Goal: Task Accomplishment & Management: Use online tool/utility

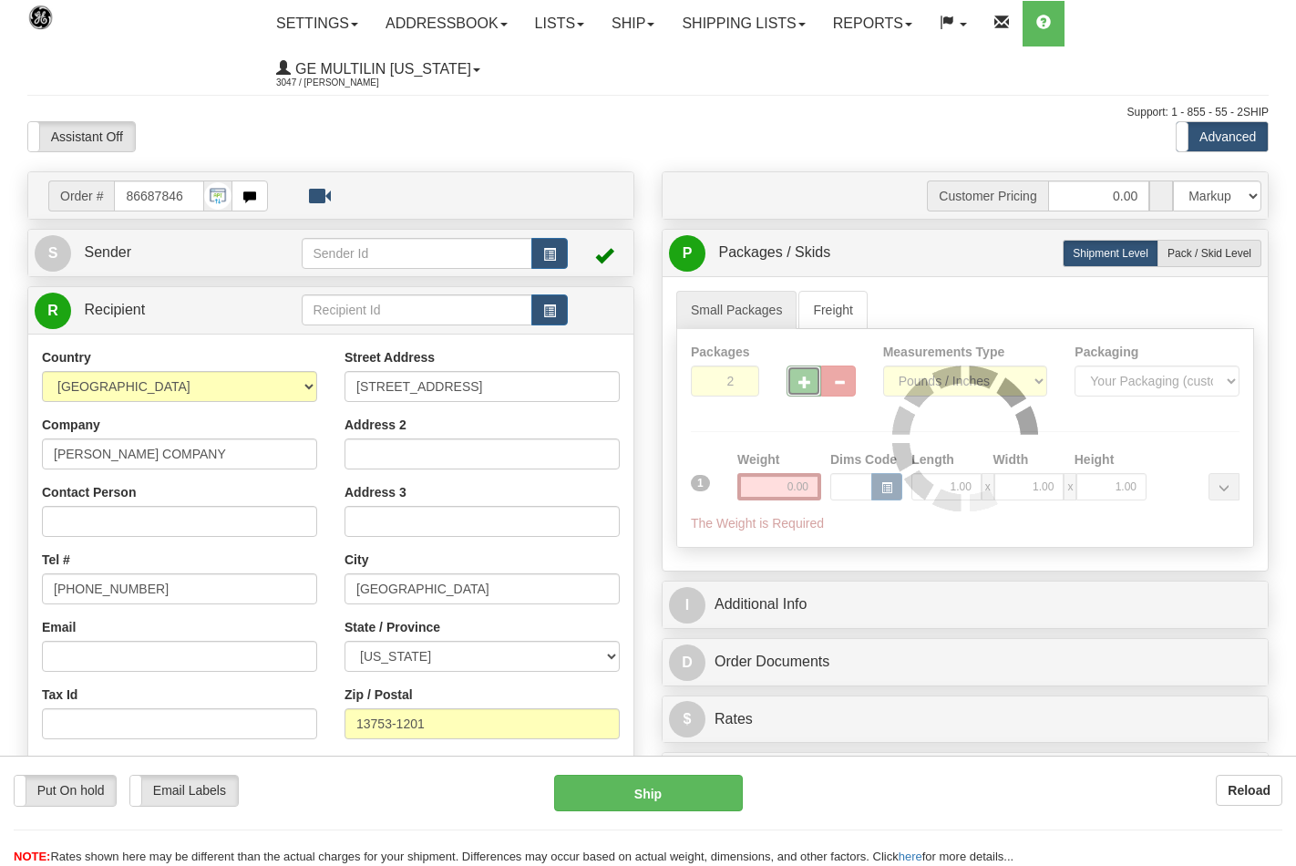
select select "0"
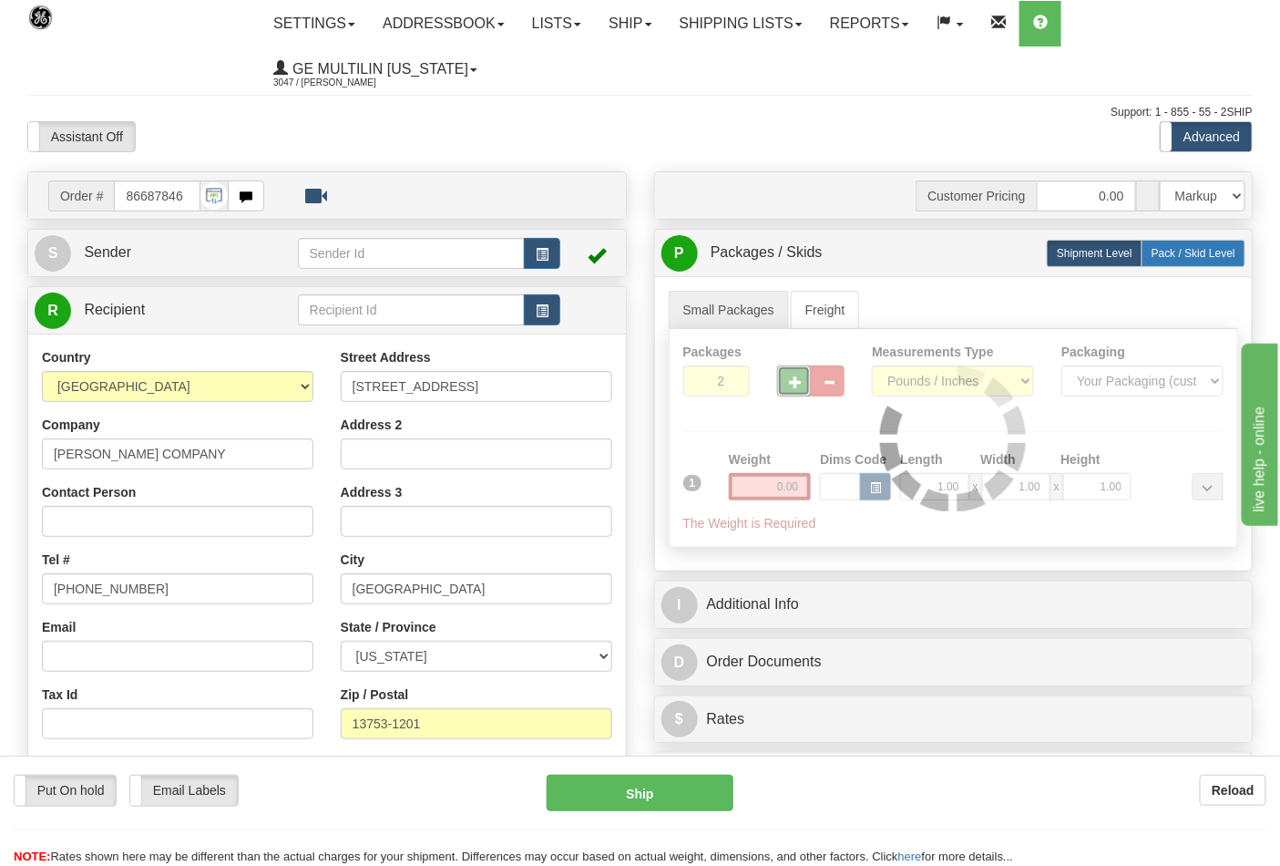
click at [1173, 258] on span "Pack / Skid Level" at bounding box center [1194, 253] width 84 height 13
radio input "true"
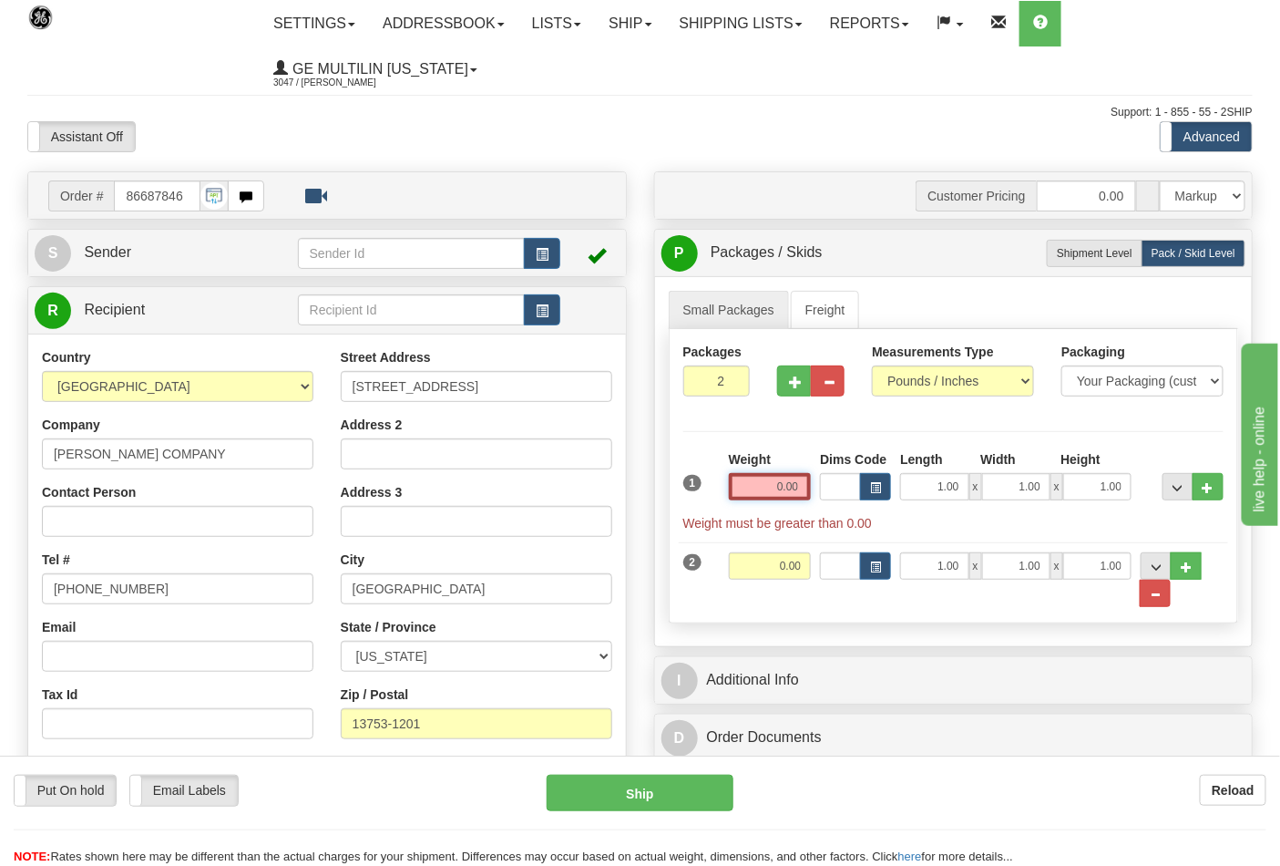
click at [795, 489] on input "0.00" at bounding box center [770, 486] width 83 height 27
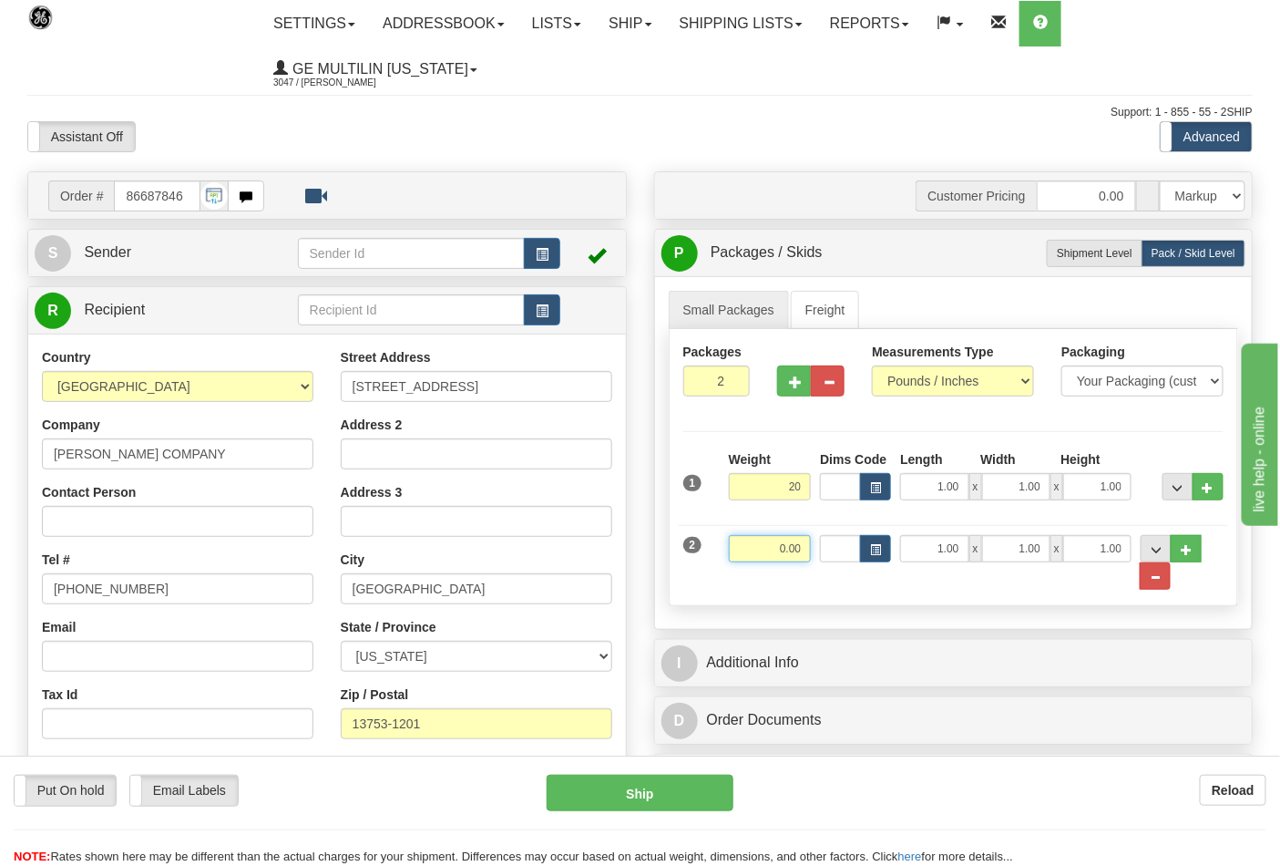
type input "20.00"
click at [803, 544] on input "0.00" at bounding box center [770, 548] width 83 height 27
click button "Delete" at bounding box center [0, 0] width 0 height 0
type input "6.00"
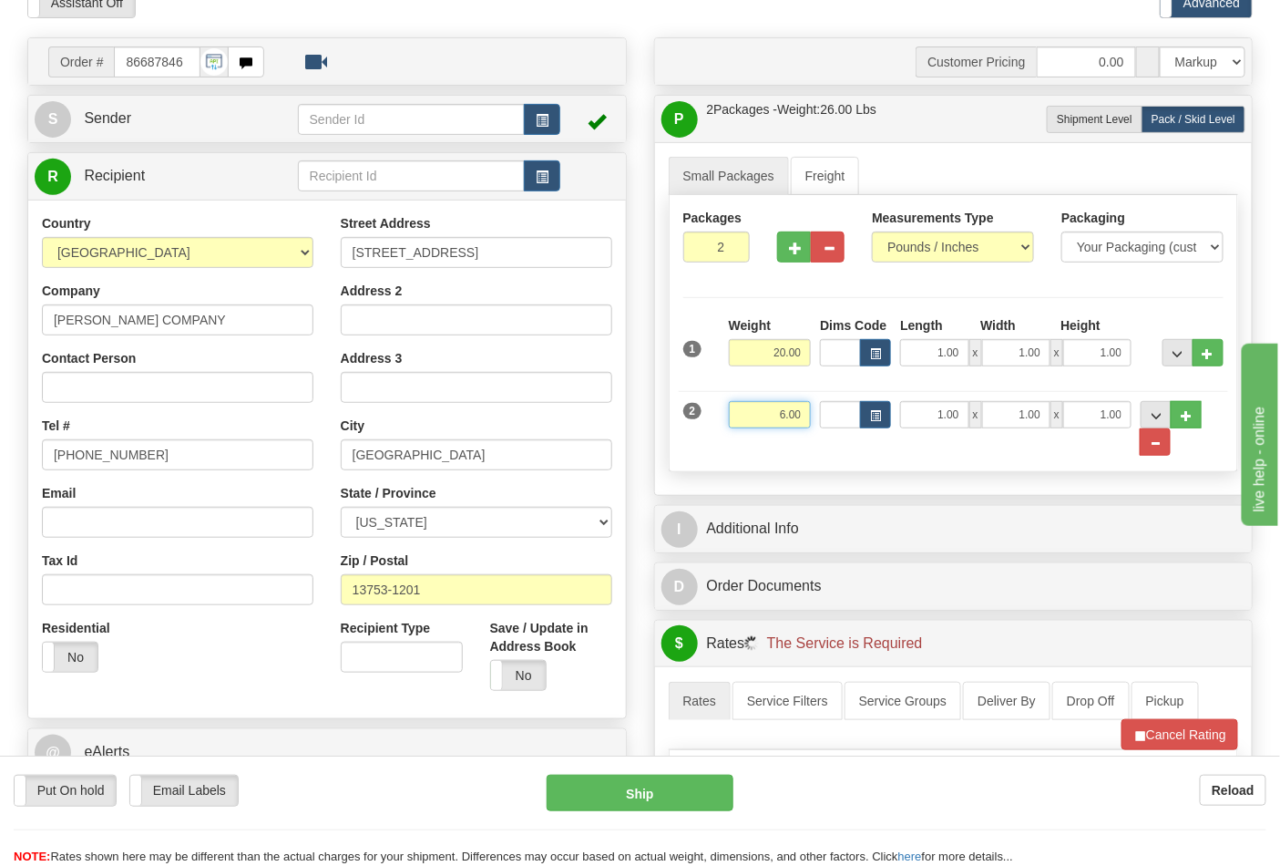
scroll to position [303, 0]
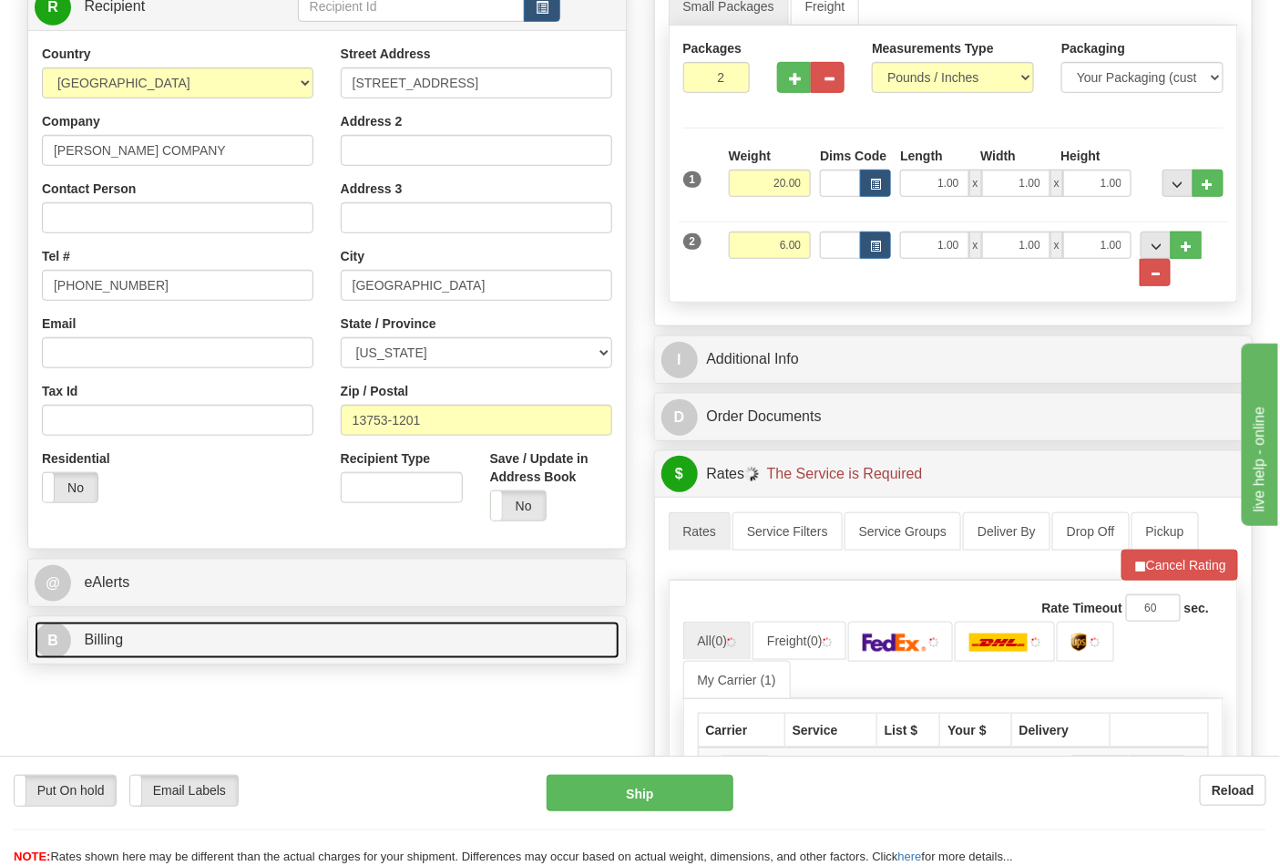
click at [183, 638] on link "B Billing" at bounding box center [327, 639] width 585 height 37
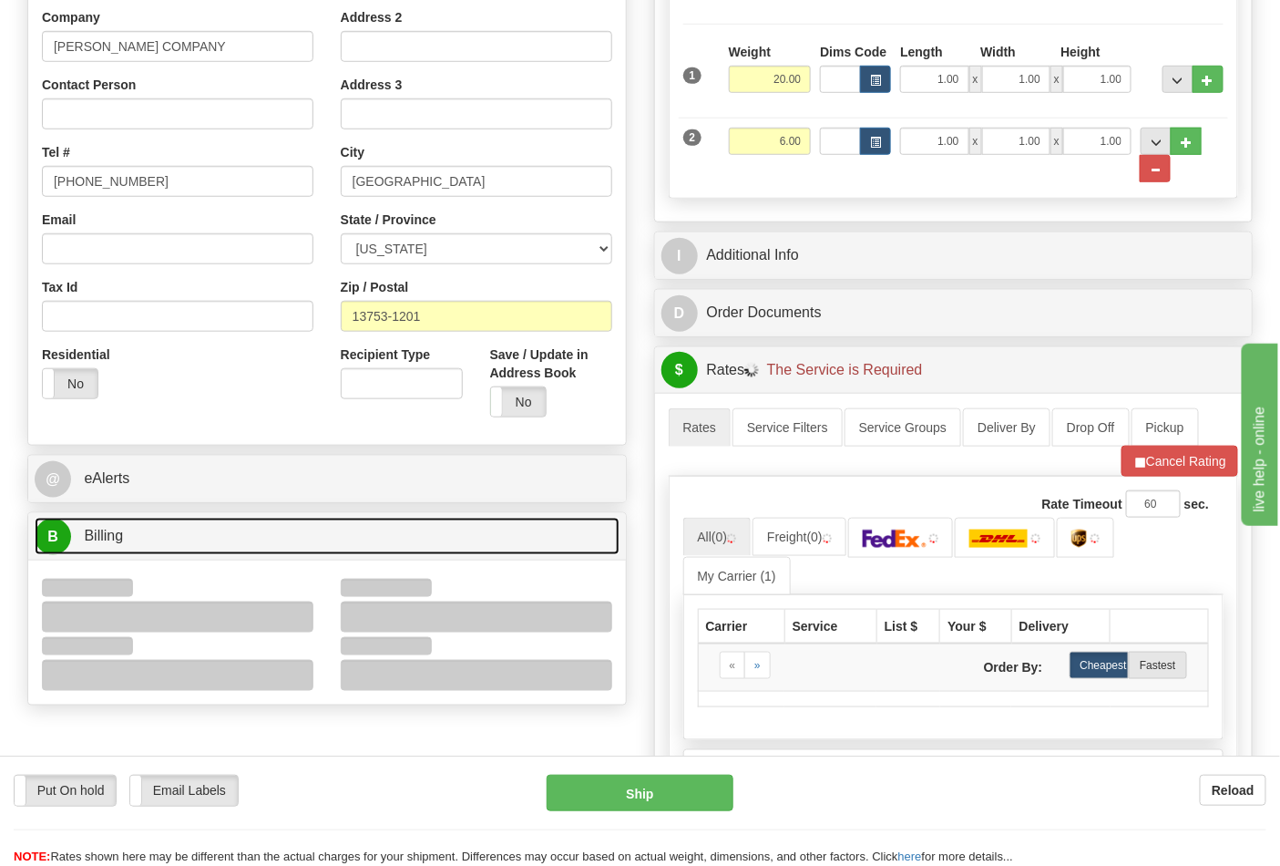
scroll to position [506, 0]
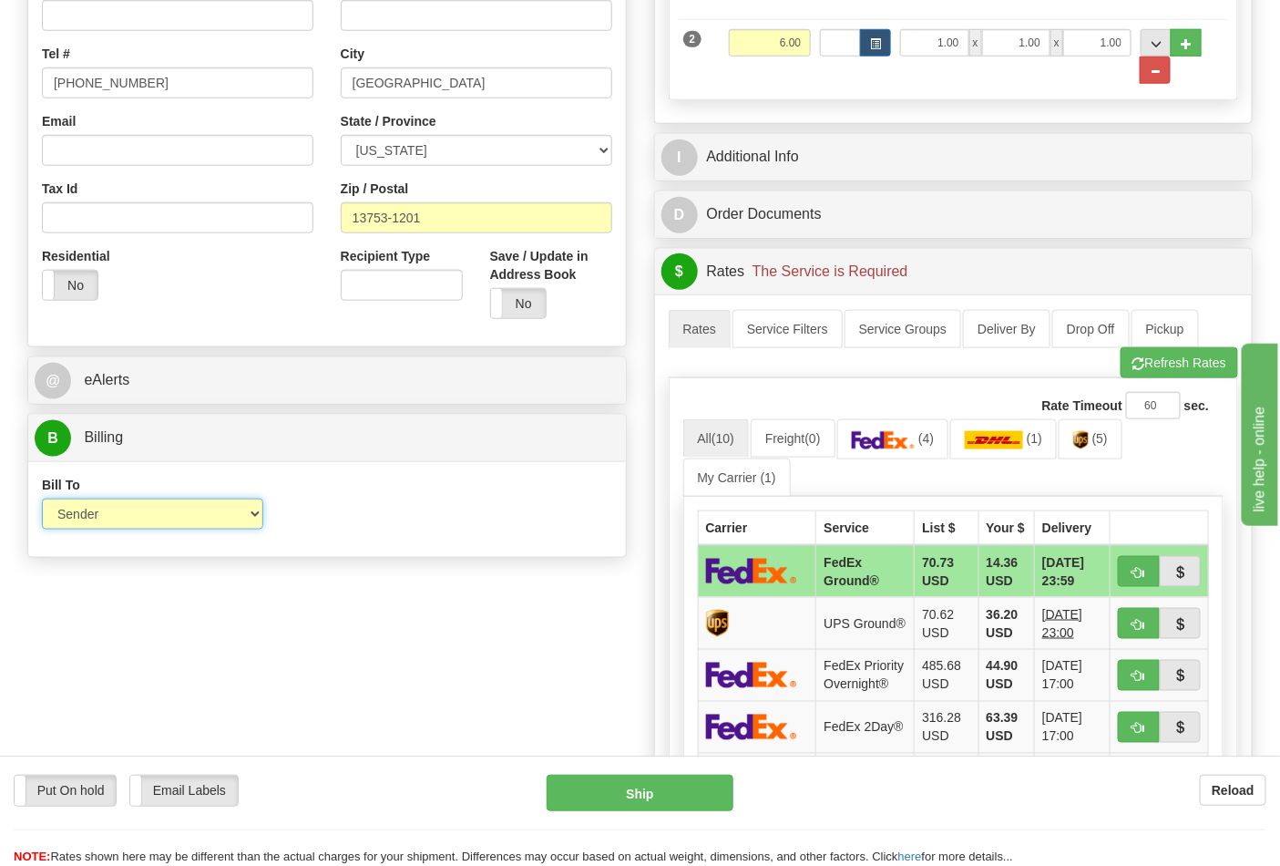
click at [121, 516] on select "Sender Recipient Third Party Collect" at bounding box center [152, 513] width 221 height 31
click at [434, 515] on div "Bill To Sender Recipient Third Party Collect Account 3rd Party Account List Ple…" at bounding box center [327, 509] width 598 height 67
click at [905, 430] on link "(4)" at bounding box center [893, 438] width 112 height 39
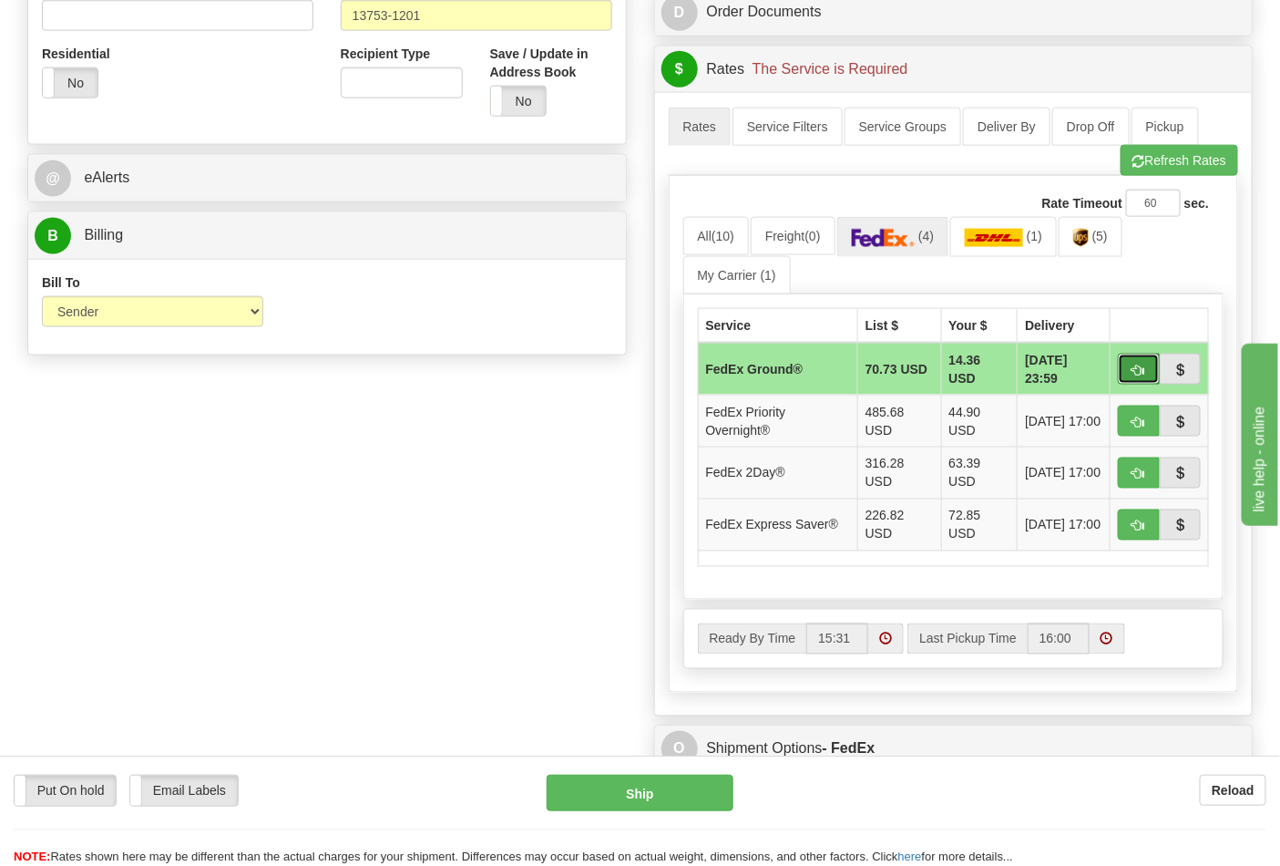
click at [1134, 376] on span "button" at bounding box center [1138, 370] width 13 height 12
type input "92"
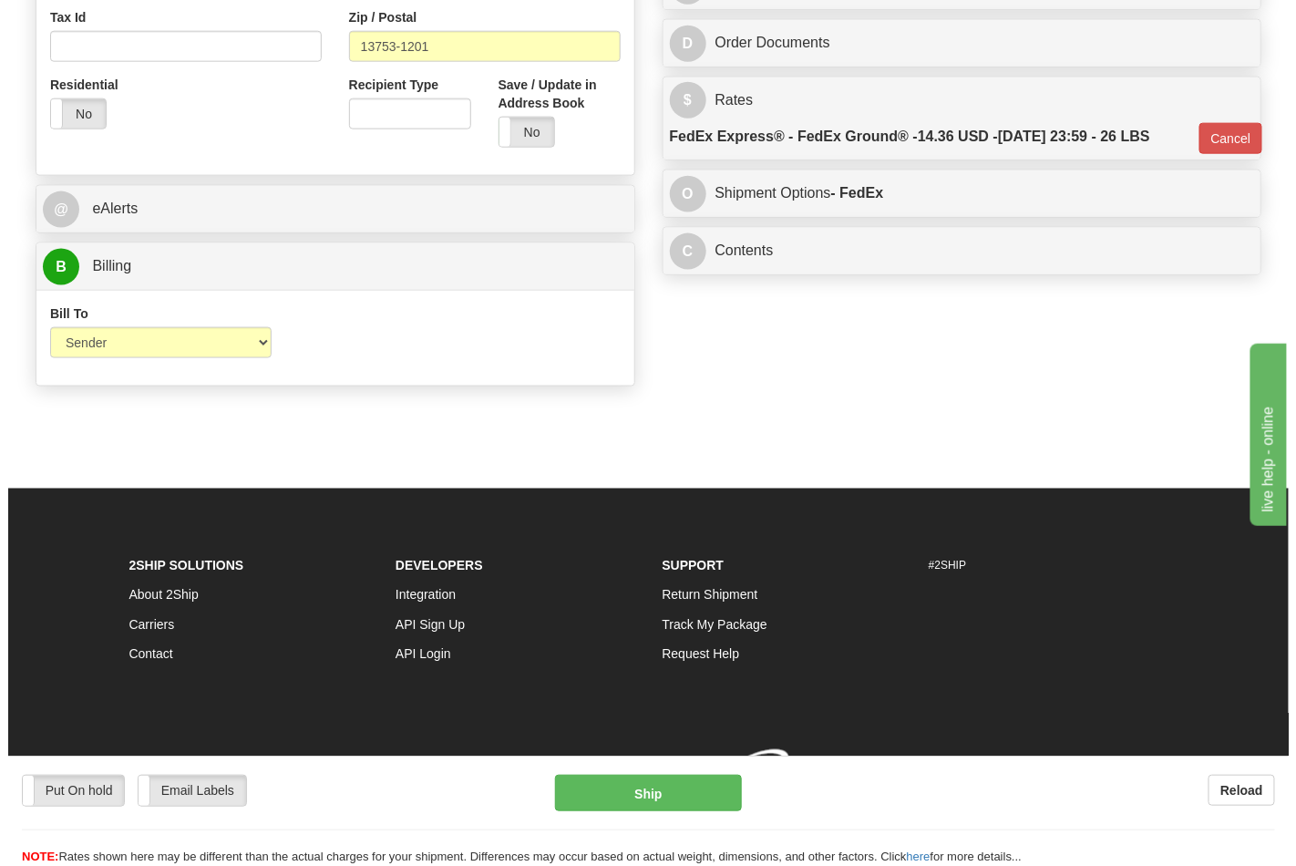
scroll to position [681, 0]
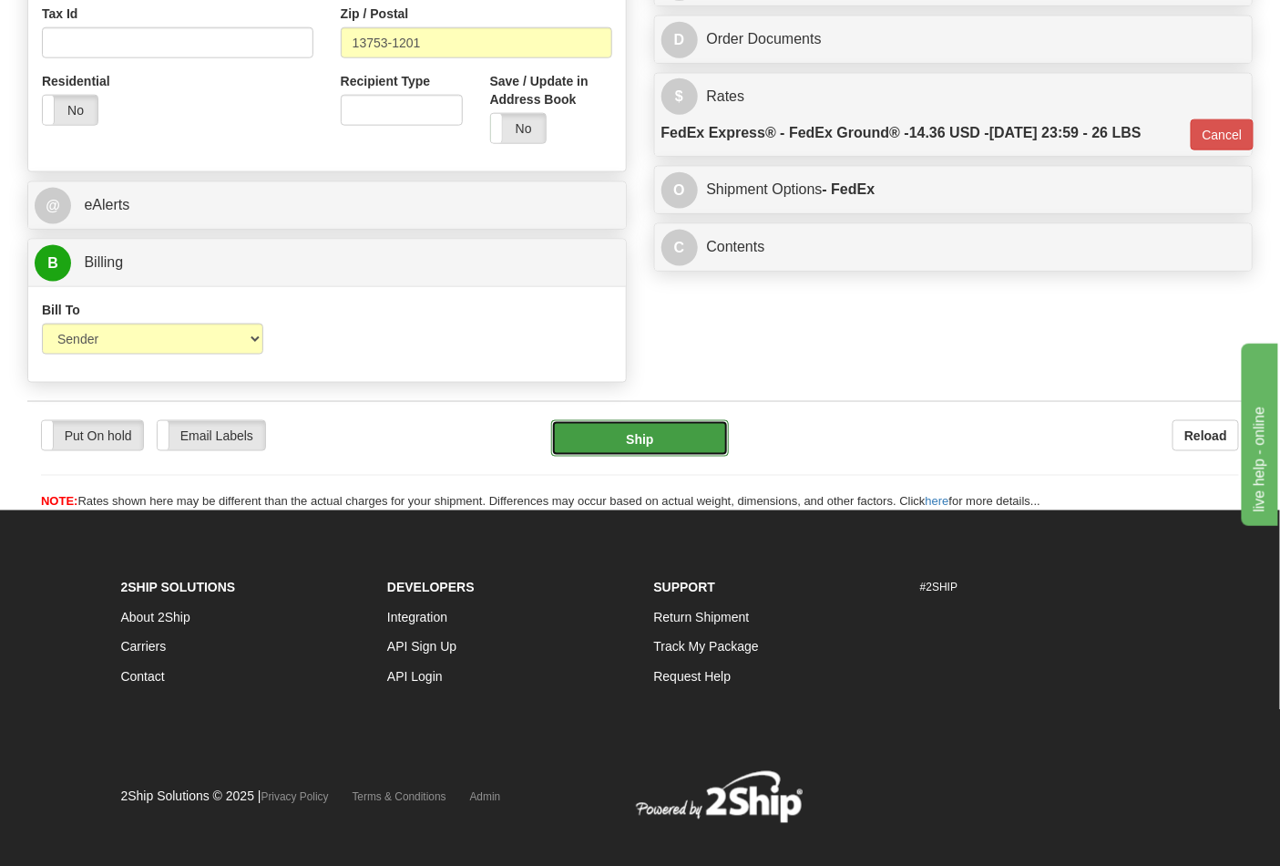
click at [685, 441] on button "Ship" at bounding box center [639, 438] width 177 height 36
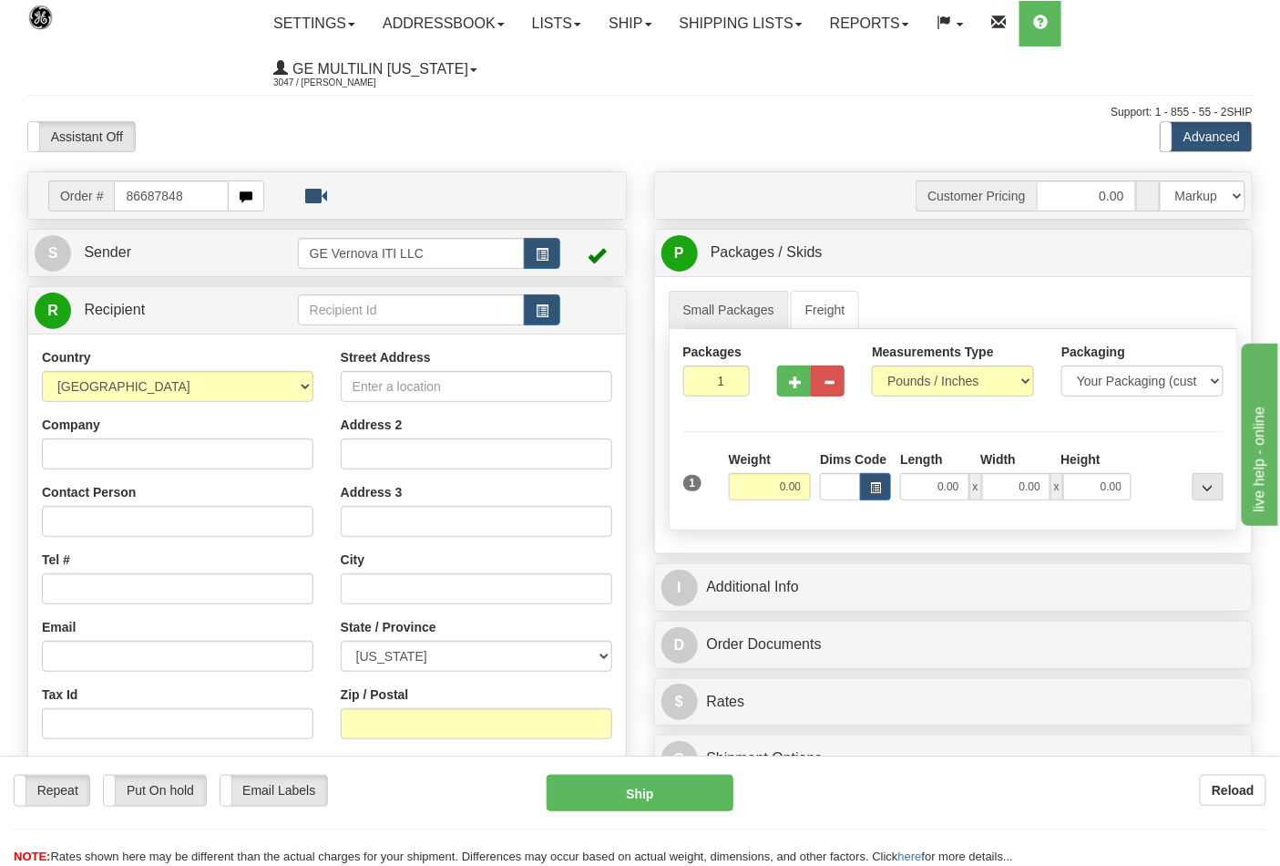
type input "86687848"
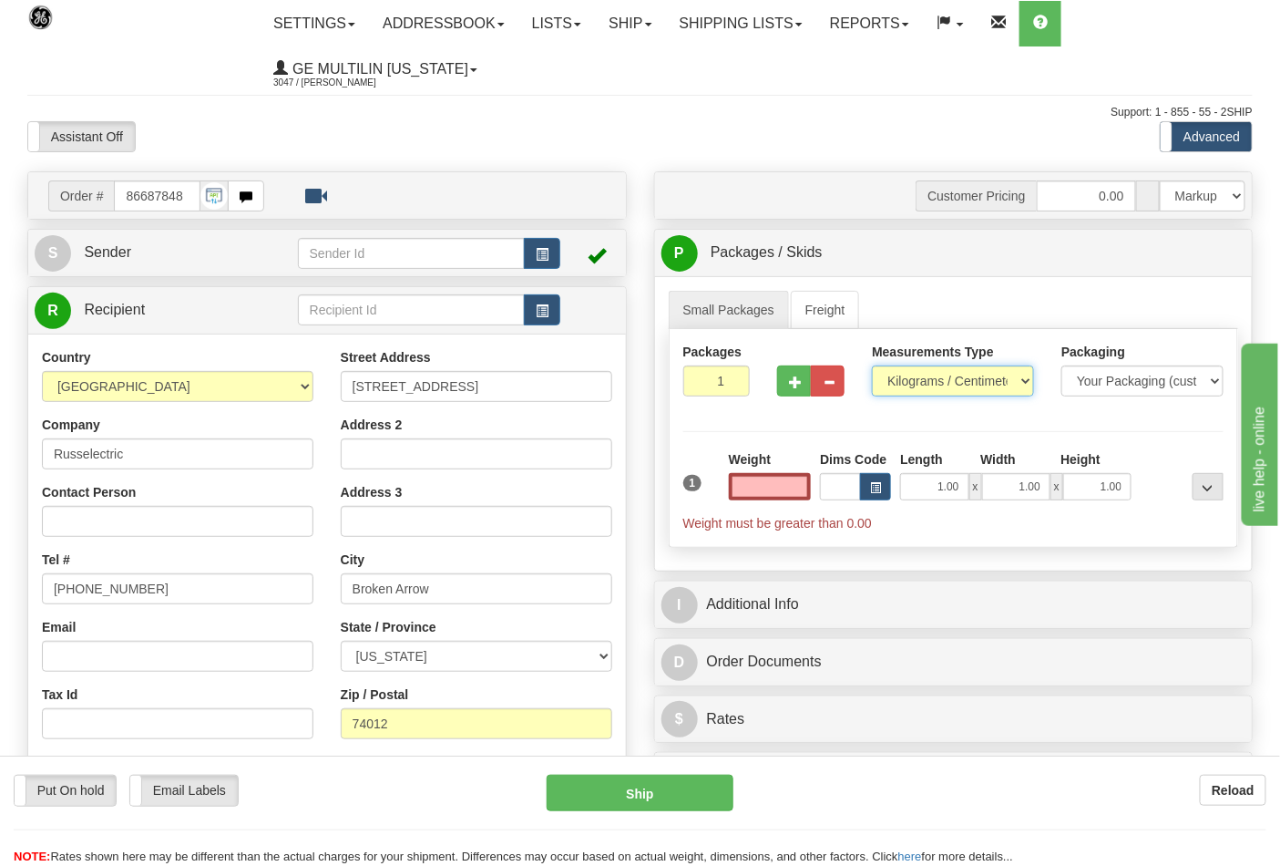
type input "0.00"
drag, startPoint x: 932, startPoint y: 375, endPoint x: 935, endPoint y: 386, distance: 11.3
click at [932, 375] on select "Pounds / Inches Kilograms / Centimeters" at bounding box center [953, 380] width 162 height 31
select select "0"
click at [872, 366] on select "Pounds / Inches Kilograms / Centimeters" at bounding box center [953, 380] width 162 height 31
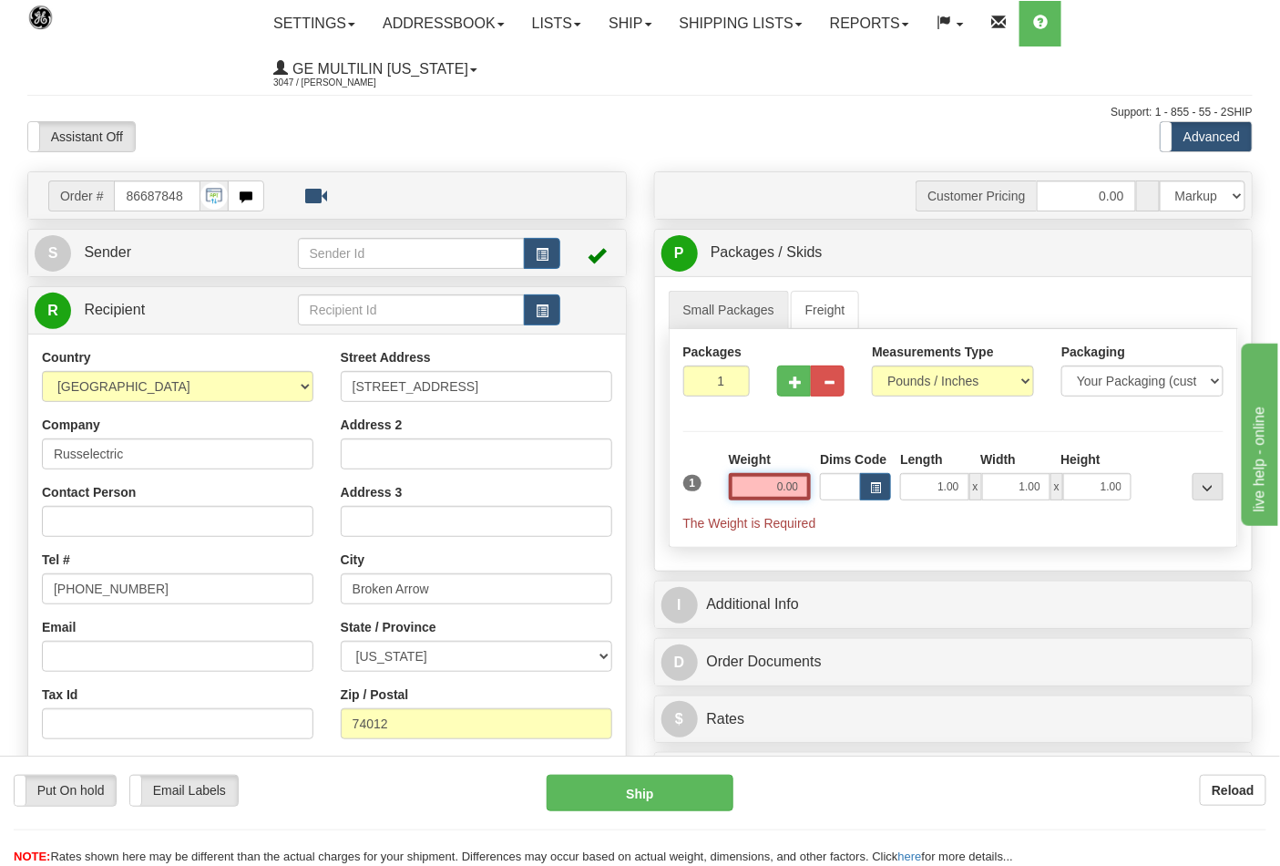
click at [808, 487] on input "0.00" at bounding box center [770, 486] width 83 height 27
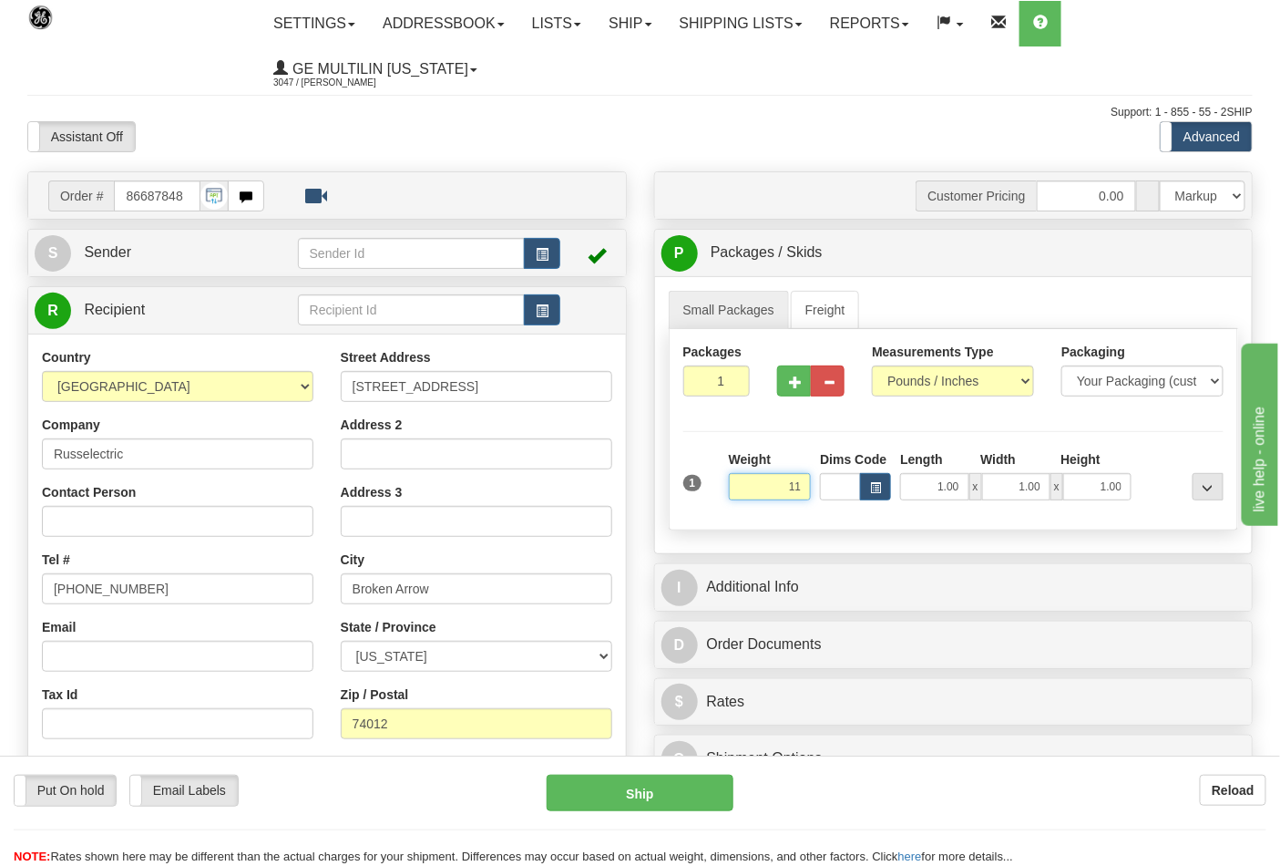
click button "Delete" at bounding box center [0, 0] width 0 height 0
type input "11.00"
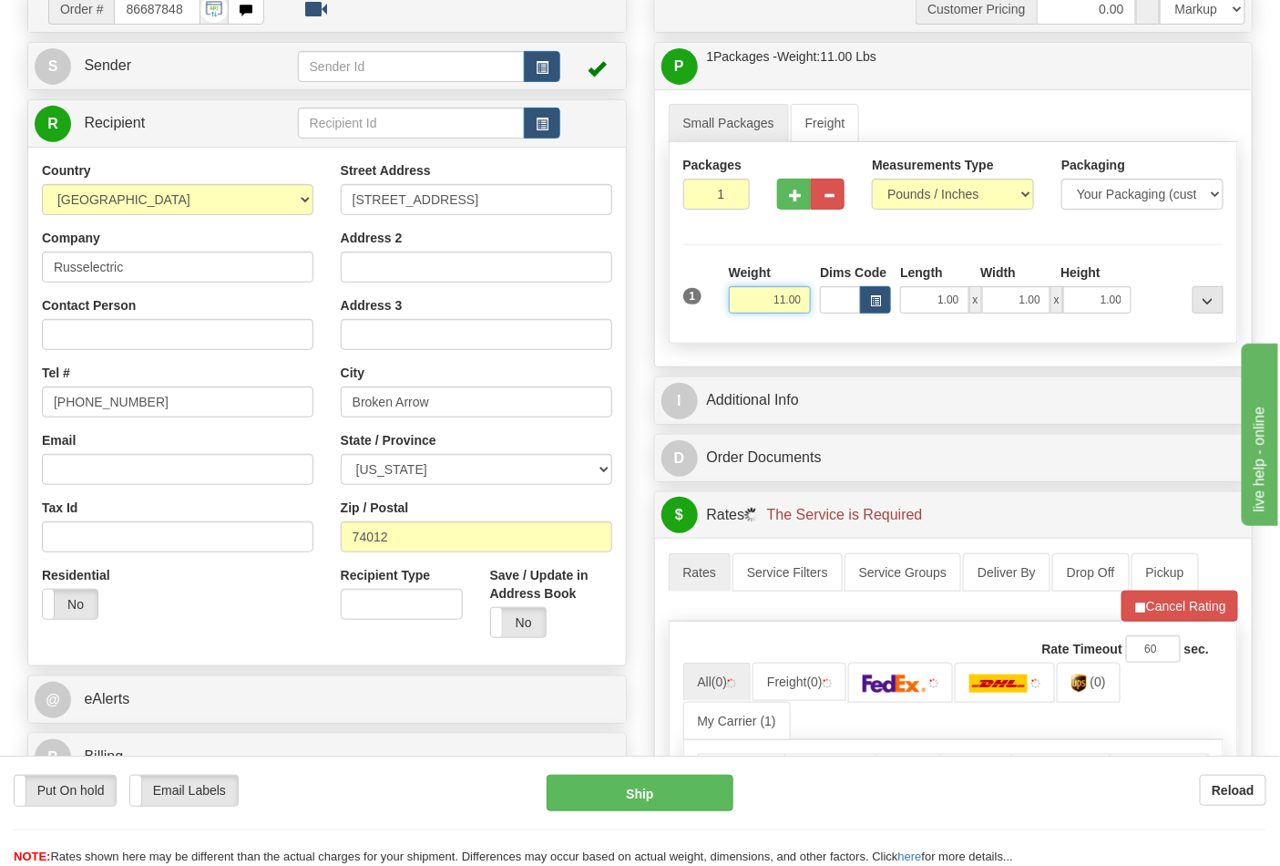
scroll to position [405, 0]
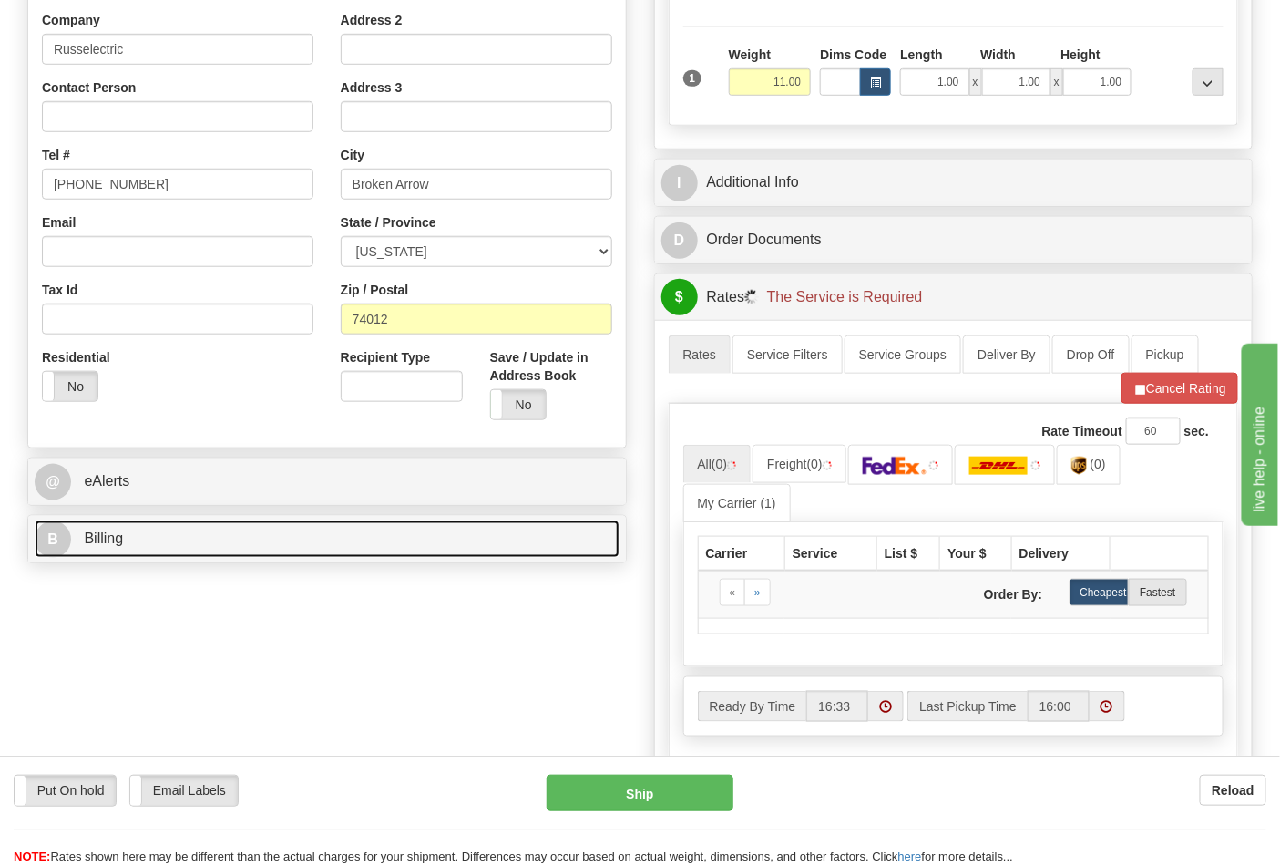
click at [197, 543] on link "B Billing" at bounding box center [327, 538] width 585 height 37
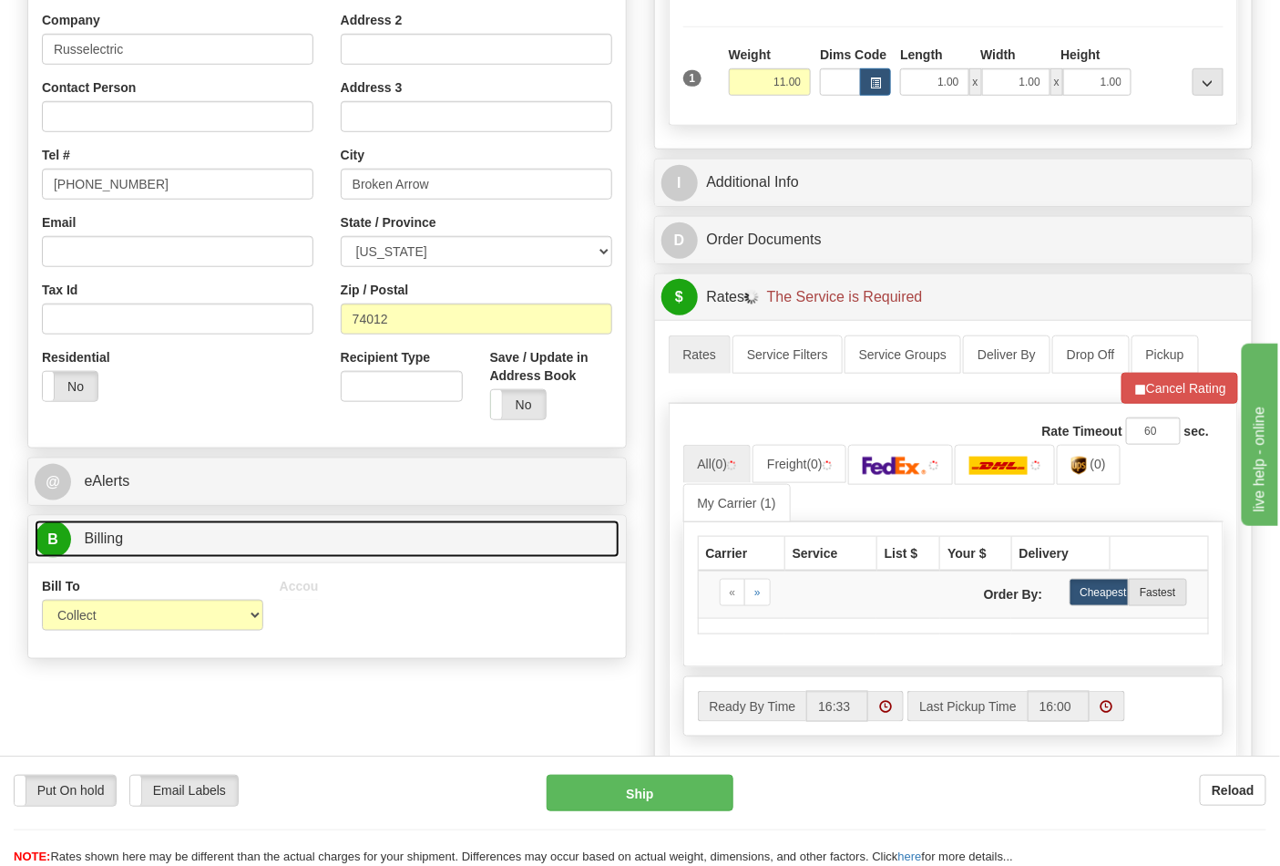
scroll to position [506, 0]
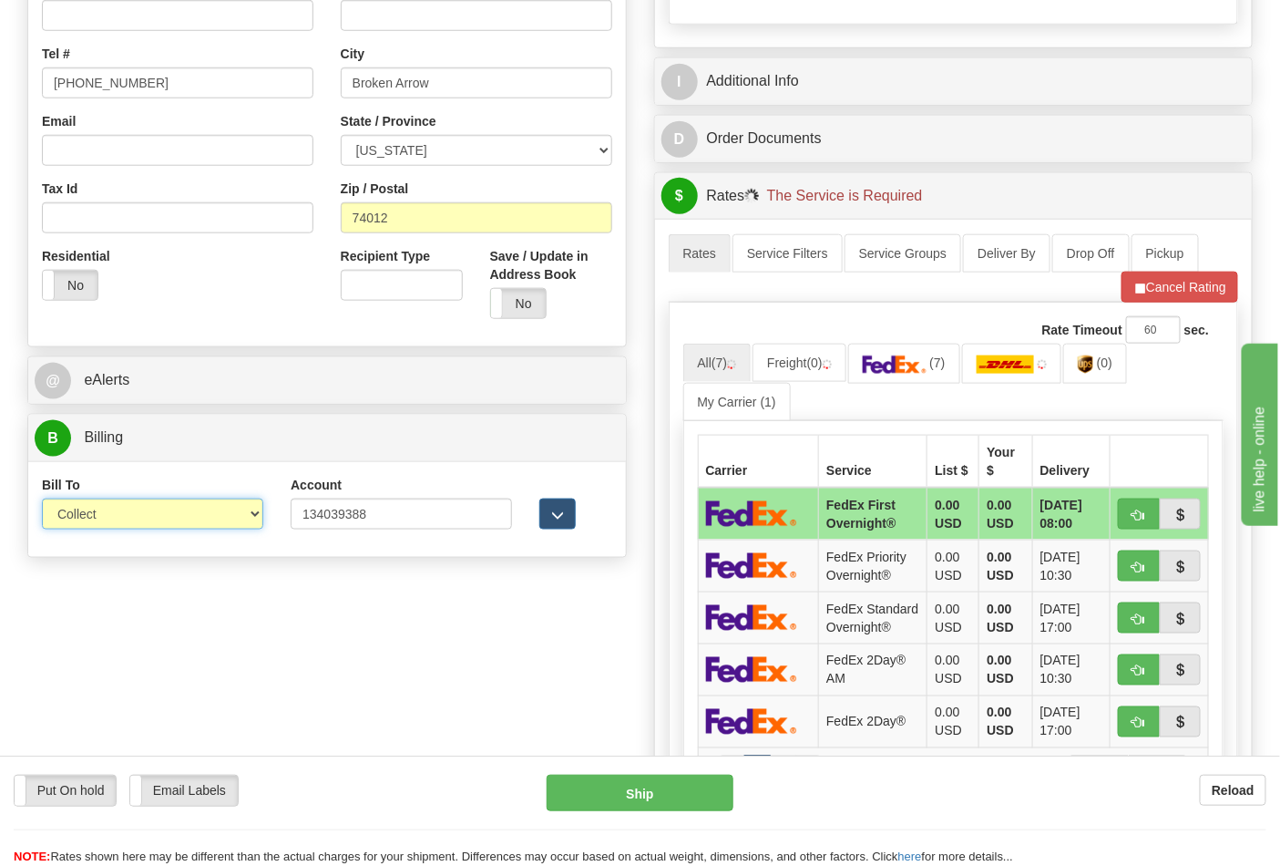
click at [166, 519] on select "Sender Recipient Third Party Collect" at bounding box center [152, 513] width 221 height 31
select select "2"
click at [42, 500] on select "Sender Recipient Third Party Collect" at bounding box center [152, 513] width 221 height 31
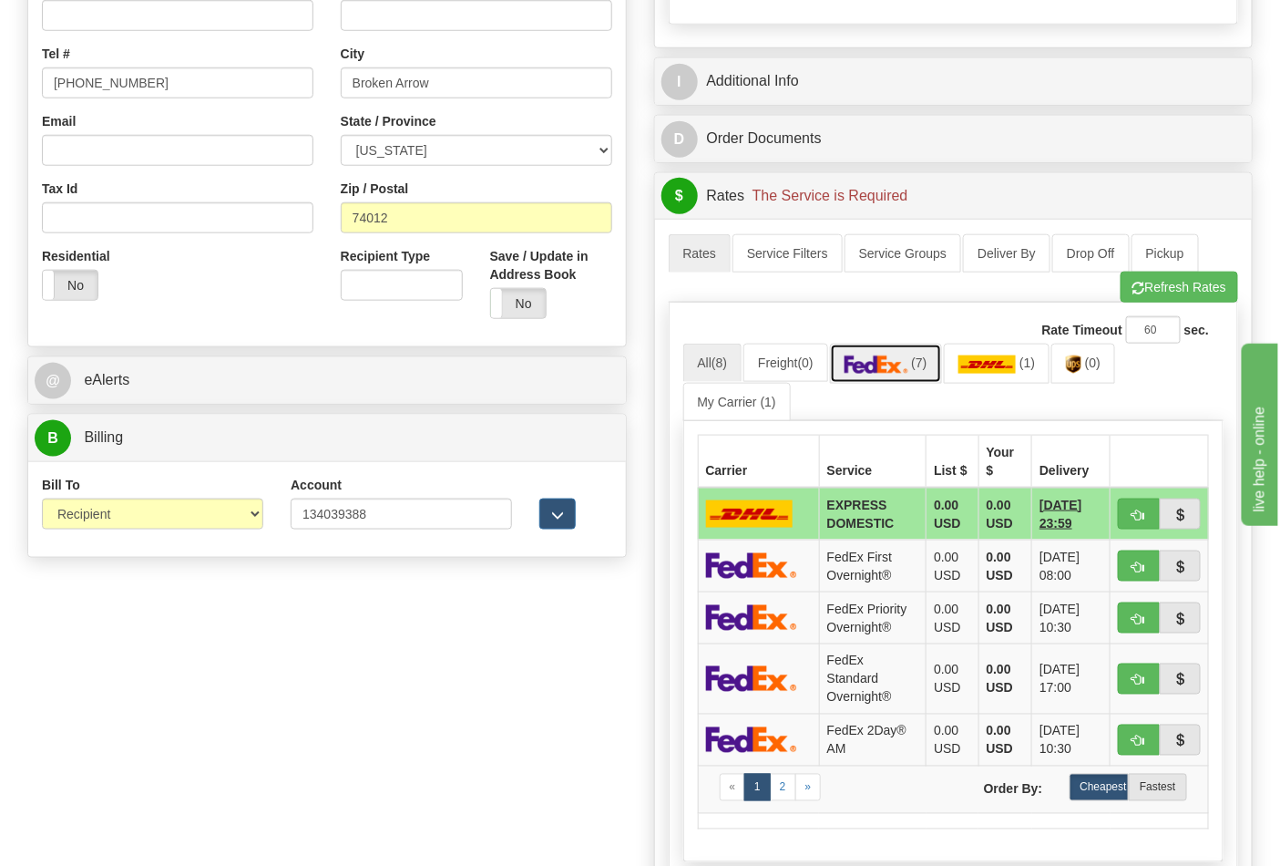
click at [923, 370] on span "(7)" at bounding box center [918, 362] width 15 height 15
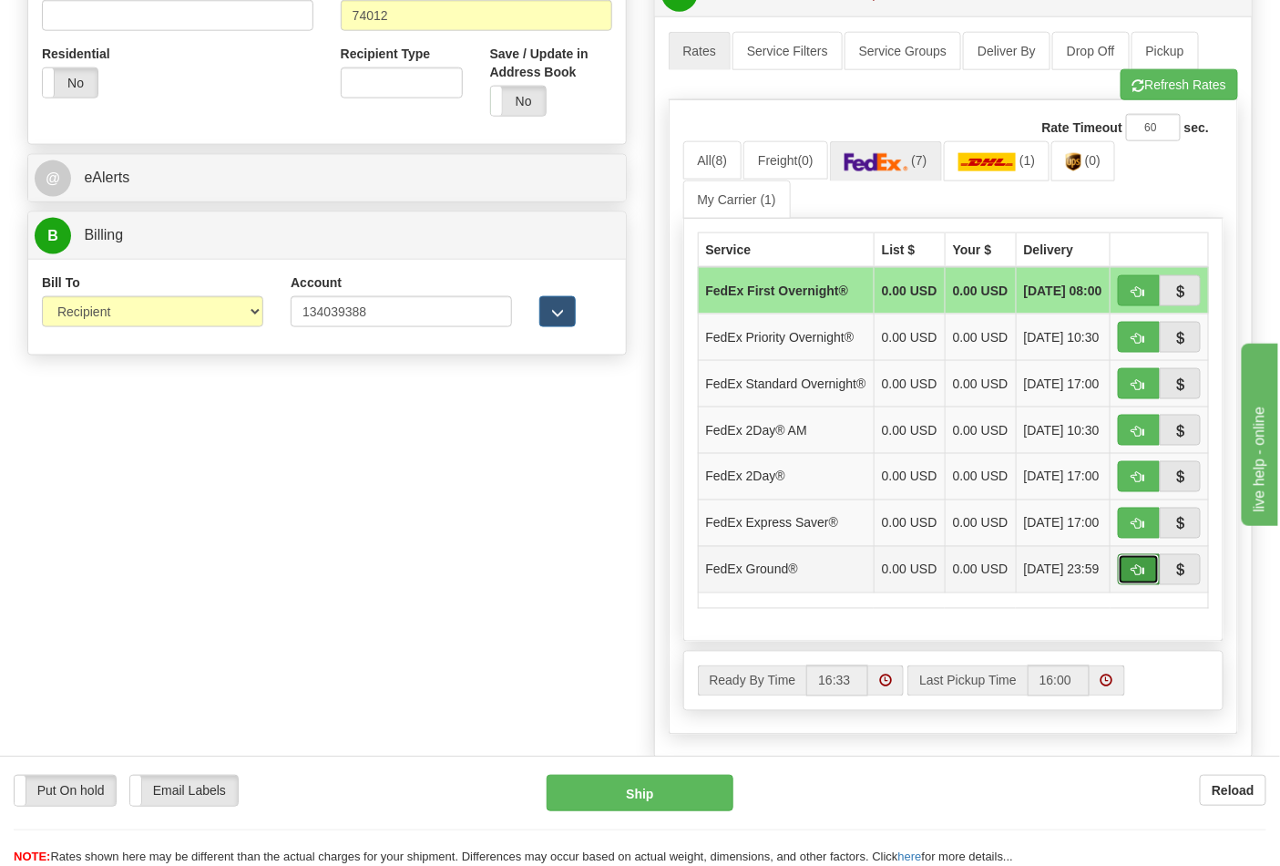
click at [1143, 577] on span "button" at bounding box center [1138, 571] width 13 height 12
type input "92"
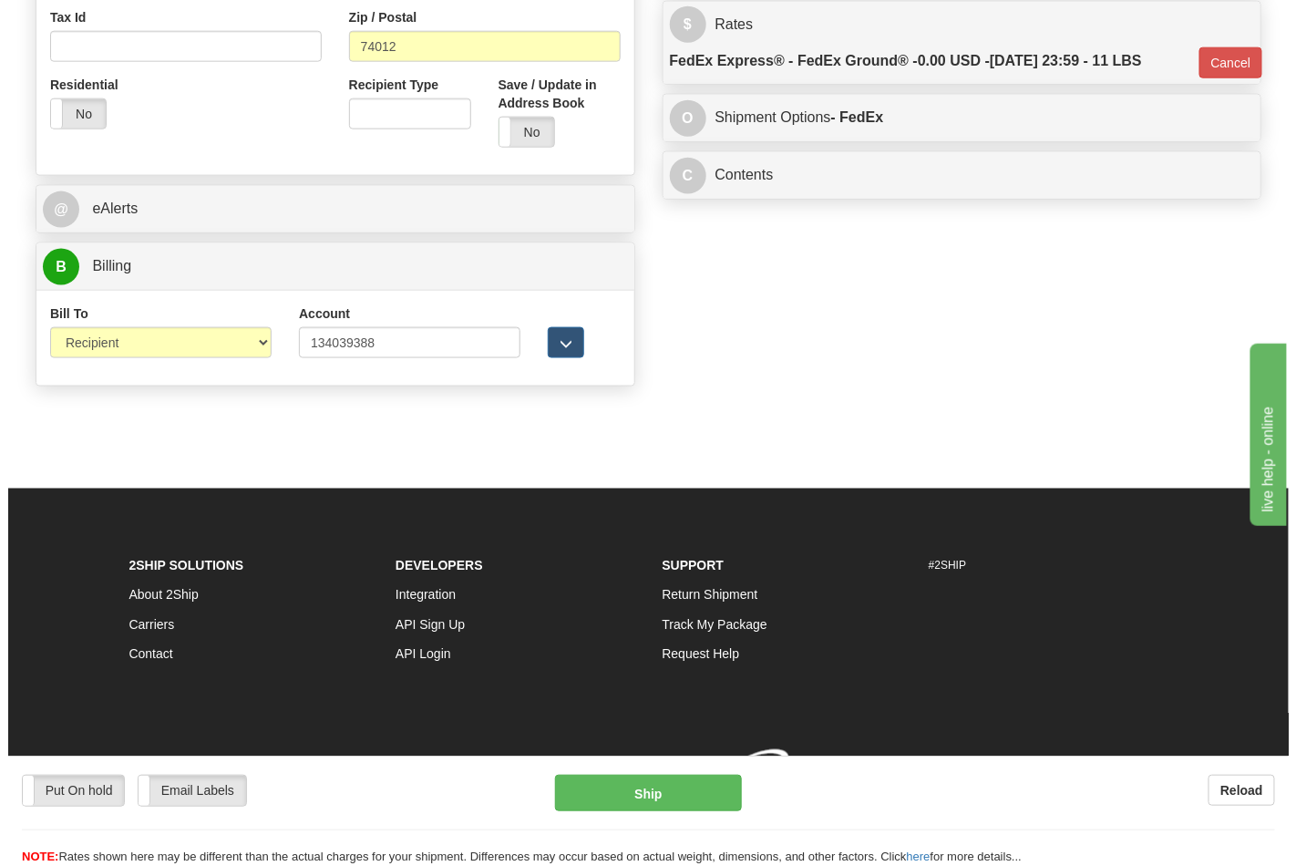
scroll to position [680, 0]
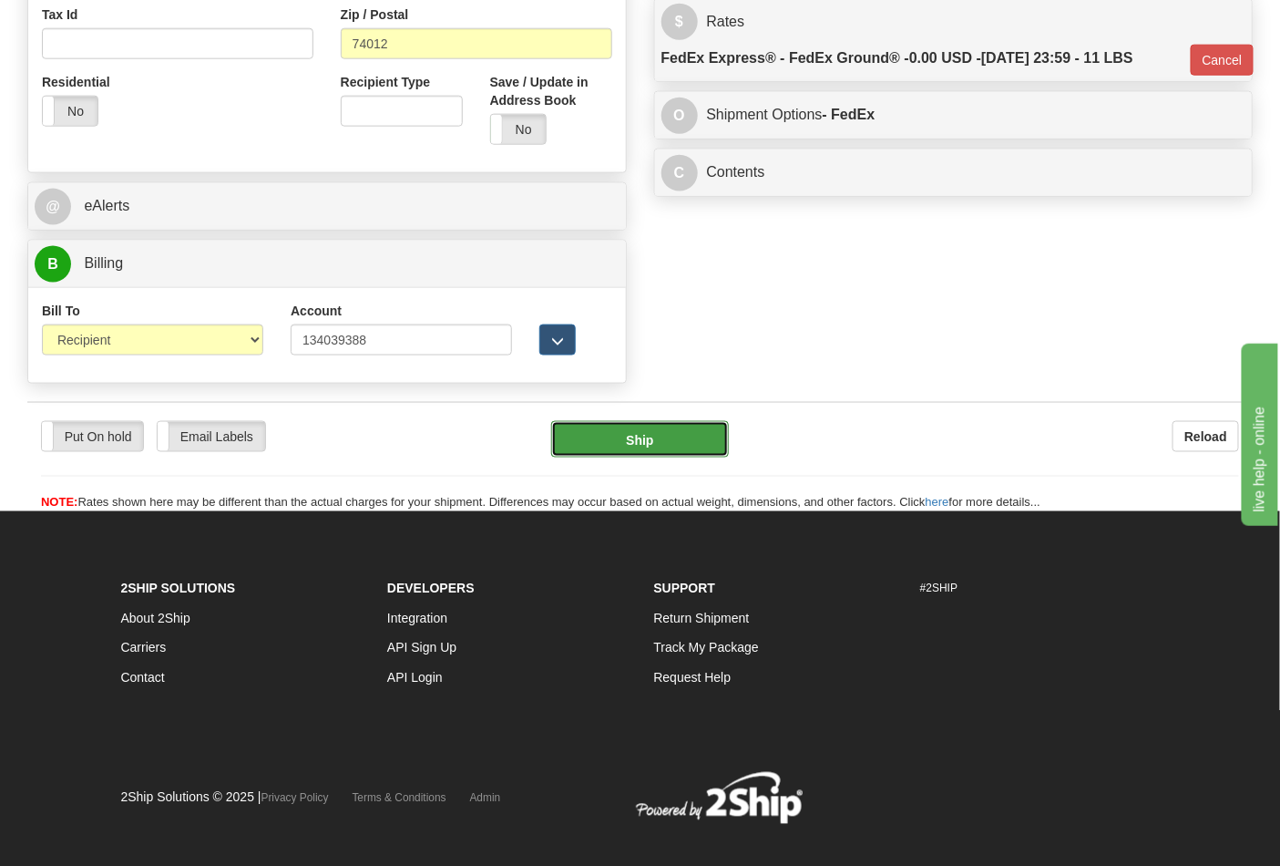
click at [651, 457] on button "Ship" at bounding box center [639, 439] width 177 height 36
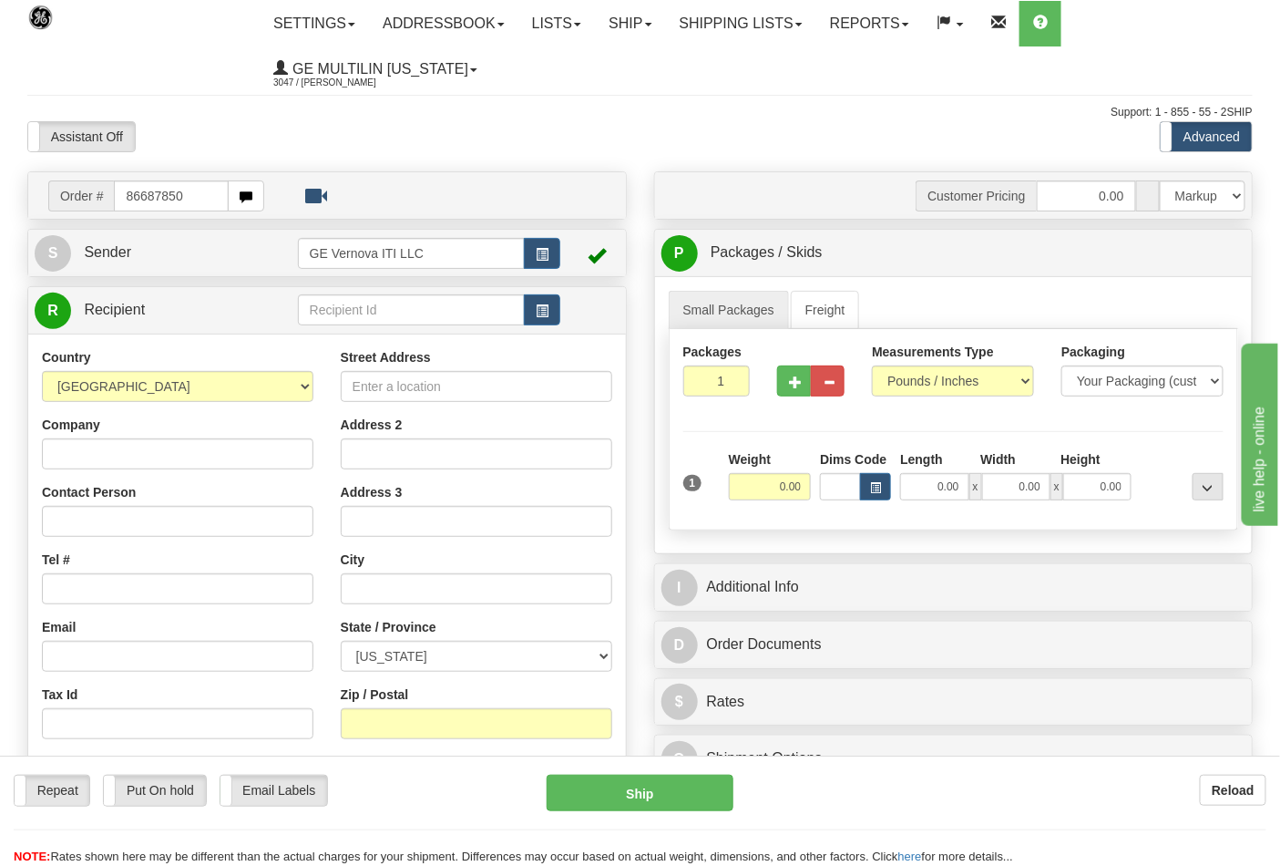
type input "86687850"
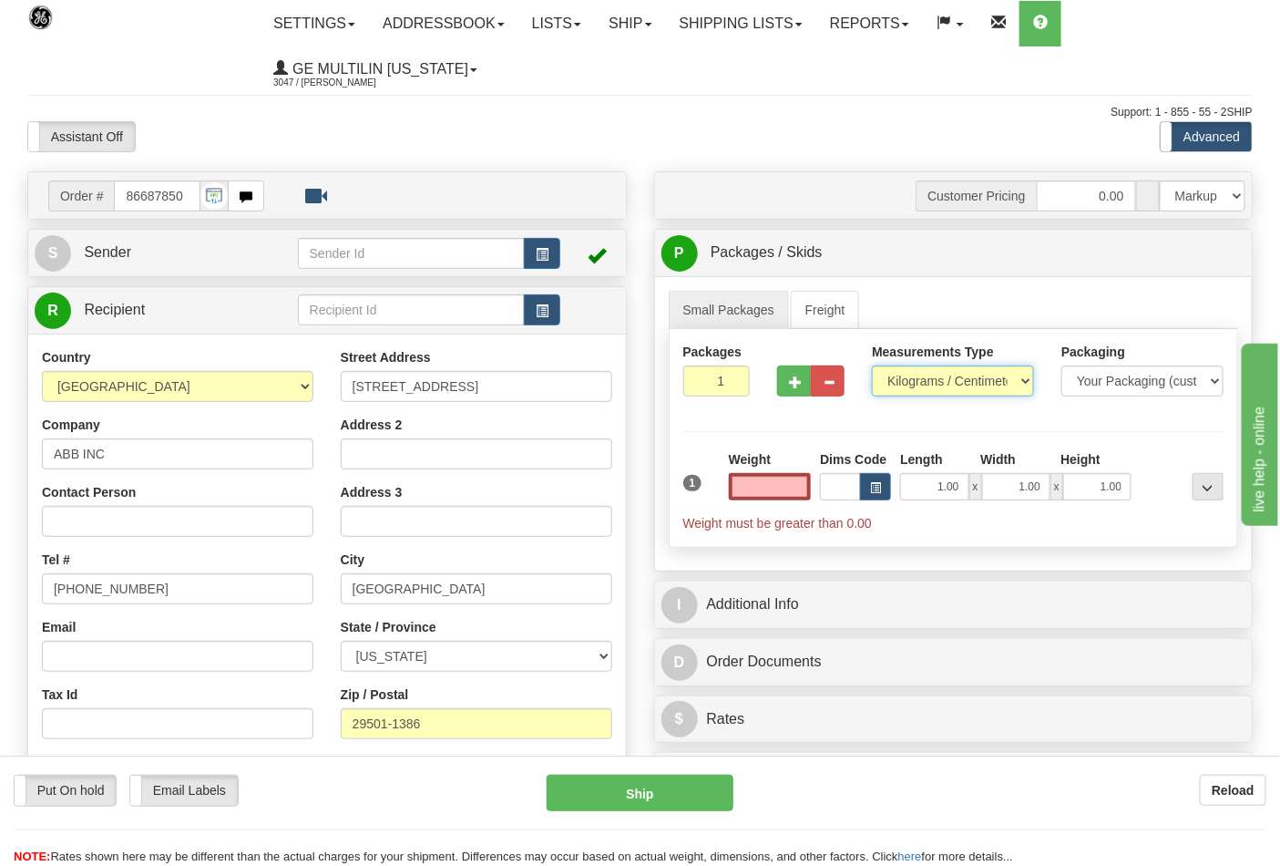
type input "0.00"
click at [905, 385] on select "Pounds / Inches Kilograms / Centimeters" at bounding box center [953, 380] width 162 height 31
select select "0"
click at [872, 366] on select "Pounds / Inches Kilograms / Centimeters" at bounding box center [953, 380] width 162 height 31
click at [805, 483] on input "0.00" at bounding box center [770, 486] width 83 height 27
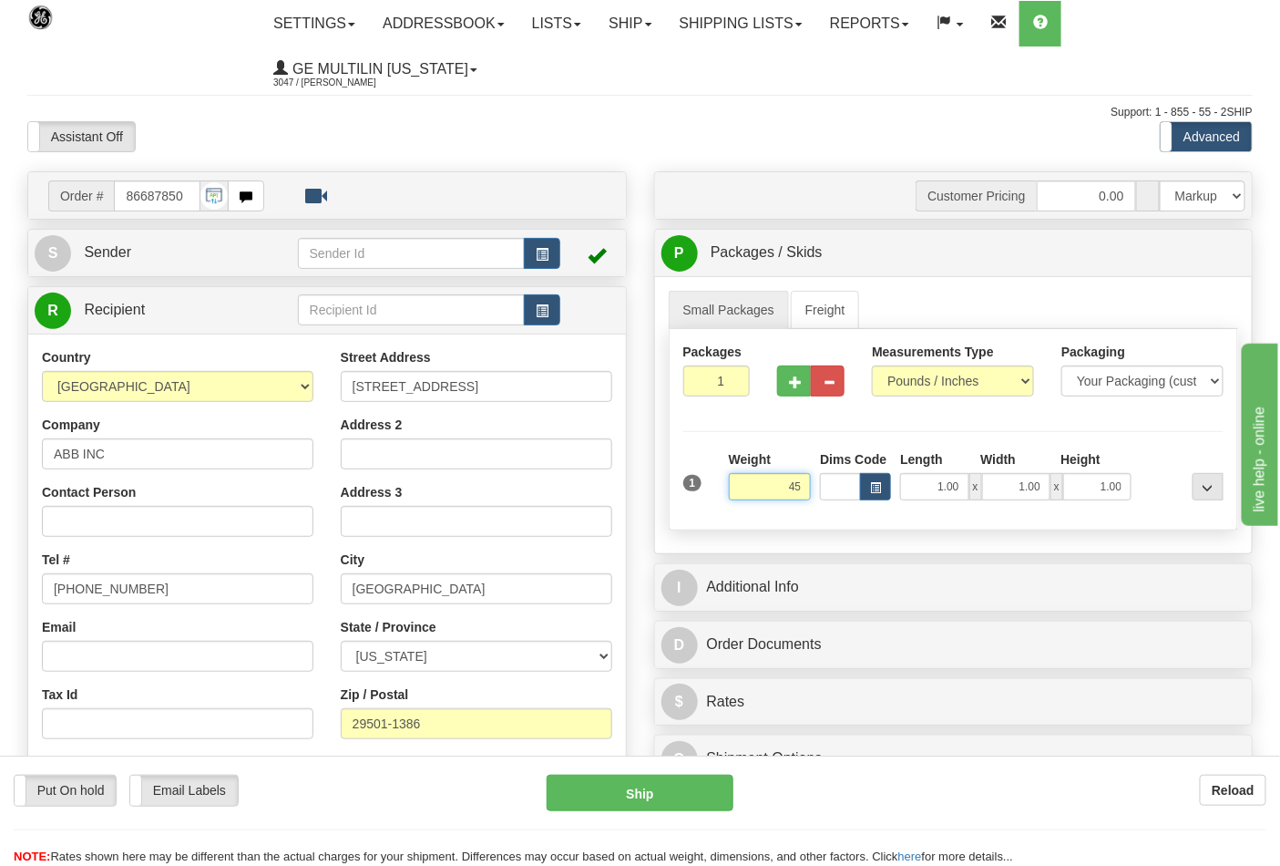
click button "Delete" at bounding box center [0, 0] width 0 height 0
type input "45.00"
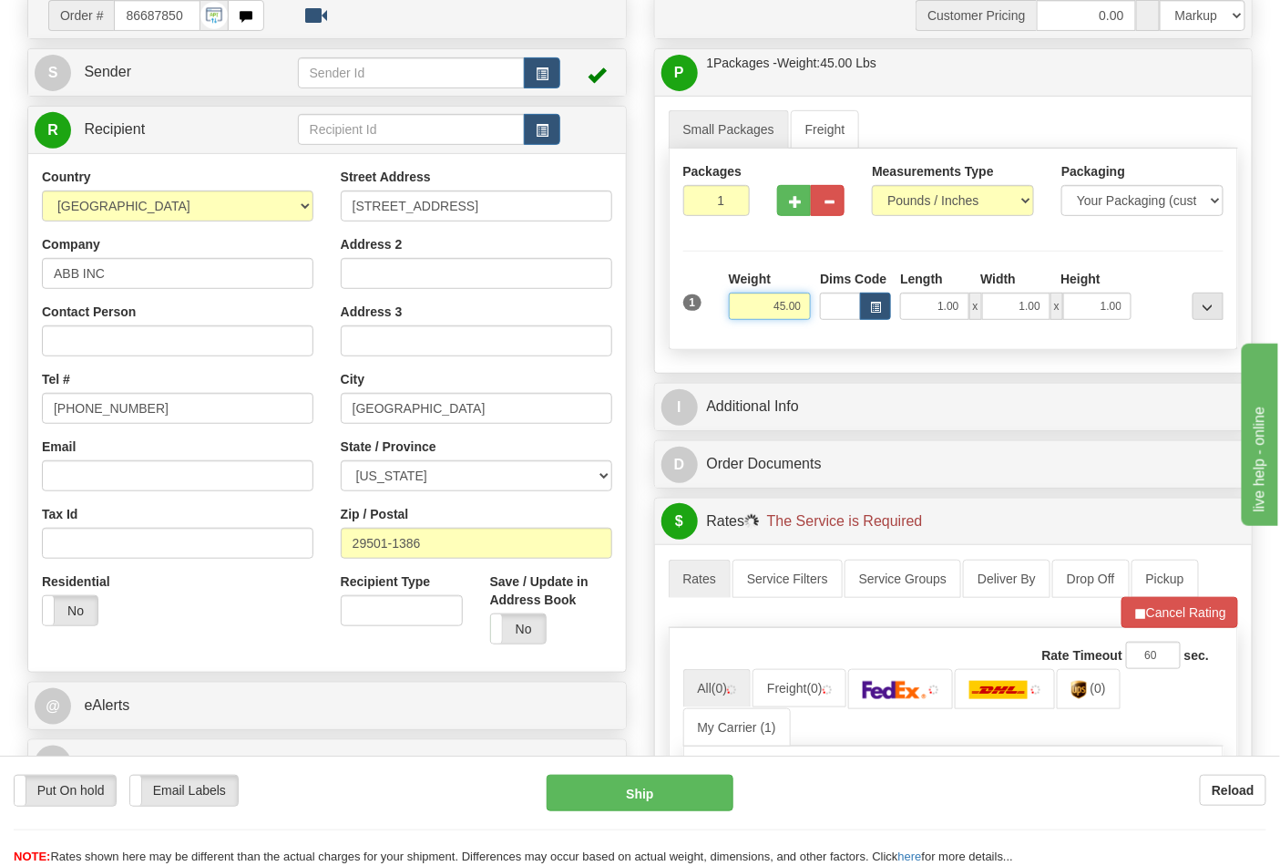
scroll to position [405, 0]
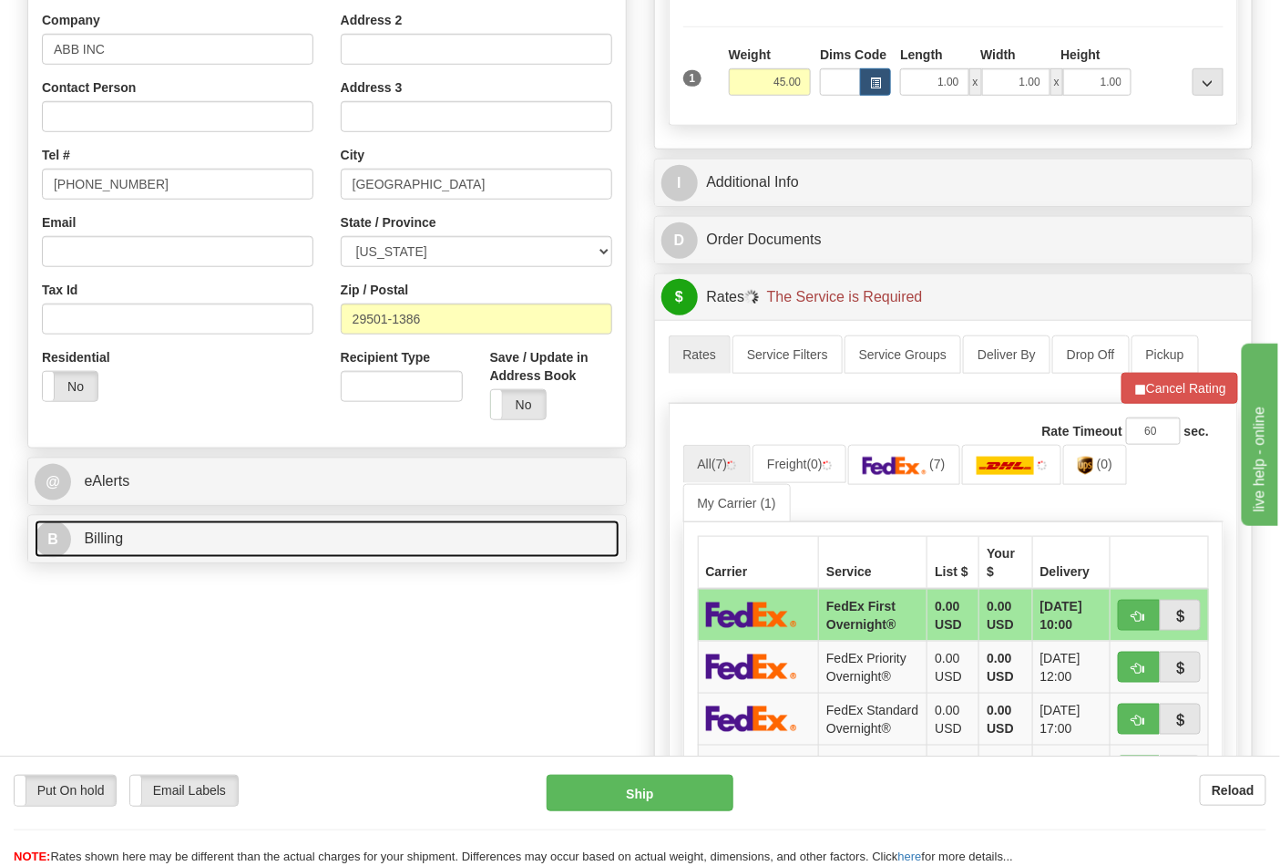
click at [189, 538] on link "B Billing" at bounding box center [327, 538] width 585 height 37
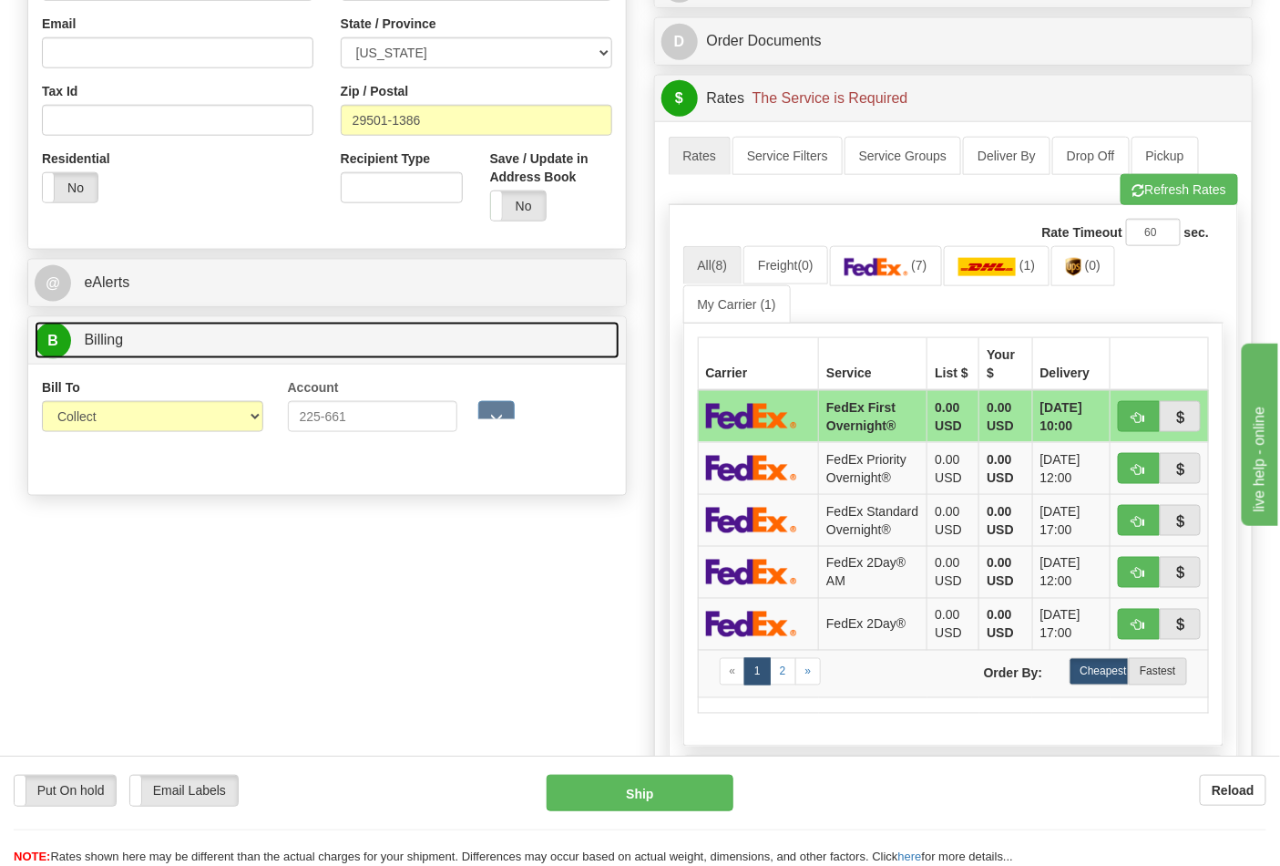
scroll to position [607, 0]
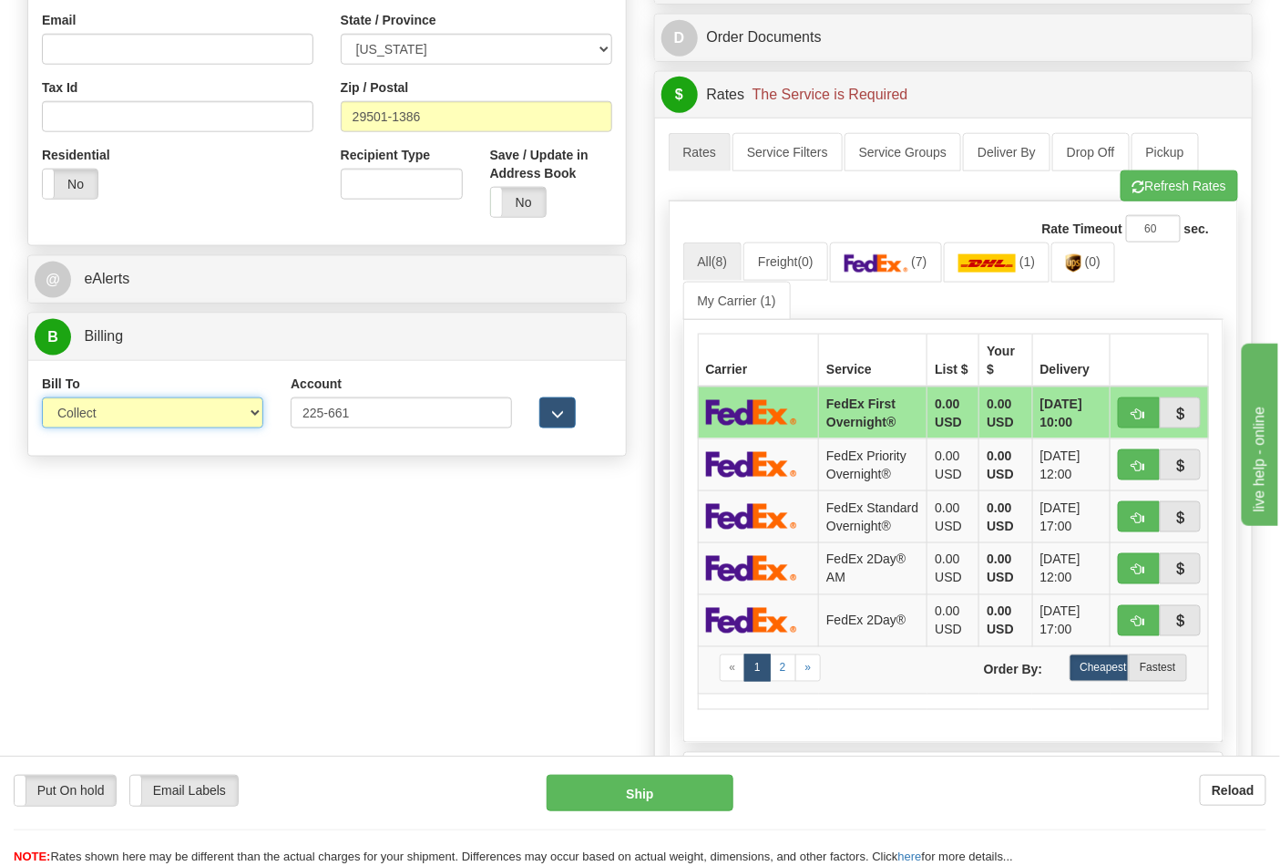
click at [103, 420] on select "Sender Recipient Third Party Collect" at bounding box center [152, 412] width 221 height 31
select select "2"
click at [42, 399] on select "Sender Recipient Third Party Collect" at bounding box center [152, 412] width 221 height 31
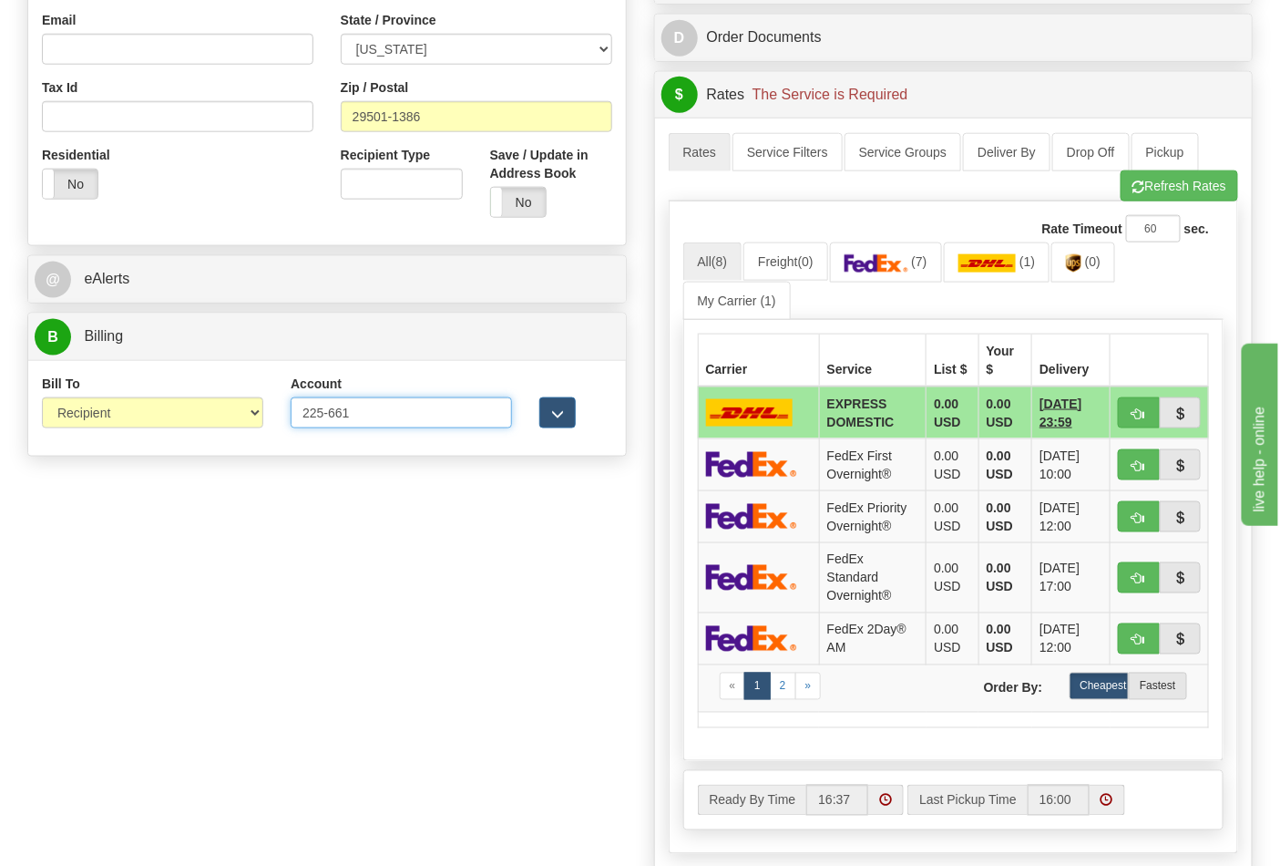
click at [328, 414] on input "225-661" at bounding box center [401, 412] width 221 height 31
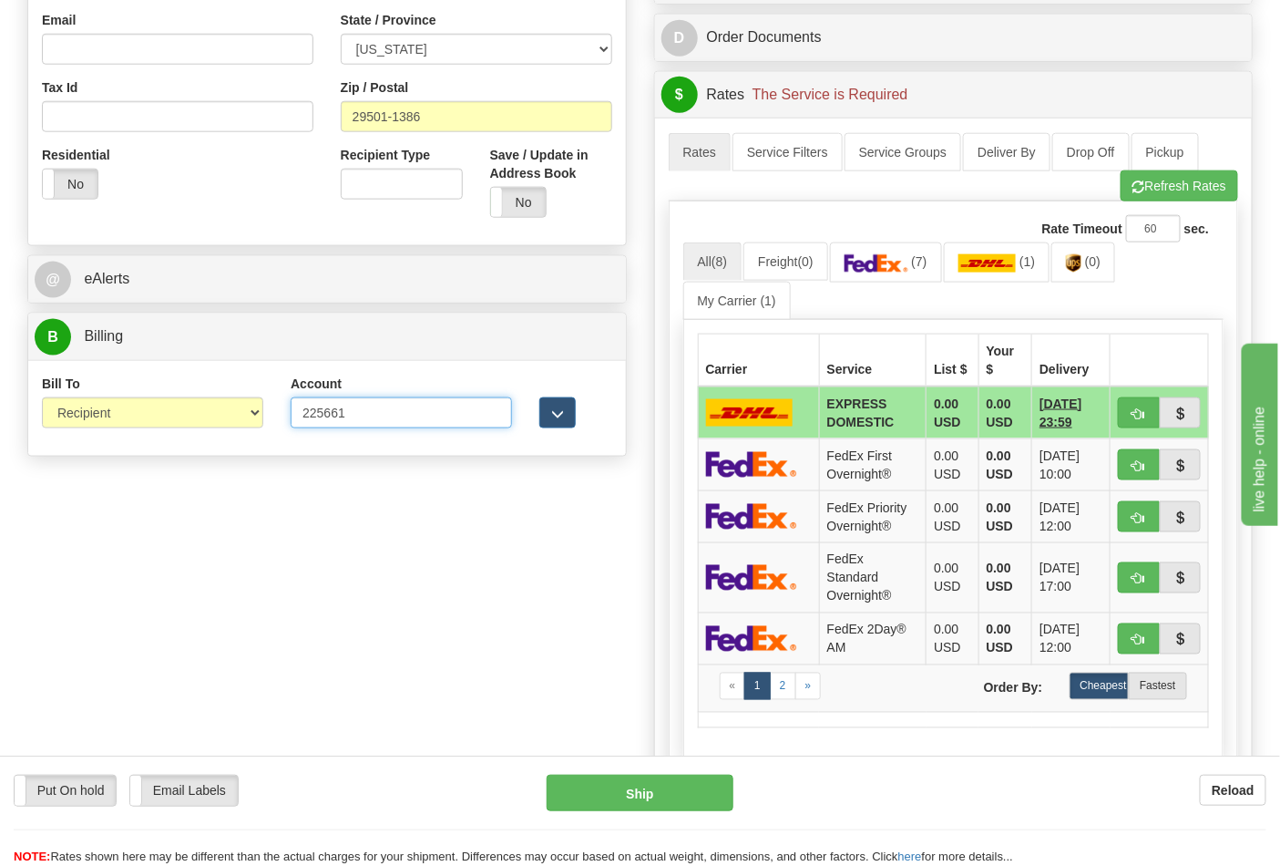
type input "225661"
click at [1172, 210] on div "Rate Timeout 60 sec. All (8) Freight (0) (7) (1)" at bounding box center [954, 526] width 570 height 651
click at [1167, 197] on button "Refresh Rates" at bounding box center [1180, 185] width 118 height 31
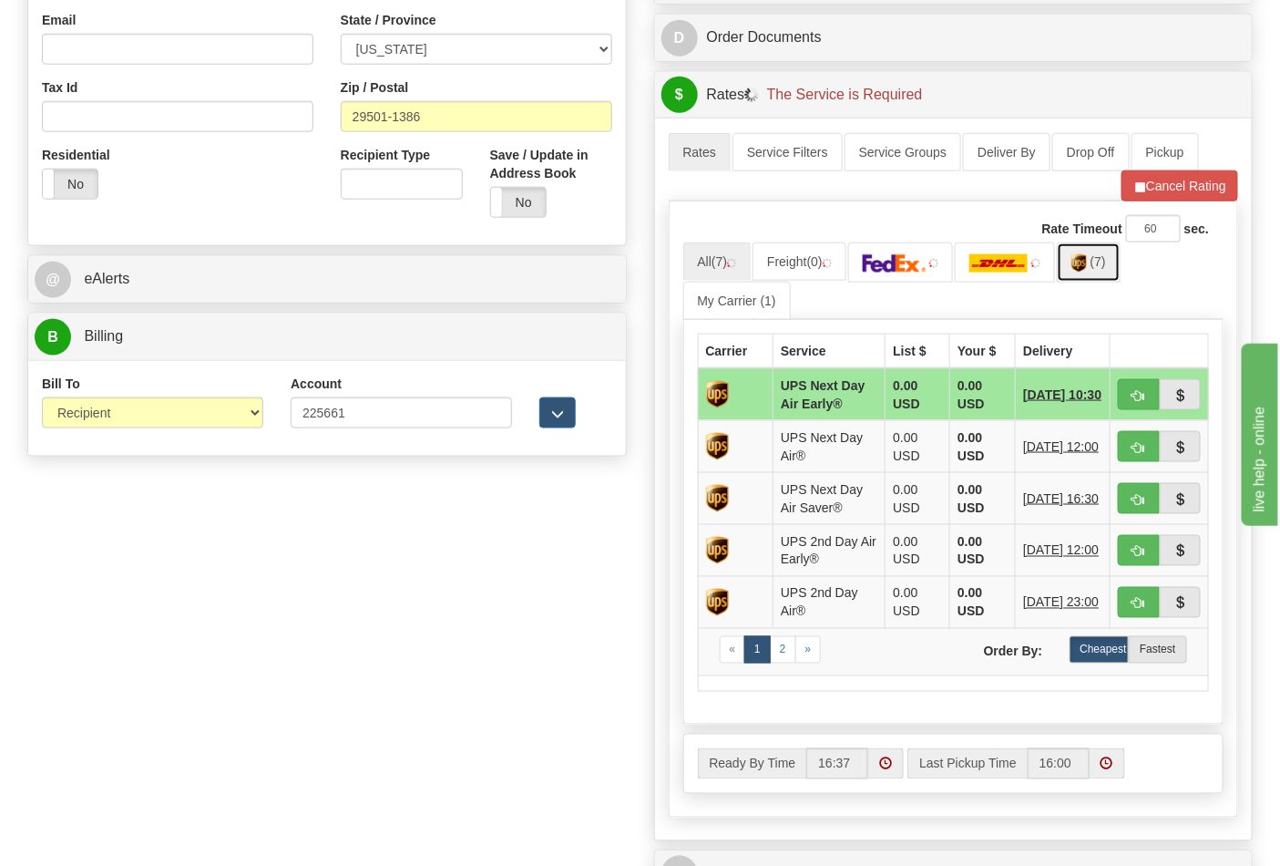
click at [1106, 269] on span "(7)" at bounding box center [1098, 261] width 15 height 15
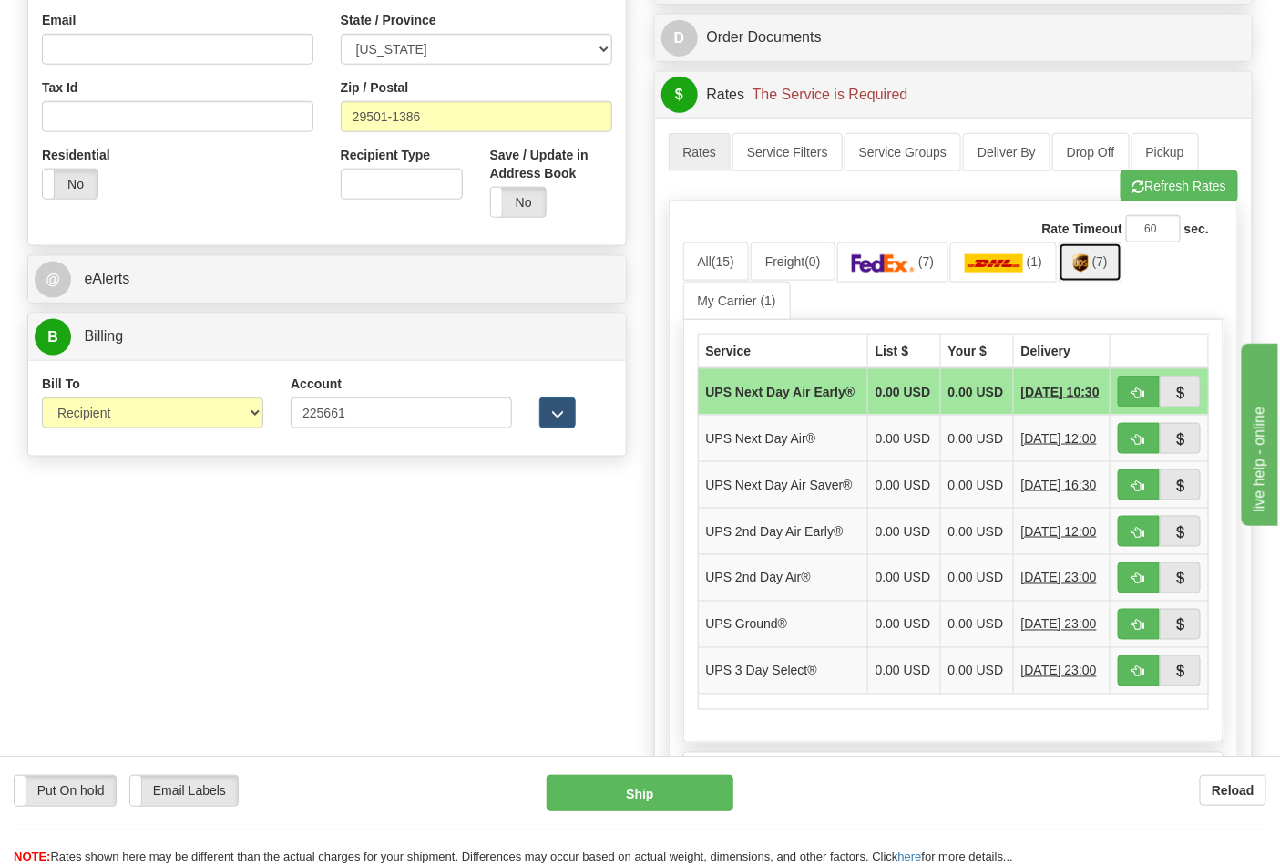
scroll to position [708, 0]
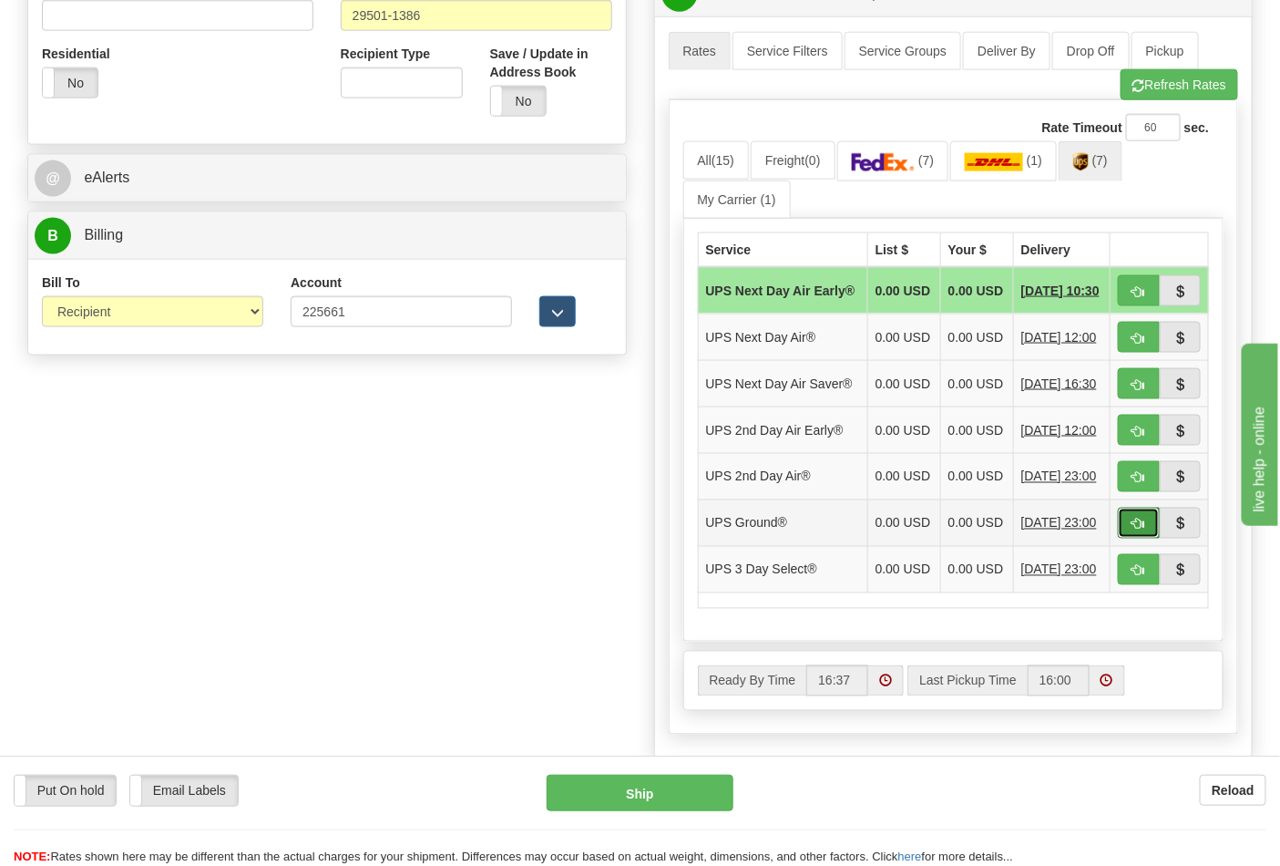
click at [1136, 530] on span "button" at bounding box center [1138, 524] width 13 height 12
type input "03"
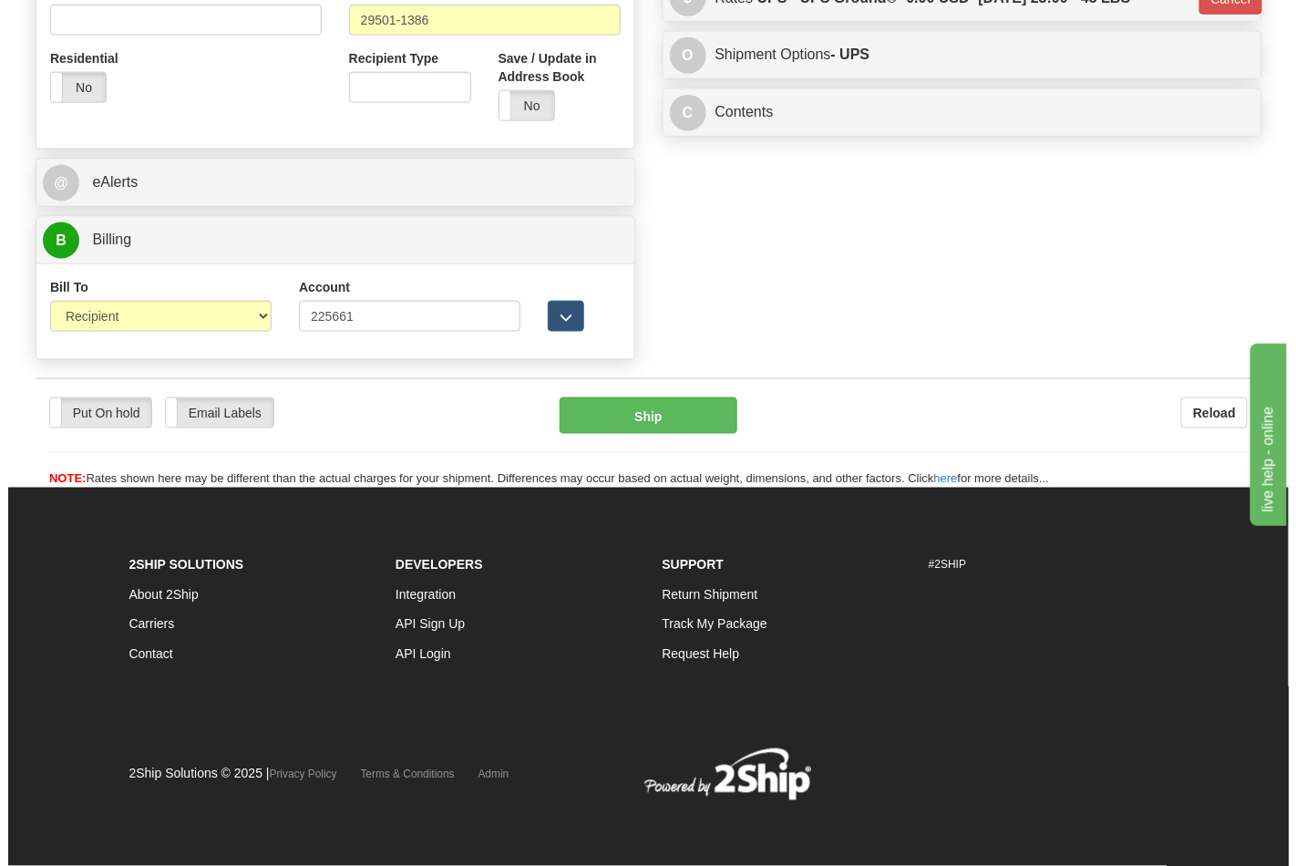
scroll to position [680, 0]
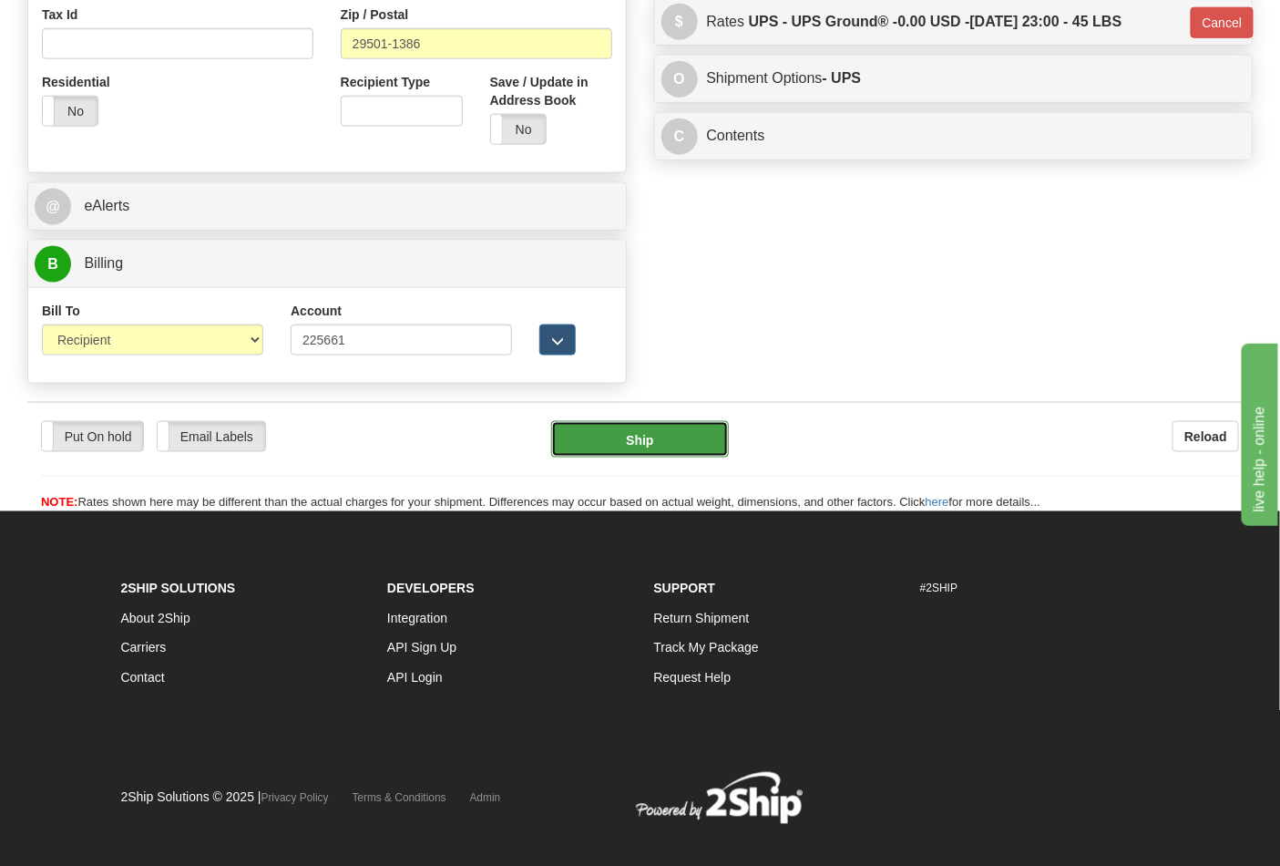
click at [653, 446] on button "Ship" at bounding box center [639, 439] width 177 height 36
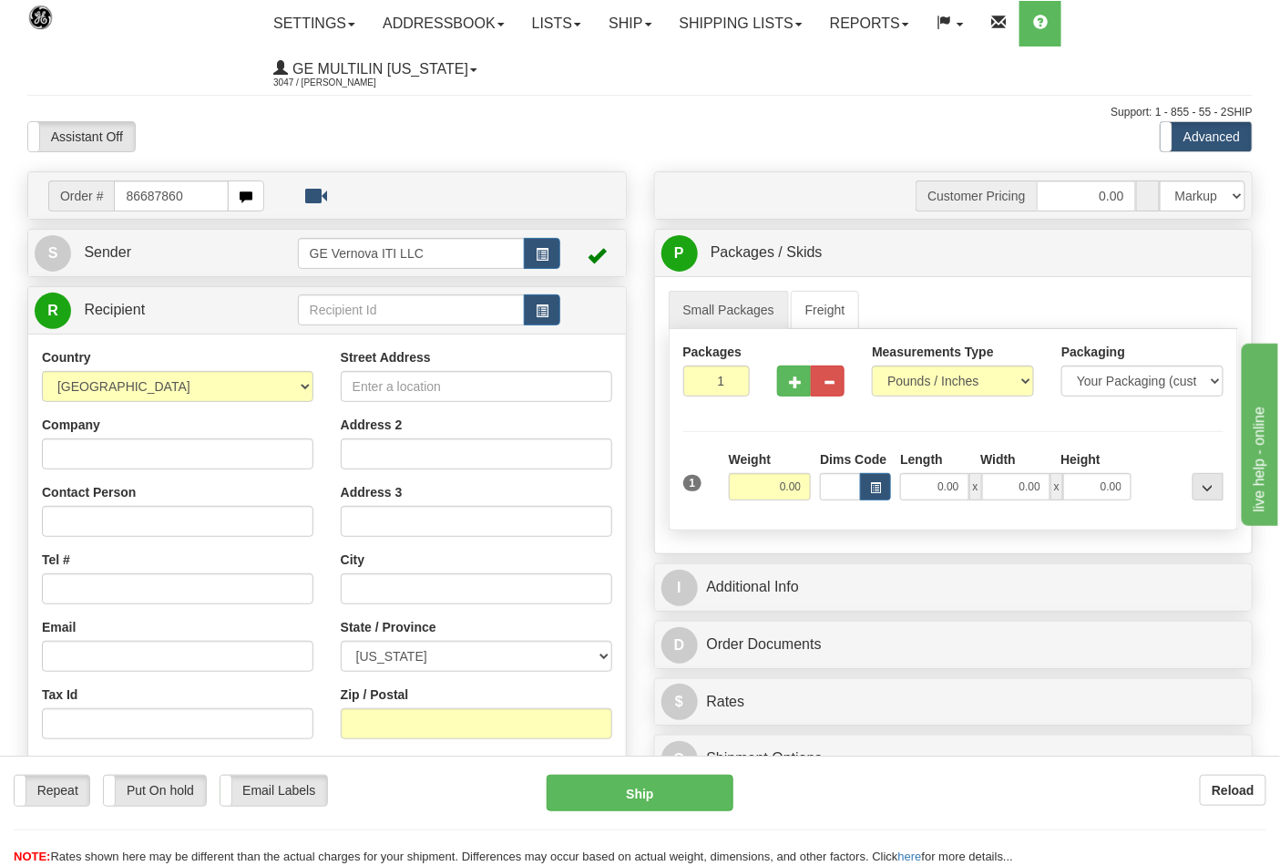
type input "86687860"
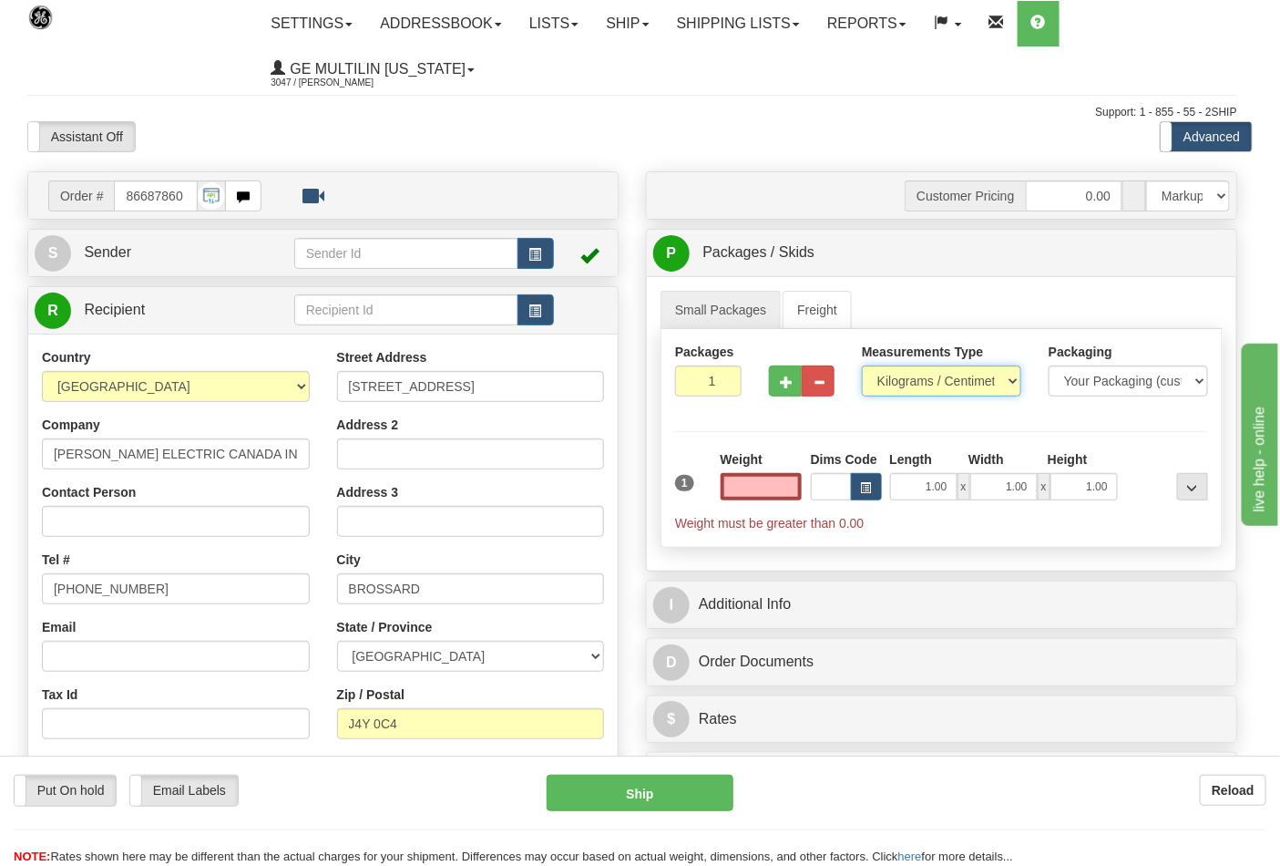
type input "0.00"
click at [913, 383] on select "Pounds / Inches Kilograms / Centimeters" at bounding box center [941, 380] width 159 height 31
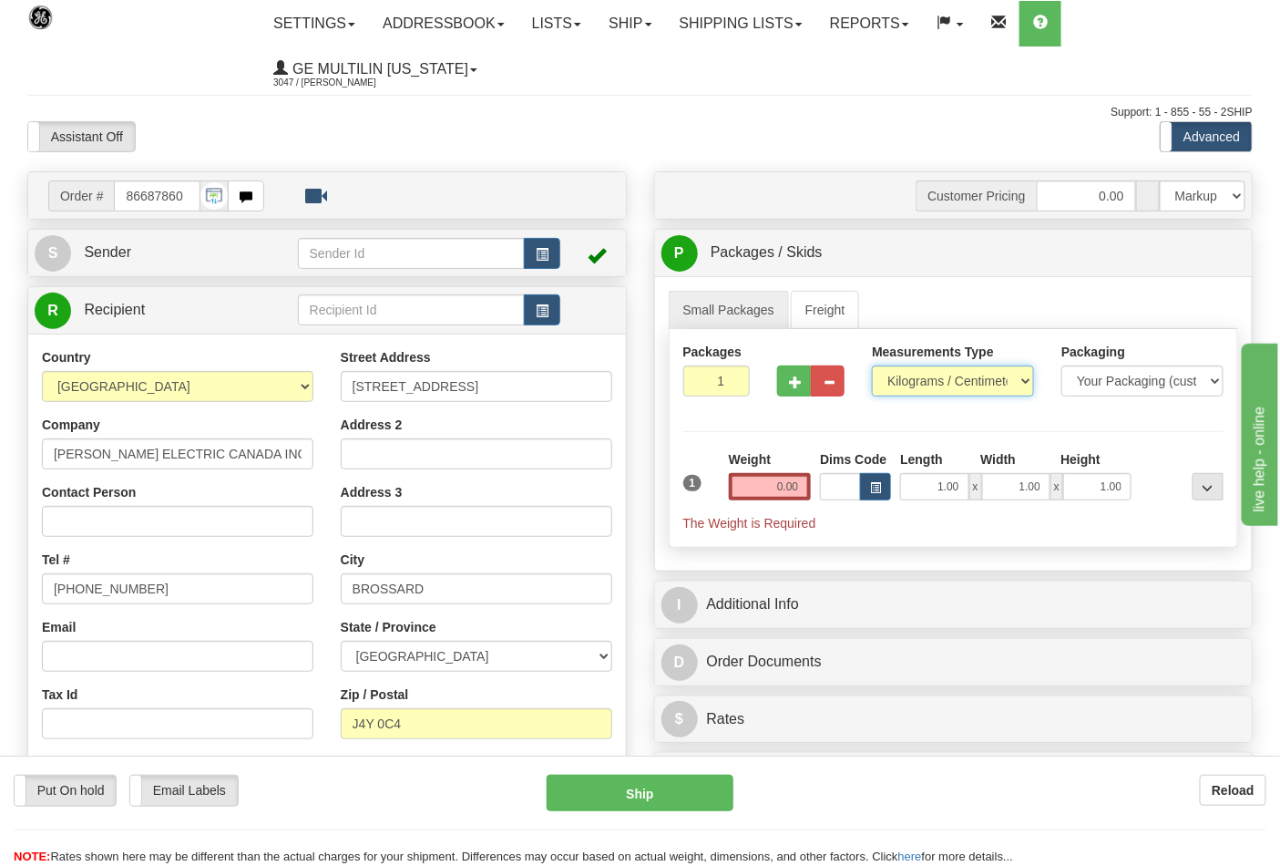
select select "0"
click at [872, 366] on select "Pounds / Inches Kilograms / Centimeters" at bounding box center [953, 380] width 162 height 31
click at [797, 393] on button "button" at bounding box center [794, 380] width 34 height 31
type input "2"
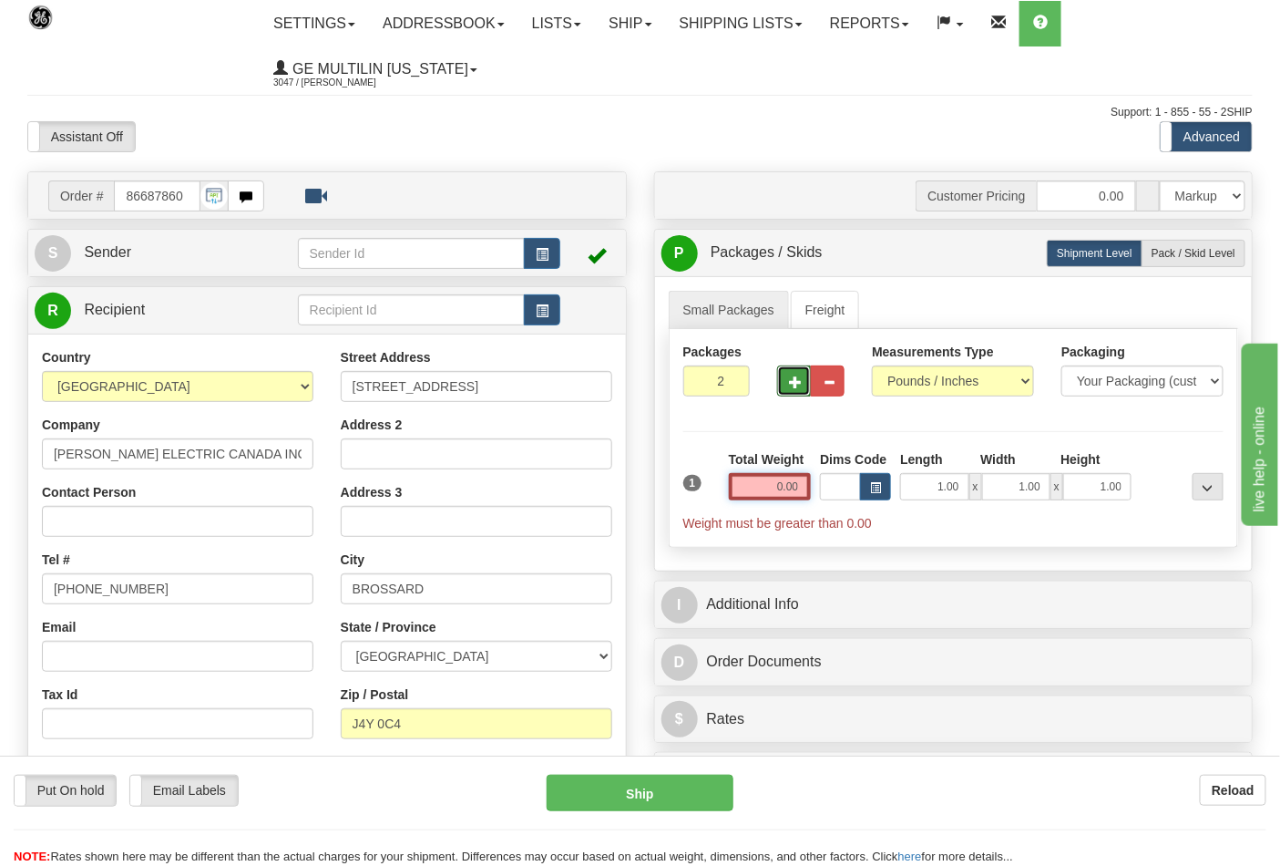
click at [806, 484] on input "0.00" at bounding box center [770, 486] width 83 height 27
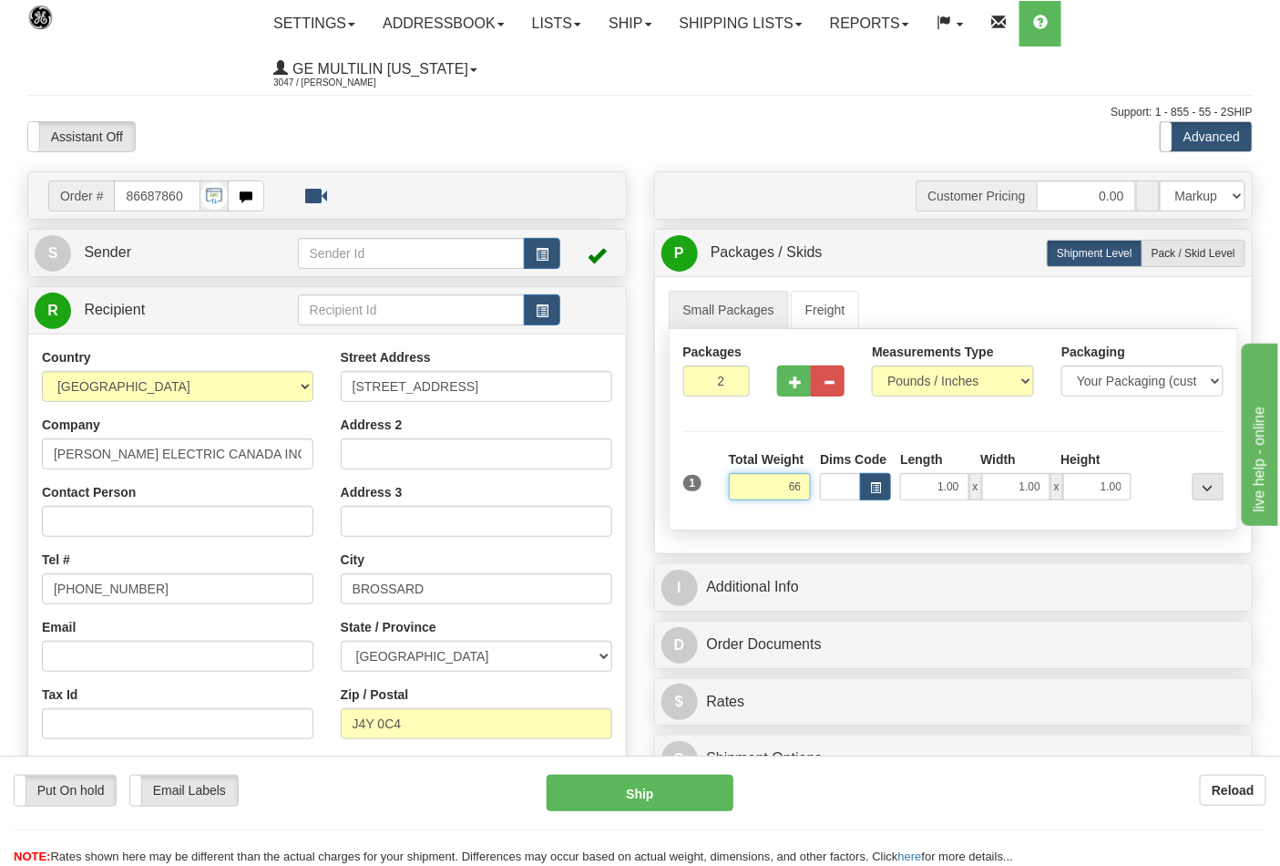
click button "Delete" at bounding box center [0, 0] width 0 height 0
type input "66.00"
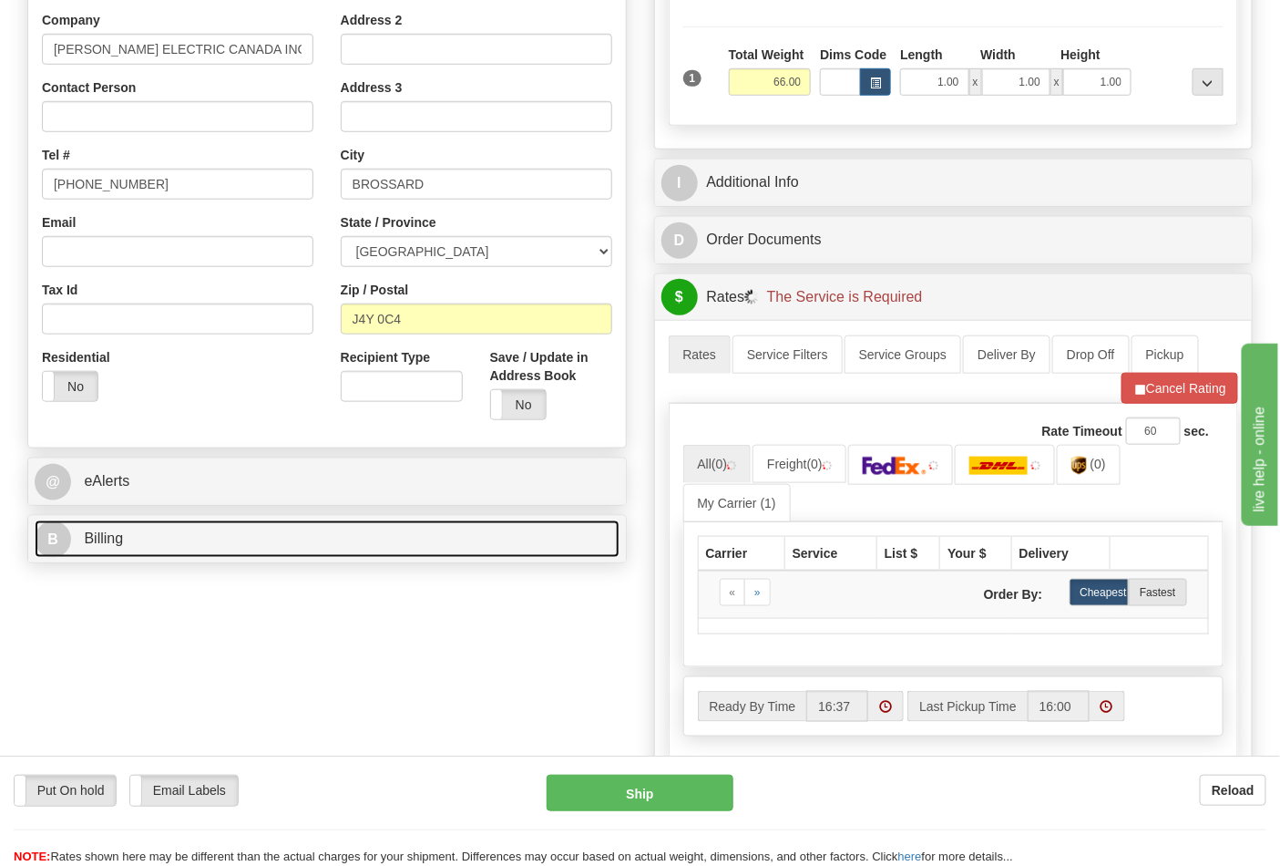
click at [193, 550] on link "B Billing" at bounding box center [327, 538] width 585 height 37
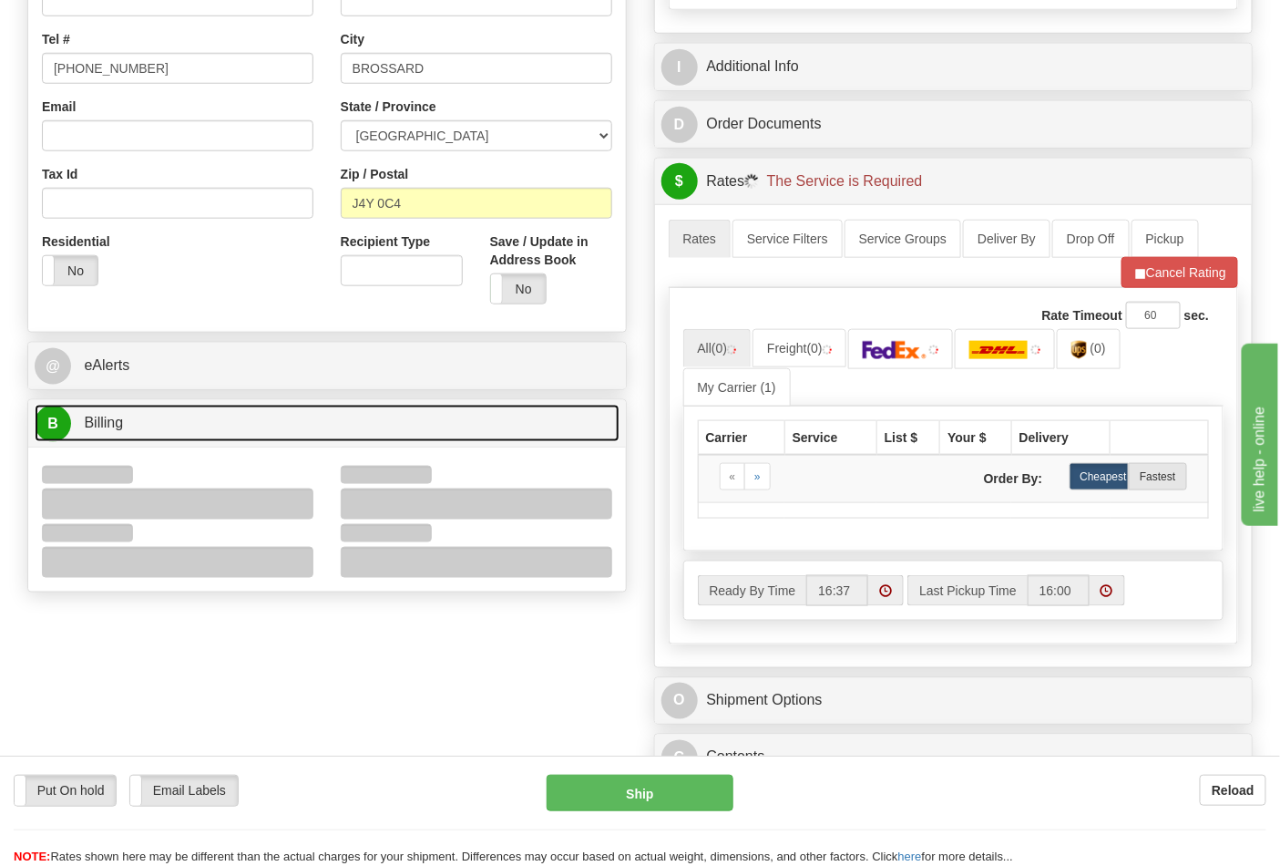
scroll to position [607, 0]
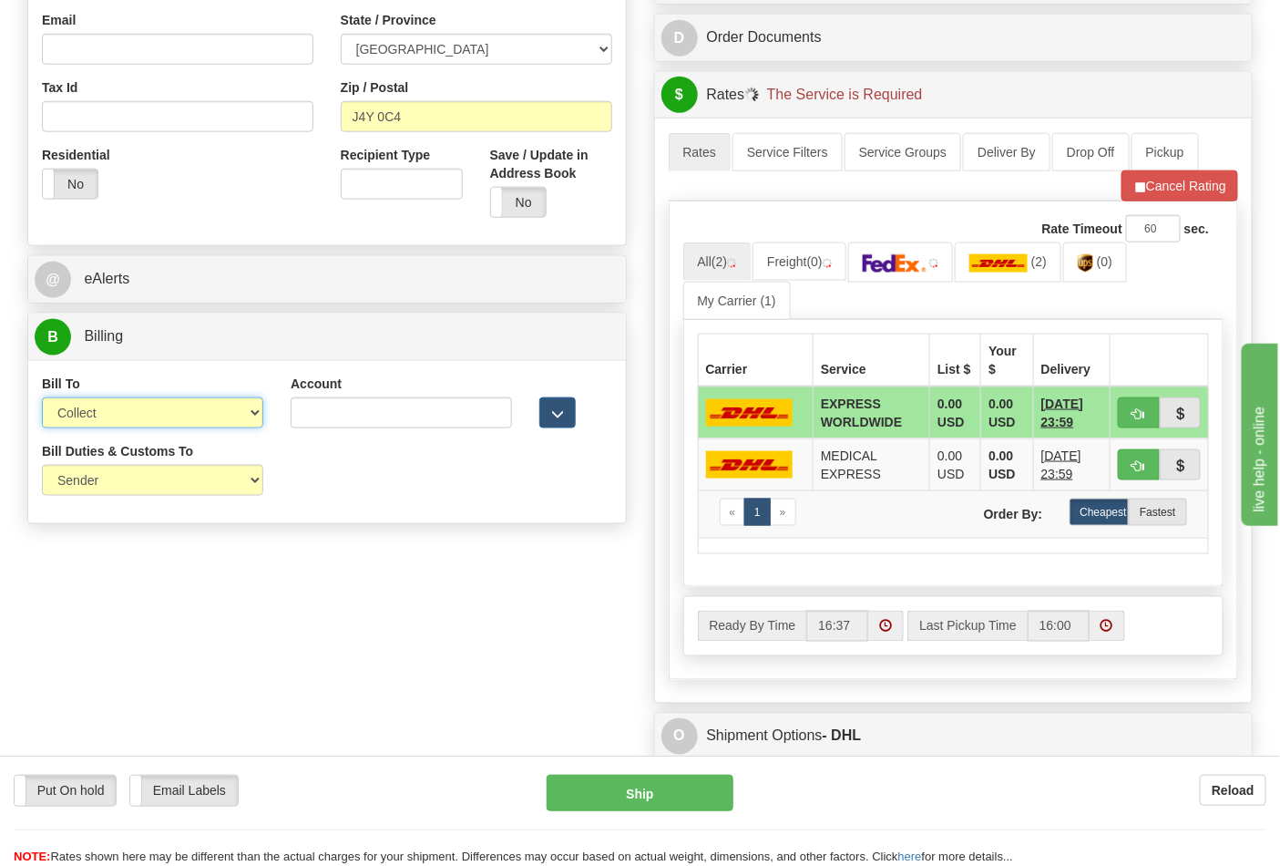
click at [106, 423] on select "Sender Recipient Third Party Collect" at bounding box center [152, 412] width 221 height 31
select select "2"
click at [42, 399] on select "Sender Recipient Third Party Collect" at bounding box center [152, 412] width 221 height 31
click at [342, 421] on input "Account" at bounding box center [401, 412] width 221 height 31
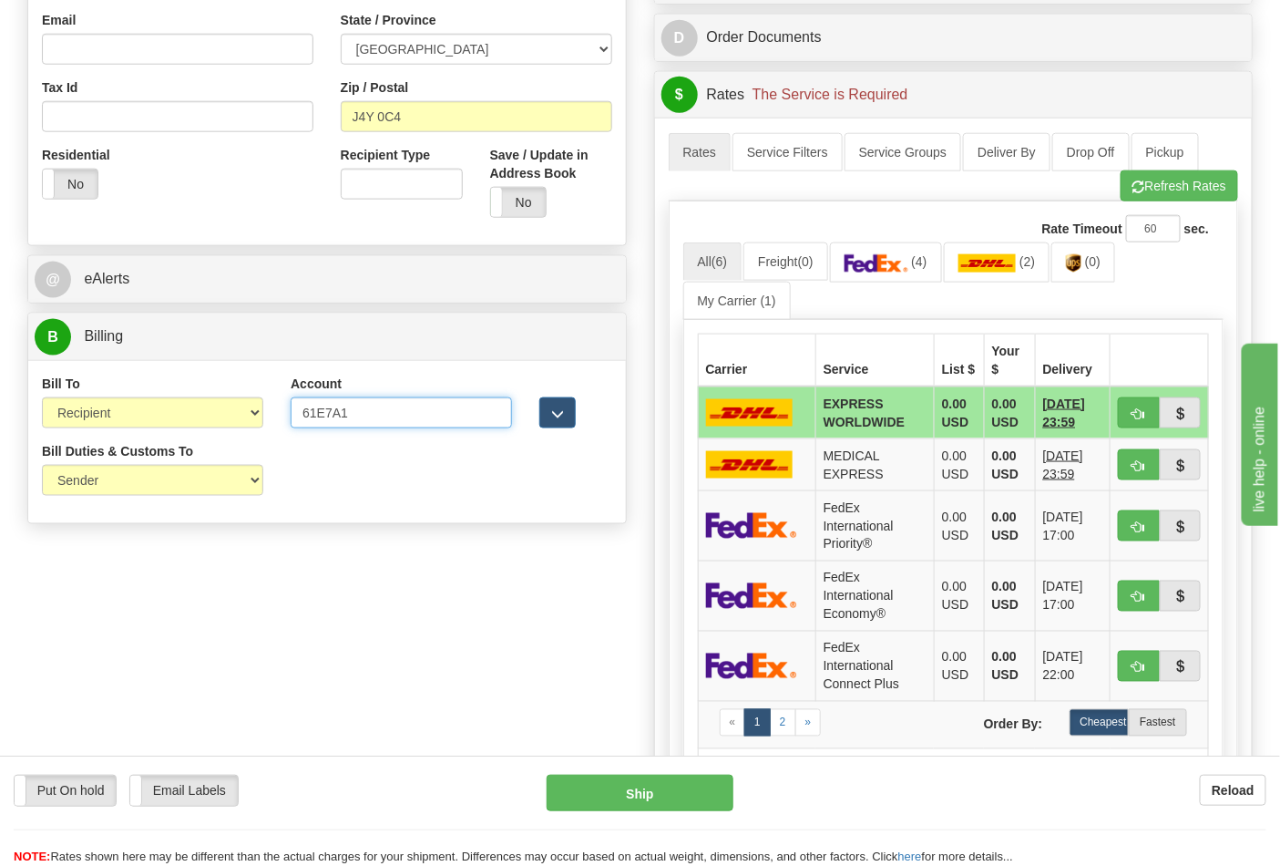
type input "61E7A1"
click button "Delete" at bounding box center [0, 0] width 0 height 0
click at [1136, 184] on span "button" at bounding box center [1138, 187] width 13 height 12
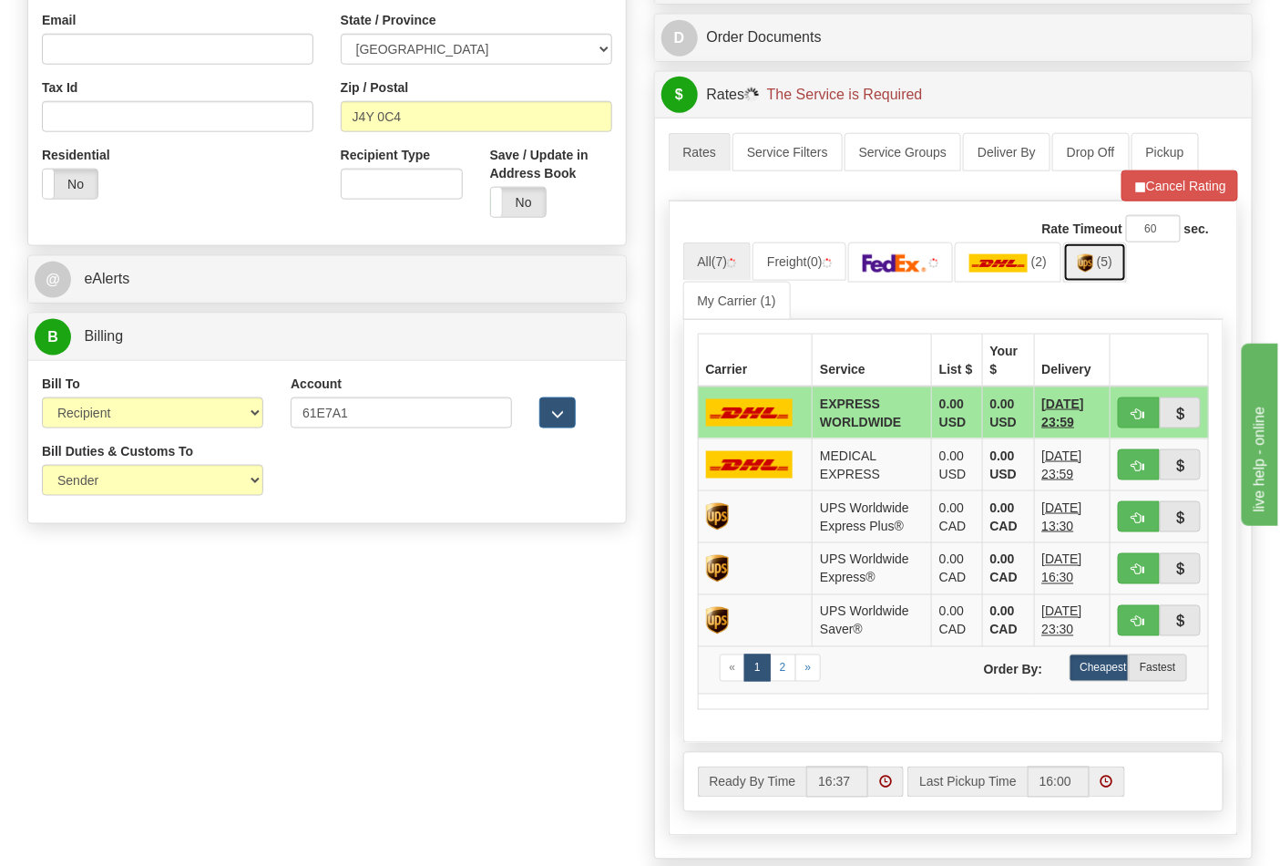
click at [1093, 272] on img at bounding box center [1085, 263] width 15 height 18
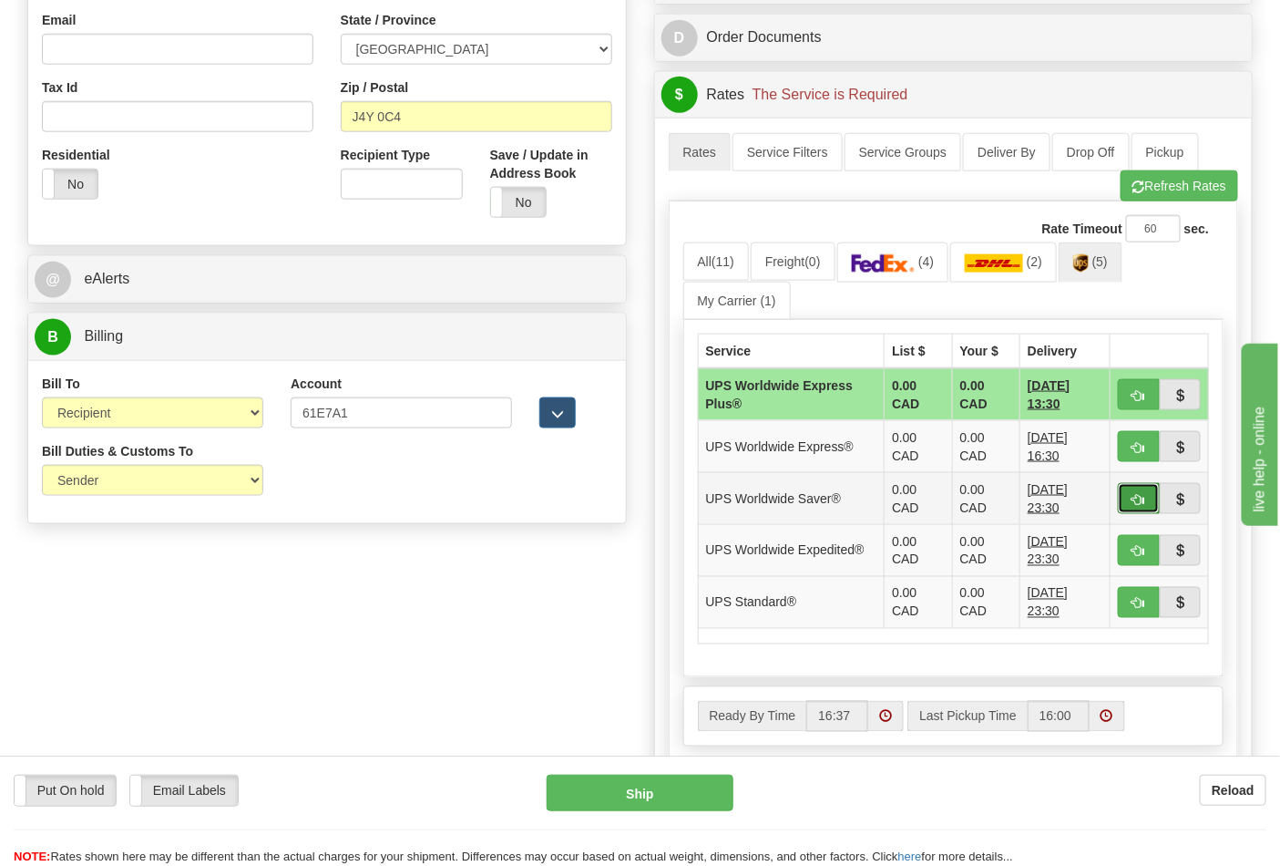
click at [1143, 496] on span "button" at bounding box center [1138, 500] width 13 height 12
type input "65"
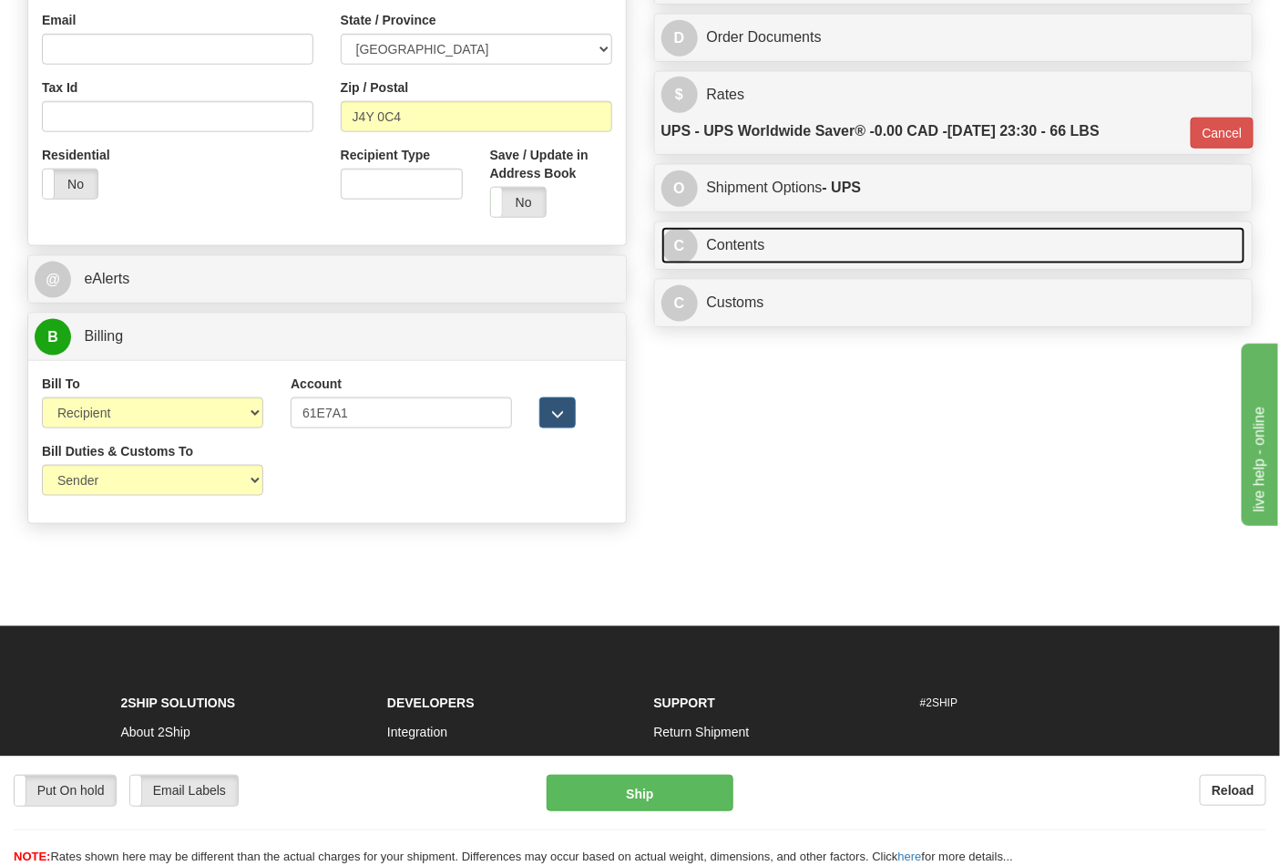
click at [781, 253] on link "C Contents" at bounding box center [953, 245] width 585 height 37
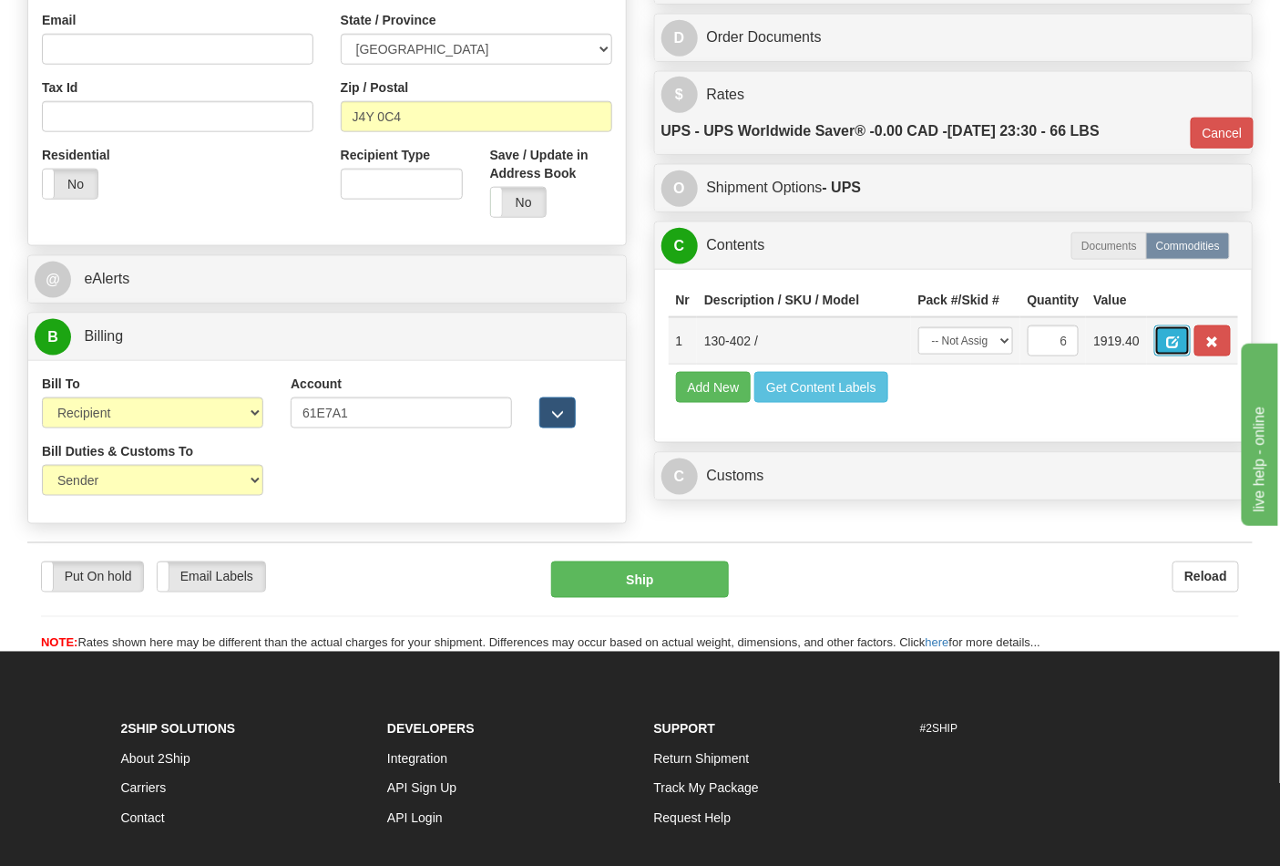
click at [1191, 346] on button "button" at bounding box center [1172, 340] width 36 height 31
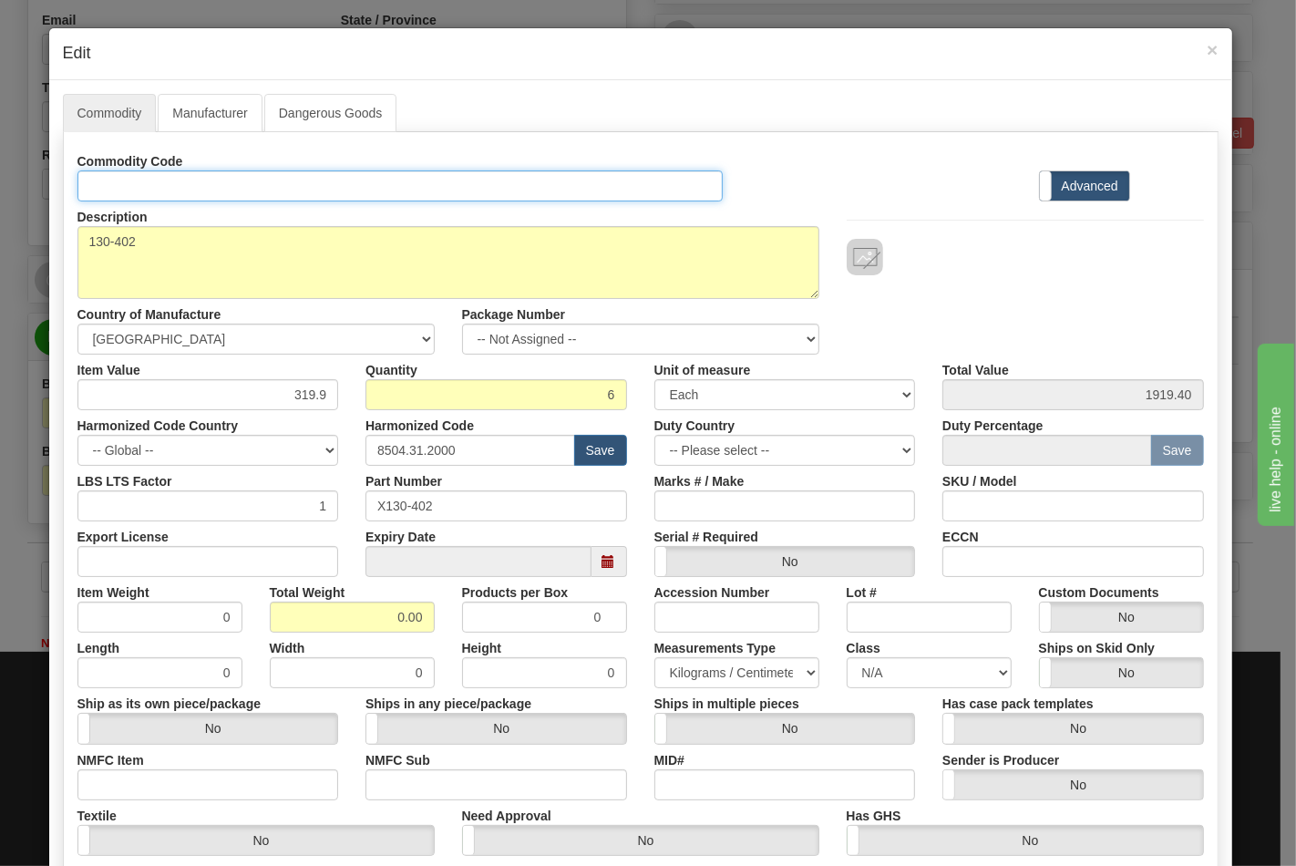
click at [271, 185] on input "Id" at bounding box center [400, 185] width 646 height 31
type input "TRANSFORMERS"
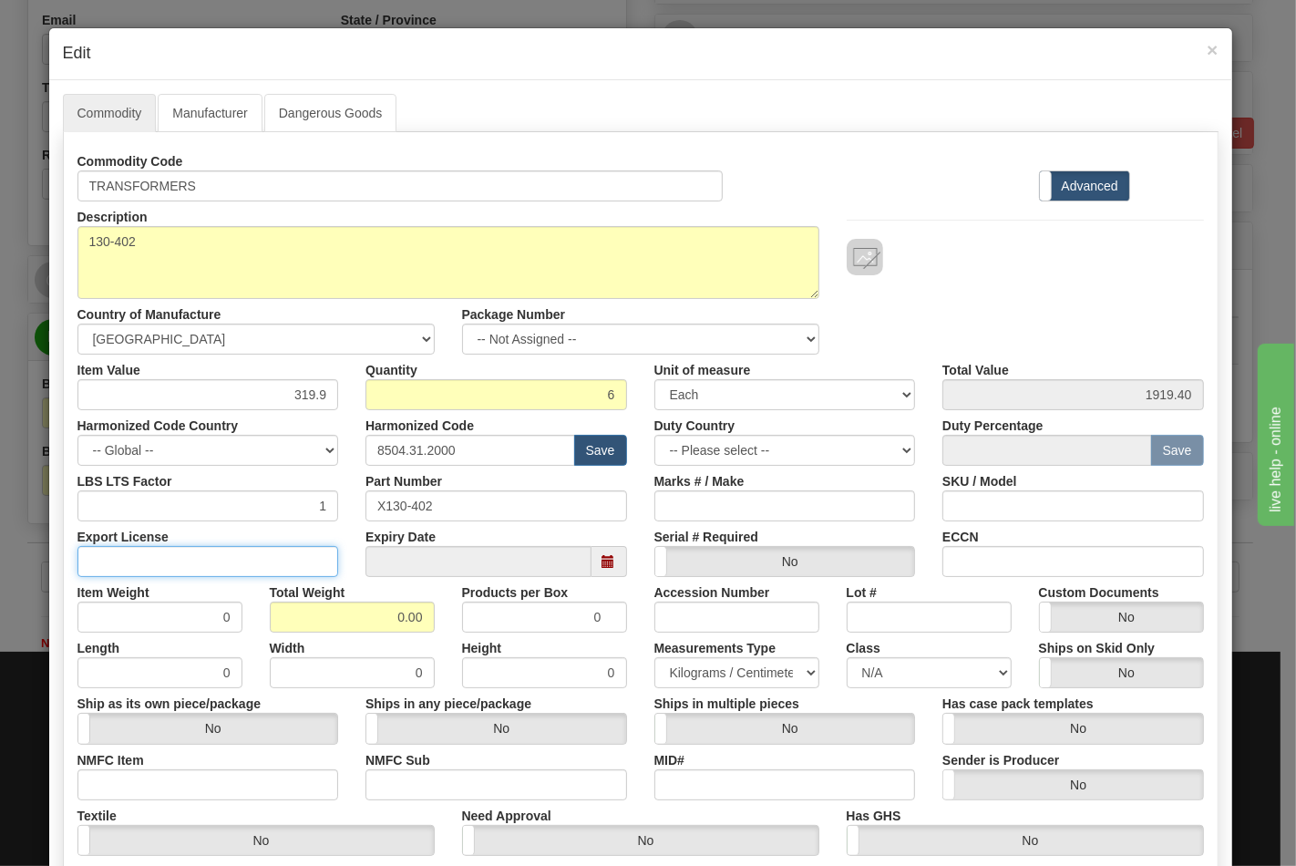
click at [240, 556] on input "Export License" at bounding box center [207, 561] width 261 height 31
type input "N/A"
drag, startPoint x: 322, startPoint y: 622, endPoint x: 431, endPoint y: 620, distance: 109.4
click at [431, 620] on div "Total Weight 0.00" at bounding box center [352, 605] width 192 height 56
type input "66"
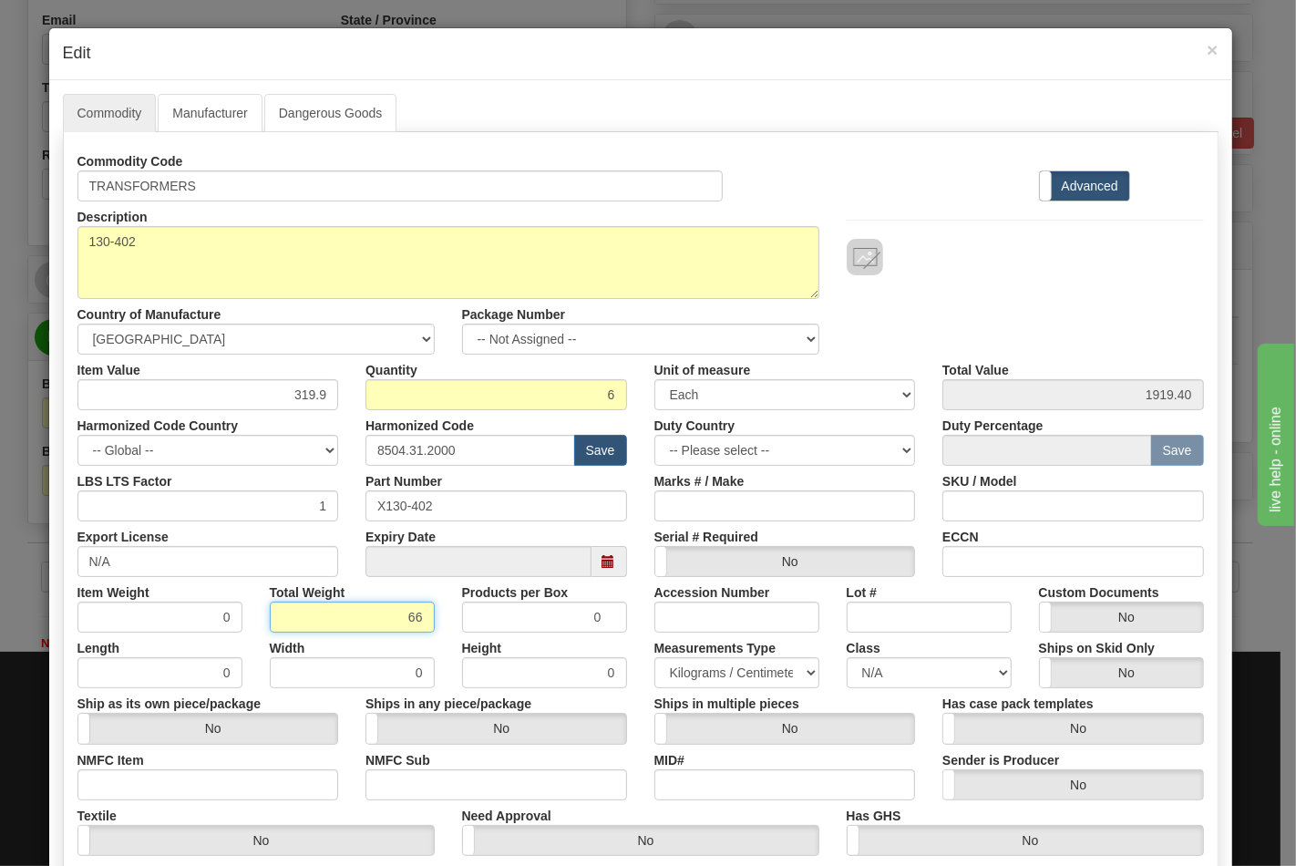
type input "11.0000"
click at [198, 794] on input "NMFC Item" at bounding box center [207, 784] width 261 height 31
type input "63170"
click at [365, 781] on input "NMFC Sub" at bounding box center [495, 784] width 261 height 31
type input "4"
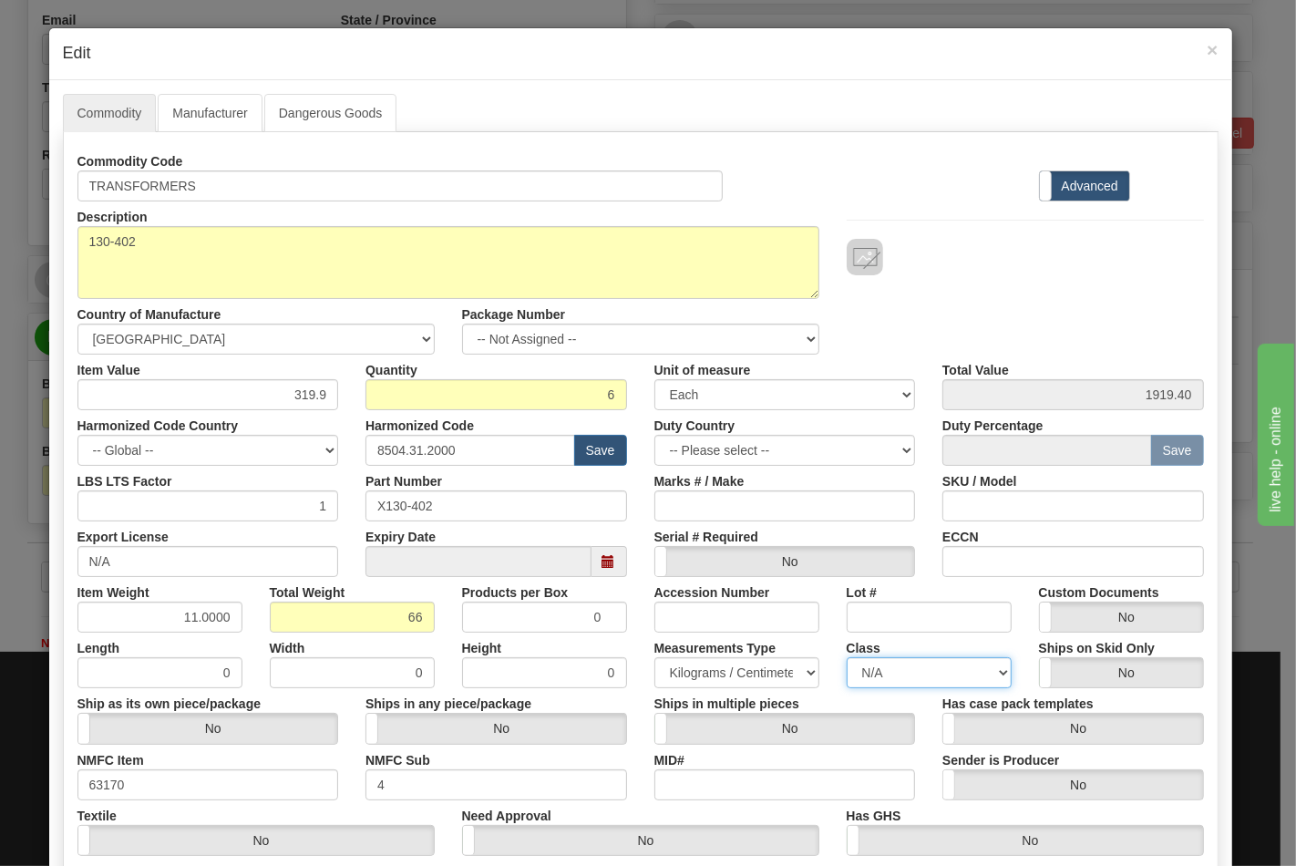
click at [855, 675] on select "N/A 50.0 55.0 60.0 65.0 70.0 85.0 92.5 100.0 125.0 175.0 250.0 300.0 400.0" at bounding box center [928, 672] width 165 height 31
select select "70.0"
click at [846, 657] on select "N/A 50.0 55.0 60.0 65.0 70.0 85.0 92.5 100.0 125.0 175.0 250.0 300.0 400.0" at bounding box center [928, 672] width 165 height 31
drag, startPoint x: 986, startPoint y: 572, endPoint x: 997, endPoint y: 569, distance: 11.5
click at [986, 572] on input "ECCN" at bounding box center [1072, 561] width 261 height 31
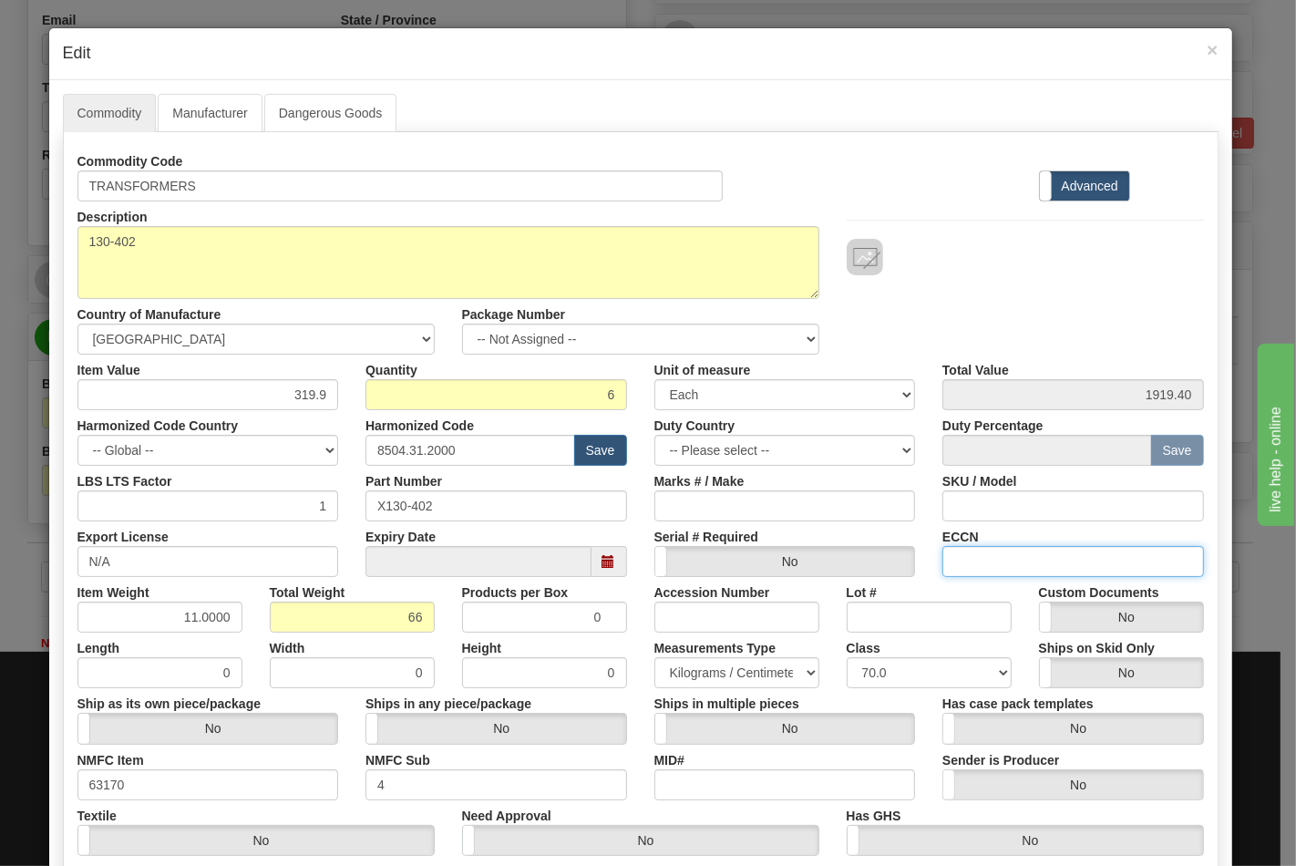
type input "EAR99"
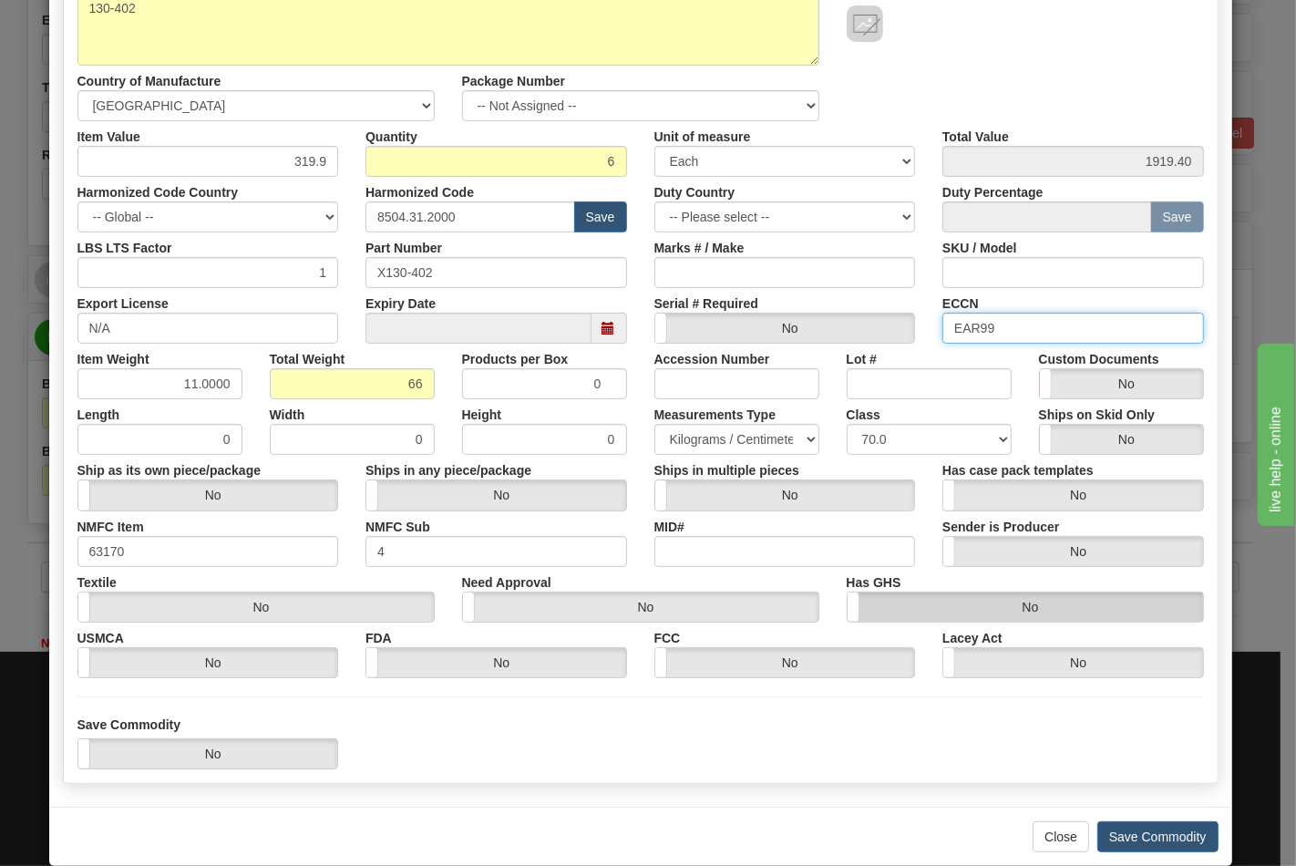
scroll to position [261, 0]
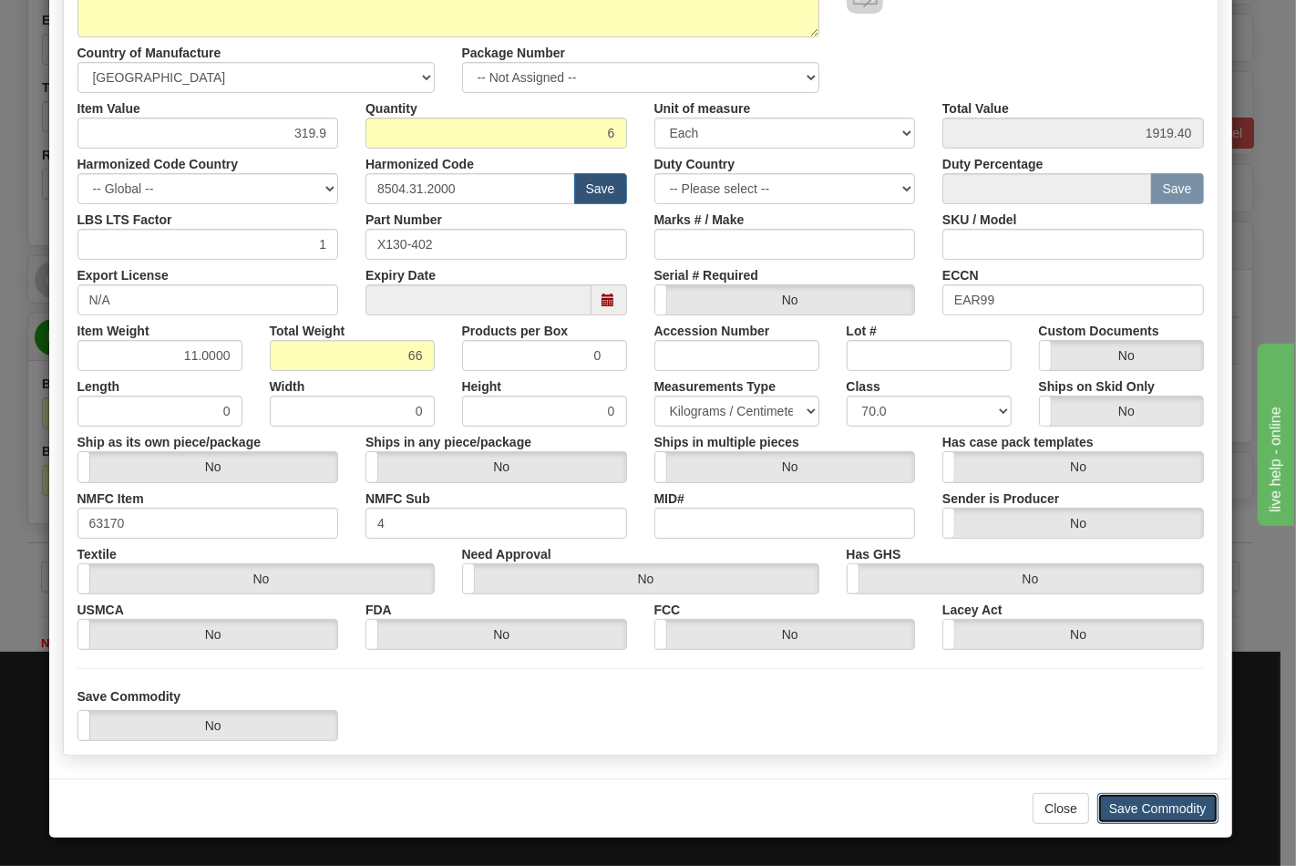
click at [1136, 805] on button "Save Commodity" at bounding box center [1157, 808] width 121 height 31
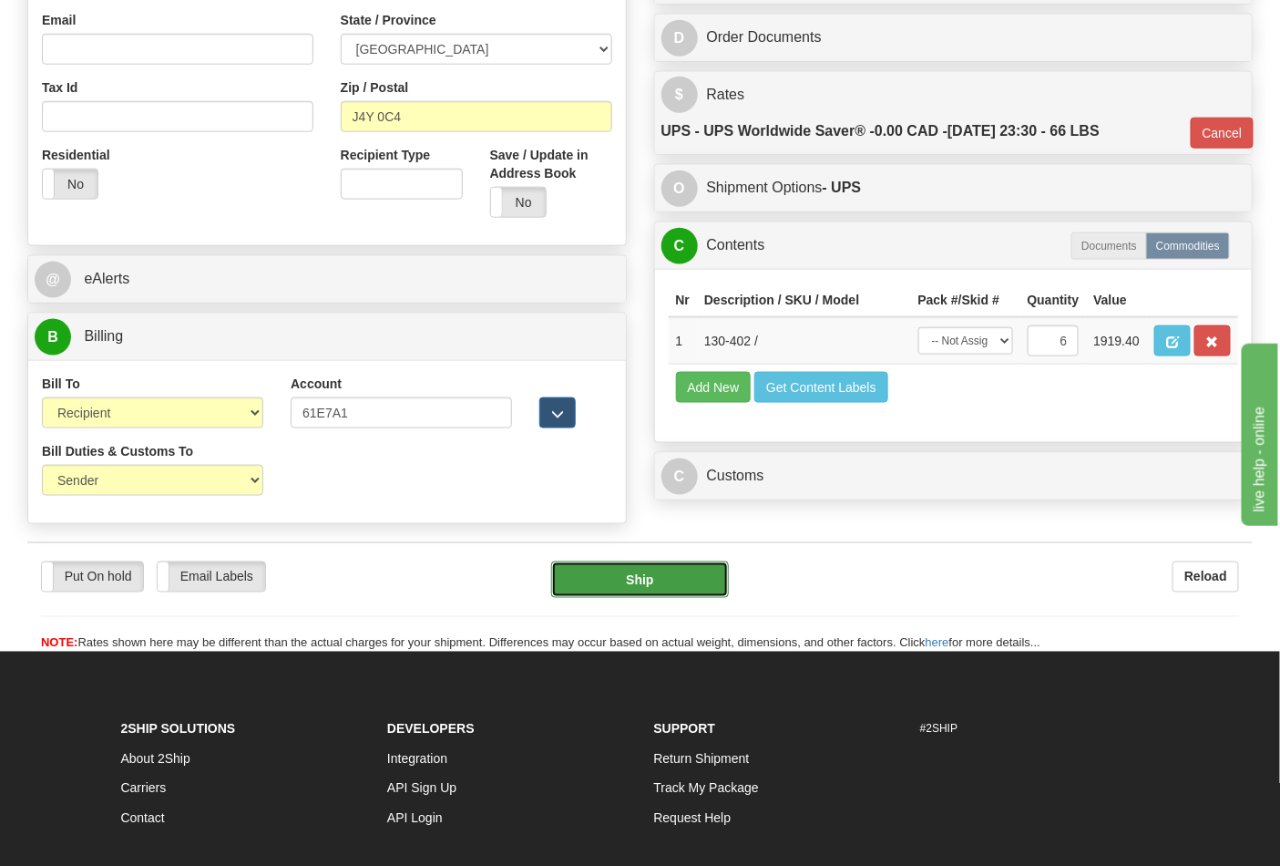
click at [620, 597] on button "Ship" at bounding box center [639, 579] width 177 height 36
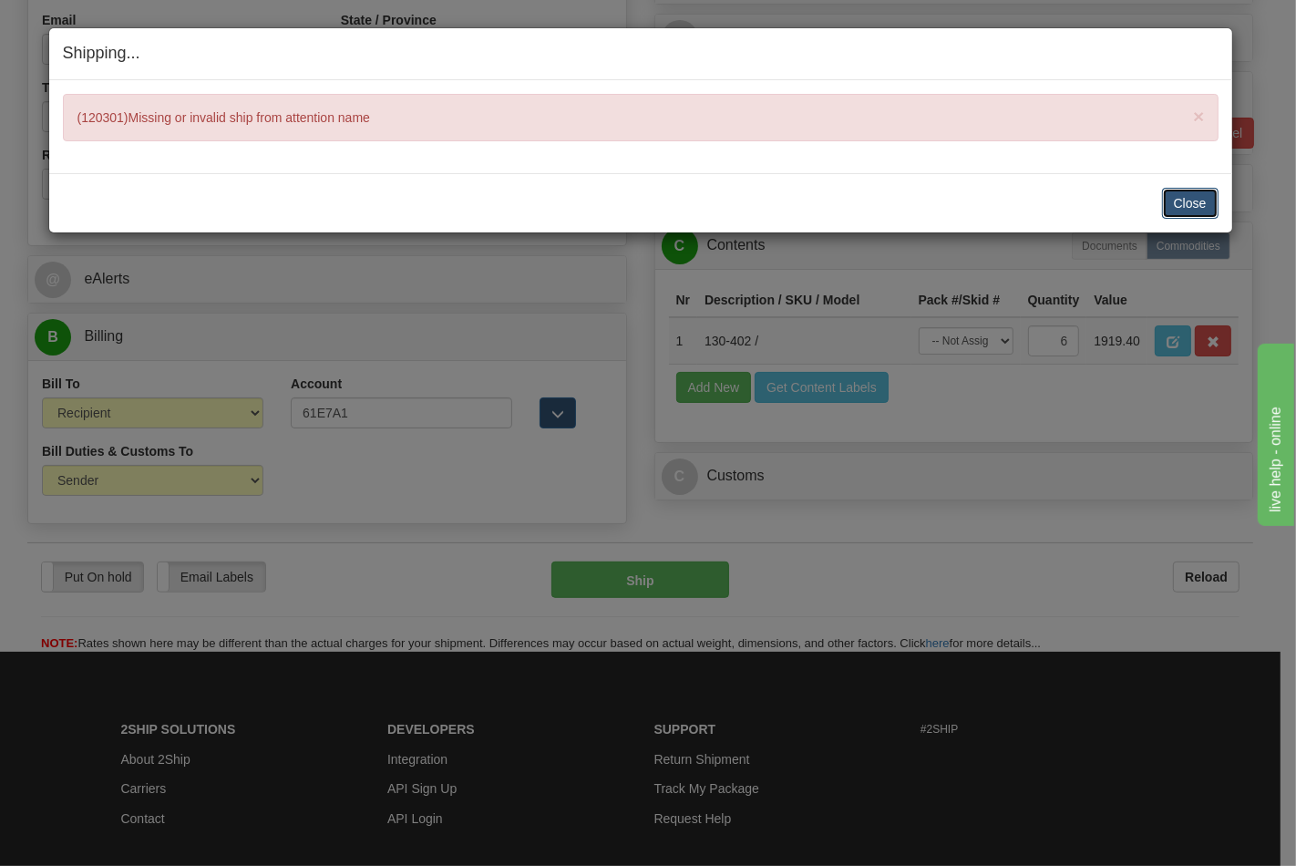
click at [1199, 200] on button "Close" at bounding box center [1190, 203] width 56 height 31
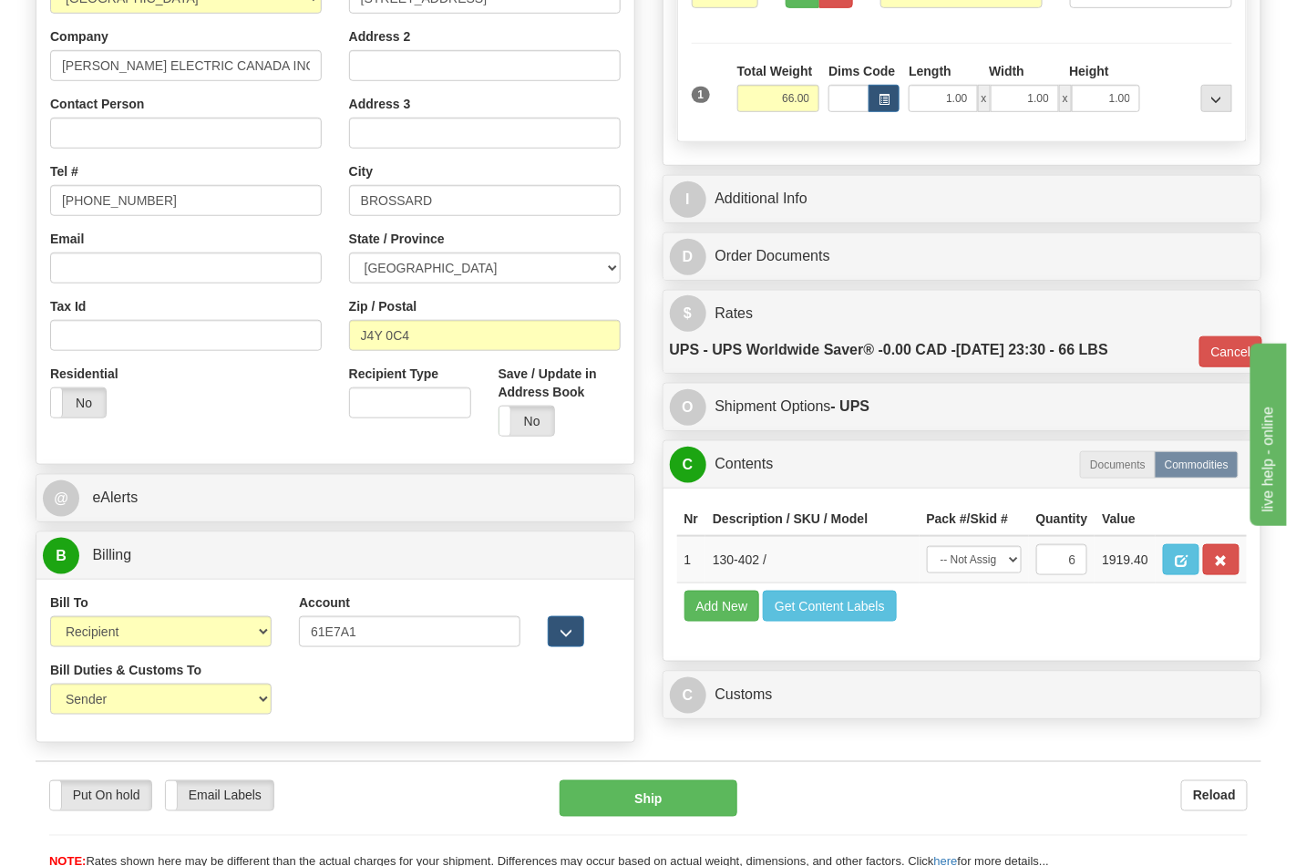
scroll to position [202, 0]
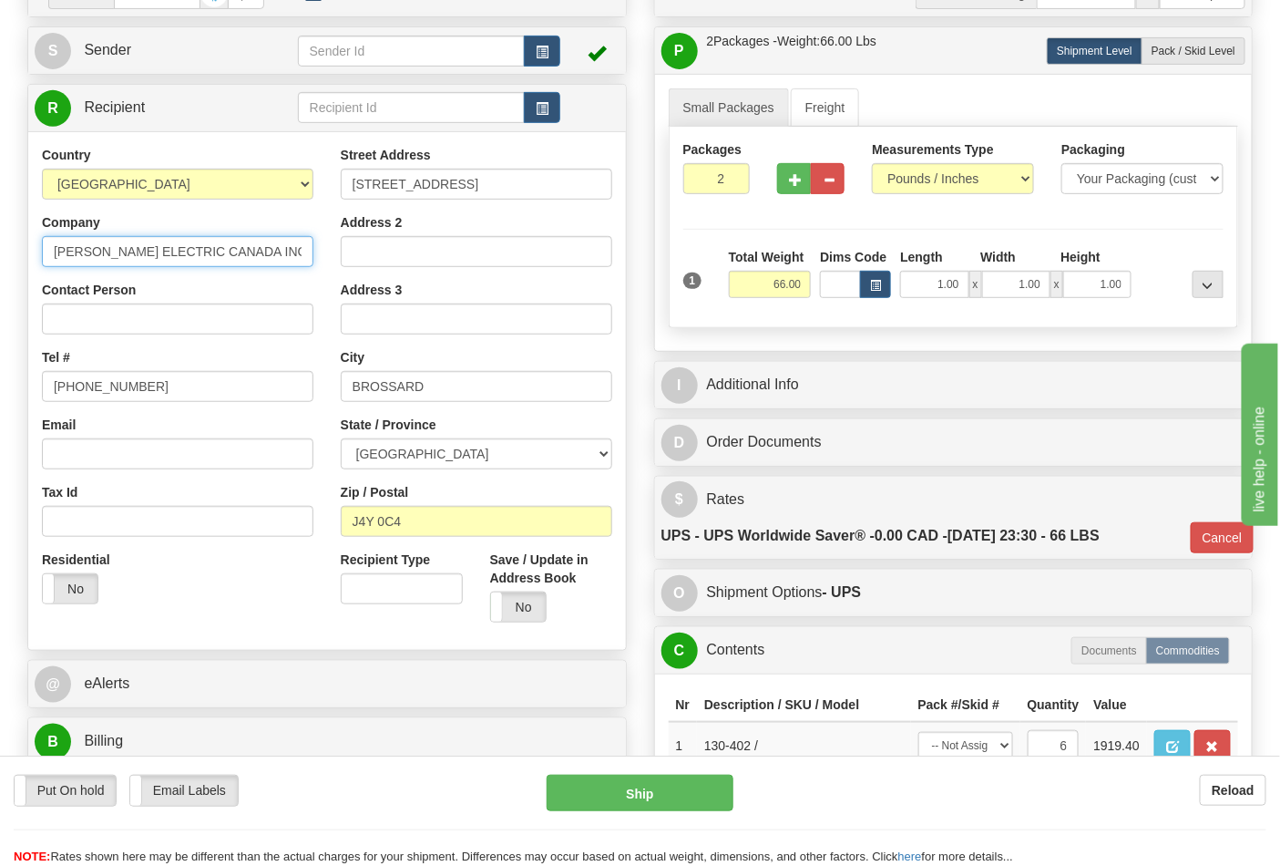
drag, startPoint x: 295, startPoint y: 250, endPoint x: 0, endPoint y: 280, distance: 296.7
click at [0, 280] on div "Toggle navigation Settings Shipping Preferences Fields Preferences New" at bounding box center [640, 414] width 1280 height 1233
click at [65, 329] on input "Contact Person" at bounding box center [178, 318] width 272 height 31
paste input "SCHNEIDER ELECTRIC CANADA INC"
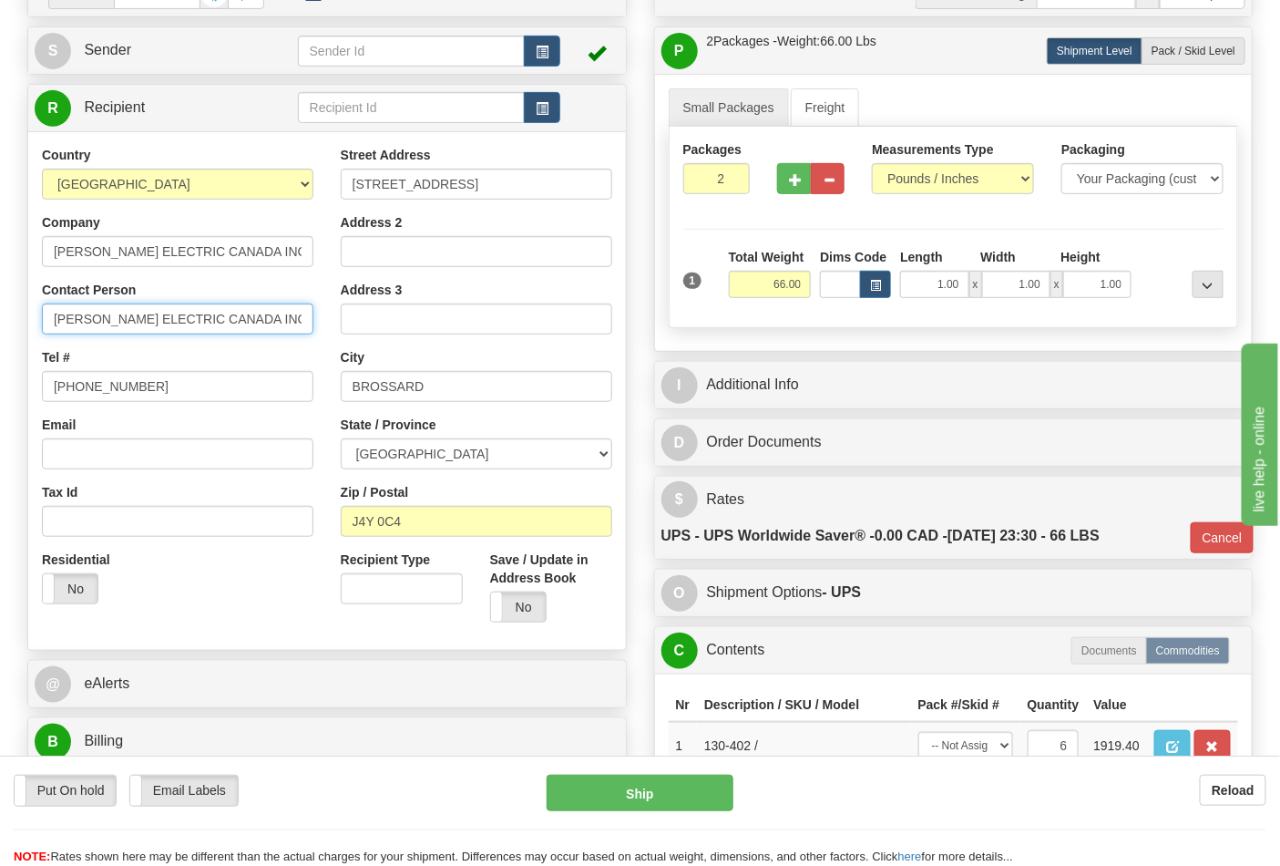
type input "SCHNEIDER ELECTRIC CANADA INC"
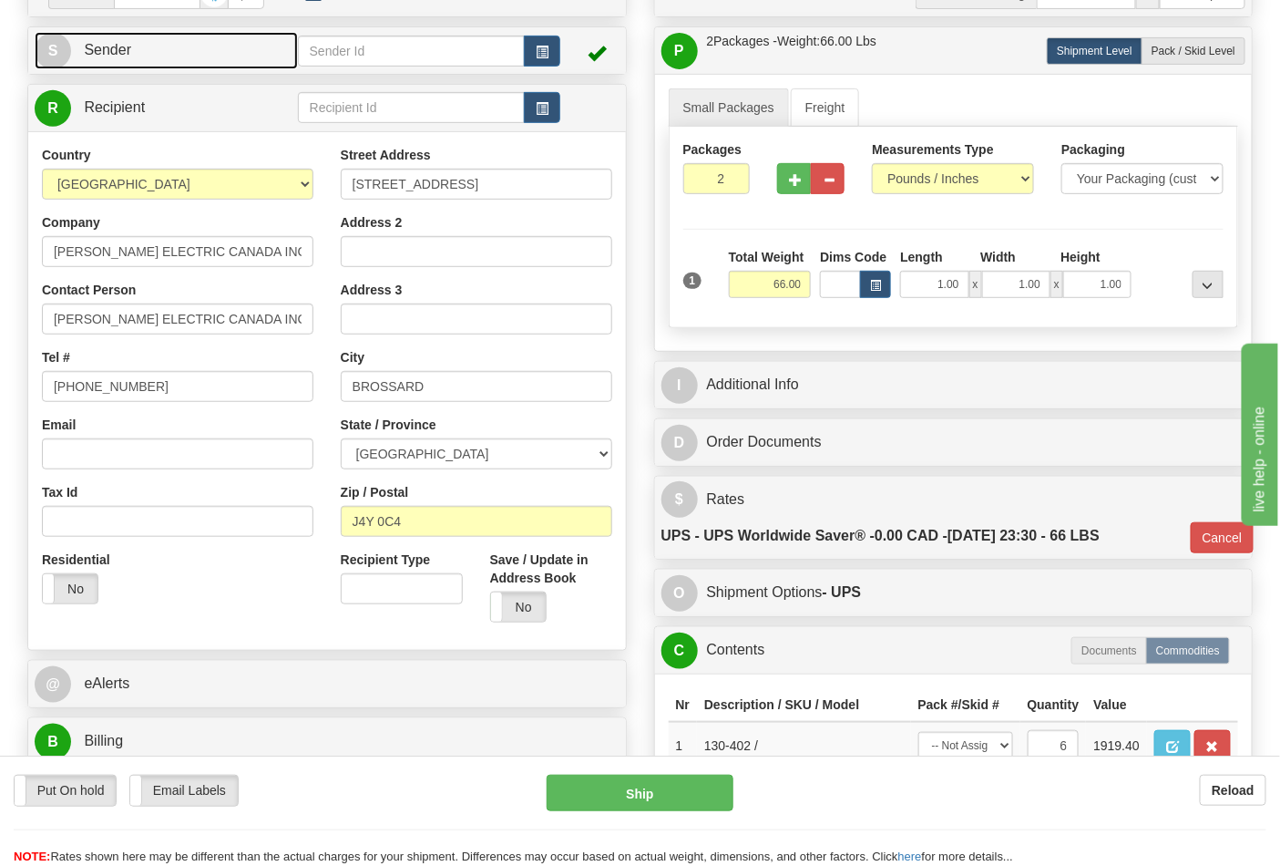
click at [110, 50] on span "Sender" at bounding box center [107, 49] width 47 height 15
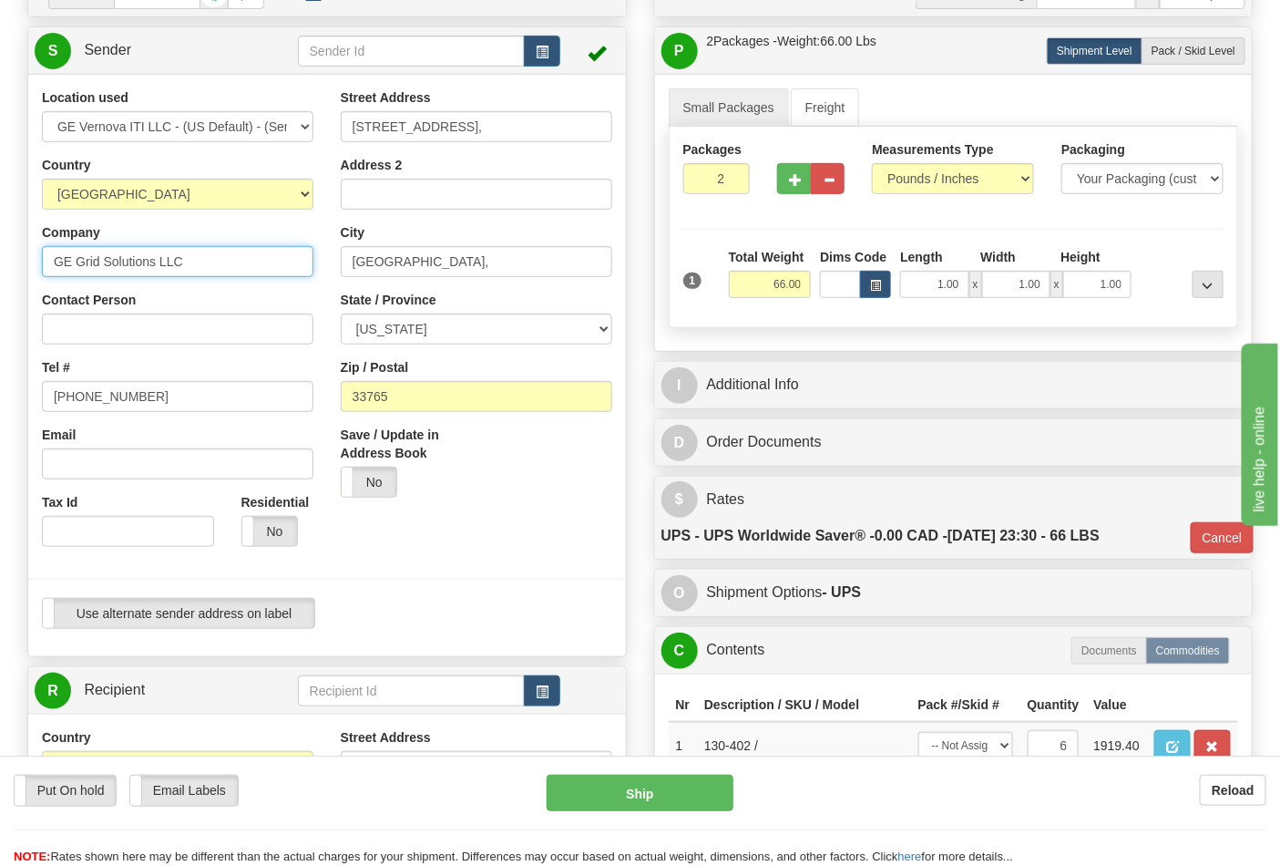
drag, startPoint x: 192, startPoint y: 269, endPoint x: 0, endPoint y: 269, distance: 192.2
click at [0, 269] on div "Toggle navigation Settings Shipping Preferences Fields Preferences New" at bounding box center [640, 705] width 1280 height 1815
click at [79, 321] on input "Contact Person" at bounding box center [178, 328] width 272 height 31
paste input "GE Grid Solutions LLC"
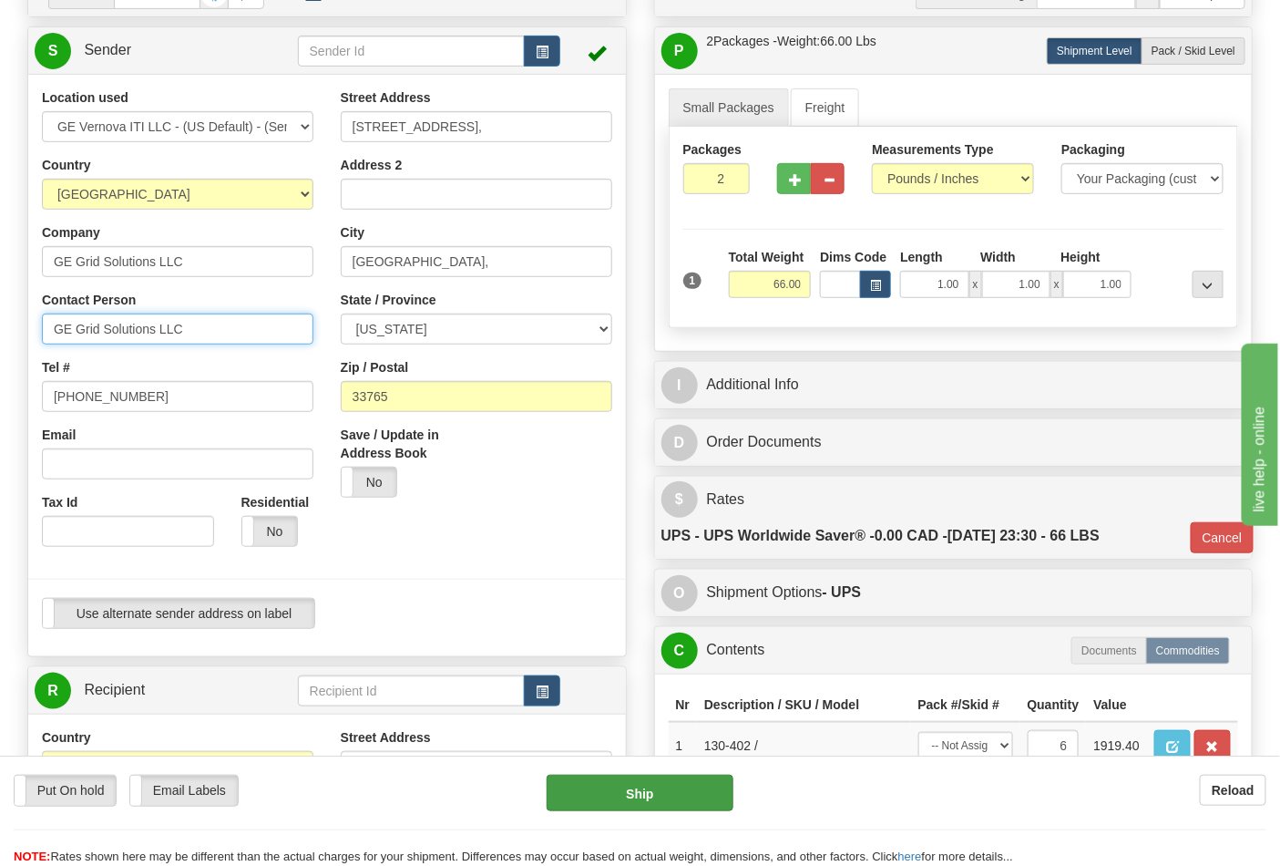
type input "GE Grid Solutions LLC"
click at [644, 777] on button "Ship" at bounding box center [640, 792] width 186 height 36
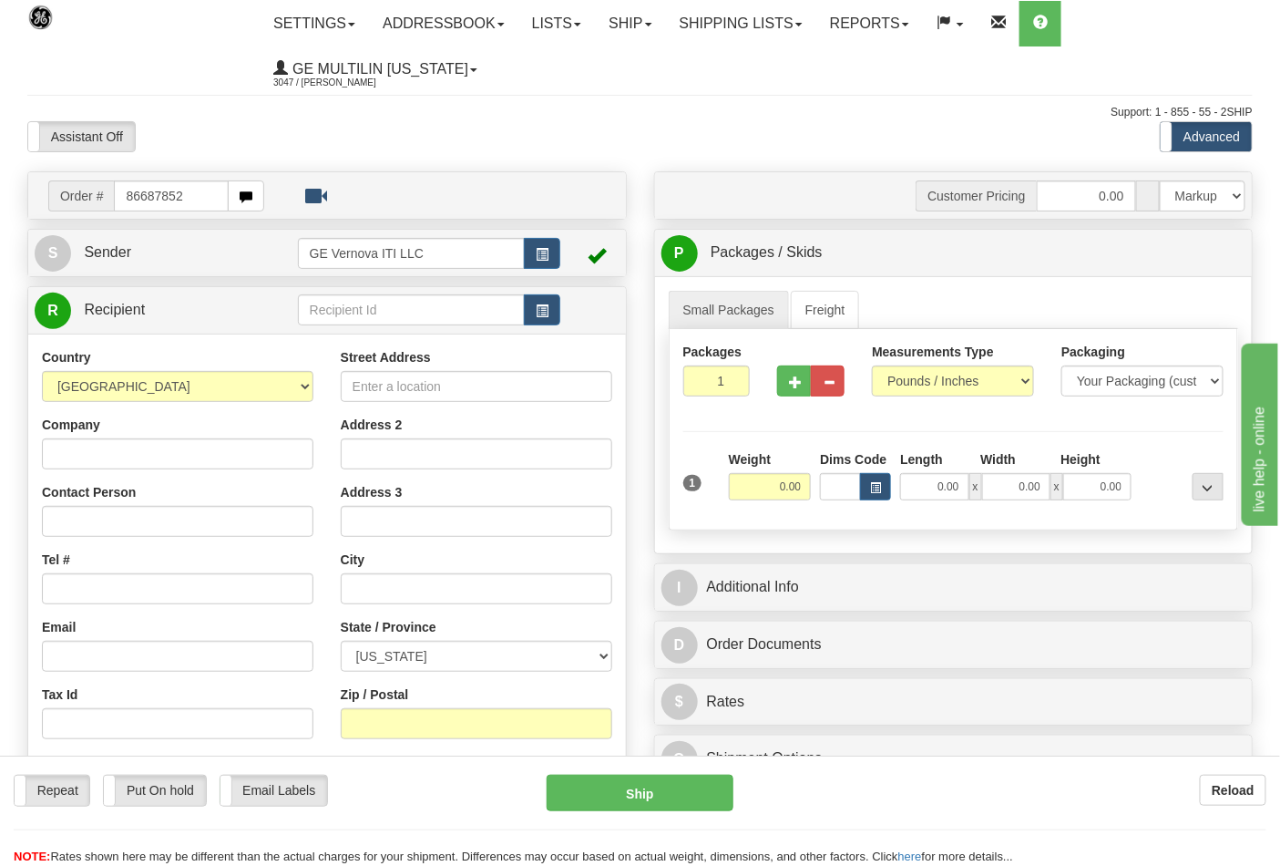
type input "86687852"
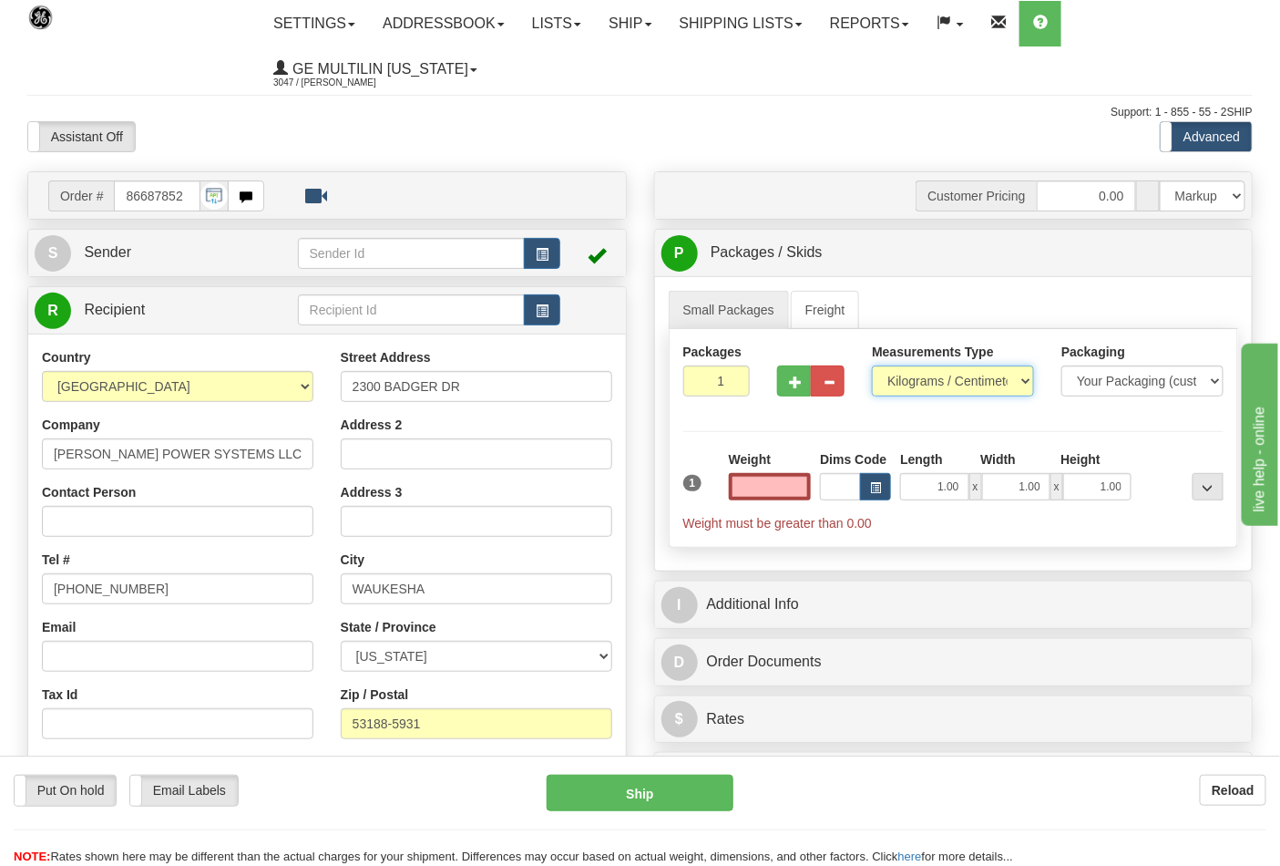
type input "0.00"
drag, startPoint x: 902, startPoint y: 387, endPoint x: 926, endPoint y: 385, distance: 23.8
click at [911, 386] on select "Pounds / Inches Kilograms / Centimeters" at bounding box center [953, 380] width 162 height 31
select select "0"
click at [872, 366] on select "Pounds / Inches Kilograms / Centimeters" at bounding box center [953, 380] width 162 height 31
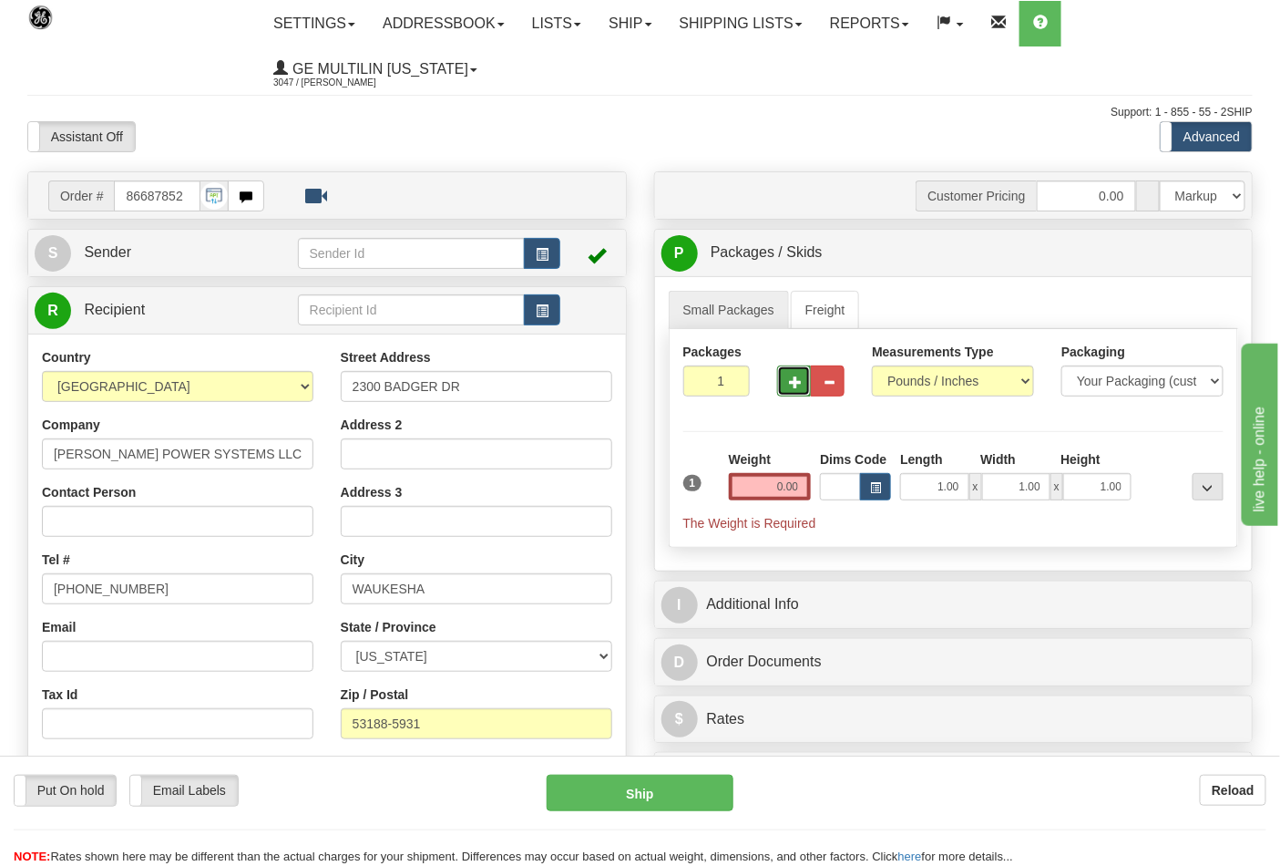
click at [794, 380] on span "button" at bounding box center [795, 382] width 13 height 12
click at [790, 380] on span "button" at bounding box center [795, 382] width 13 height 12
click at [793, 377] on span "button" at bounding box center [795, 382] width 13 height 12
click at [794, 386] on span "button" at bounding box center [795, 382] width 13 height 12
type input "5"
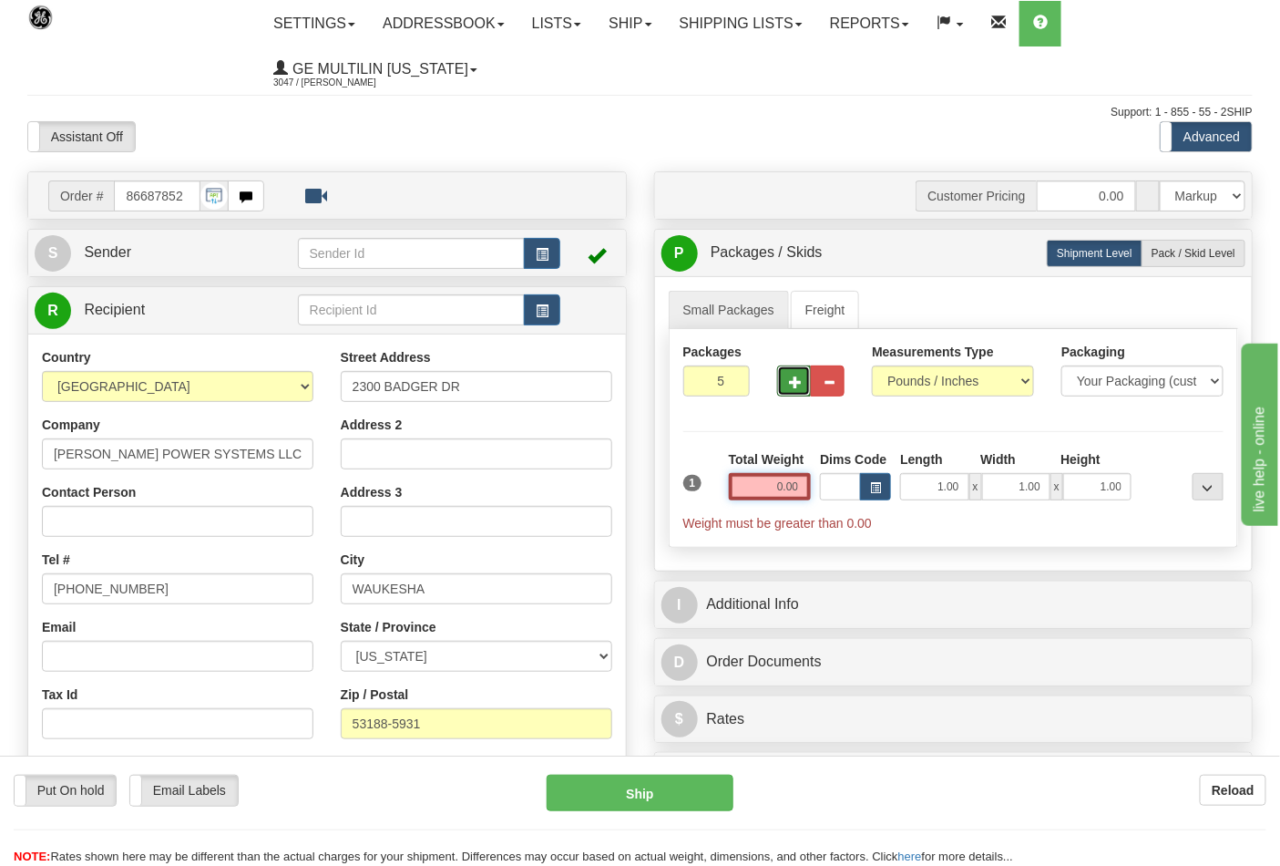
click at [806, 494] on input "0.00" at bounding box center [770, 486] width 83 height 27
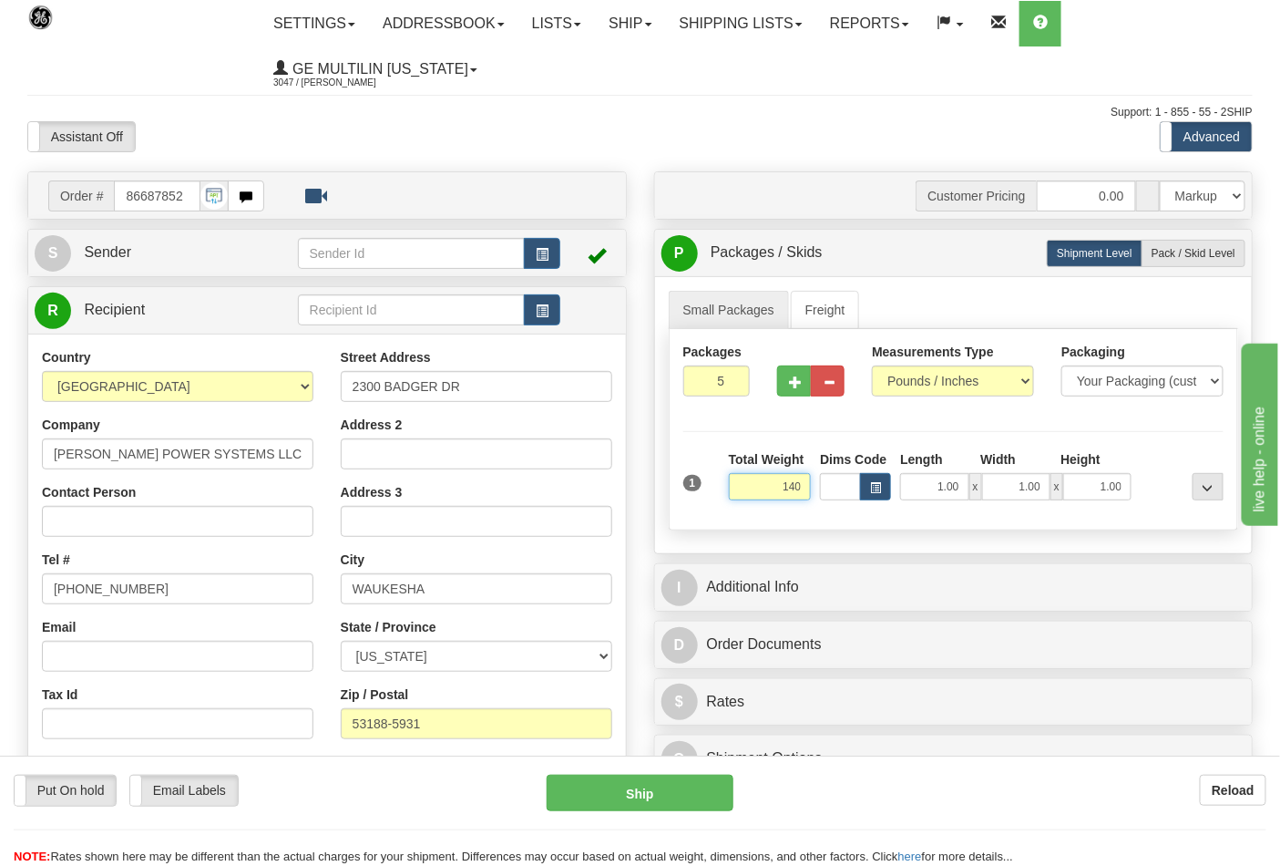
click button "Delete" at bounding box center [0, 0] width 0 height 0
type input "140.00"
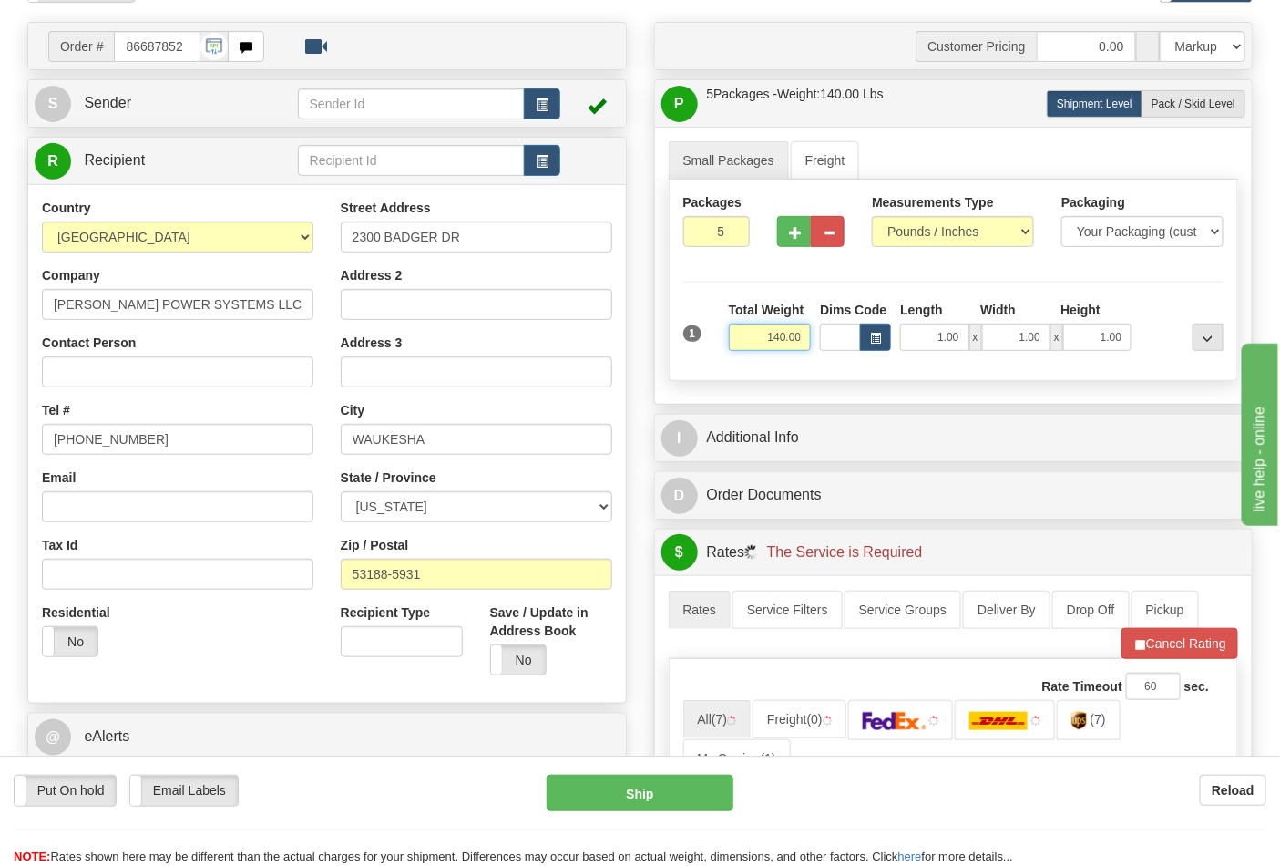
scroll to position [405, 0]
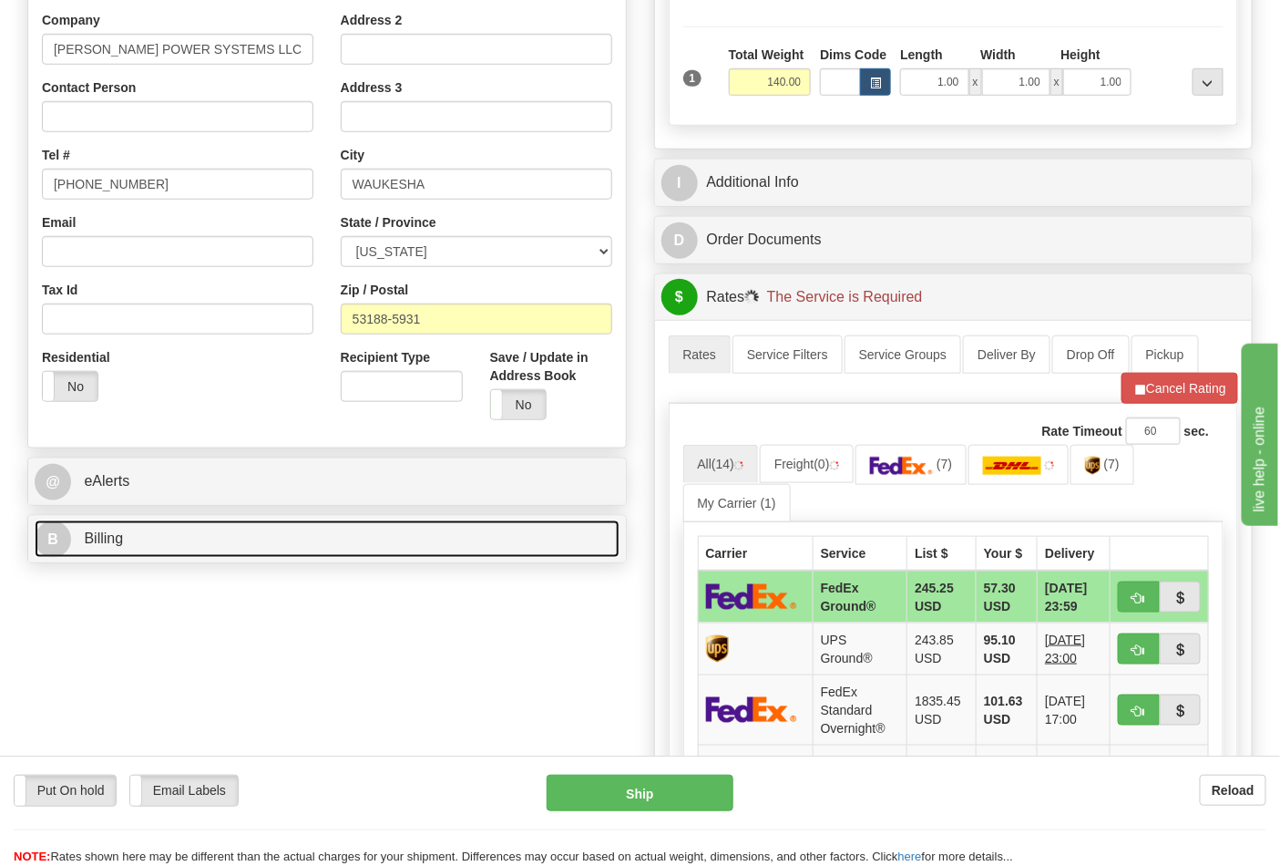
click at [137, 545] on link "B Billing" at bounding box center [327, 538] width 585 height 37
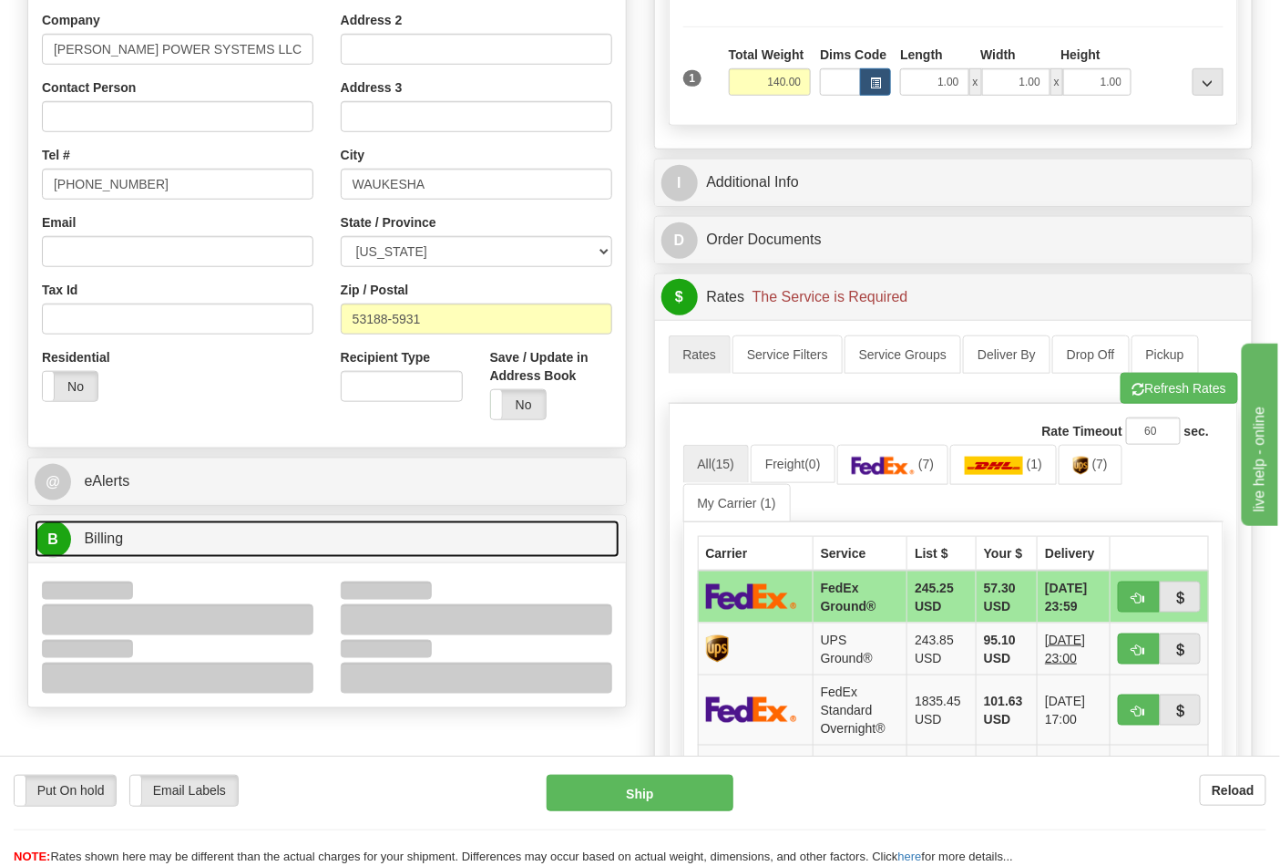
scroll to position [607, 0]
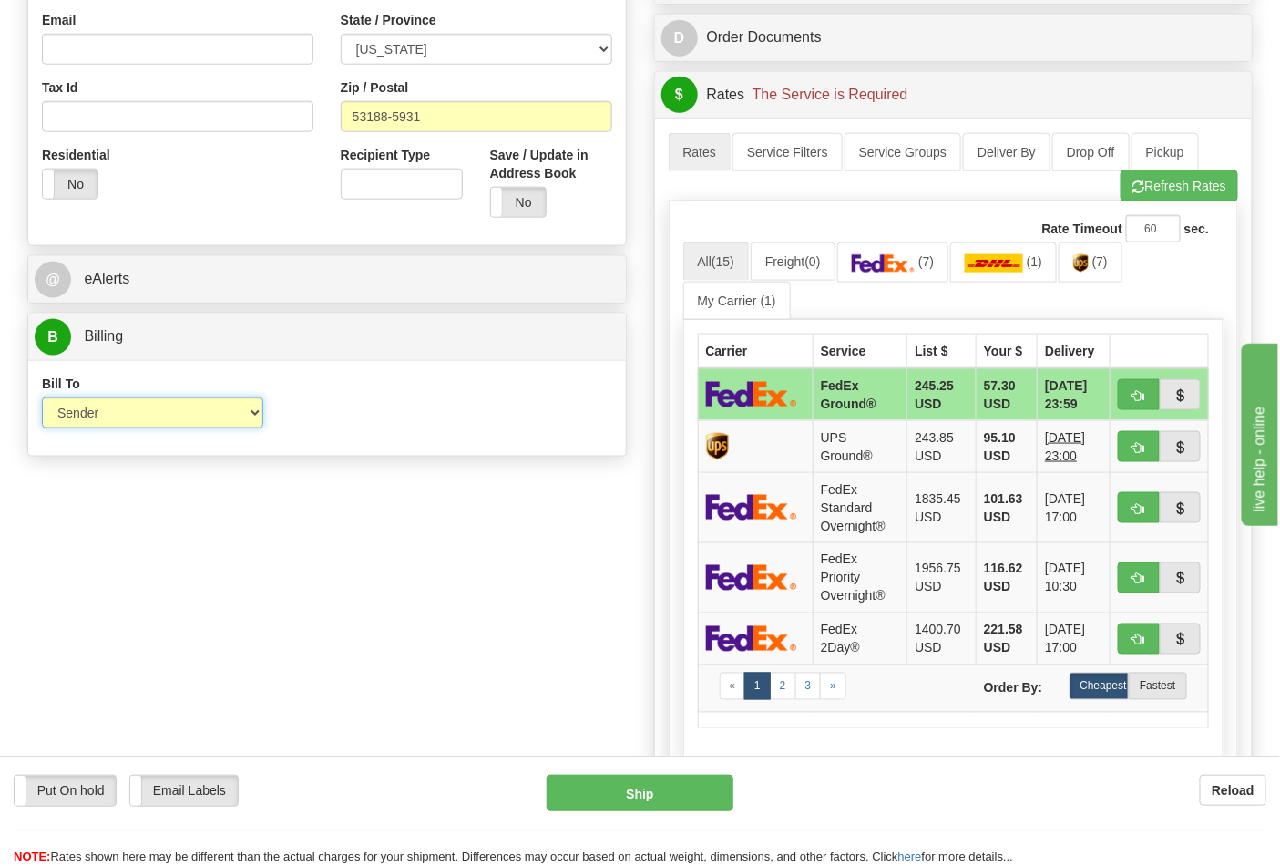
click at [119, 423] on select "Sender Recipient Third Party Collect" at bounding box center [152, 412] width 221 height 31
select select "2"
click at [42, 399] on select "Sender Recipient Third Party Collect" at bounding box center [152, 412] width 221 height 31
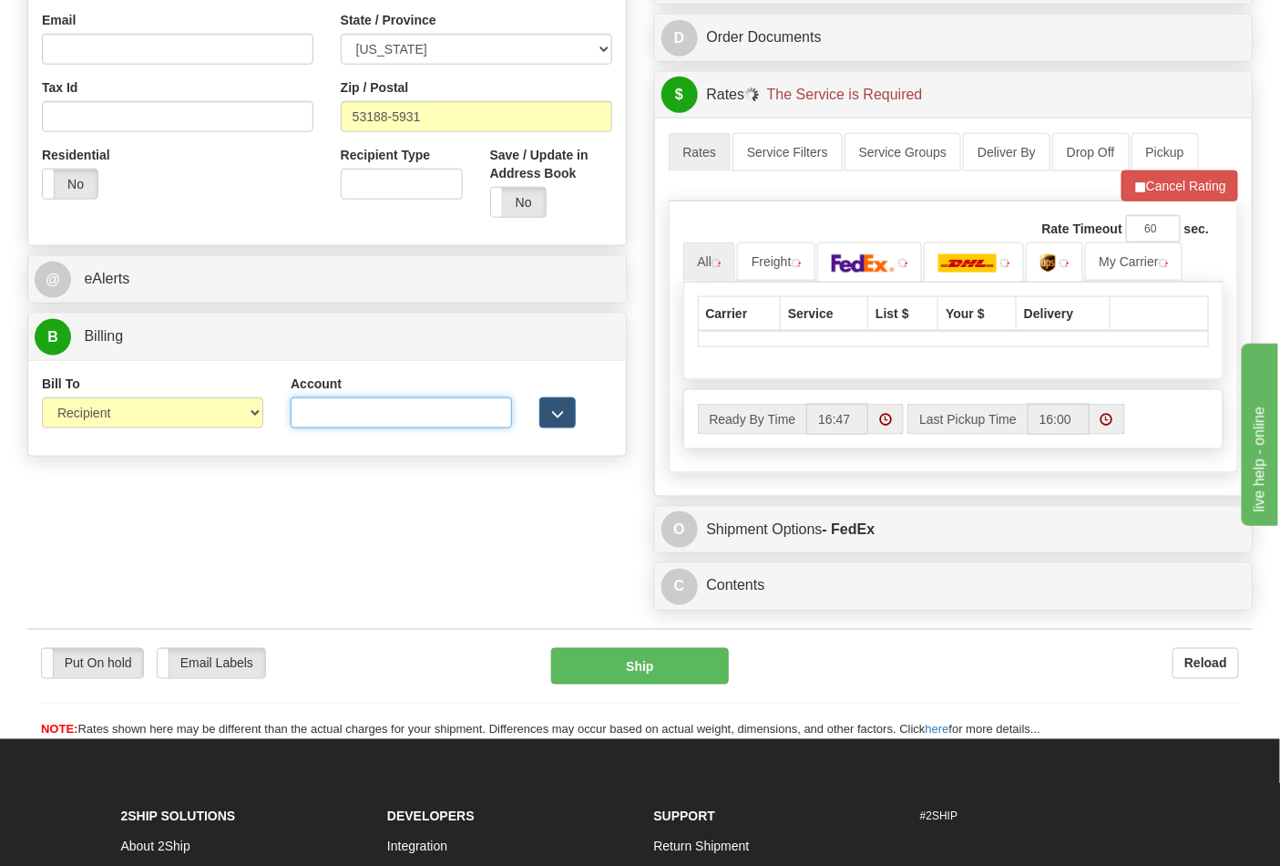
click at [319, 416] on input "Account" at bounding box center [401, 412] width 221 height 31
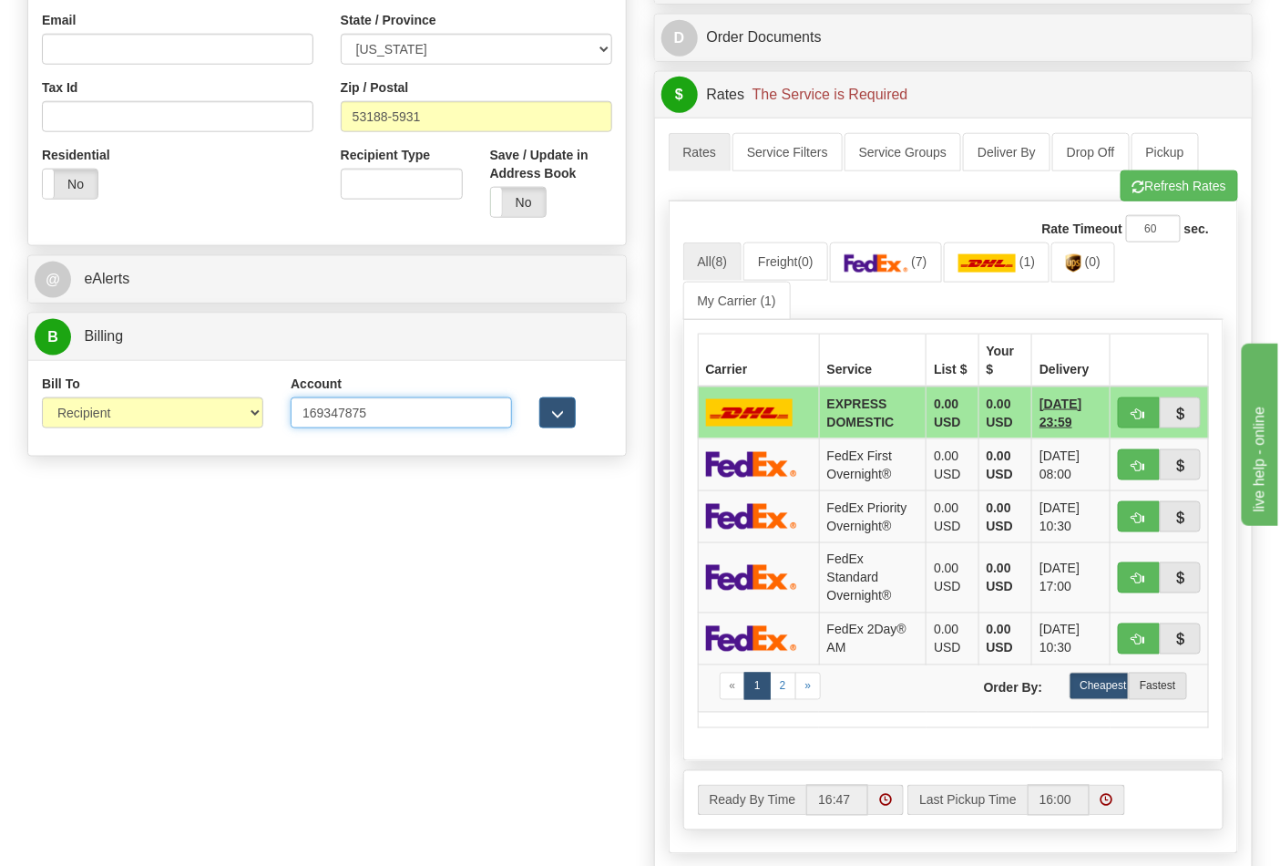
type input "169347875"
click button "Delete" at bounding box center [0, 0] width 0 height 0
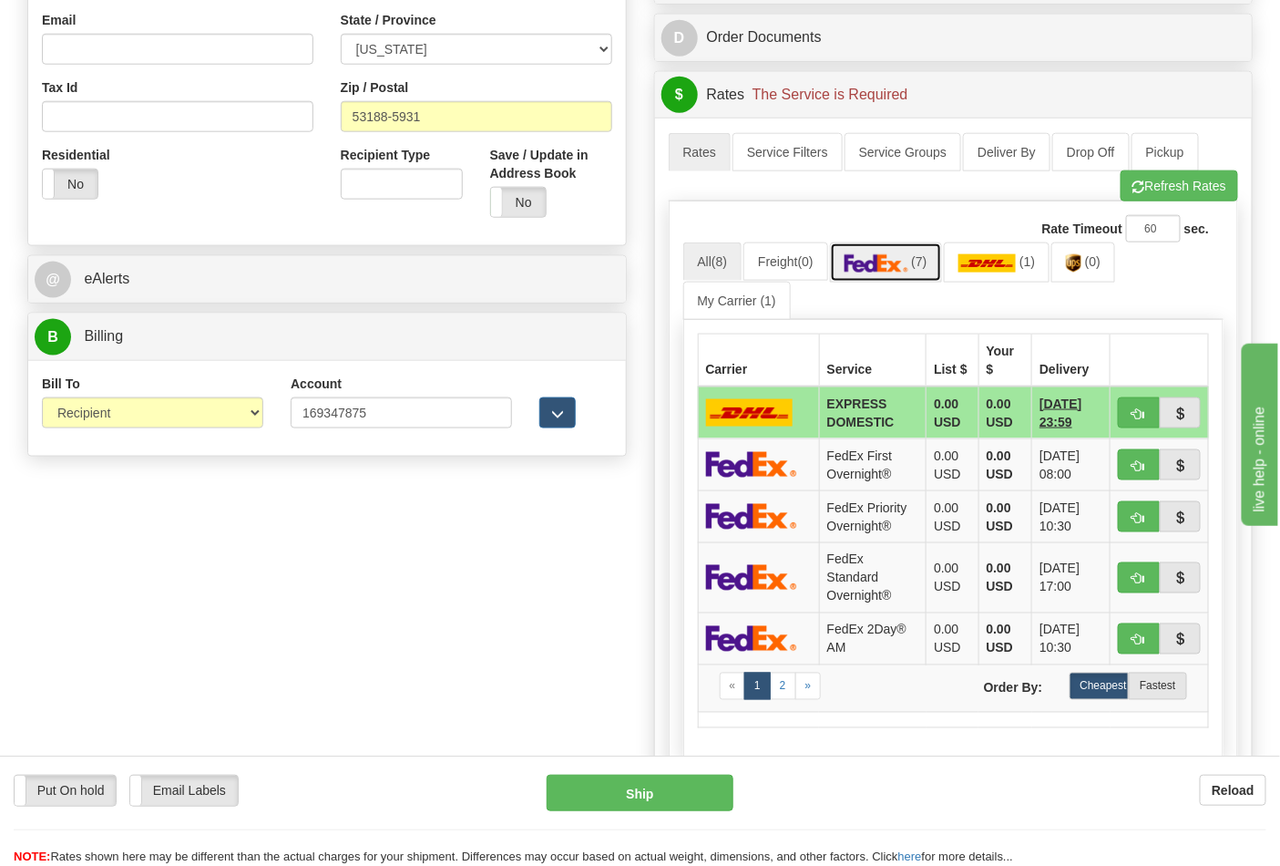
click at [920, 252] on link "(7)" at bounding box center [886, 261] width 112 height 39
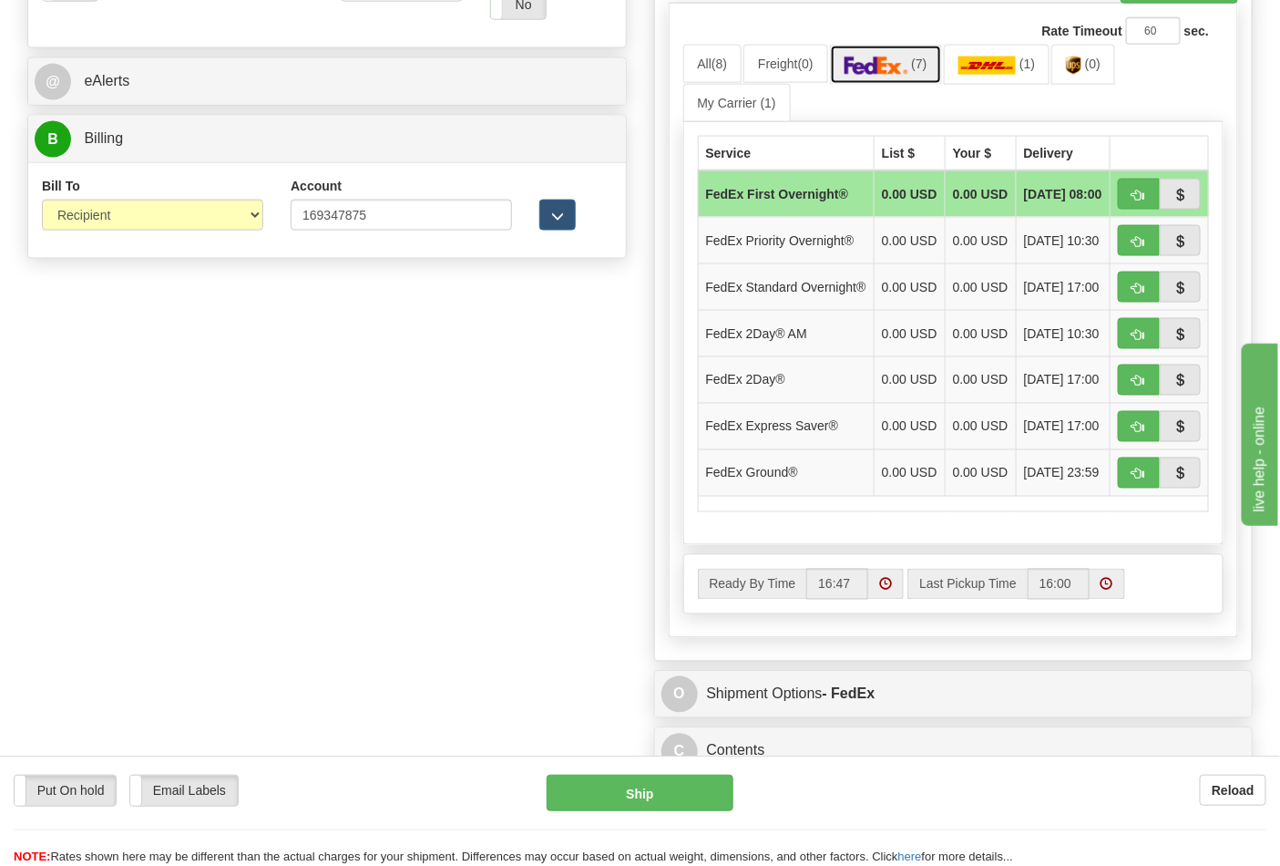
scroll to position [809, 0]
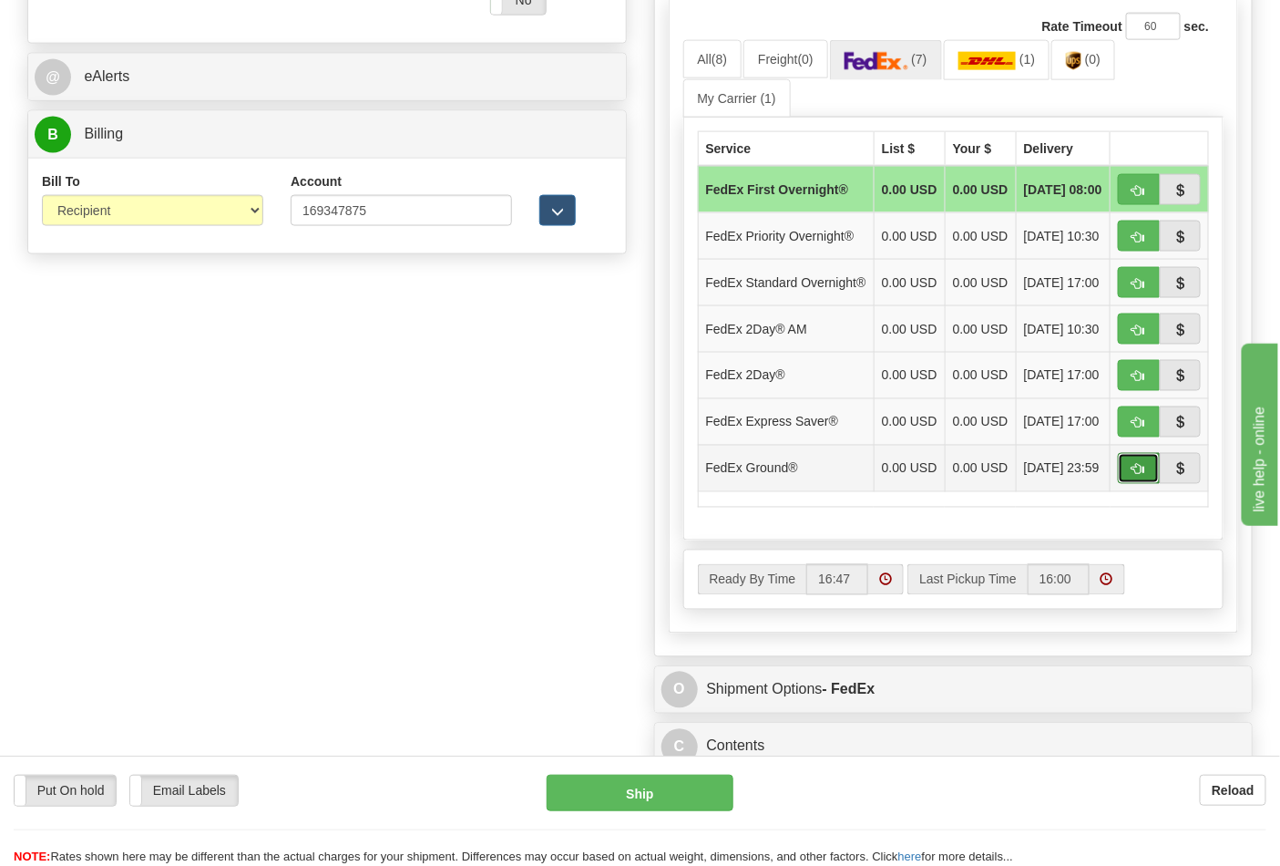
click at [1132, 484] on button "button" at bounding box center [1139, 468] width 42 height 31
type input "92"
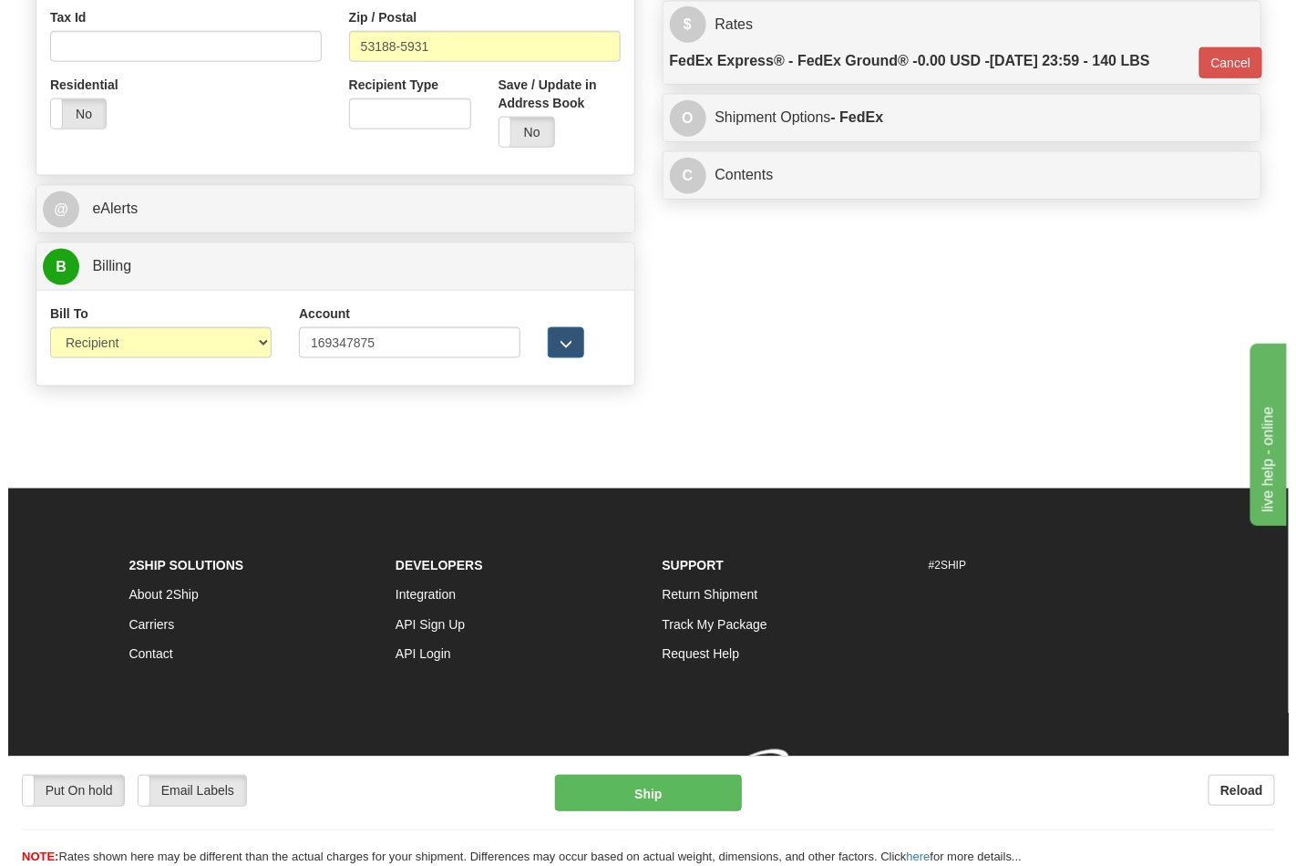
scroll to position [706, 0]
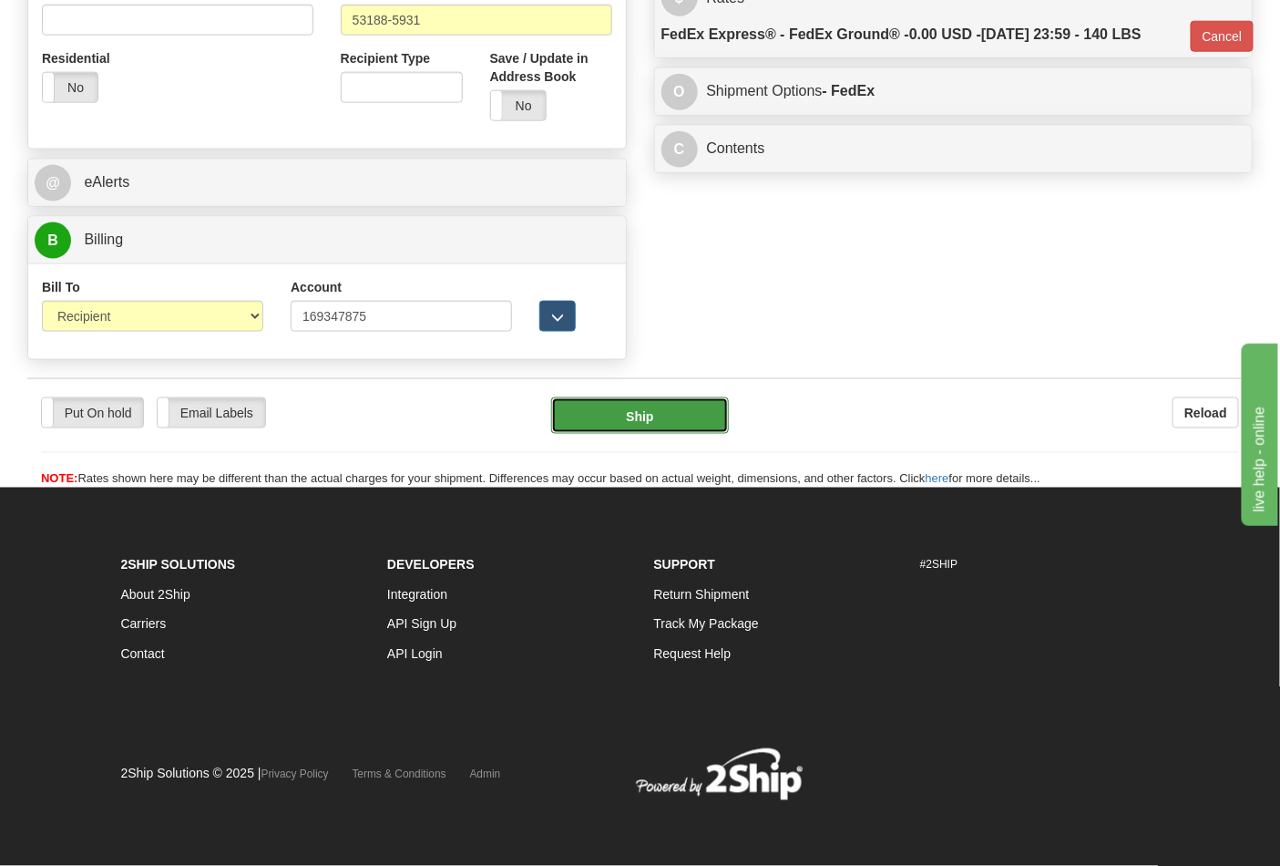
click at [672, 404] on button "Ship" at bounding box center [639, 415] width 177 height 36
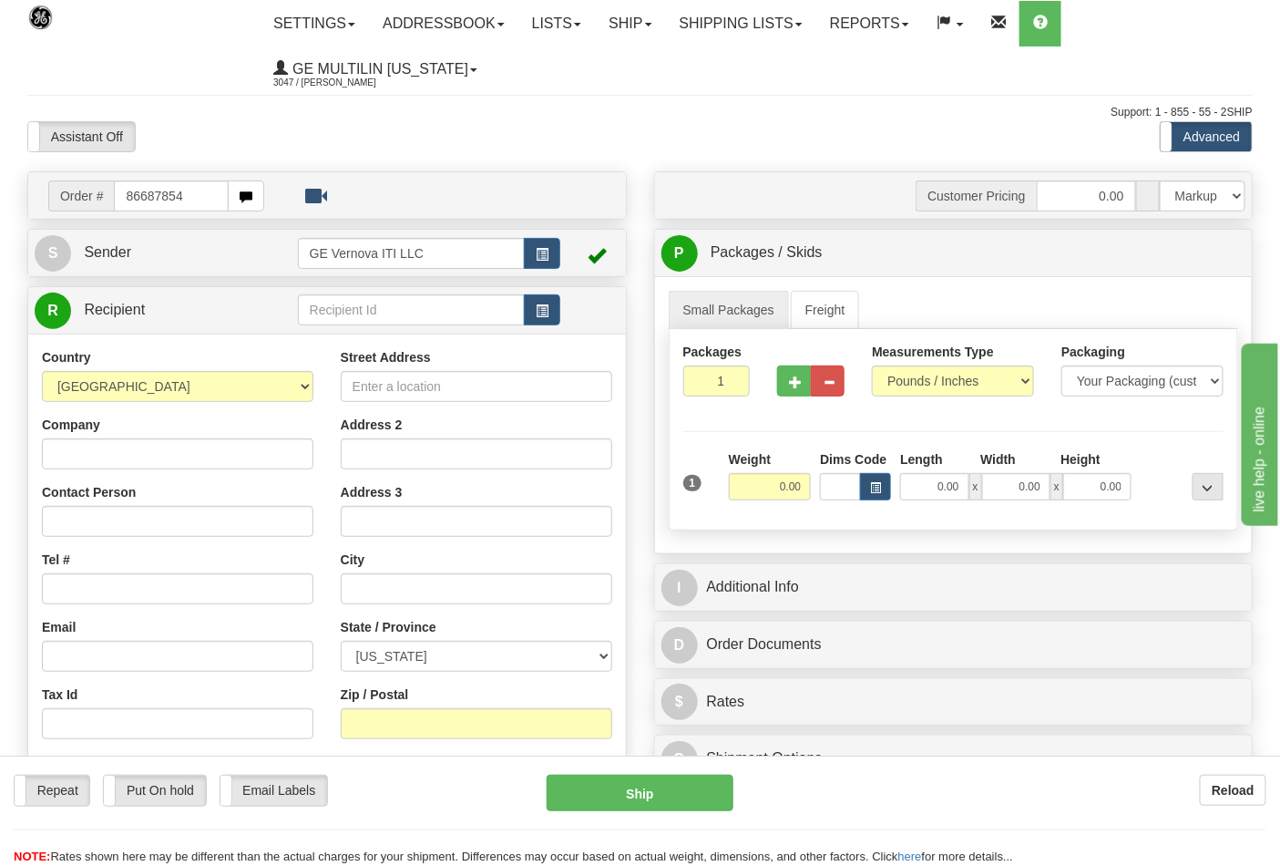
type input "86687854"
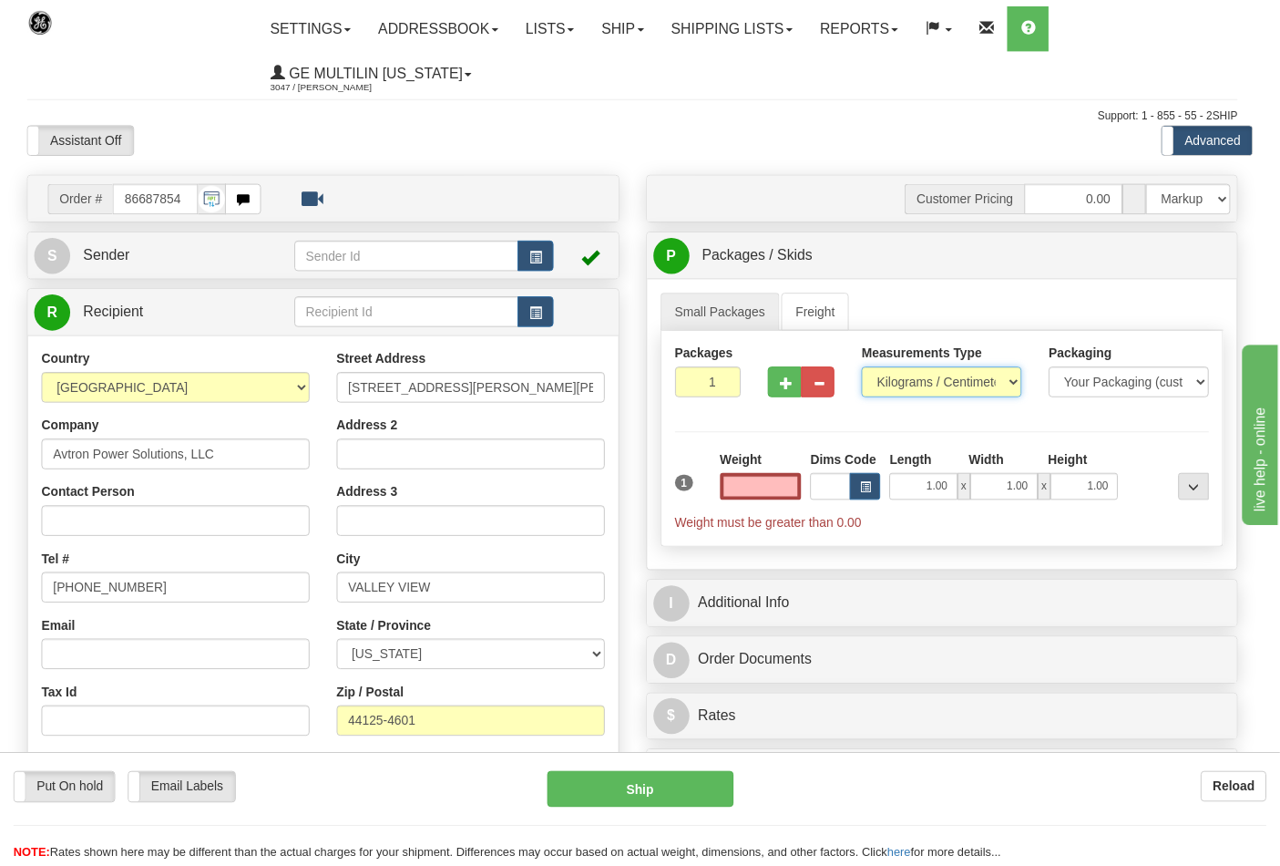
type input "0.00"
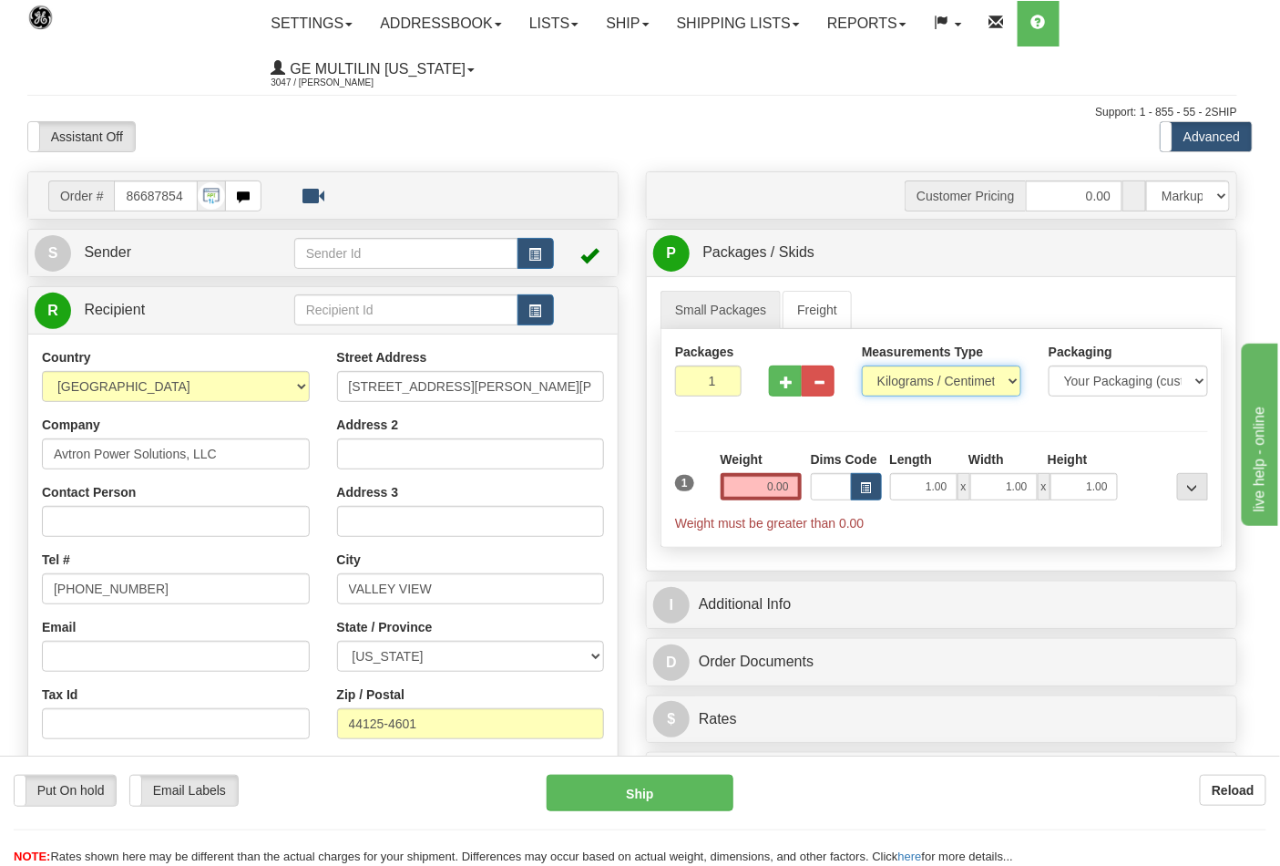
drag, startPoint x: 918, startPoint y: 381, endPoint x: 932, endPoint y: 395, distance: 20.0
click at [918, 381] on select "Pounds / Inches Kilograms / Centimeters" at bounding box center [941, 380] width 159 height 31
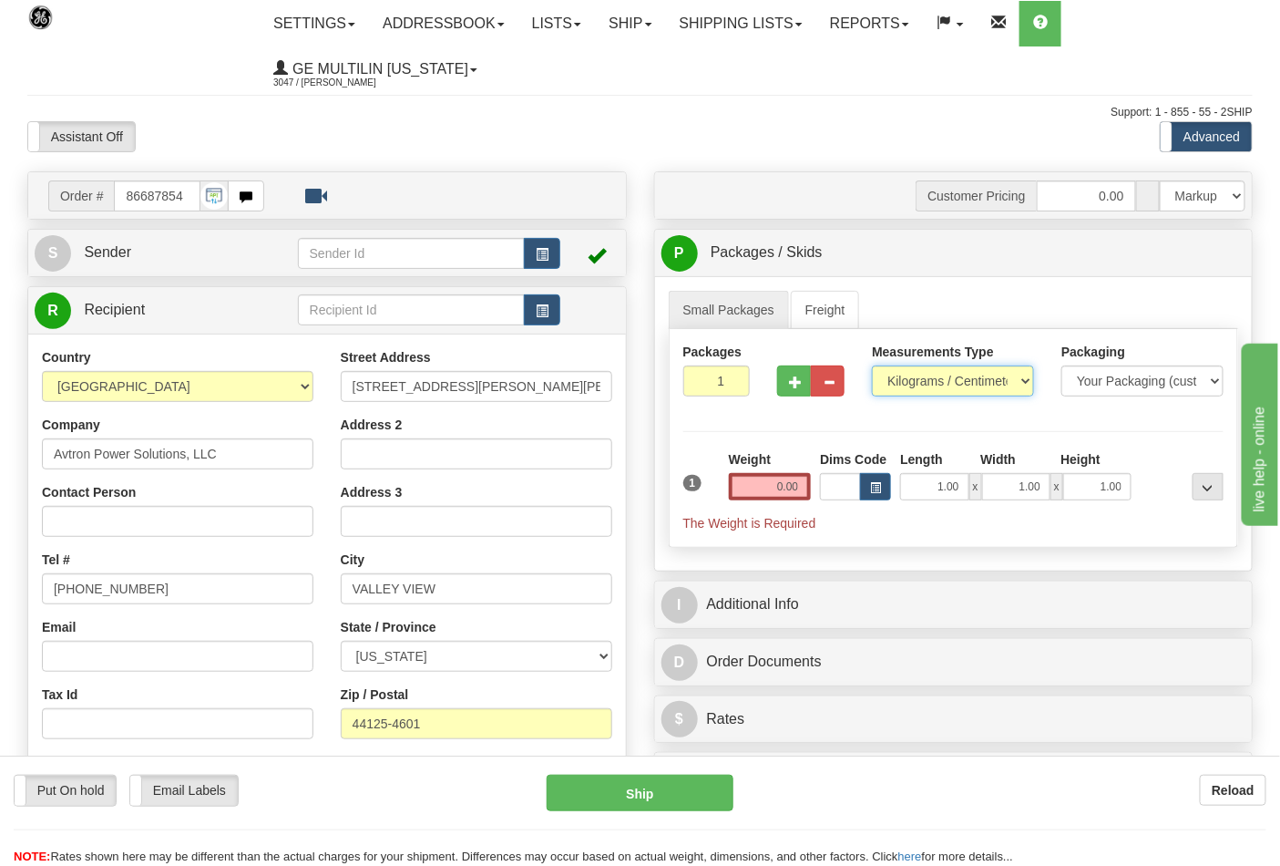
select select "0"
click at [872, 366] on select "Pounds / Inches Kilograms / Centimeters" at bounding box center [953, 380] width 162 height 31
click at [807, 481] on input "0.00" at bounding box center [770, 486] width 83 height 27
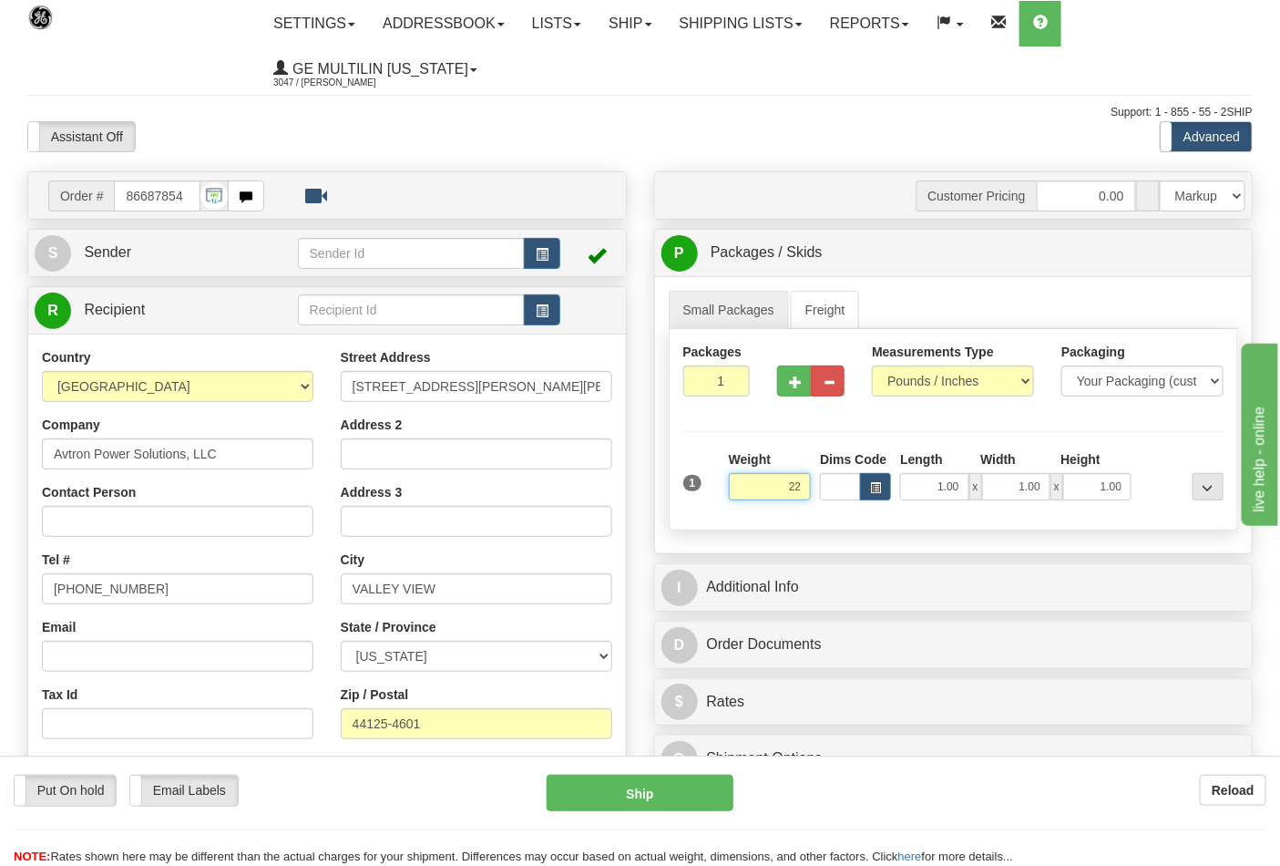
click button "Delete" at bounding box center [0, 0] width 0 height 0
type input "22.00"
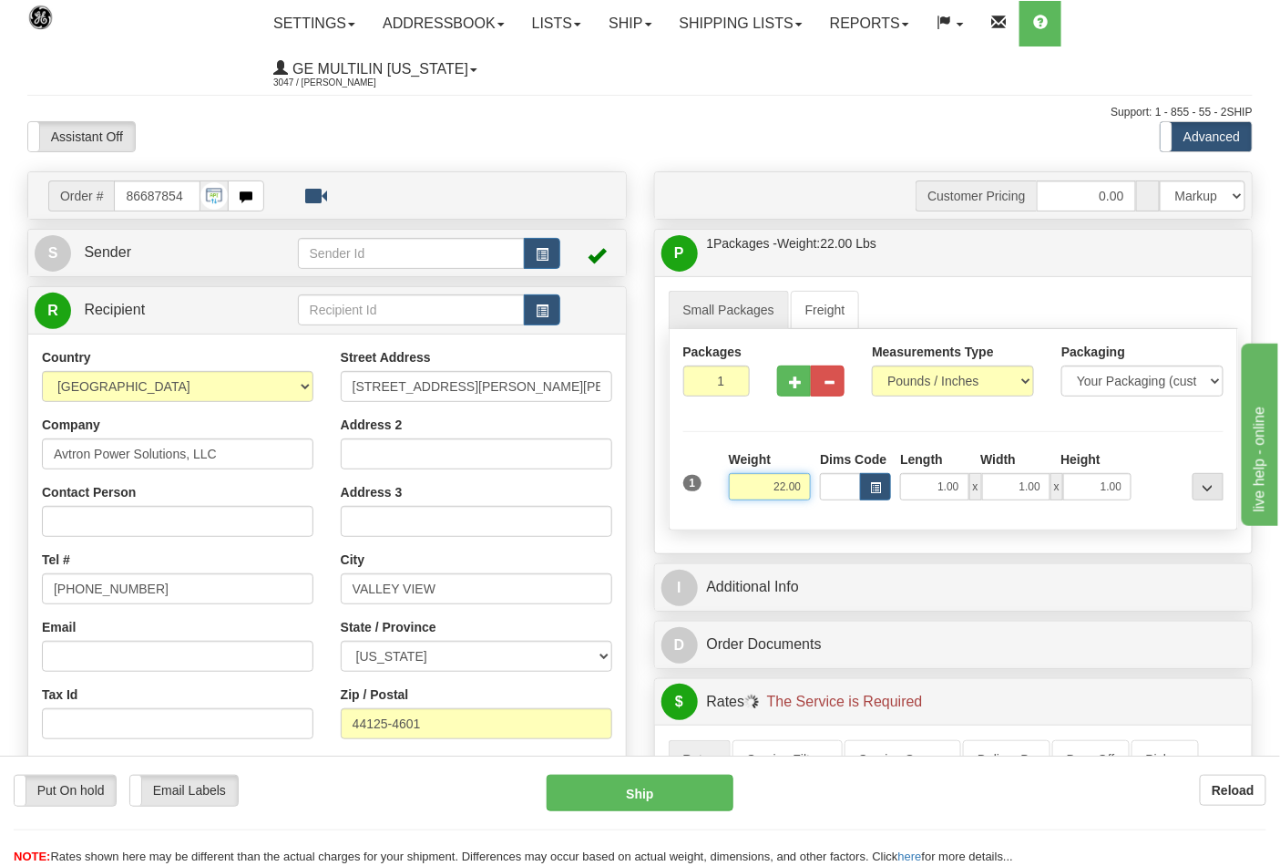
scroll to position [405, 0]
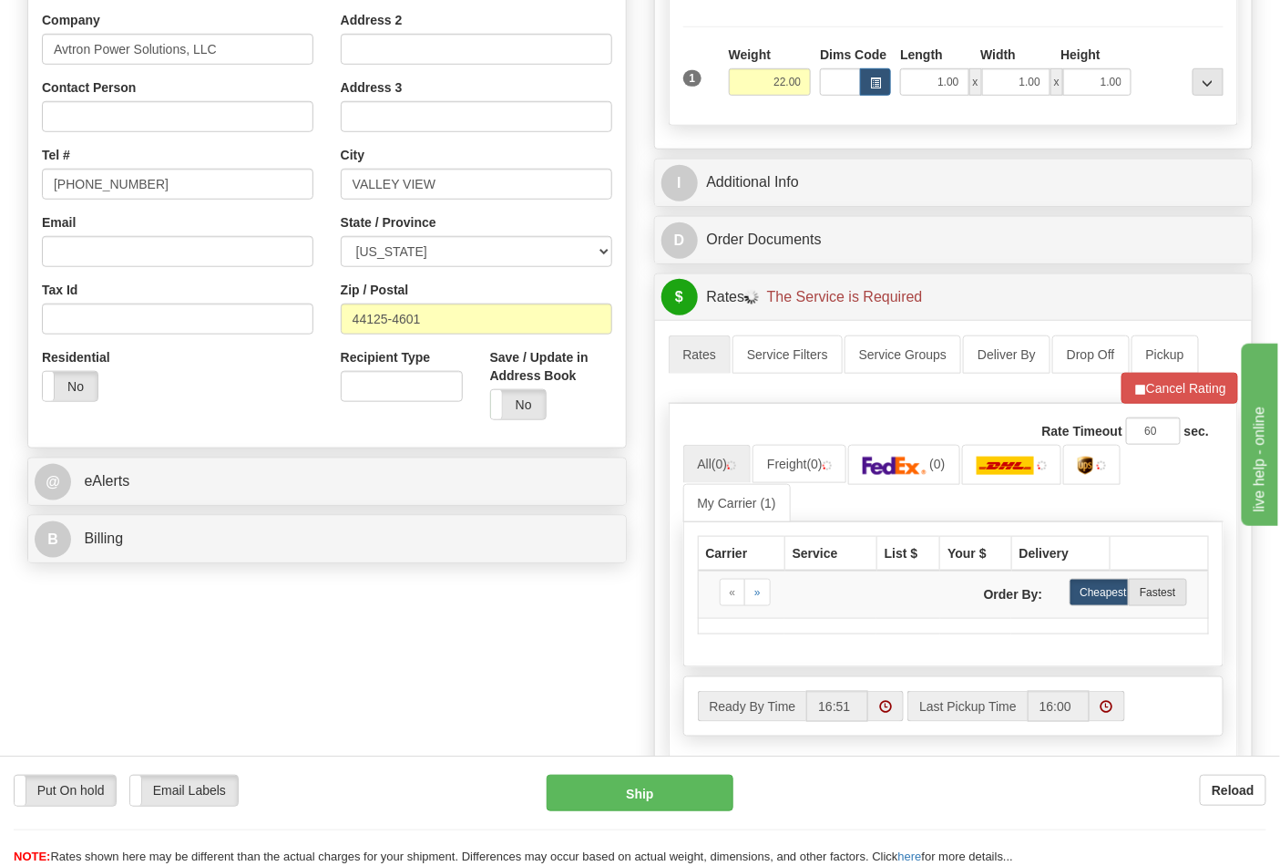
click at [192, 560] on div "B Billing" at bounding box center [327, 539] width 598 height 46
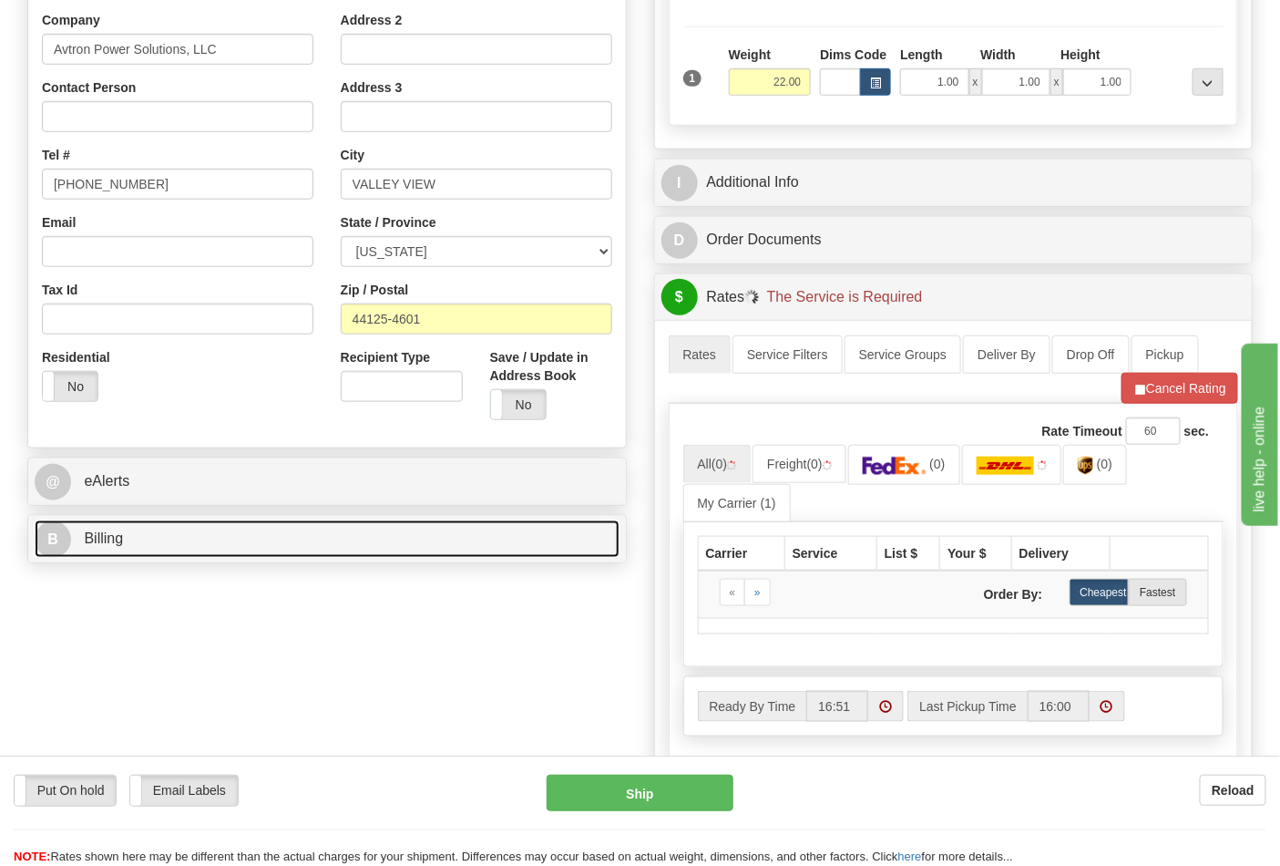
click at [189, 533] on link "B Billing" at bounding box center [327, 538] width 585 height 37
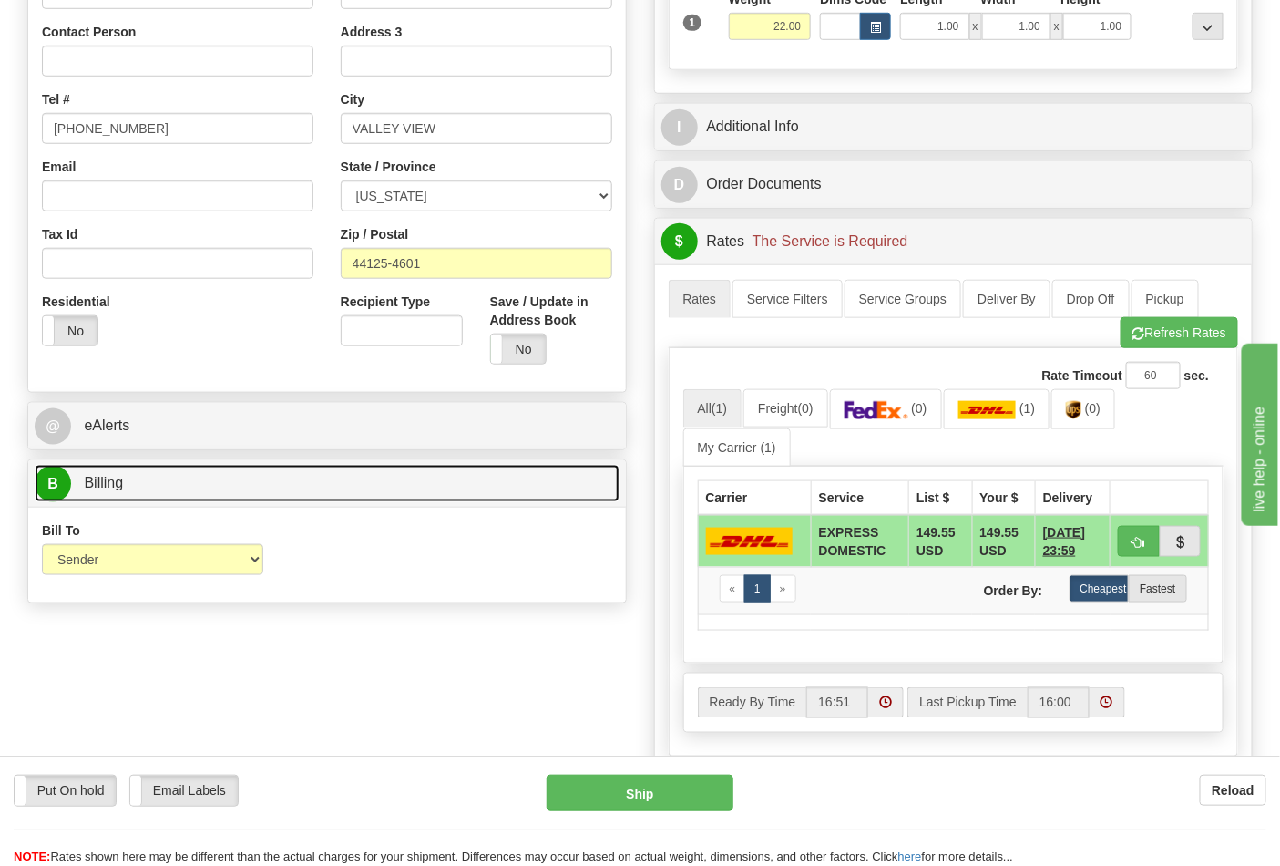
scroll to position [506, 0]
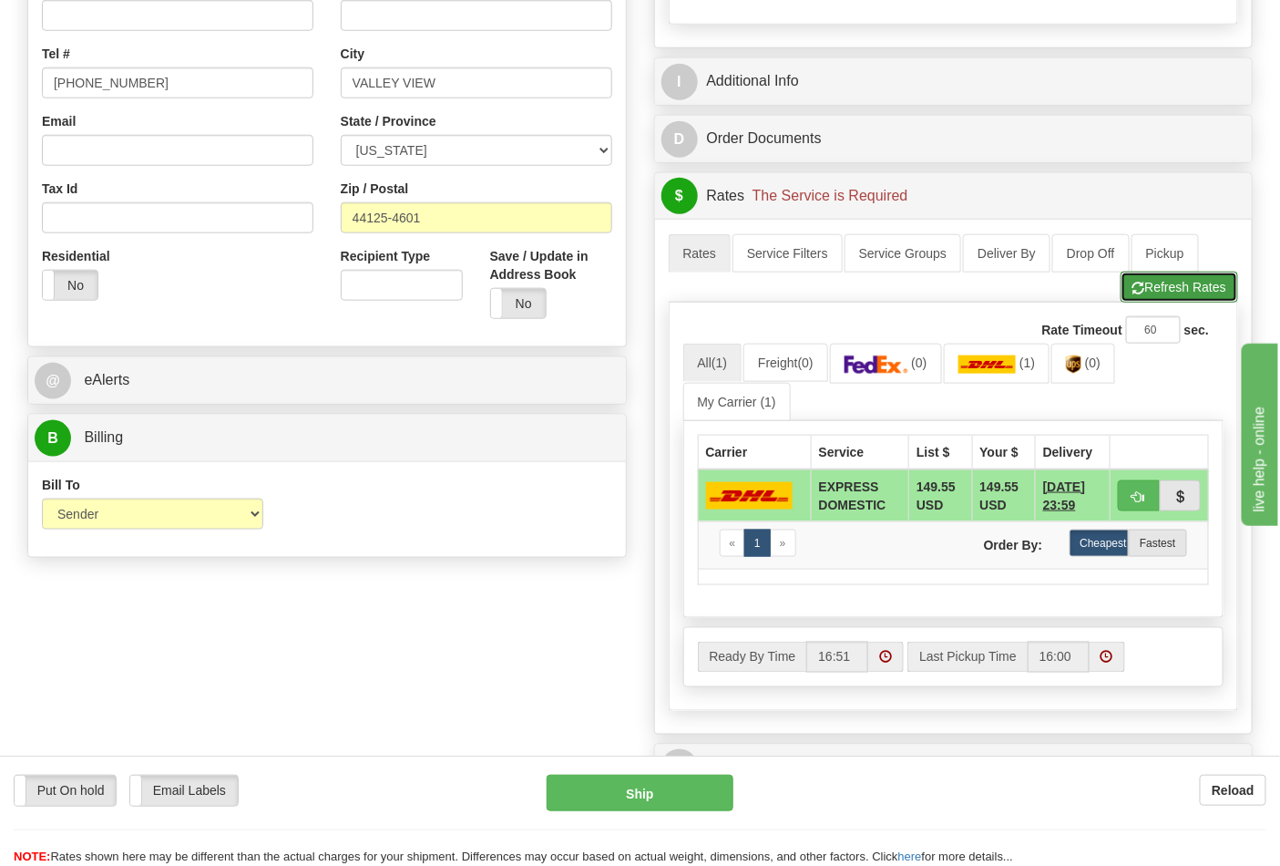
click at [1139, 284] on span "button" at bounding box center [1138, 288] width 13 height 12
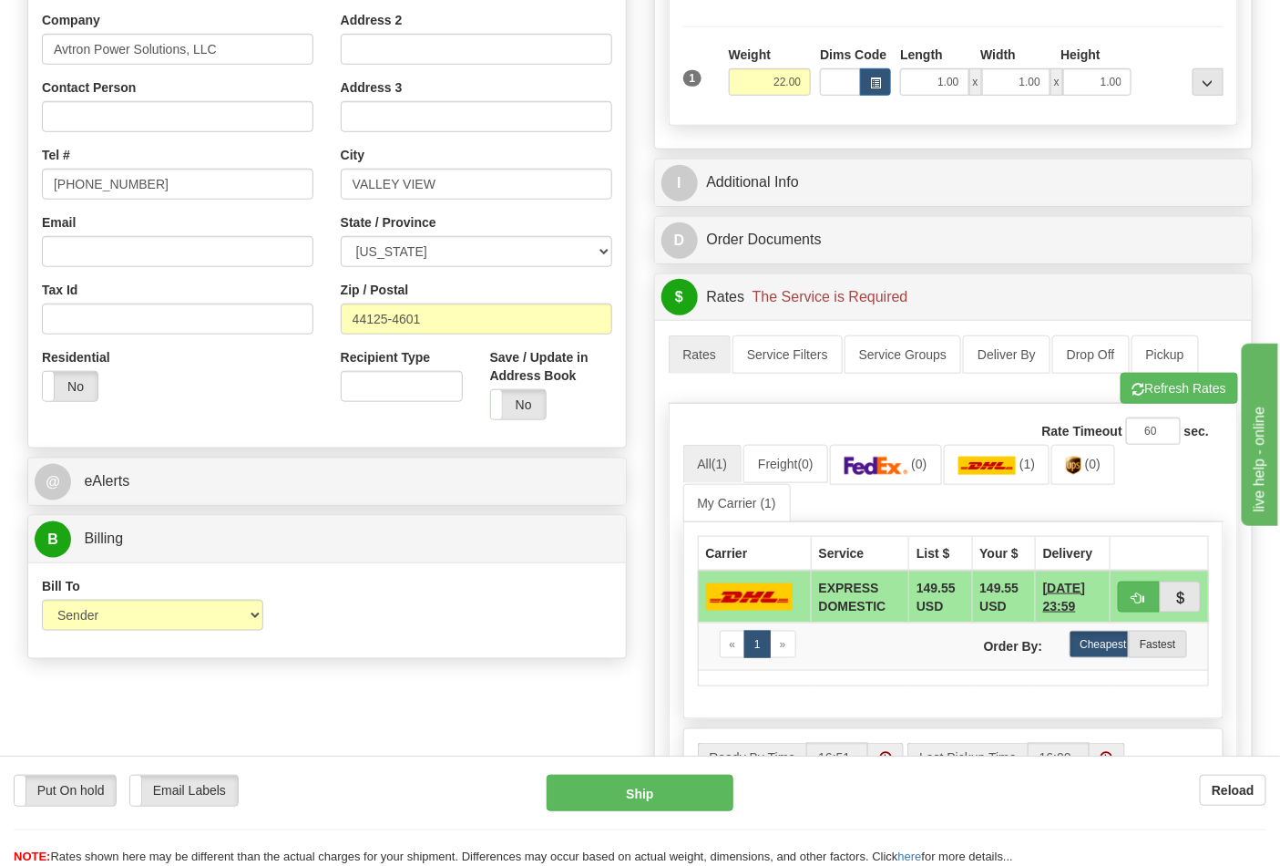
scroll to position [303, 0]
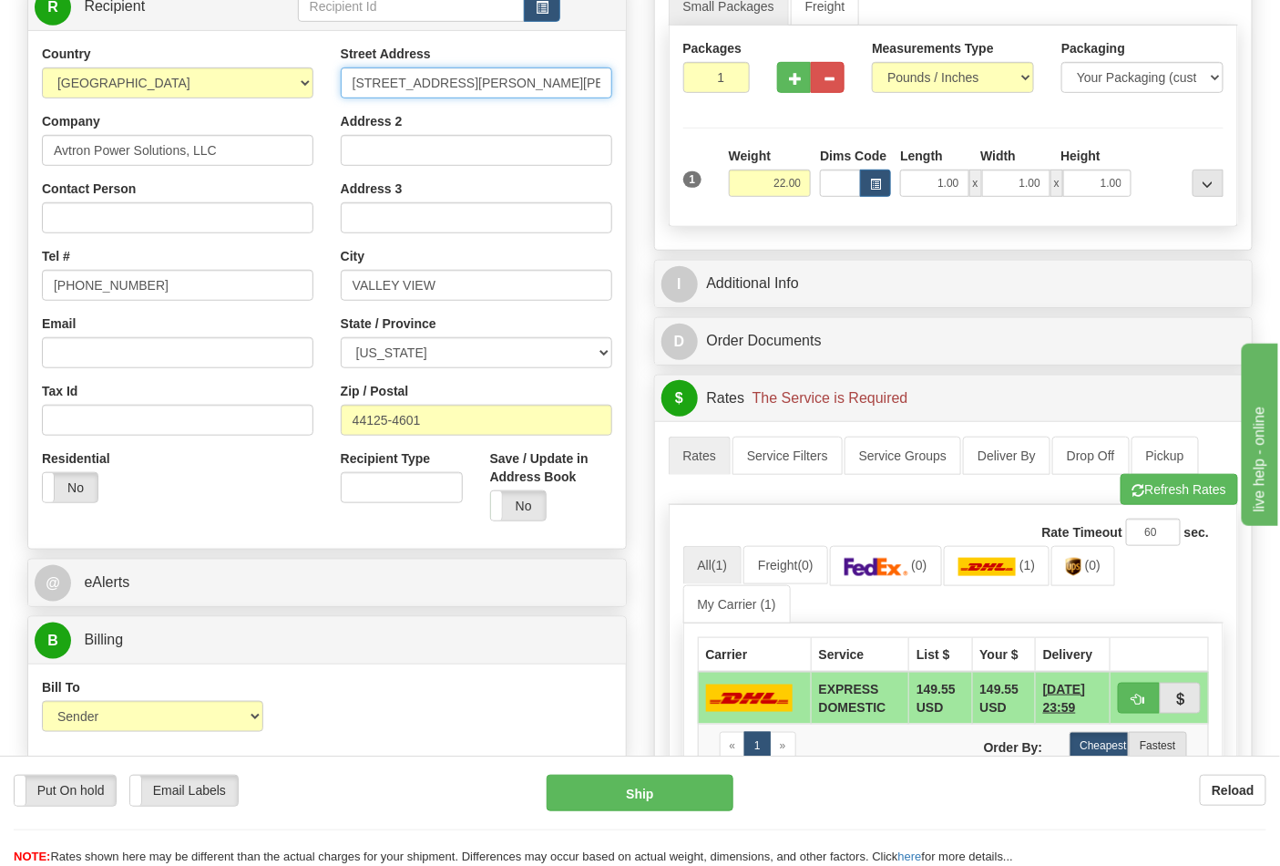
drag, startPoint x: 517, startPoint y: 85, endPoint x: 235, endPoint y: 69, distance: 282.0
click at [235, 69] on div "Country AFGHANISTAN ALAND ISLANDS ALBANIA ALGERIA AMERICAN SAMOA ANDORRA ANGOLA…" at bounding box center [327, 290] width 598 height 490
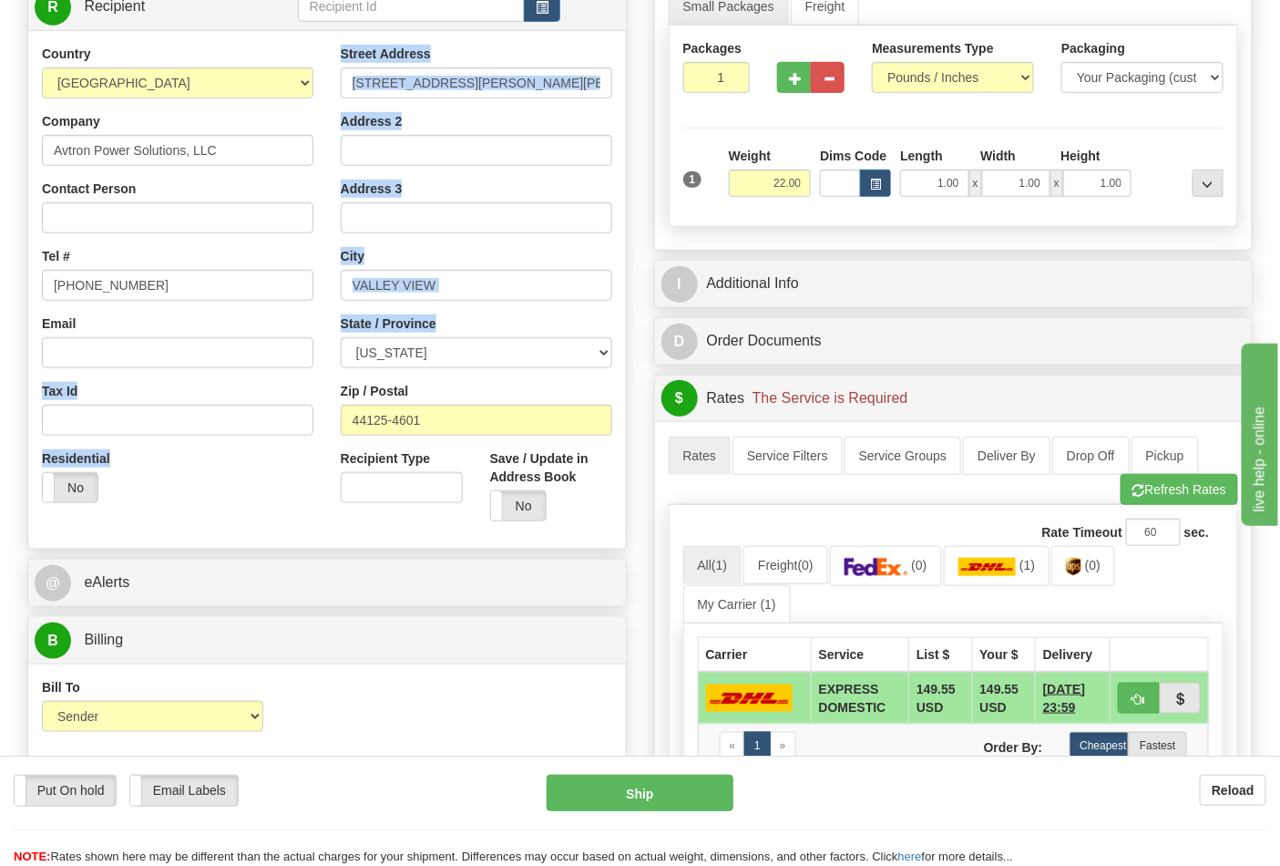
drag, startPoint x: 441, startPoint y: 333, endPoint x: 202, endPoint y: 334, distance: 238.7
click at [190, 334] on div "Country AFGHANISTAN ALAND ISLANDS ALBANIA ALGERIA AMERICAN SAMOA ANDORRA ANGOLA…" at bounding box center [327, 290] width 598 height 490
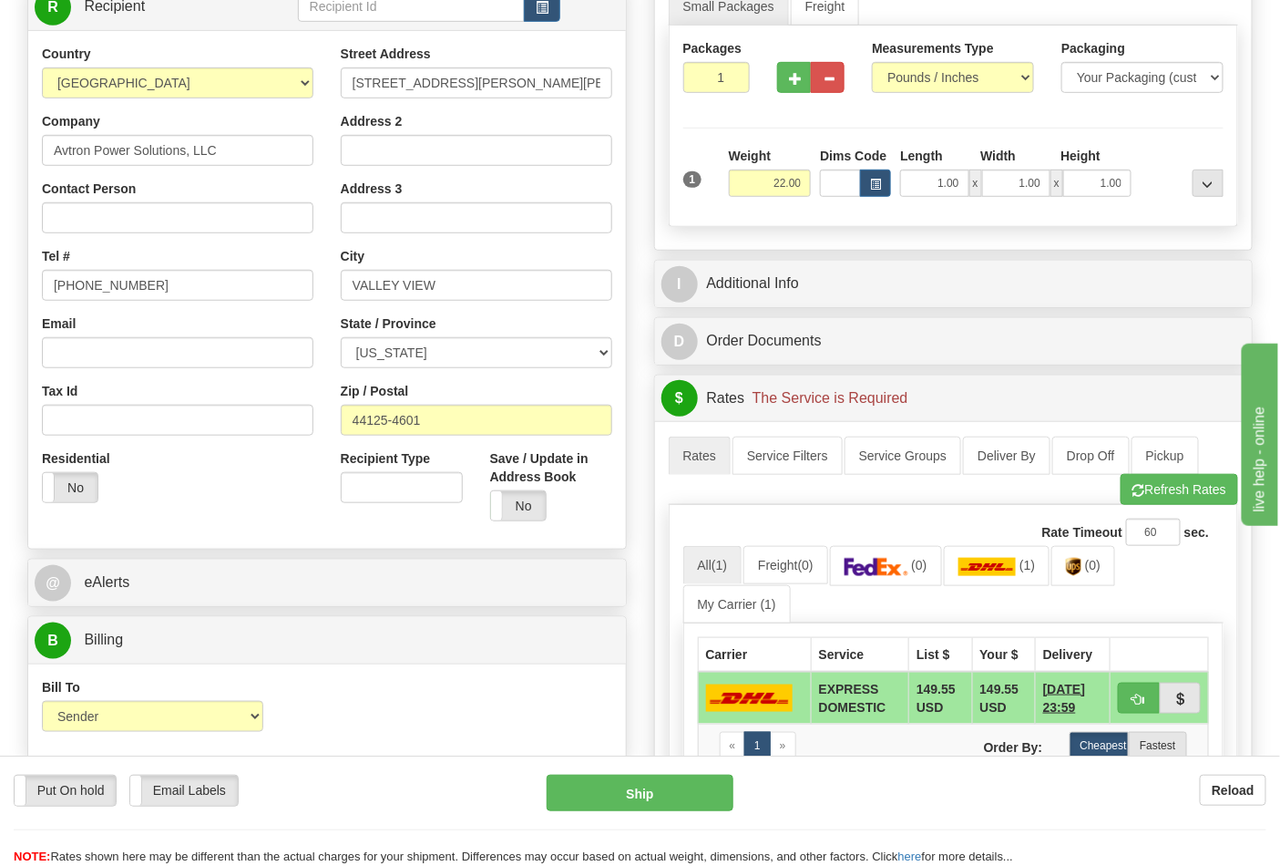
click at [497, 316] on div "State / Province ALABAMA ALASKA ARIZONA ARKANSAS Armed Forces America Armed For…" at bounding box center [477, 341] width 272 height 54
drag, startPoint x: 463, startPoint y: 355, endPoint x: 252, endPoint y: 339, distance: 211.1
click at [252, 339] on div "Country AFGHANISTAN ALAND ISLANDS ALBANIA ALGERIA AMERICAN SAMOA ANDORRA ANGOLA…" at bounding box center [327, 290] width 598 height 490
select select "OH"
click at [341, 338] on select "ALABAMA ALASKA ARIZONA ARKANSAS Armed Forces America Armed Forces Europe Armed …" at bounding box center [477, 352] width 272 height 31
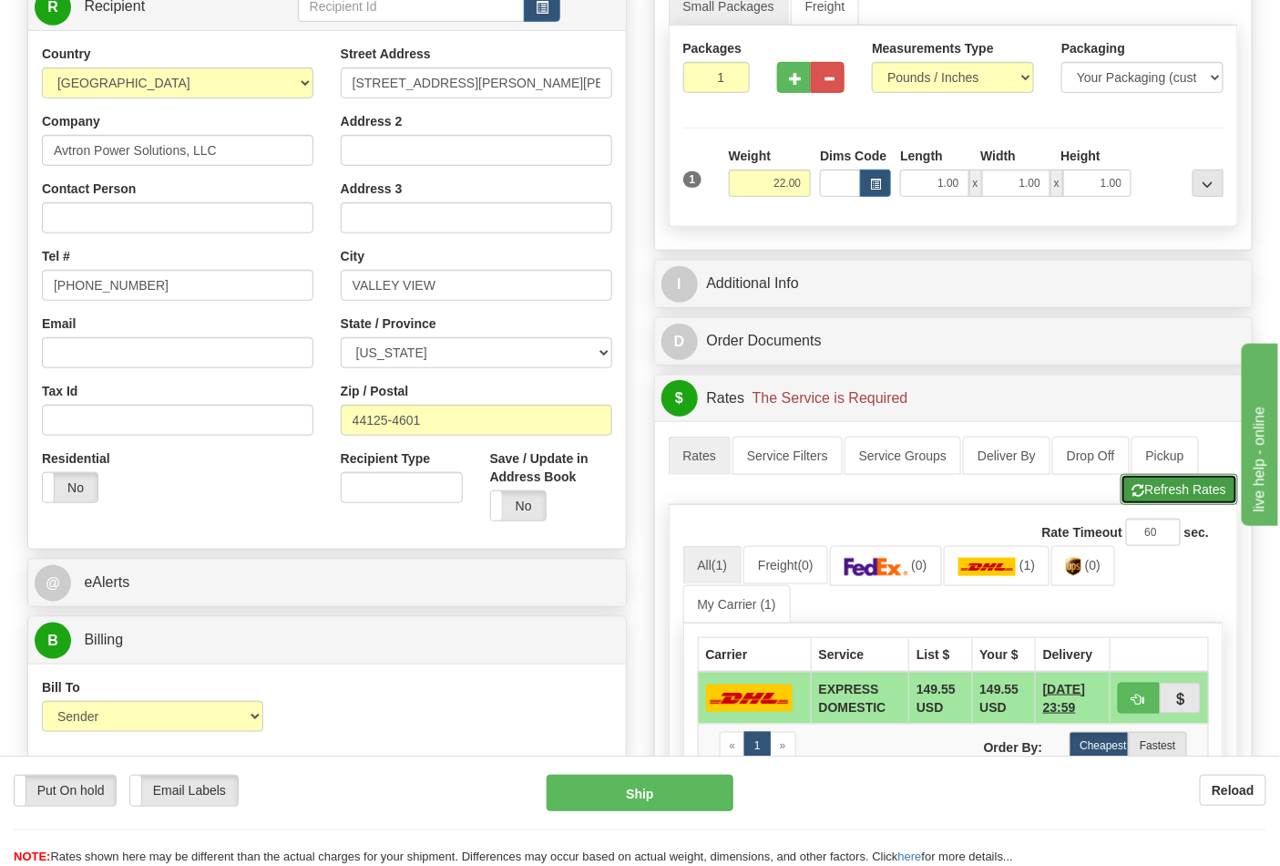
click at [1185, 504] on button "Refresh Rates" at bounding box center [1180, 489] width 118 height 31
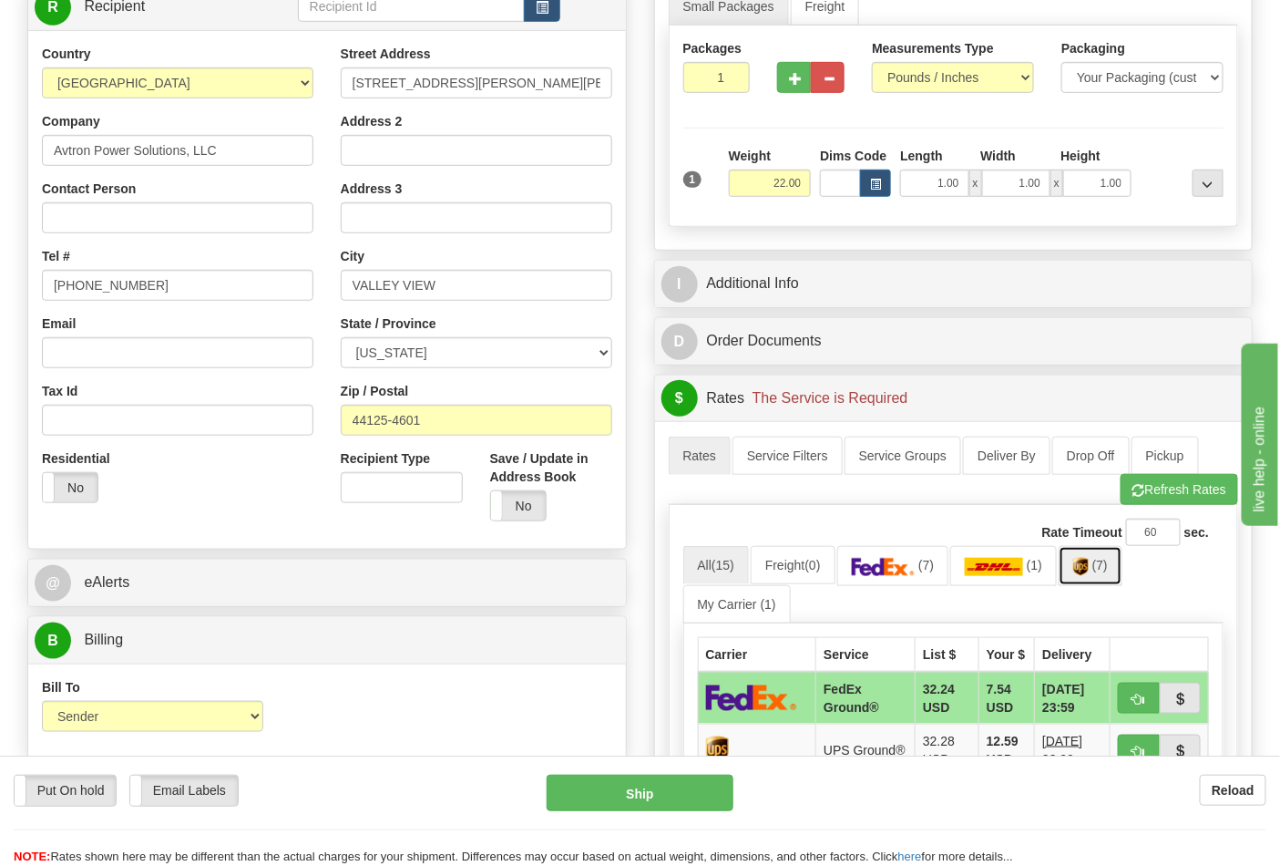
click at [1099, 568] on link "(7)" at bounding box center [1091, 565] width 64 height 39
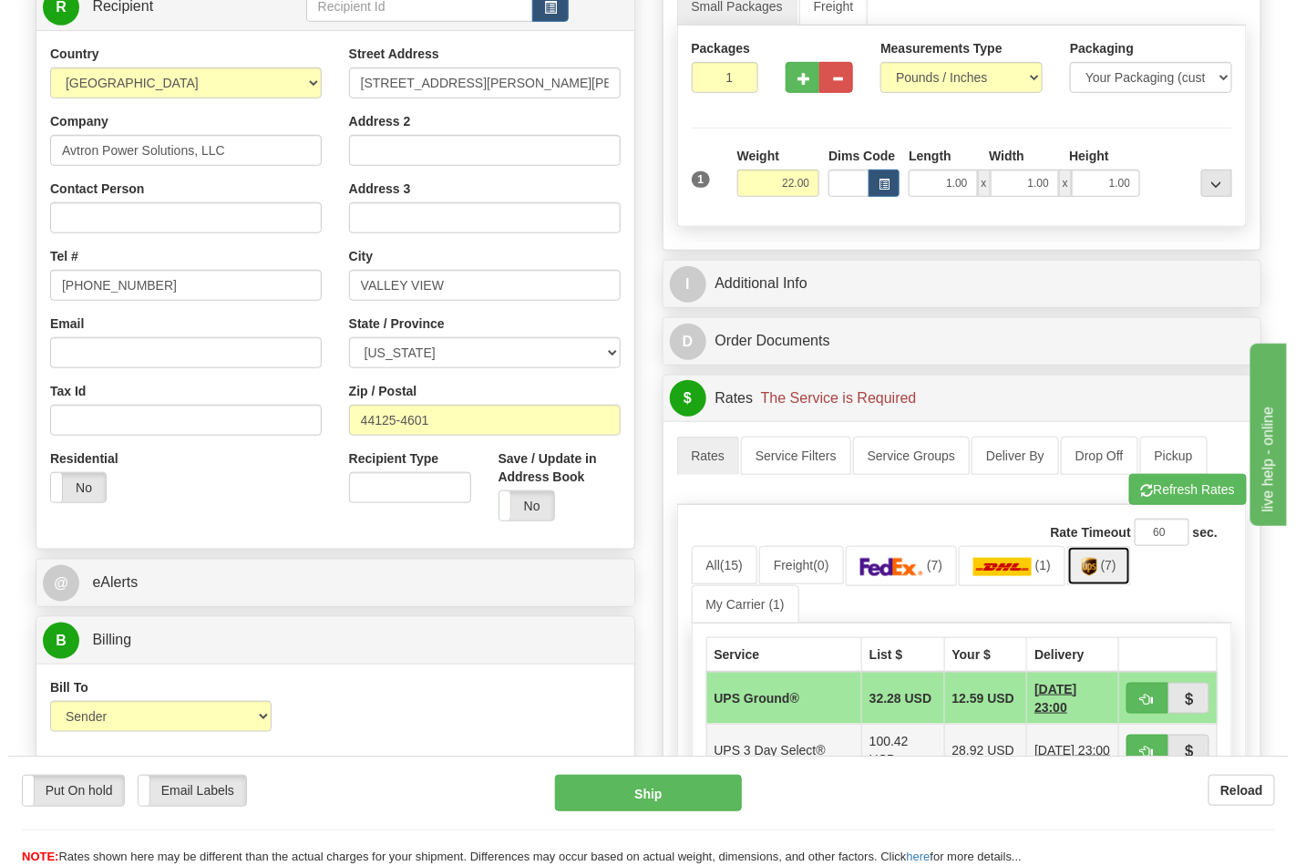
scroll to position [506, 0]
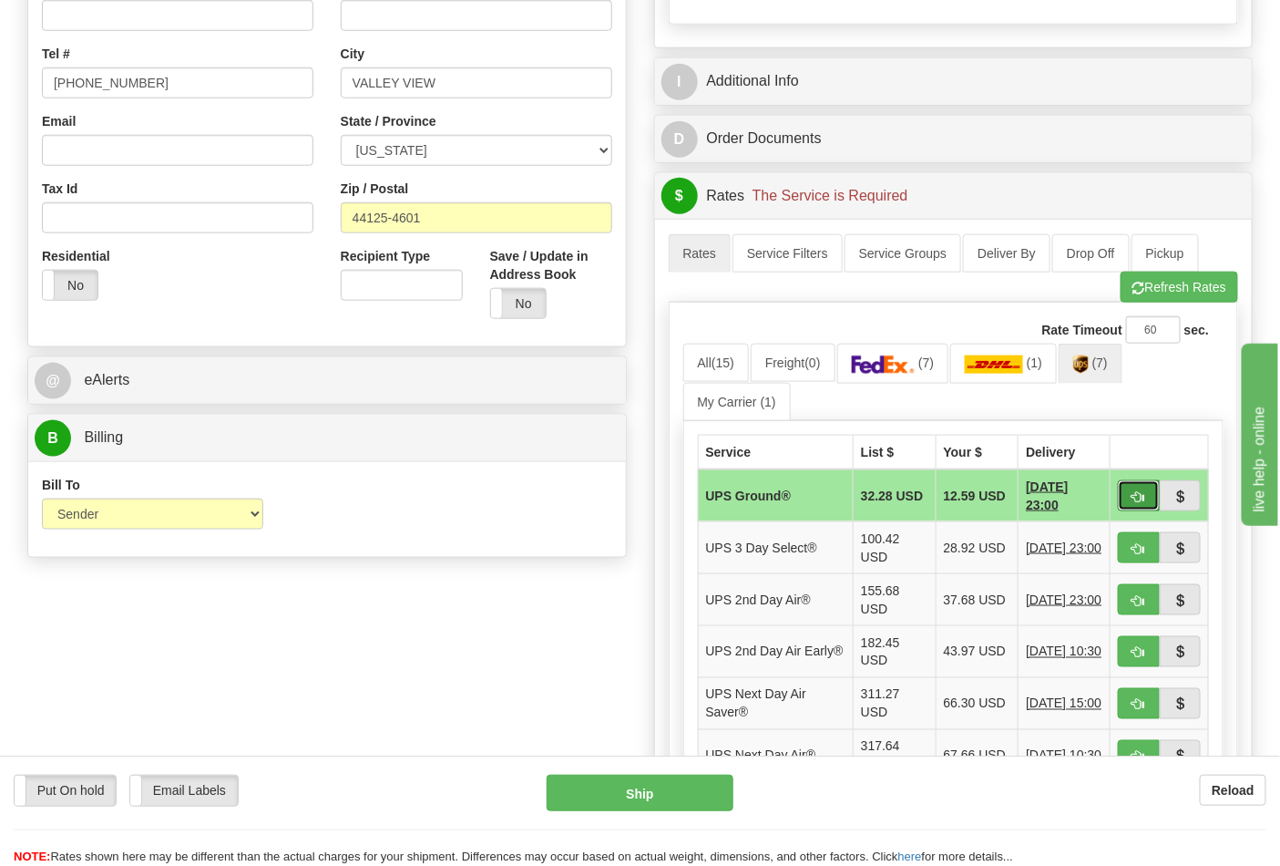
click at [1132, 501] on span "button" at bounding box center [1138, 497] width 13 height 12
type input "03"
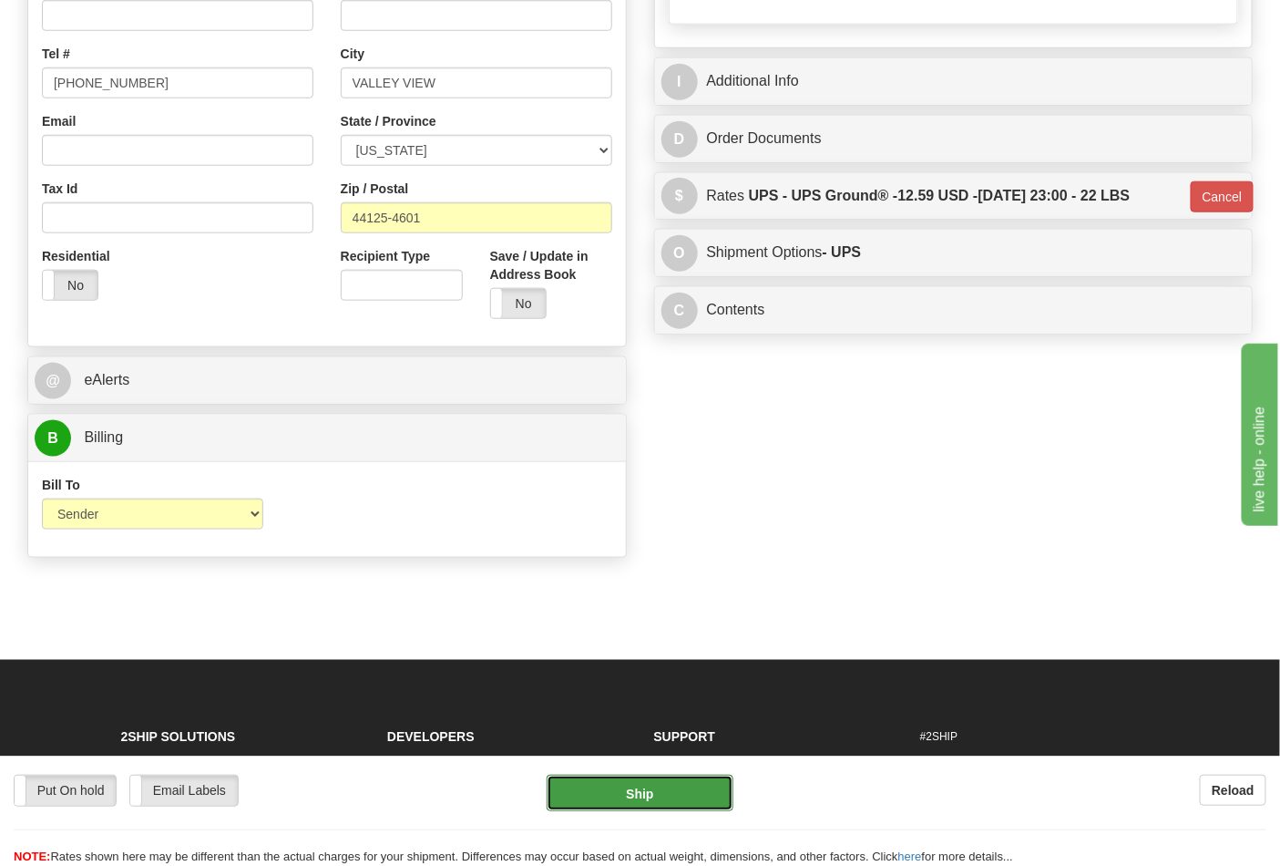
click at [651, 798] on button "Ship" at bounding box center [640, 792] width 186 height 36
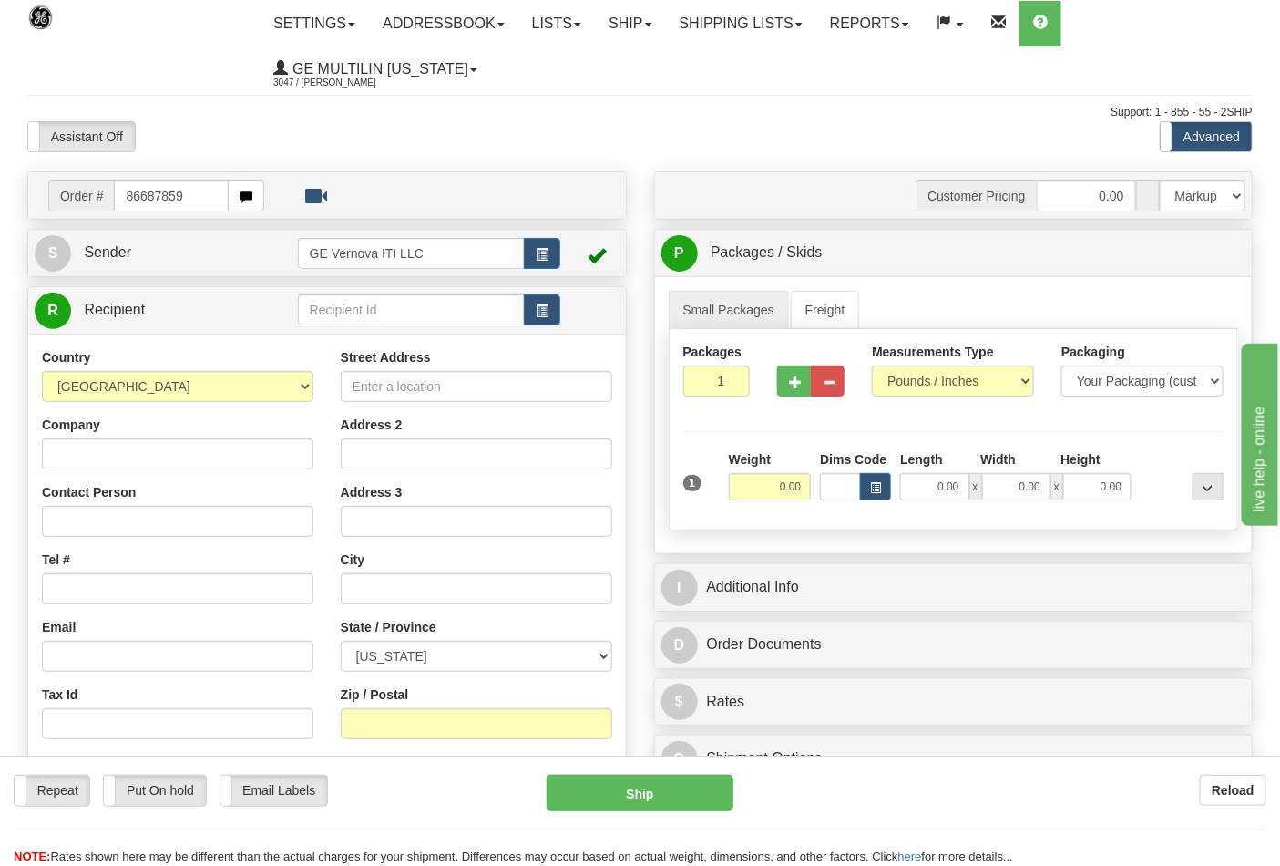
type input "86687859"
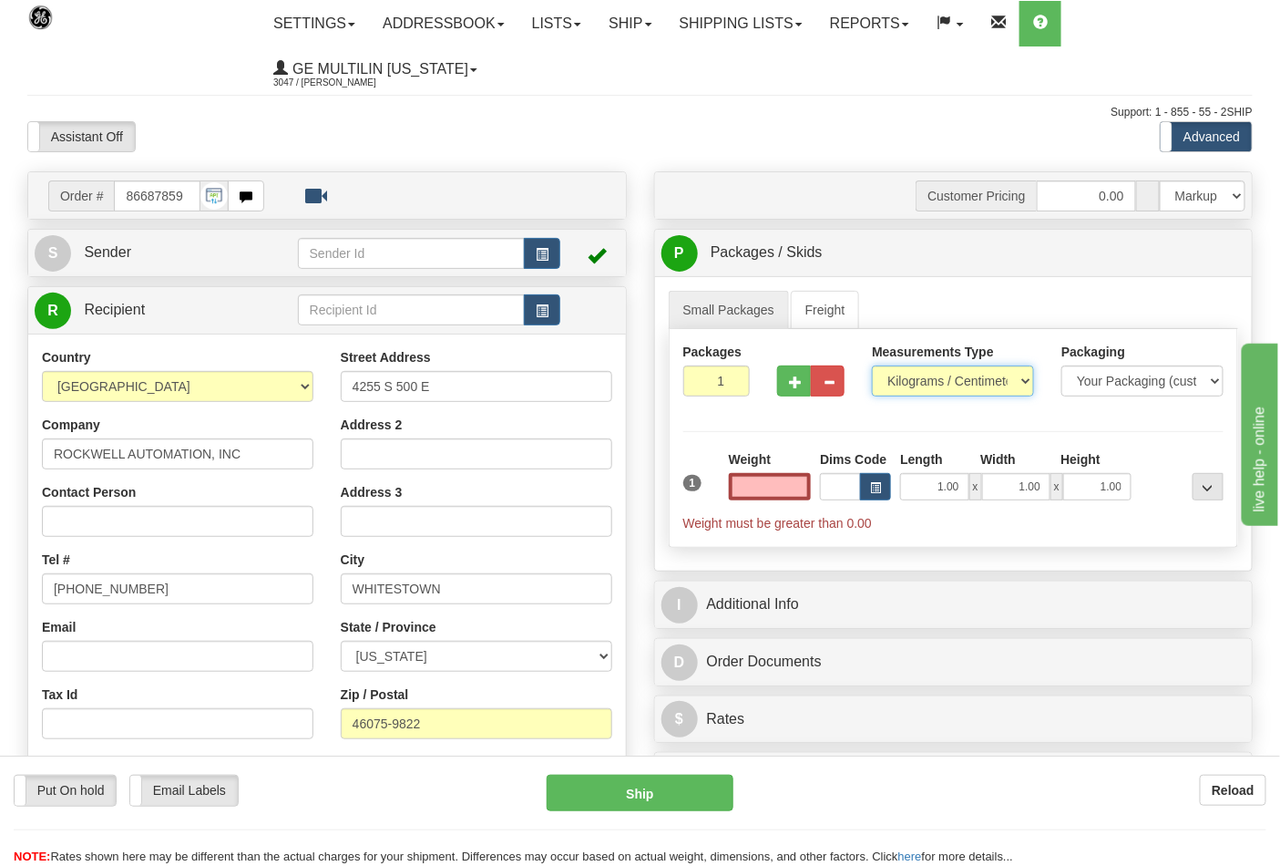
type input "0.00"
click at [937, 377] on select "Pounds / Inches Kilograms / Centimeters" at bounding box center [953, 380] width 162 height 31
select select "0"
click at [872, 366] on select "Pounds / Inches Kilograms / Centimeters" at bounding box center [953, 380] width 162 height 31
click at [811, 479] on input "0.00" at bounding box center [770, 486] width 83 height 27
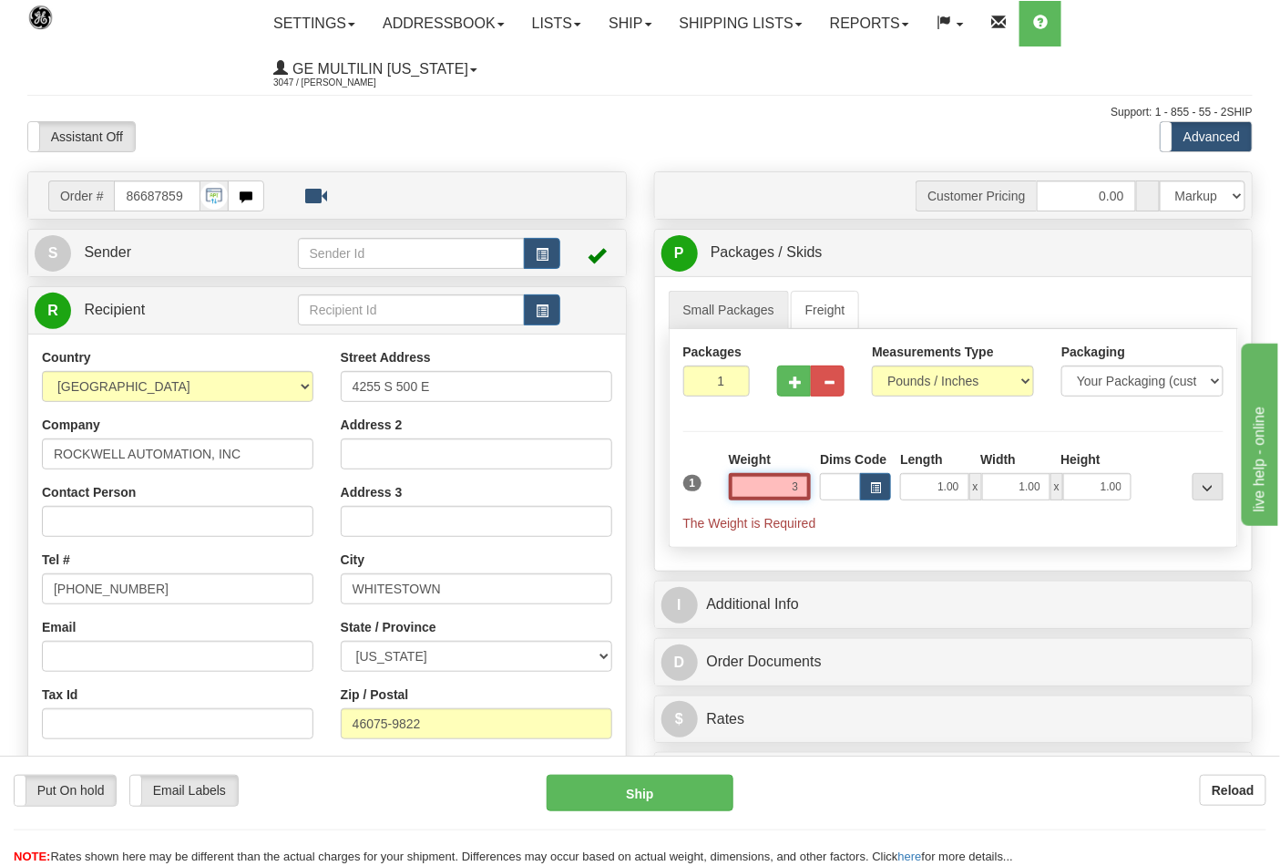
click button "Delete" at bounding box center [0, 0] width 0 height 0
type input "3.00"
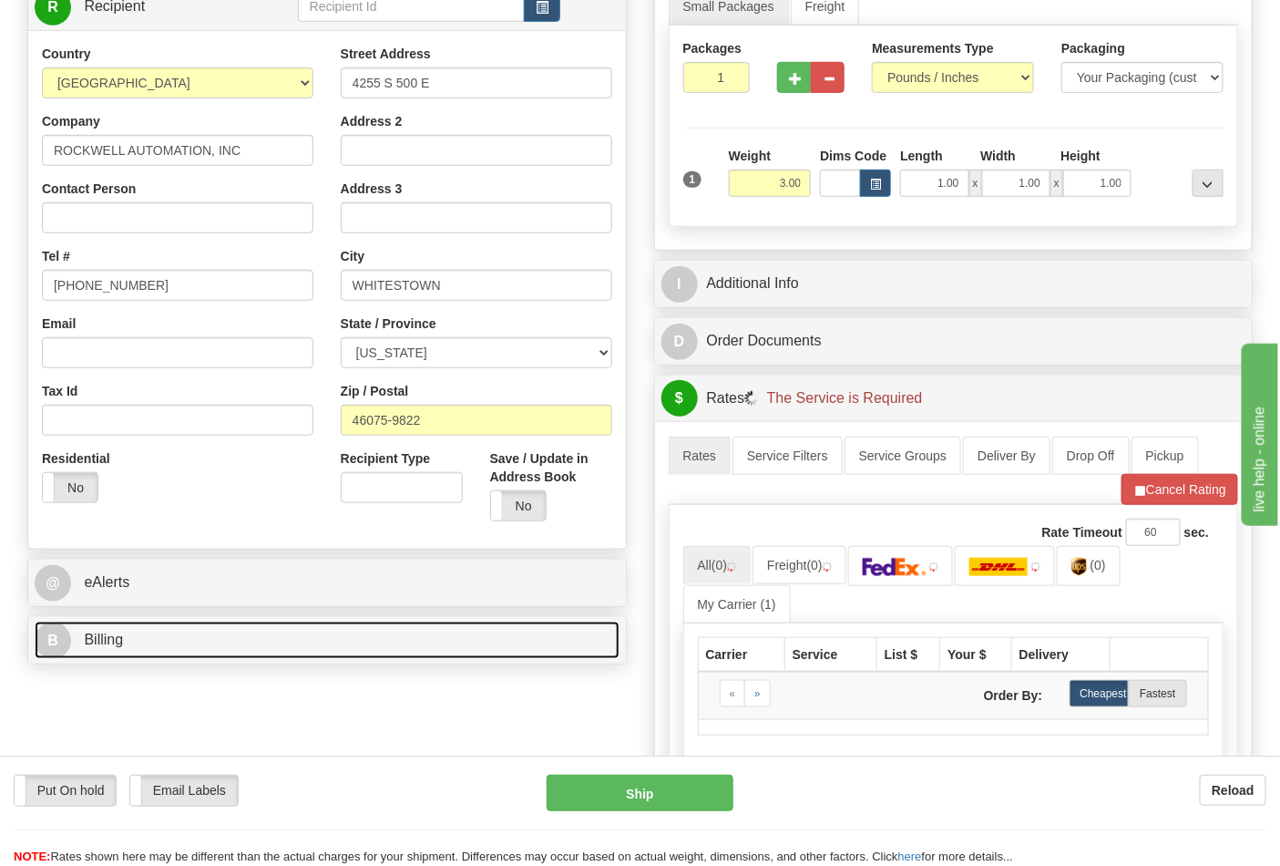
click at [193, 644] on link "B Billing" at bounding box center [327, 639] width 585 height 37
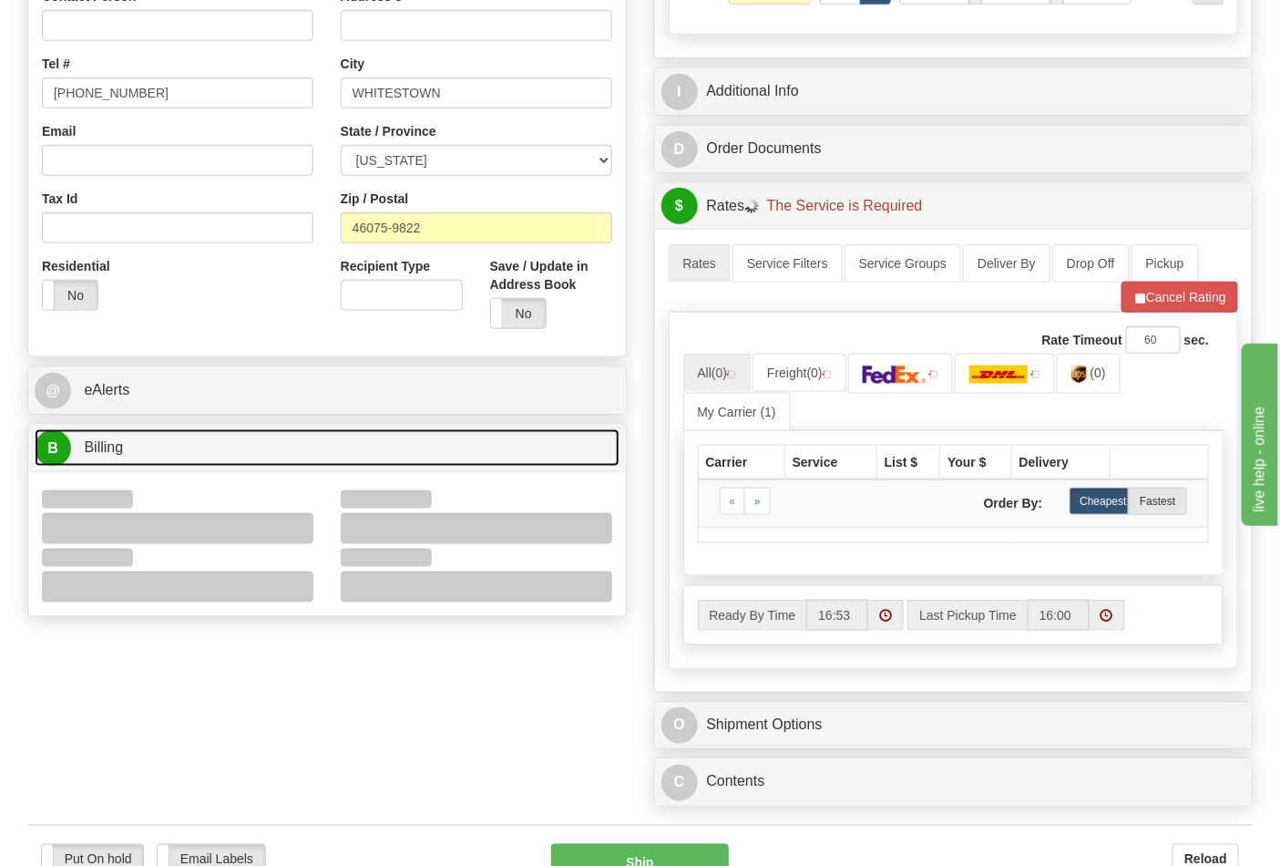
scroll to position [607, 0]
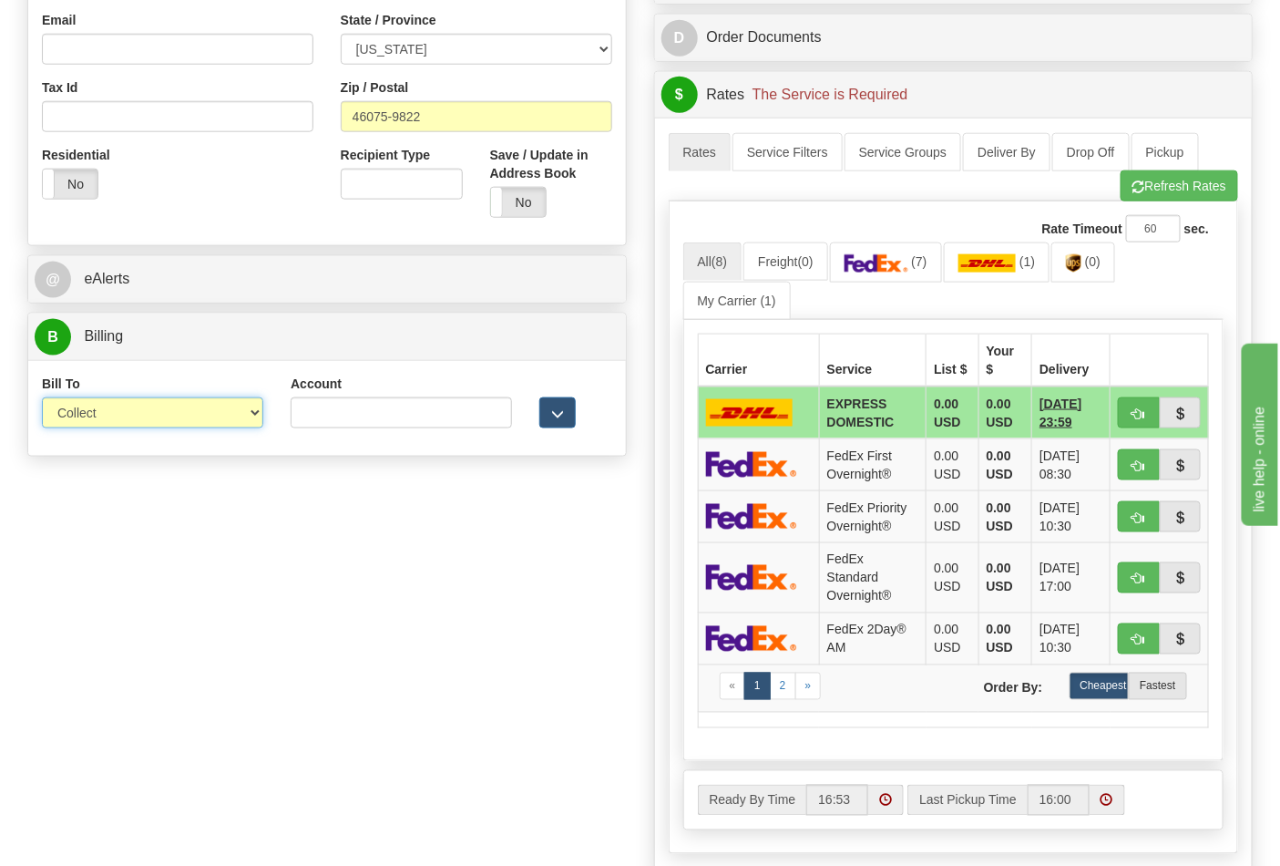
click at [108, 410] on select "Sender Recipient Third Party Collect" at bounding box center [152, 412] width 221 height 31
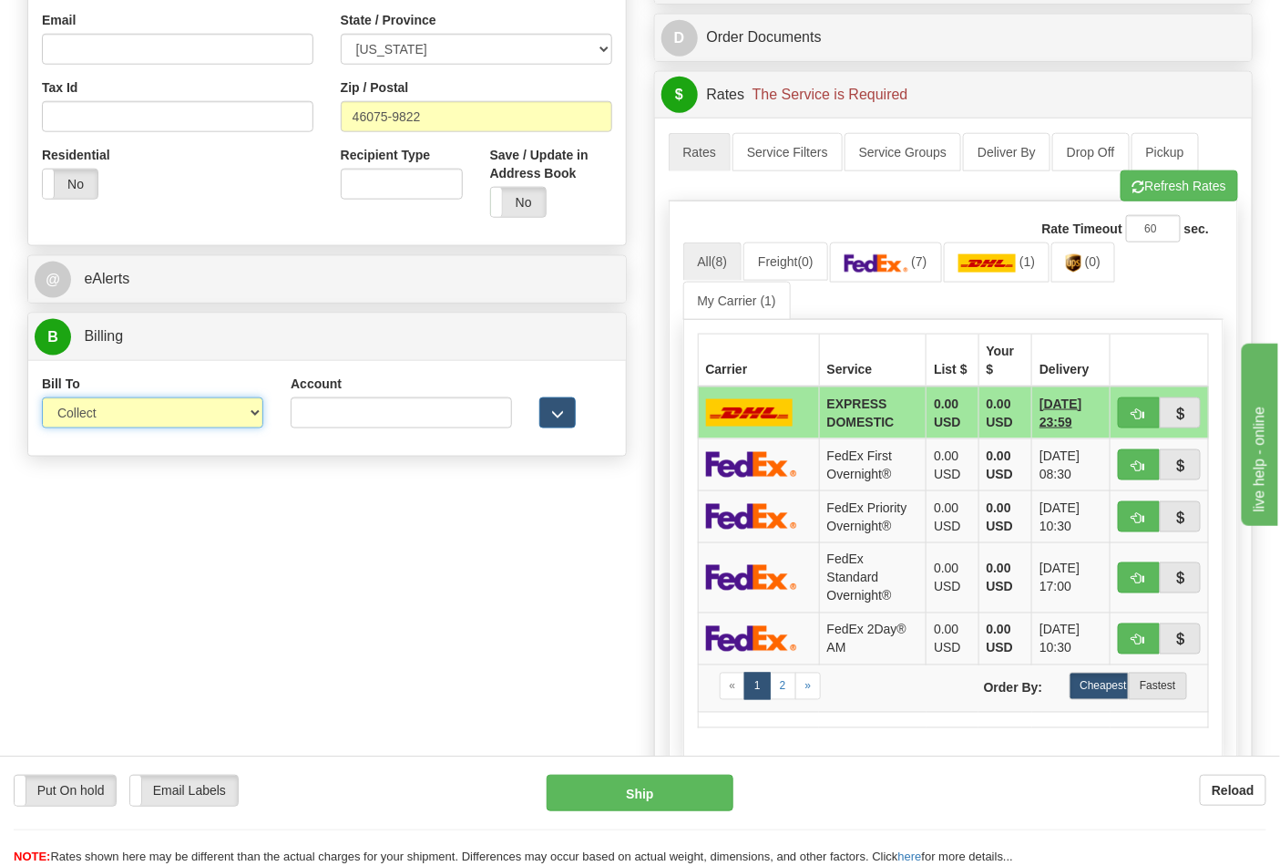
select select "2"
click at [42, 399] on select "Sender Recipient Third Party Collect" at bounding box center [152, 412] width 221 height 31
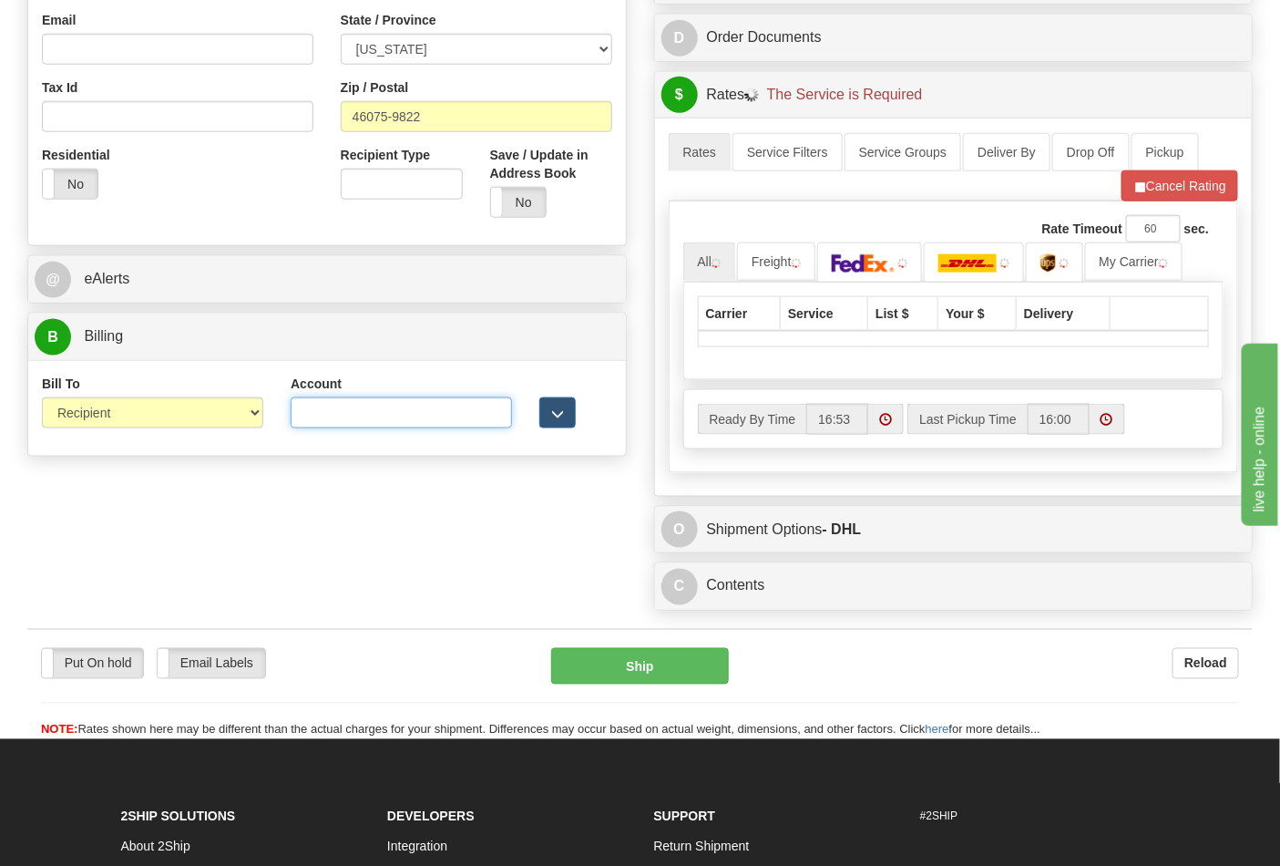
click at [298, 415] on input "Account" at bounding box center [401, 412] width 221 height 31
type input "473367"
click at [1192, 189] on button "Cancel Rating" at bounding box center [1180, 185] width 117 height 31
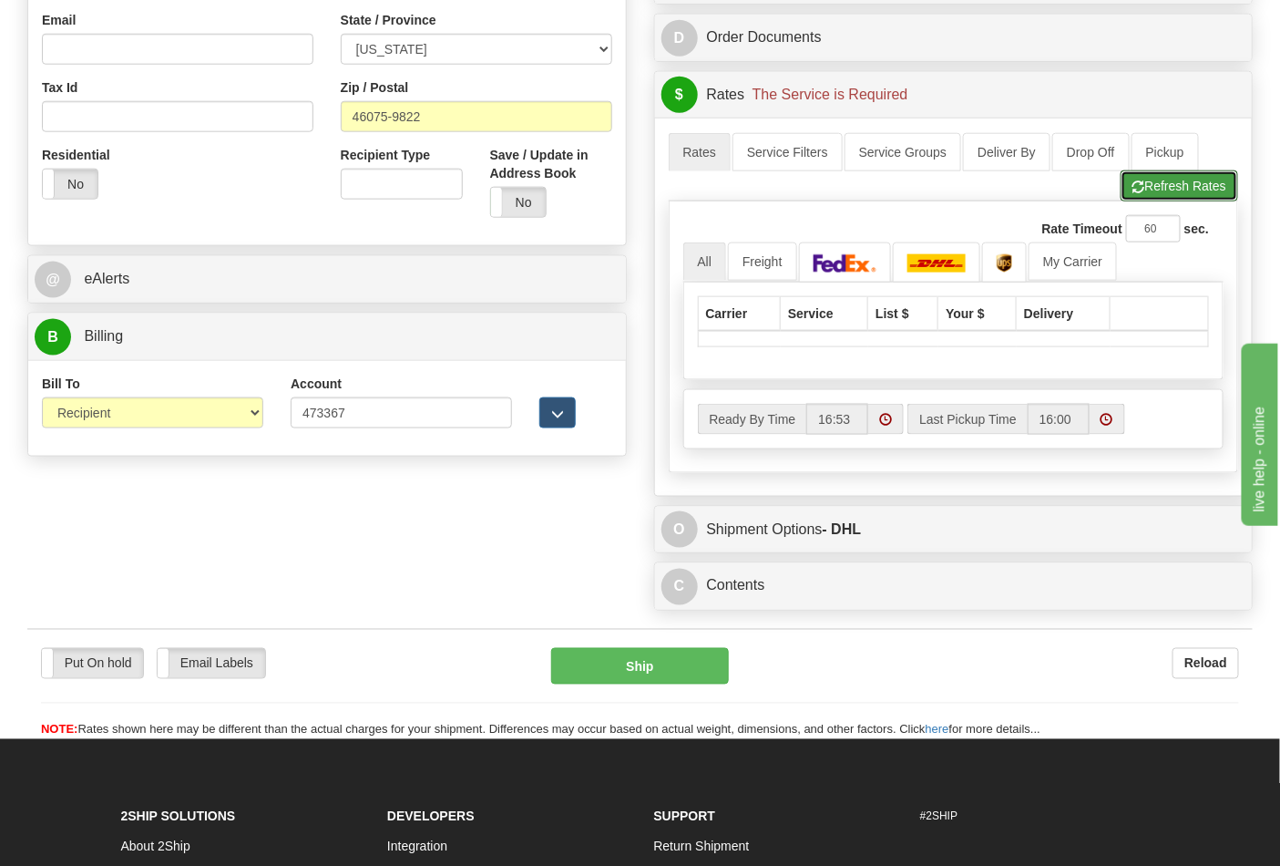
click at [1192, 189] on button "Refresh Rates" at bounding box center [1180, 185] width 118 height 31
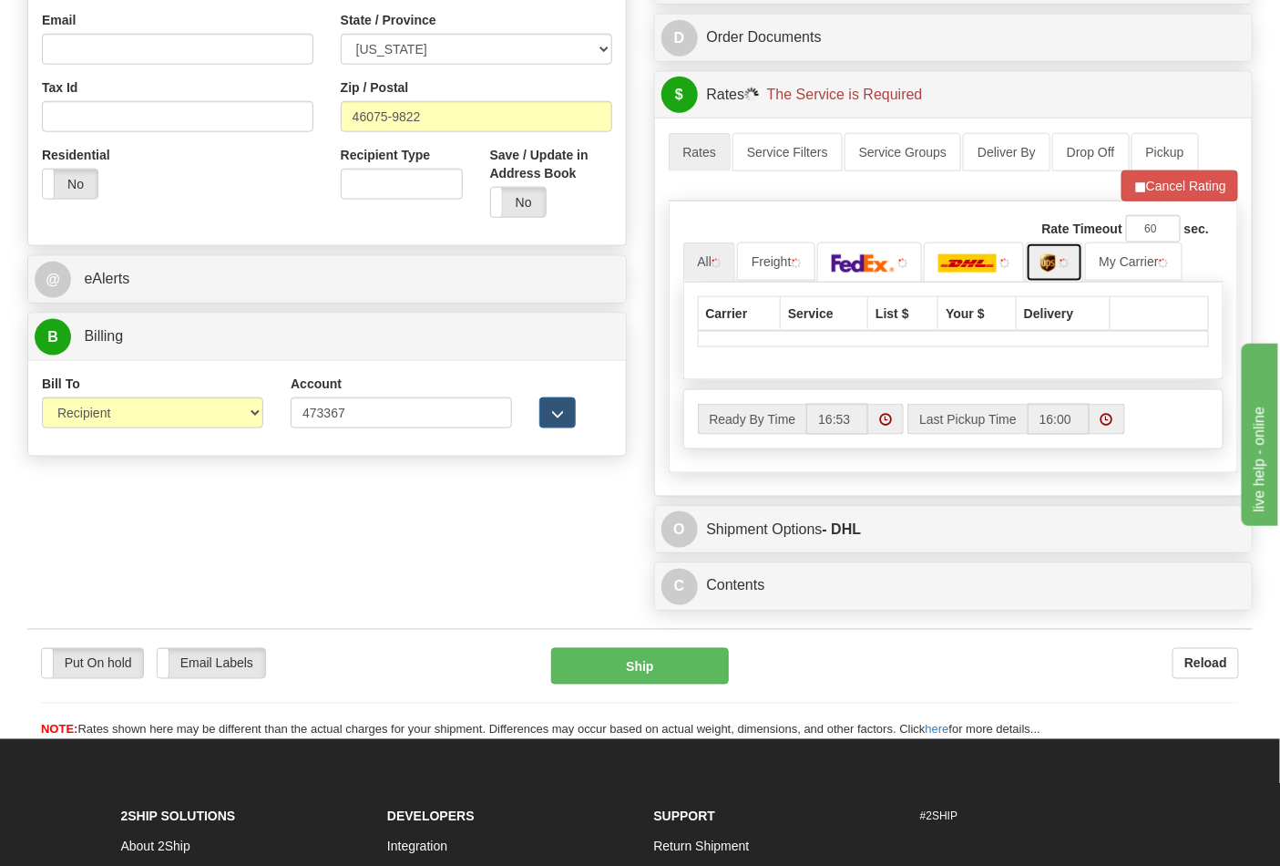
click at [1071, 275] on link at bounding box center [1054, 261] width 57 height 39
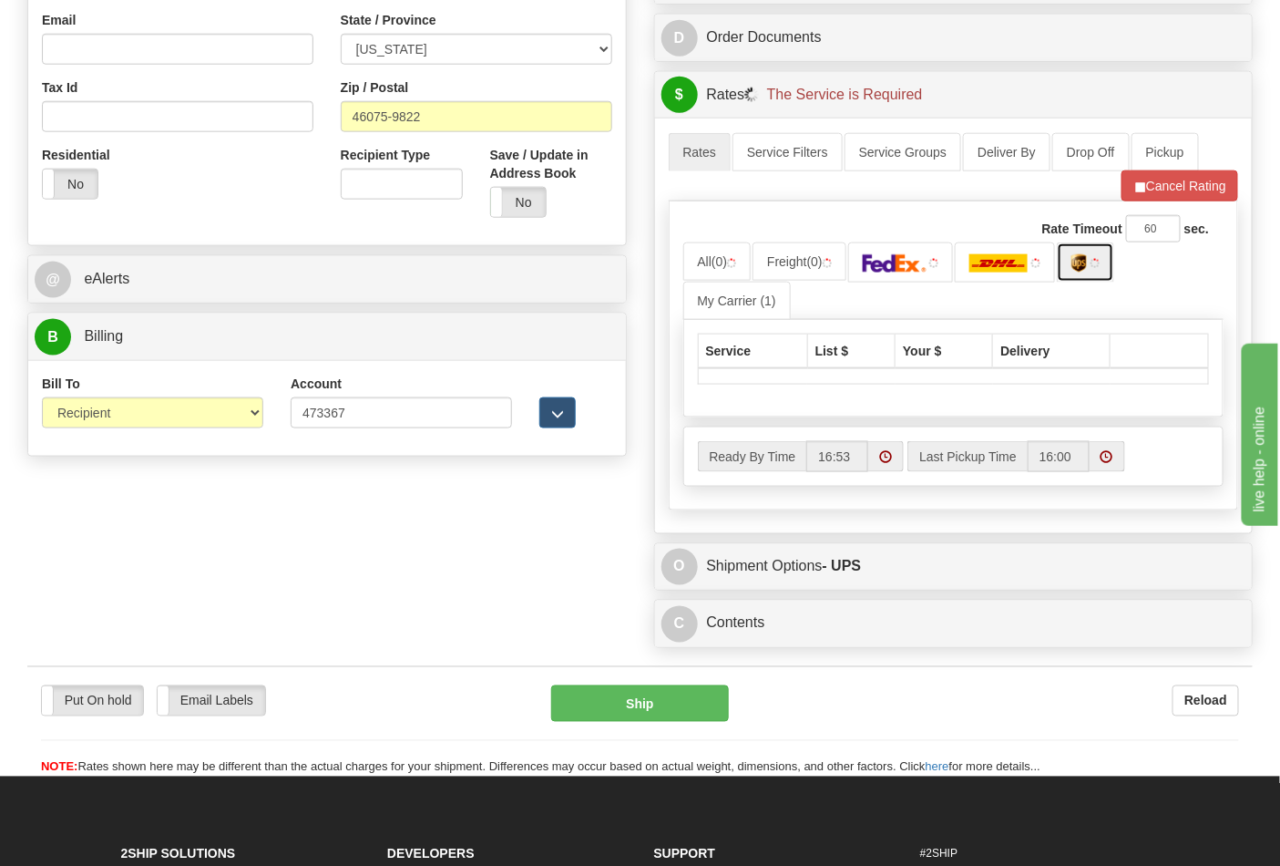
scroll to position [809, 0]
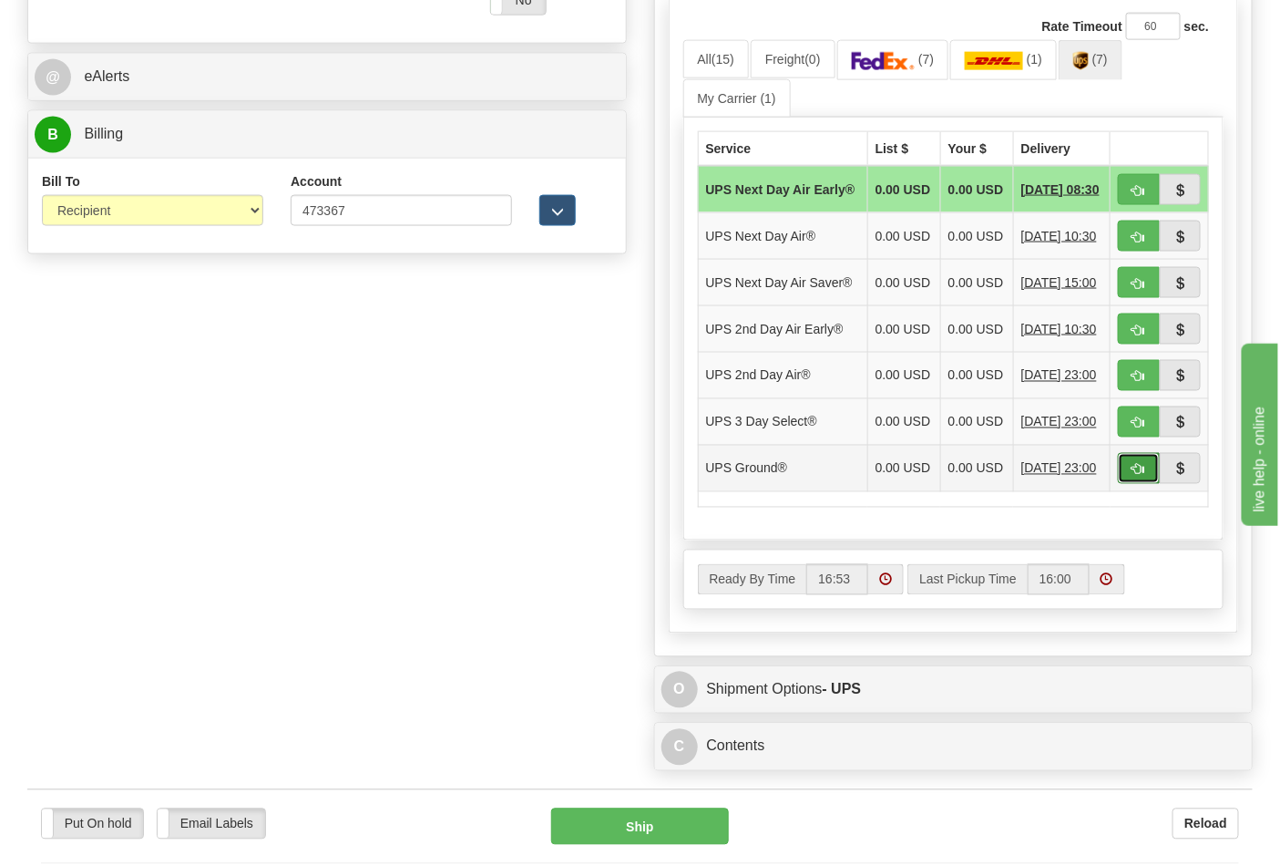
click at [1132, 476] on span "button" at bounding box center [1138, 470] width 13 height 12
type input "03"
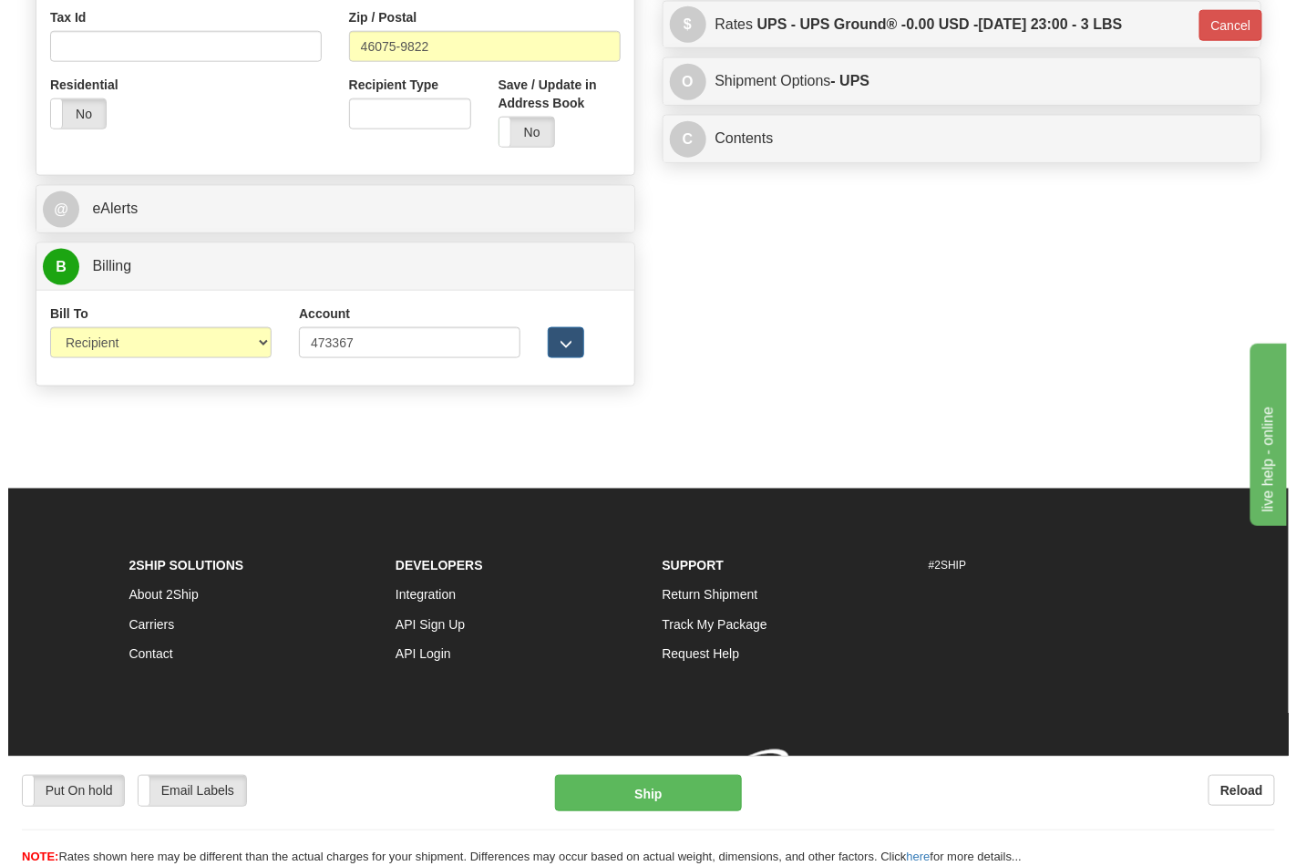
scroll to position [706, 0]
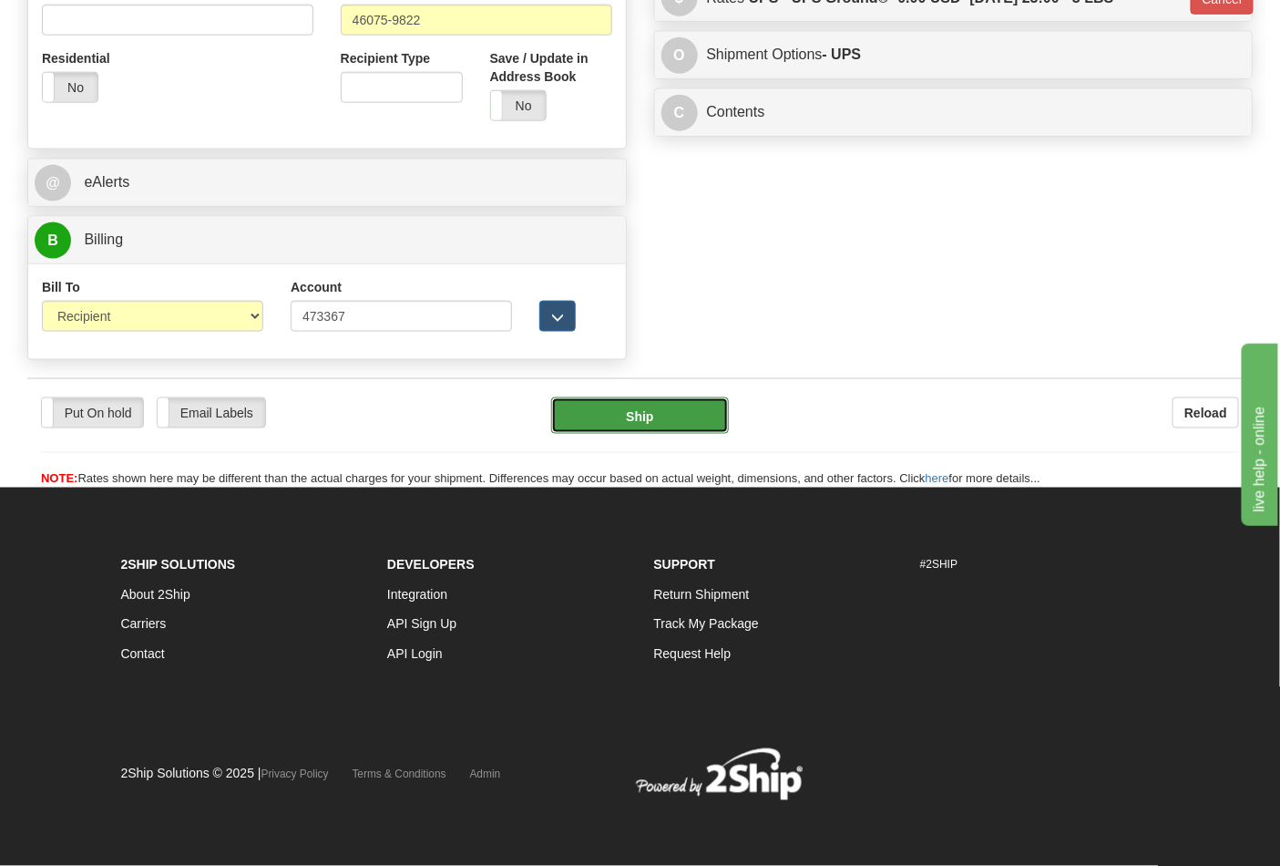
click at [652, 408] on button "Ship" at bounding box center [639, 415] width 177 height 36
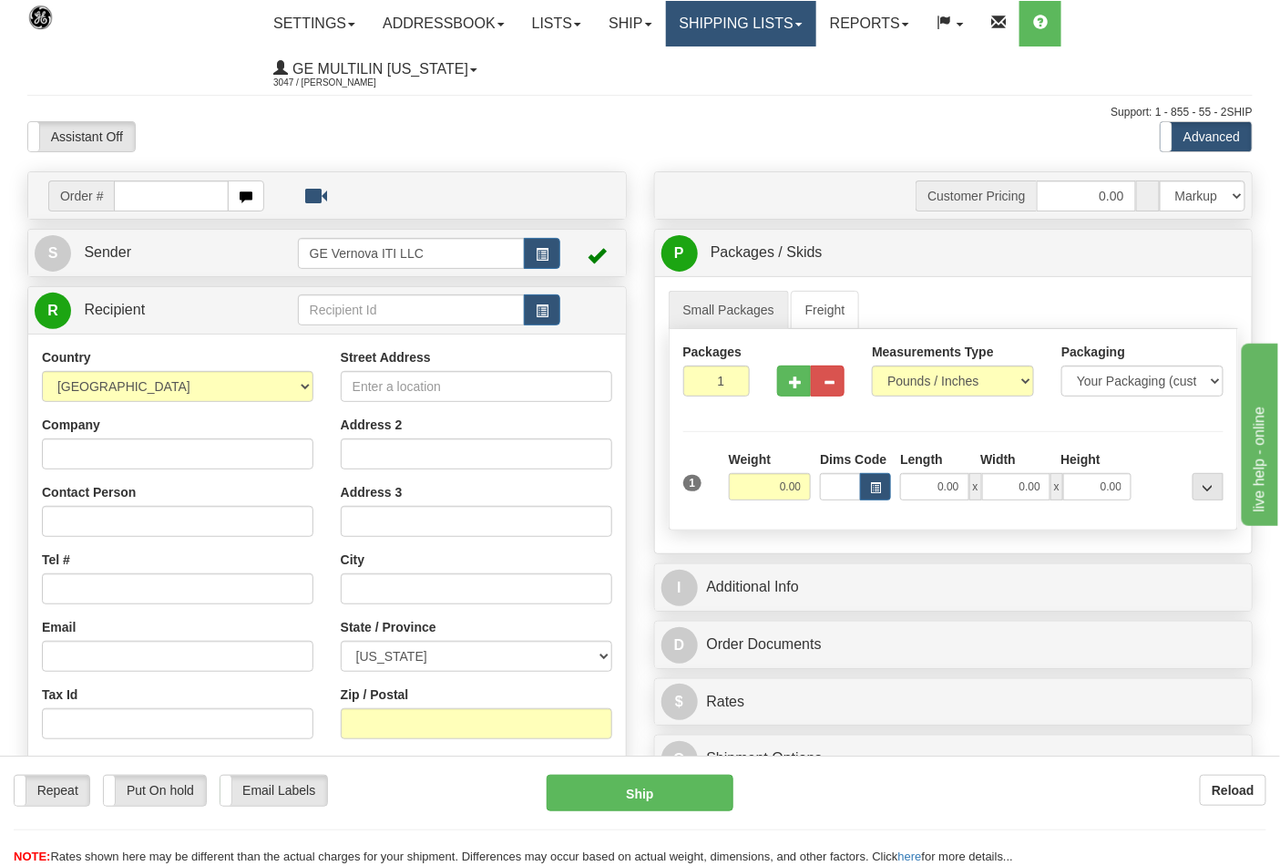
click at [713, 28] on link "Shipping lists" at bounding box center [741, 24] width 150 height 46
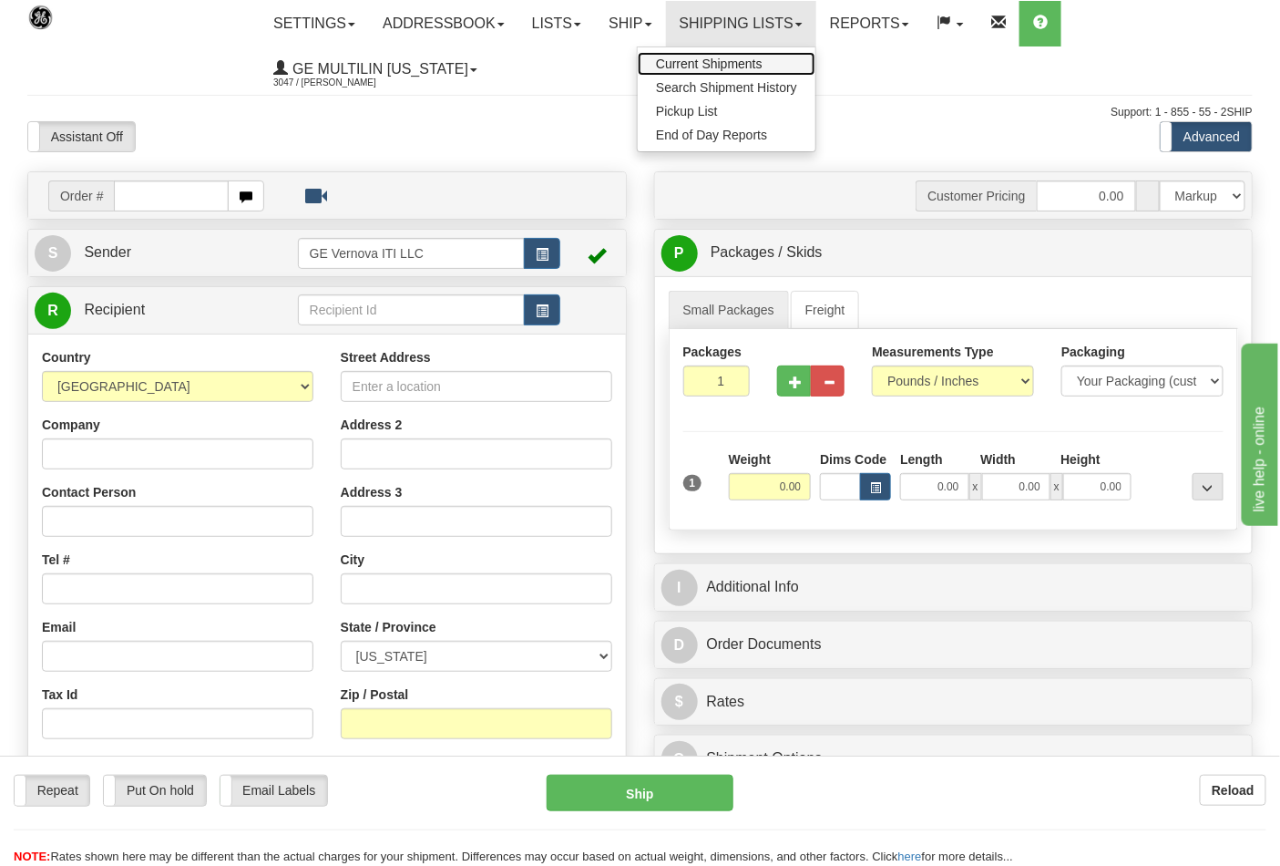
click at [712, 65] on span "Current Shipments" at bounding box center [709, 63] width 107 height 15
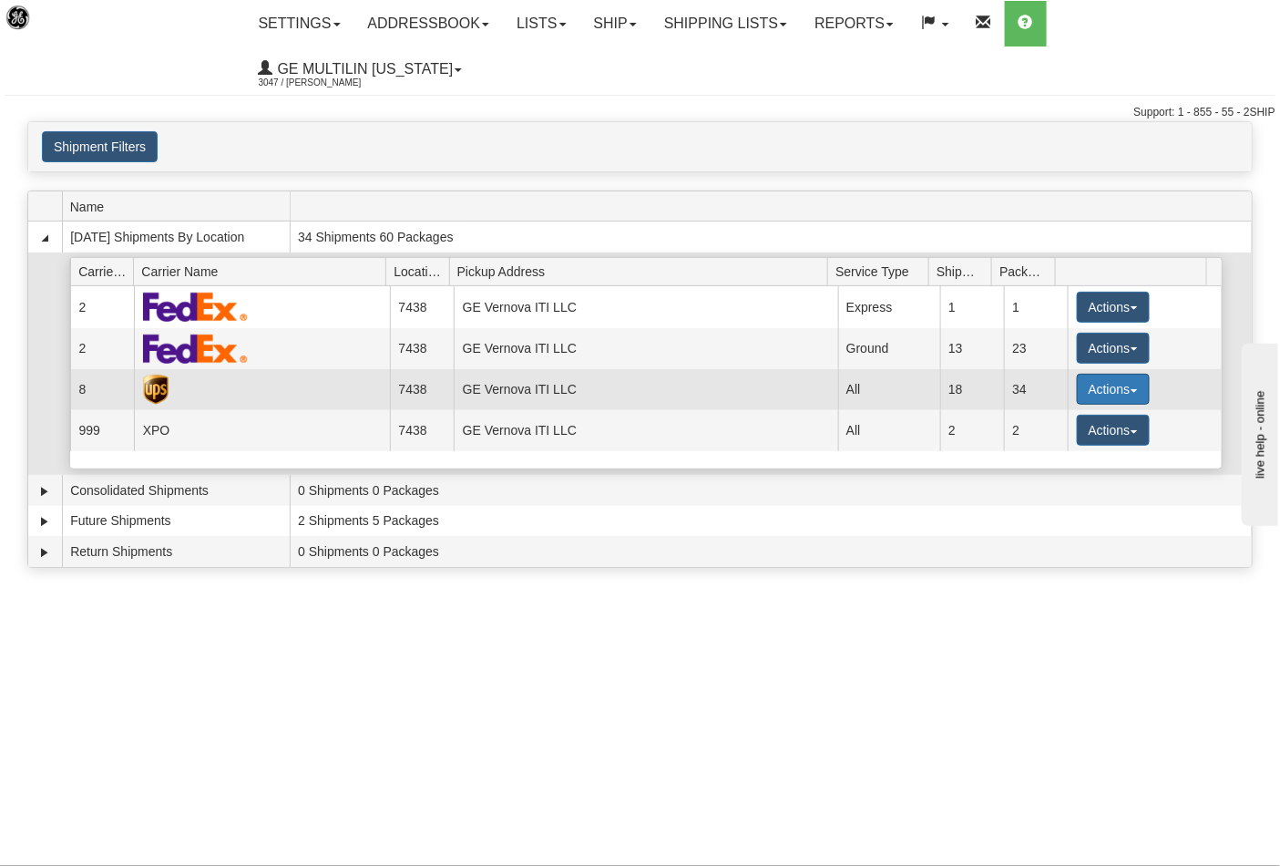
click at [1093, 374] on button "Actions" at bounding box center [1113, 389] width 73 height 31
click at [1051, 416] on span "Details" at bounding box center [1045, 422] width 49 height 13
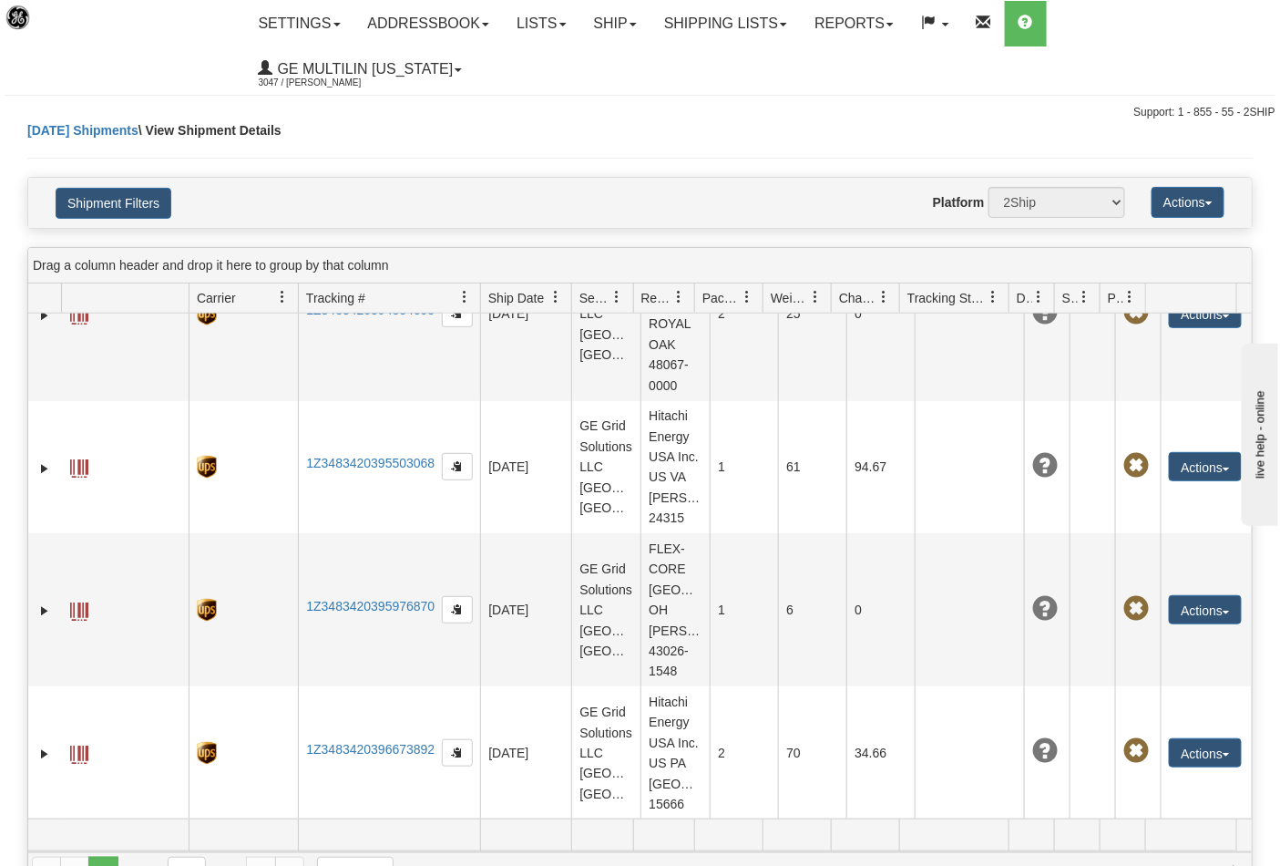
scroll to position [1113, 0]
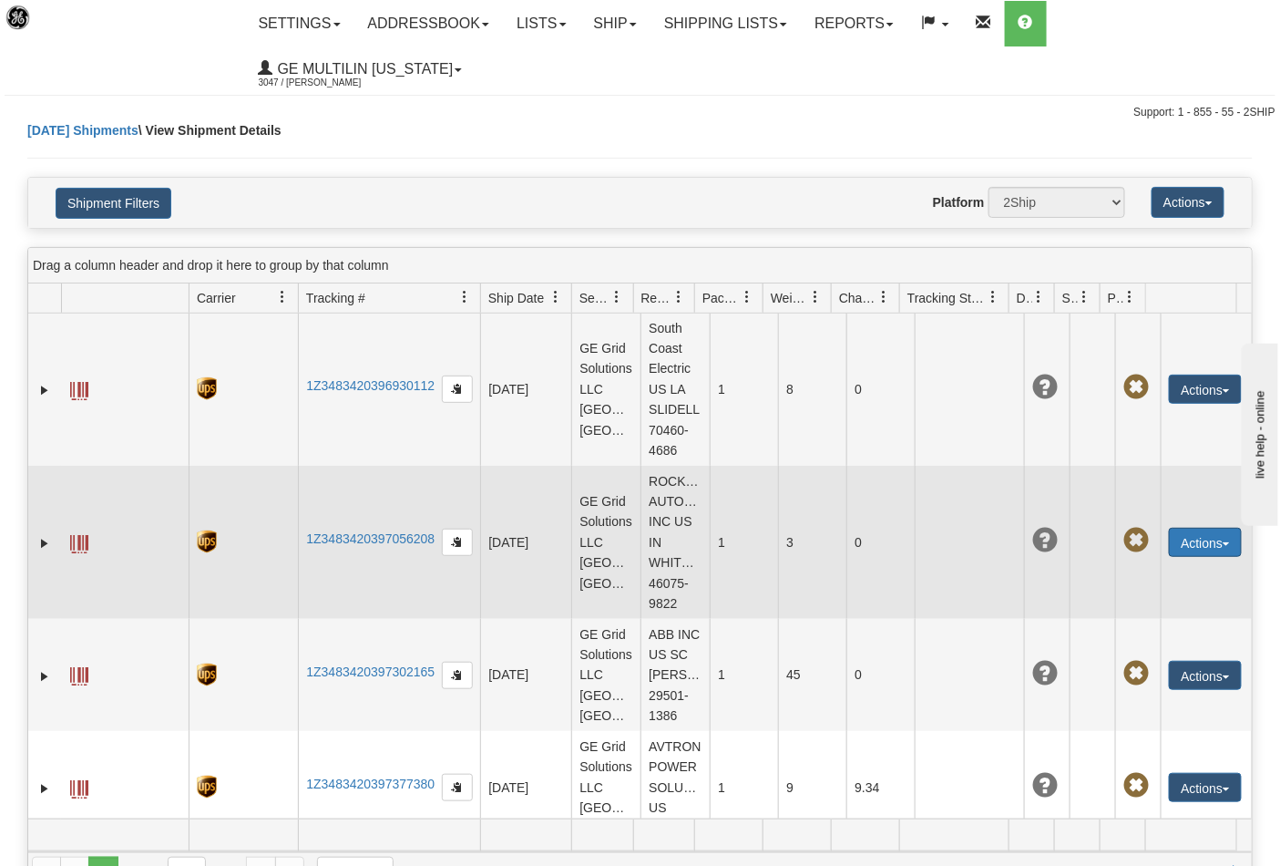
click at [1175, 528] on button "Actions" at bounding box center [1205, 542] width 73 height 29
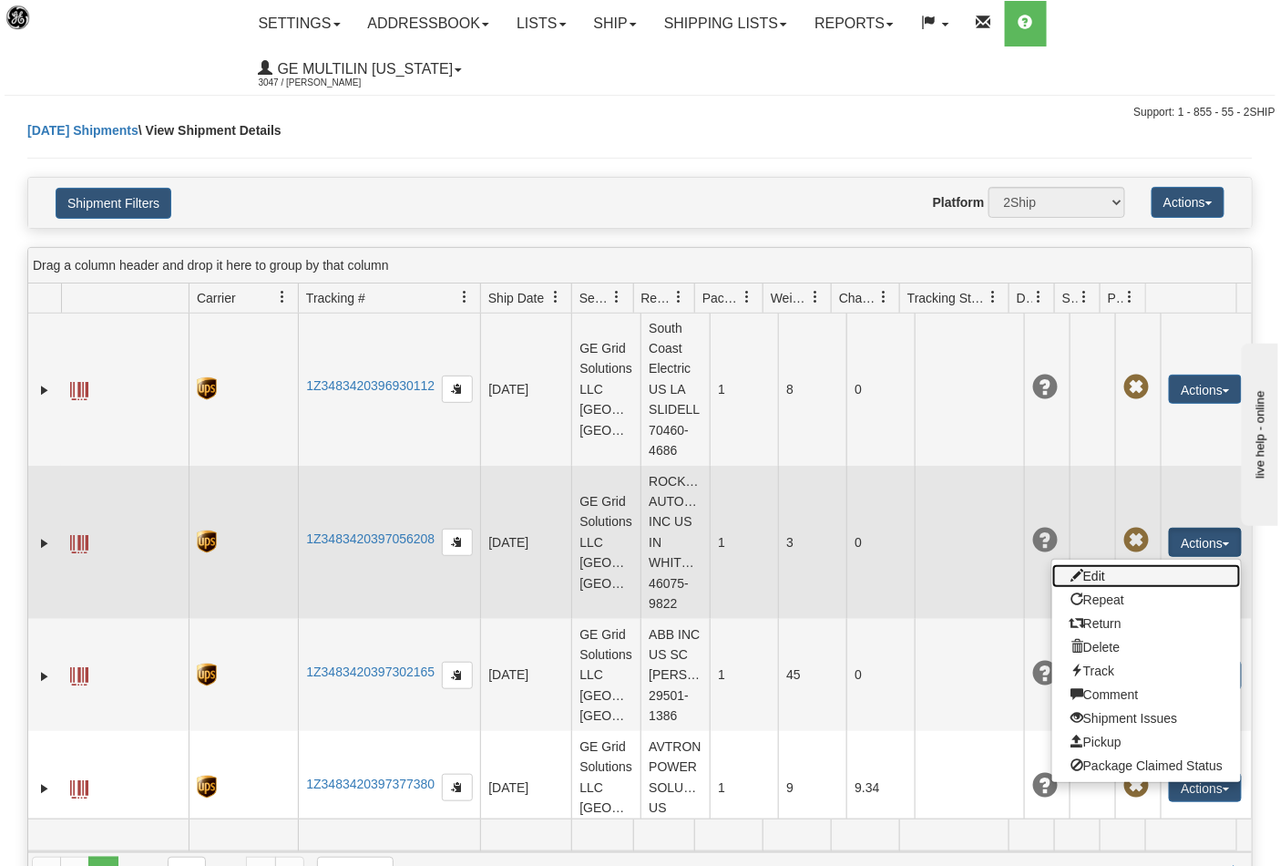
click at [1094, 564] on link "Edit" at bounding box center [1146, 576] width 189 height 24
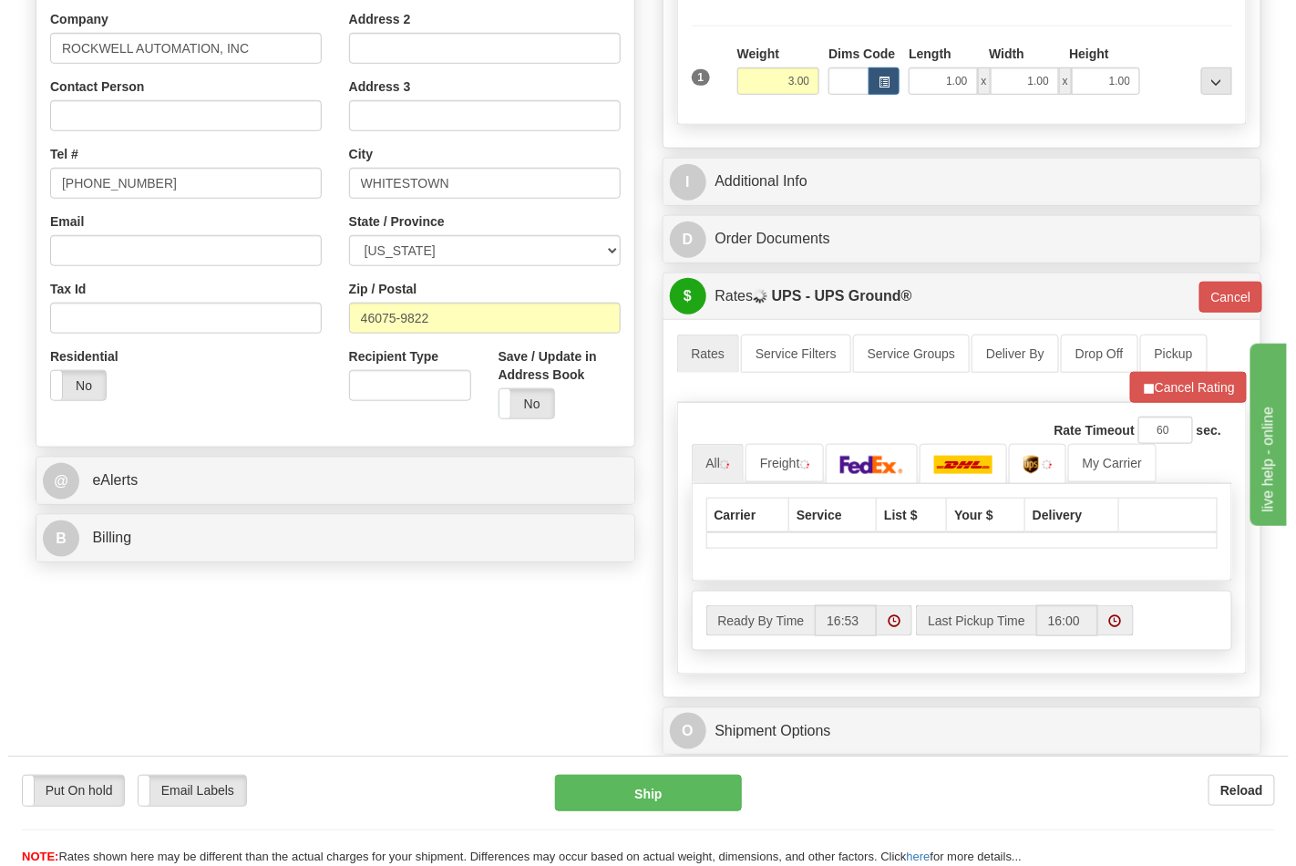
scroll to position [506, 0]
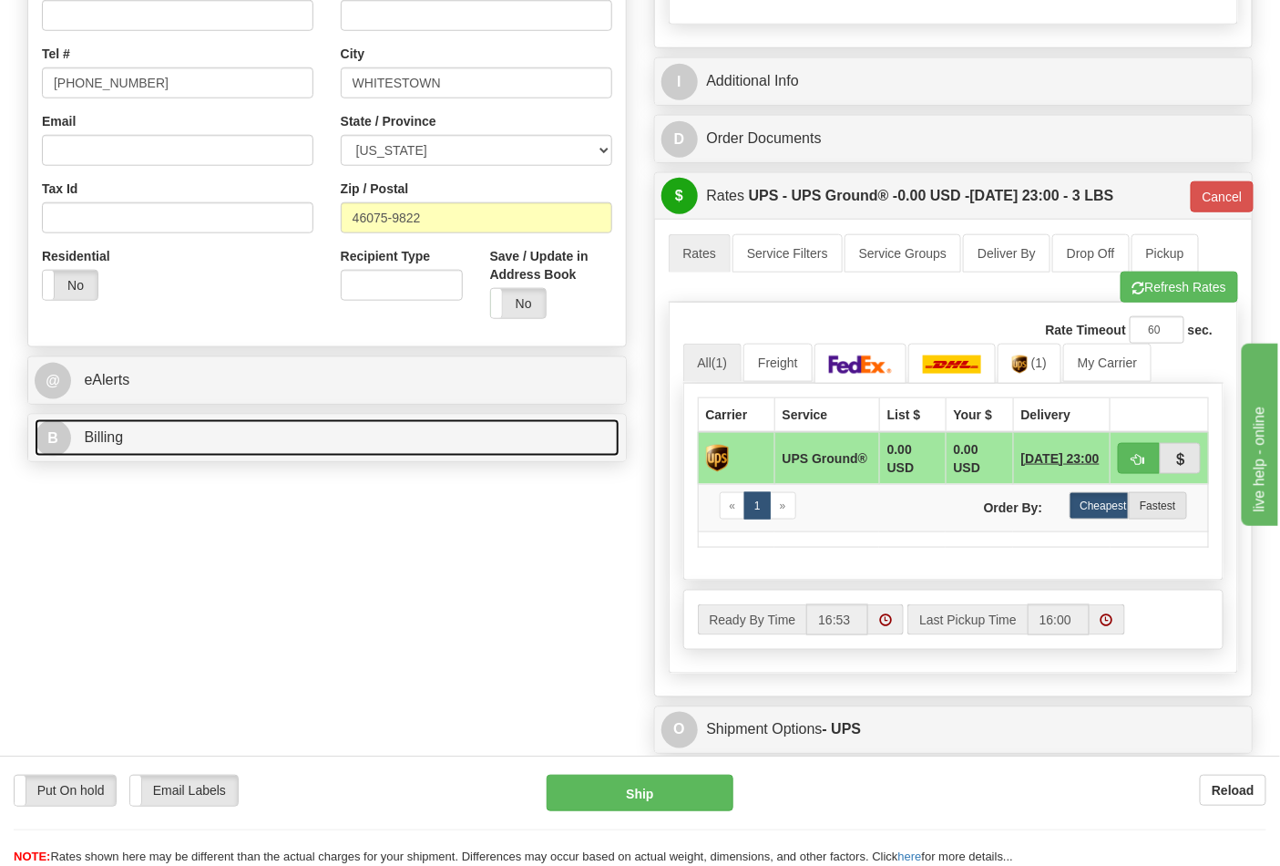
click at [221, 438] on link "B Billing" at bounding box center [327, 437] width 585 height 37
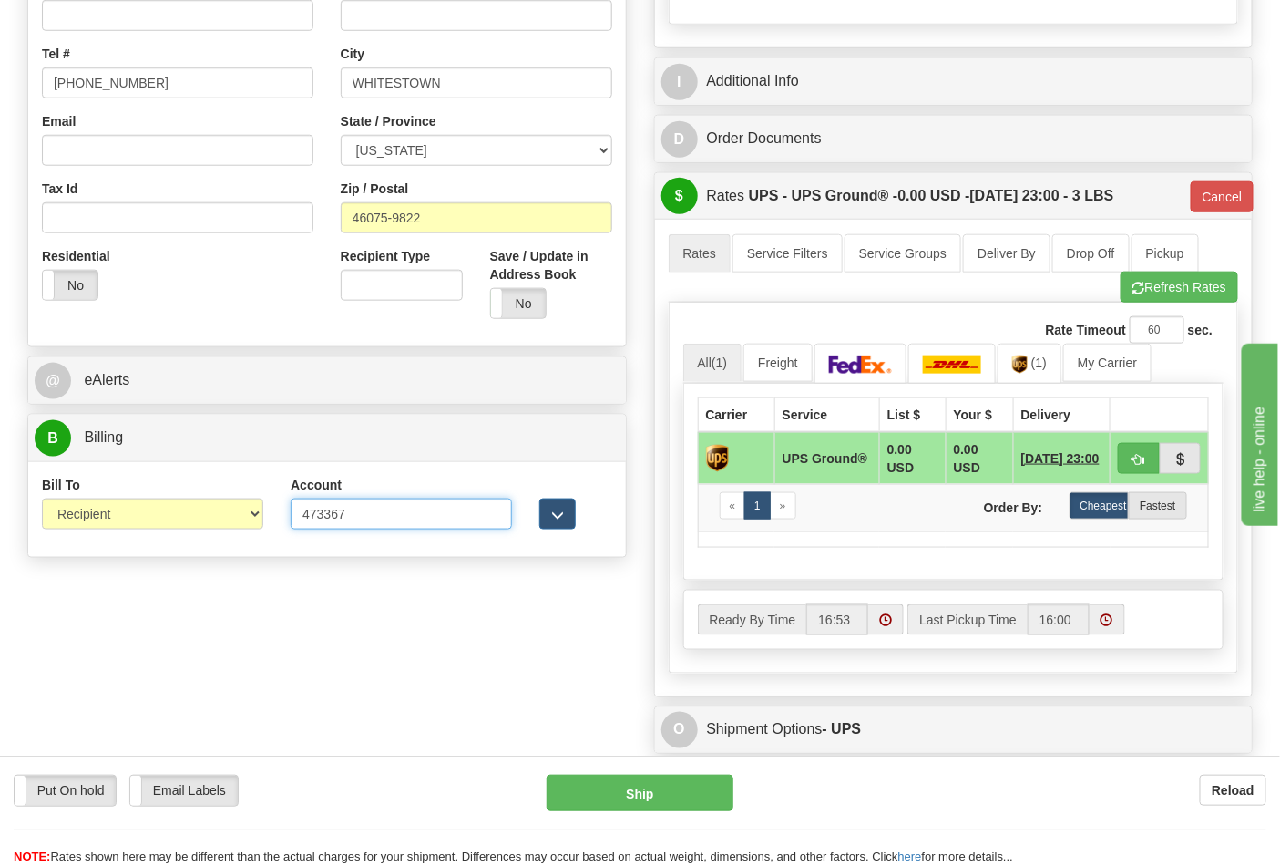
drag, startPoint x: 285, startPoint y: 516, endPoint x: 230, endPoint y: 522, distance: 55.9
click at [230, 522] on div "Bill To Sender Recipient Third Party Collect Account 473367 3rd Party Account L…" at bounding box center [327, 509] width 598 height 67
click at [319, 507] on input "Account" at bounding box center [401, 513] width 221 height 31
type input "587102"
click at [636, 789] on button "Ship" at bounding box center [640, 792] width 186 height 36
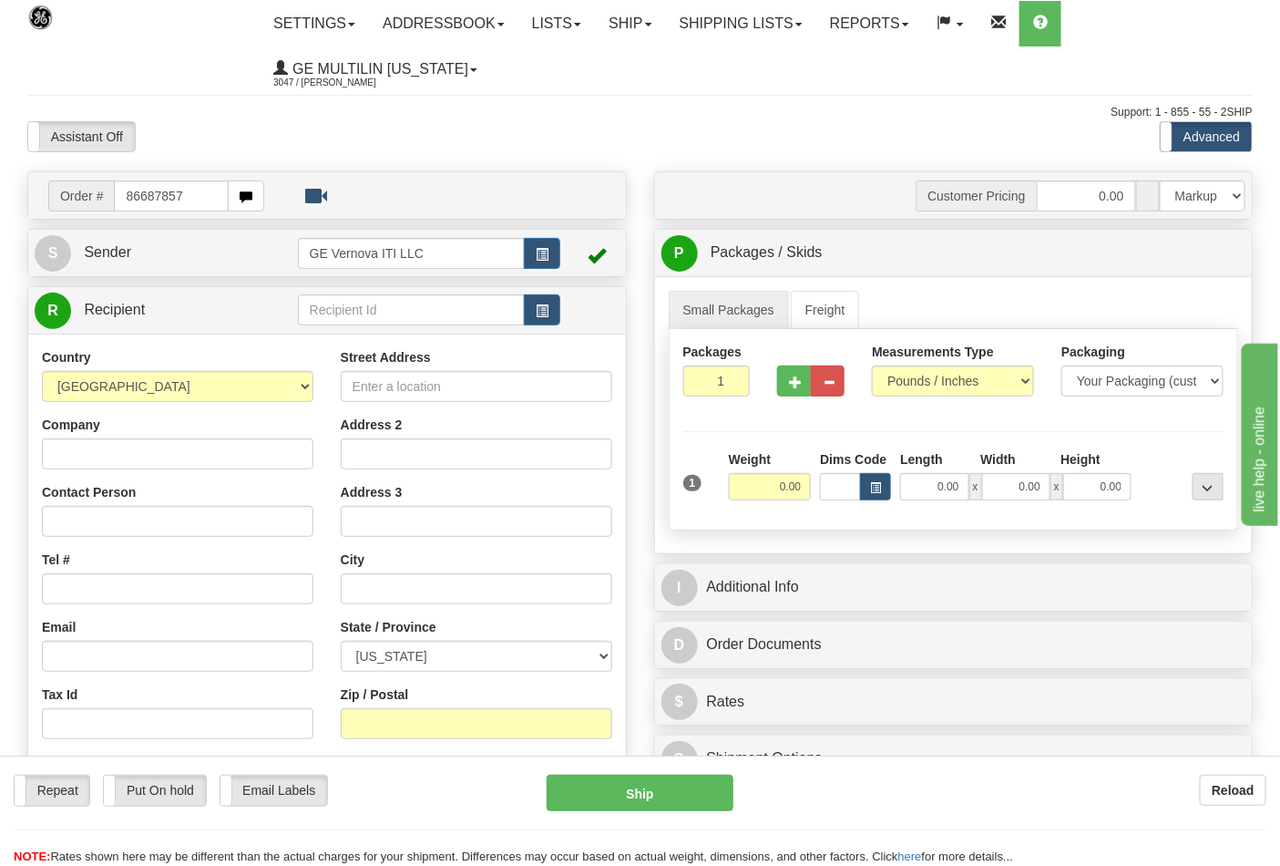
type input "86687857"
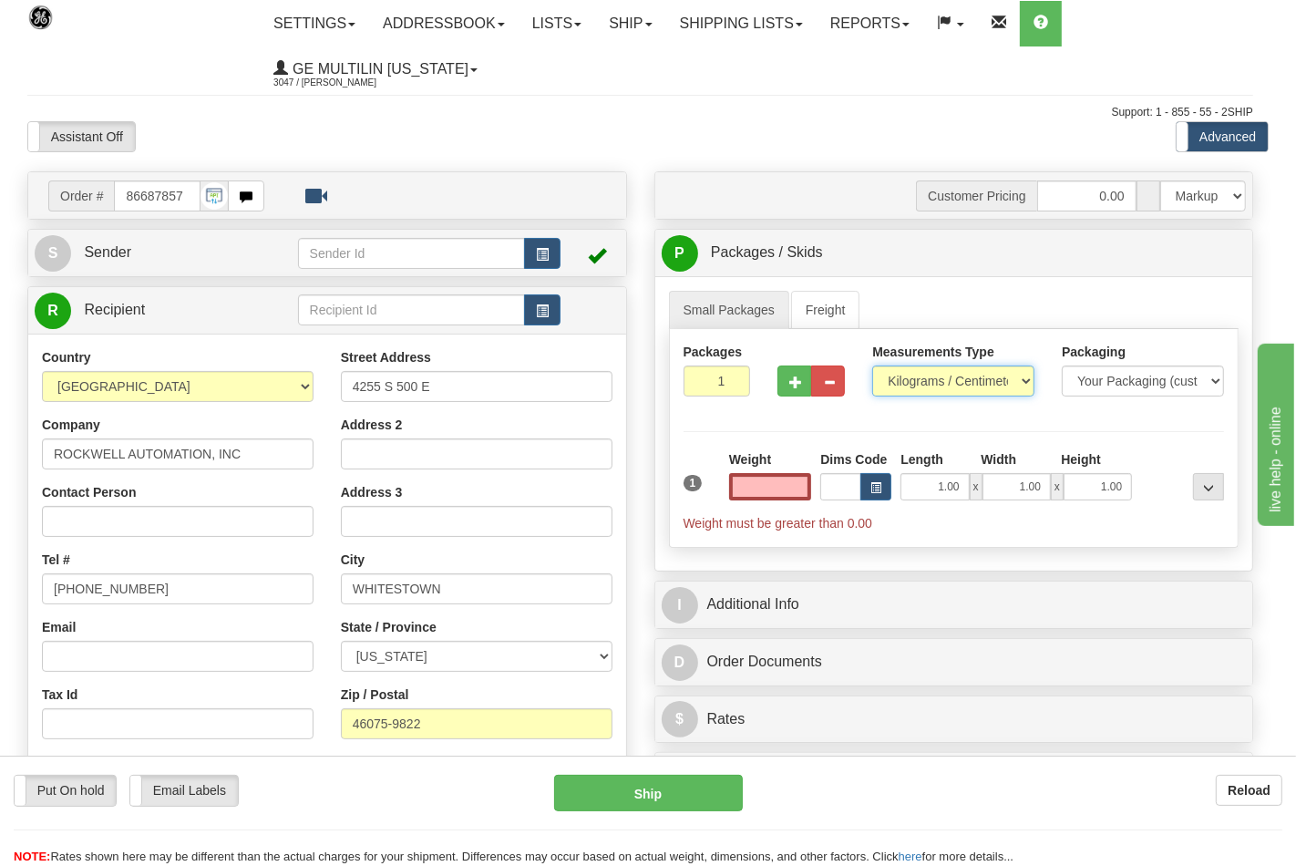
type input "0.00"
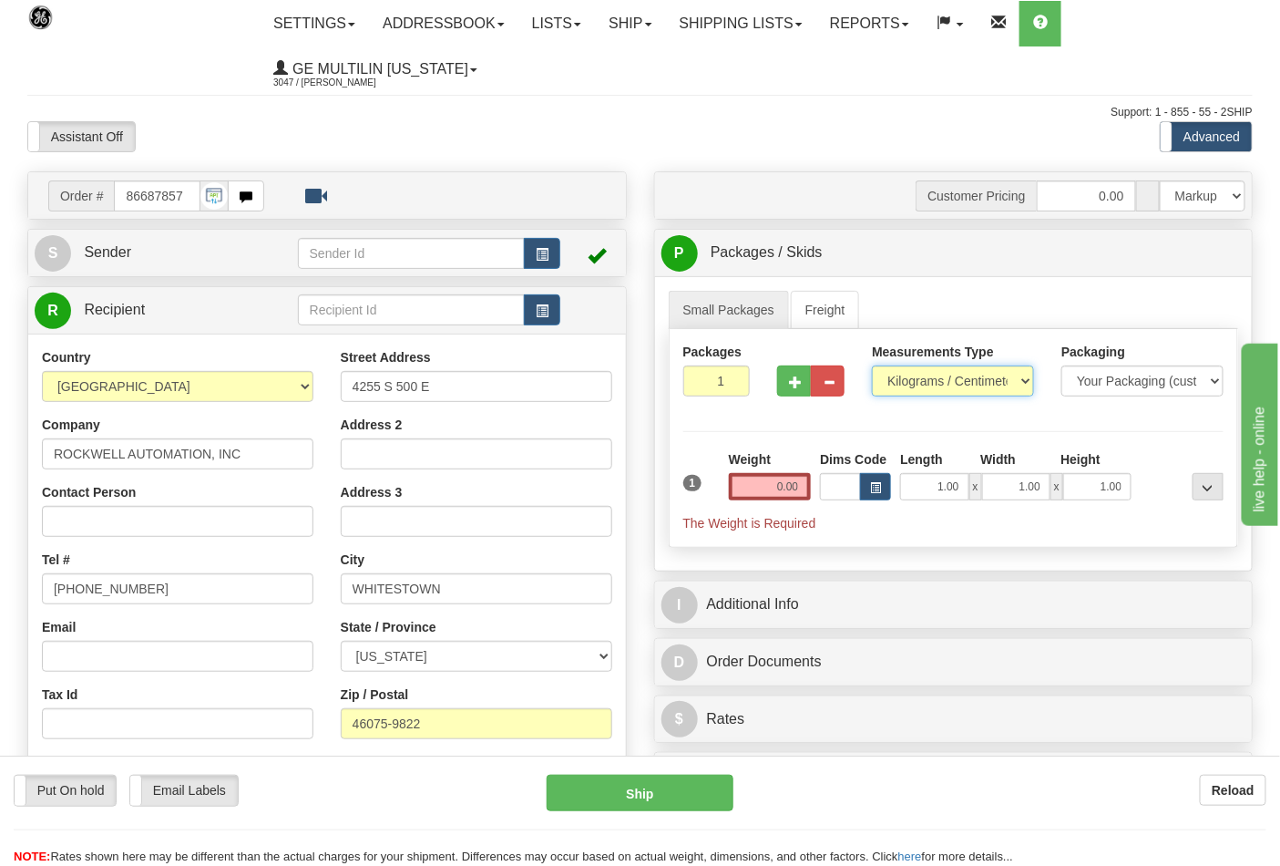
drag, startPoint x: 918, startPoint y: 385, endPoint x: 918, endPoint y: 396, distance: 10.9
click at [918, 385] on select "Pounds / Inches Kilograms / Centimeters" at bounding box center [953, 380] width 162 height 31
select select "0"
click at [872, 366] on select "Pounds / Inches Kilograms / Centimeters" at bounding box center [953, 380] width 162 height 31
click at [797, 494] on input "0.00" at bounding box center [770, 486] width 83 height 27
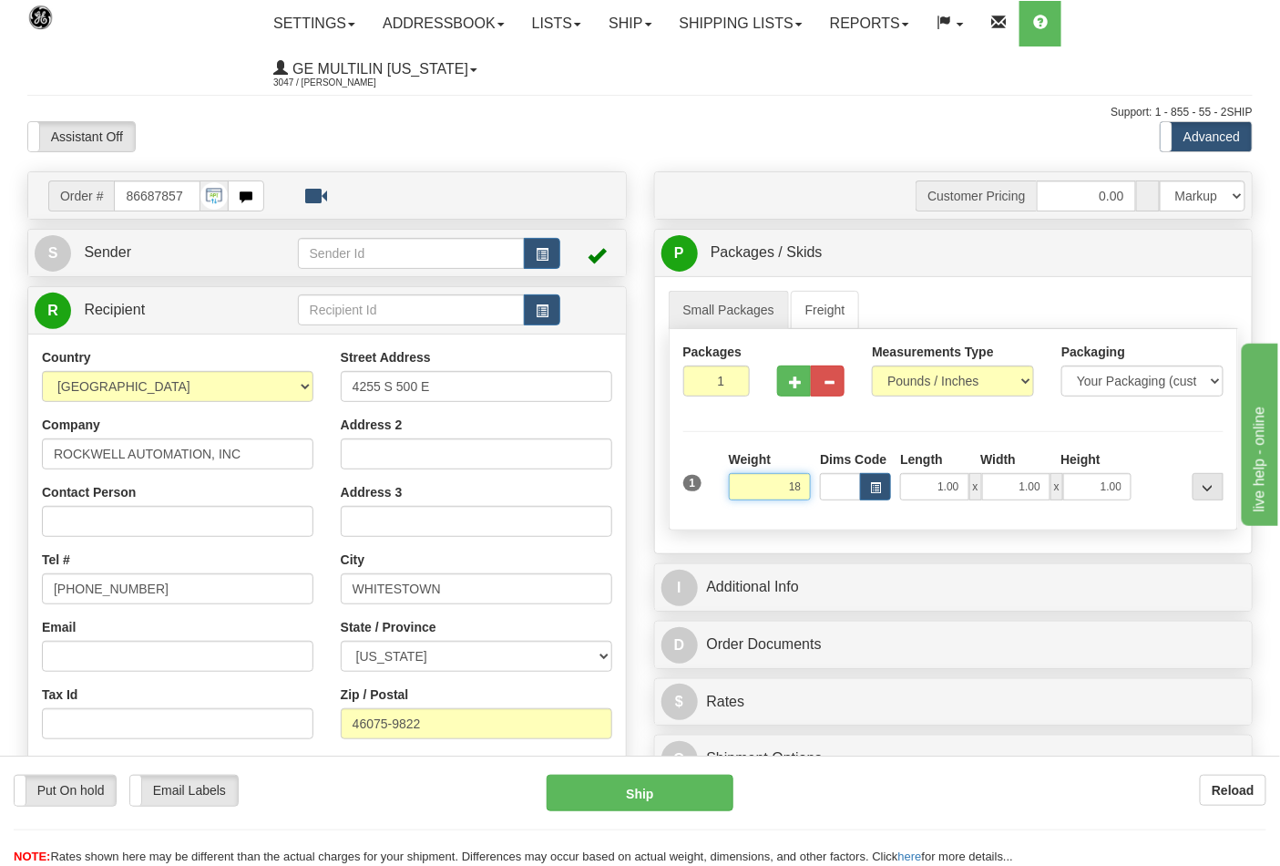
click button "Delete" at bounding box center [0, 0] width 0 height 0
type input "18.00"
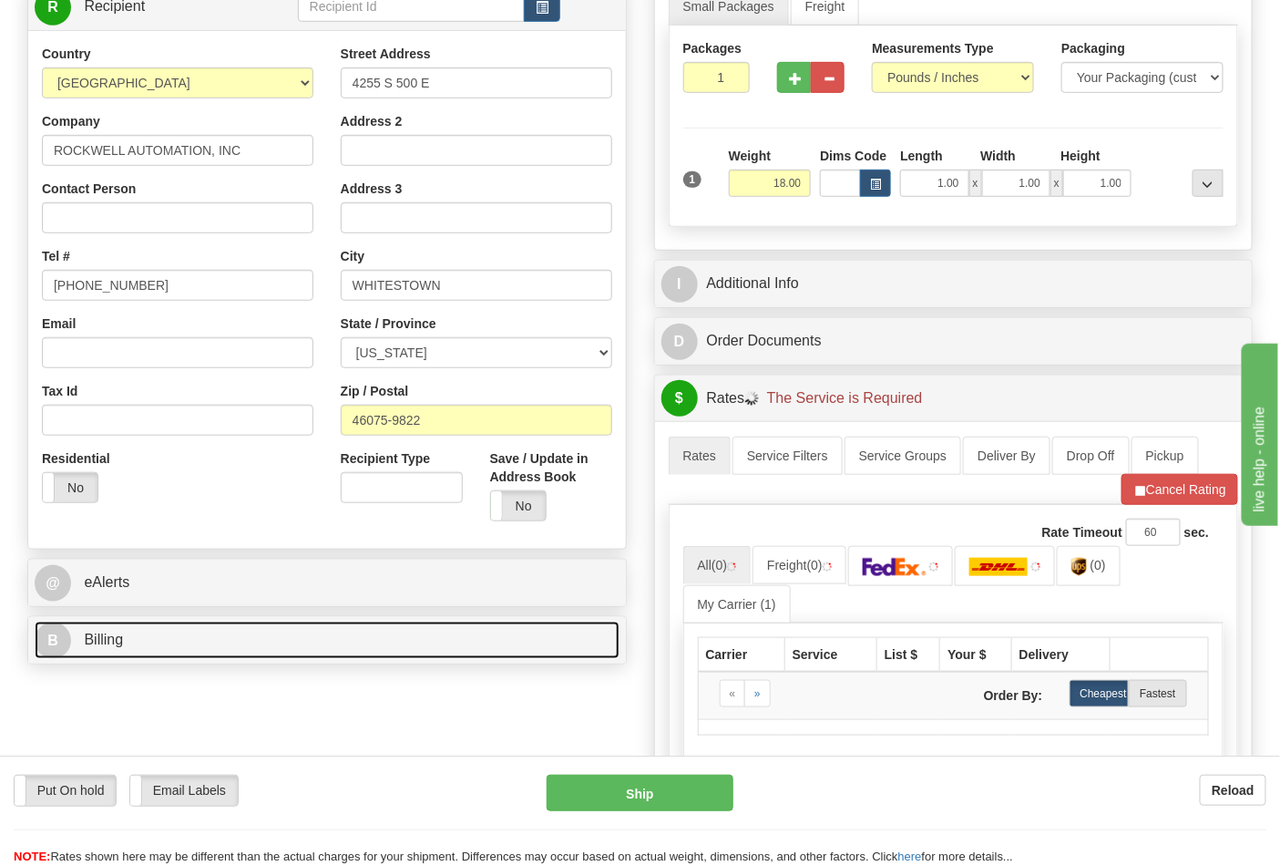
drag, startPoint x: 155, startPoint y: 642, endPoint x: 156, endPoint y: 618, distance: 24.6
click at [156, 642] on link "B Billing" at bounding box center [327, 639] width 585 height 37
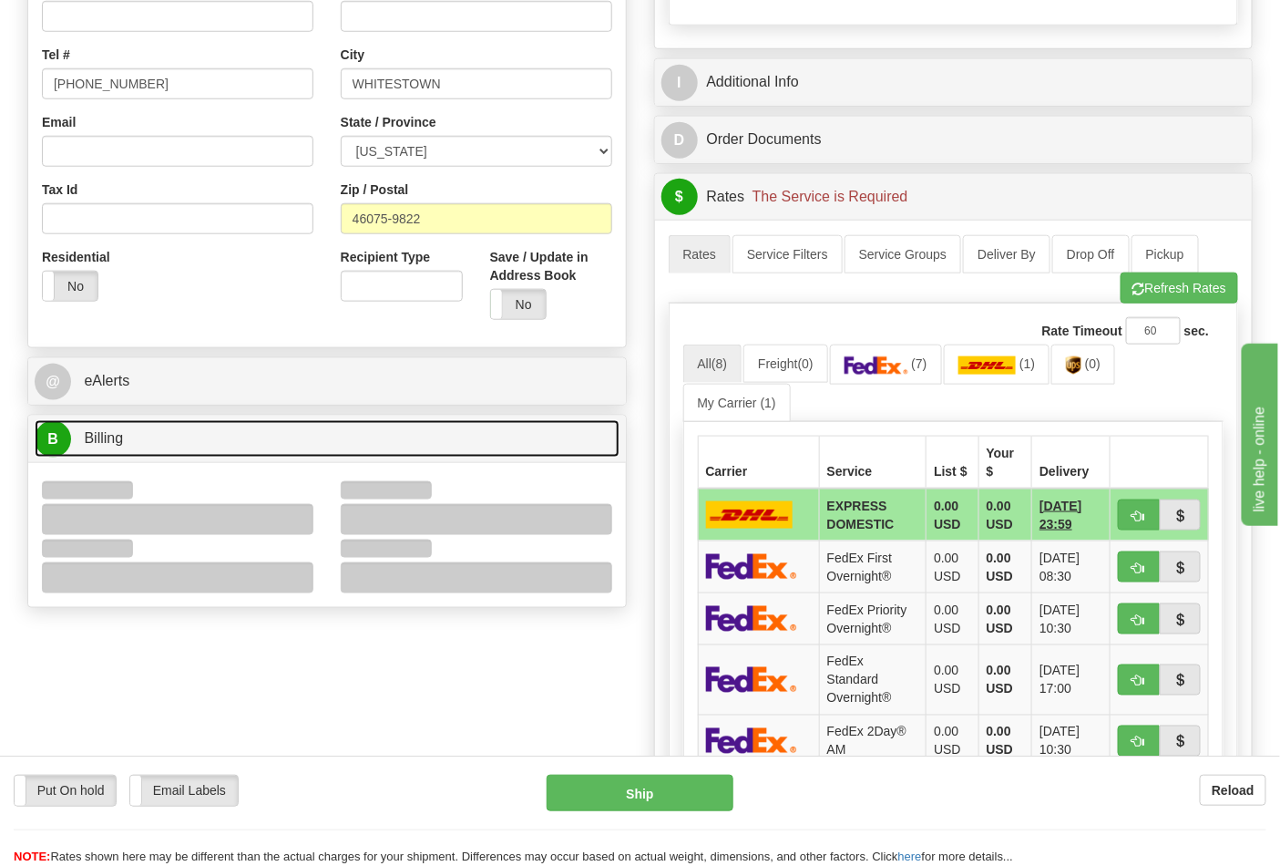
scroll to position [506, 0]
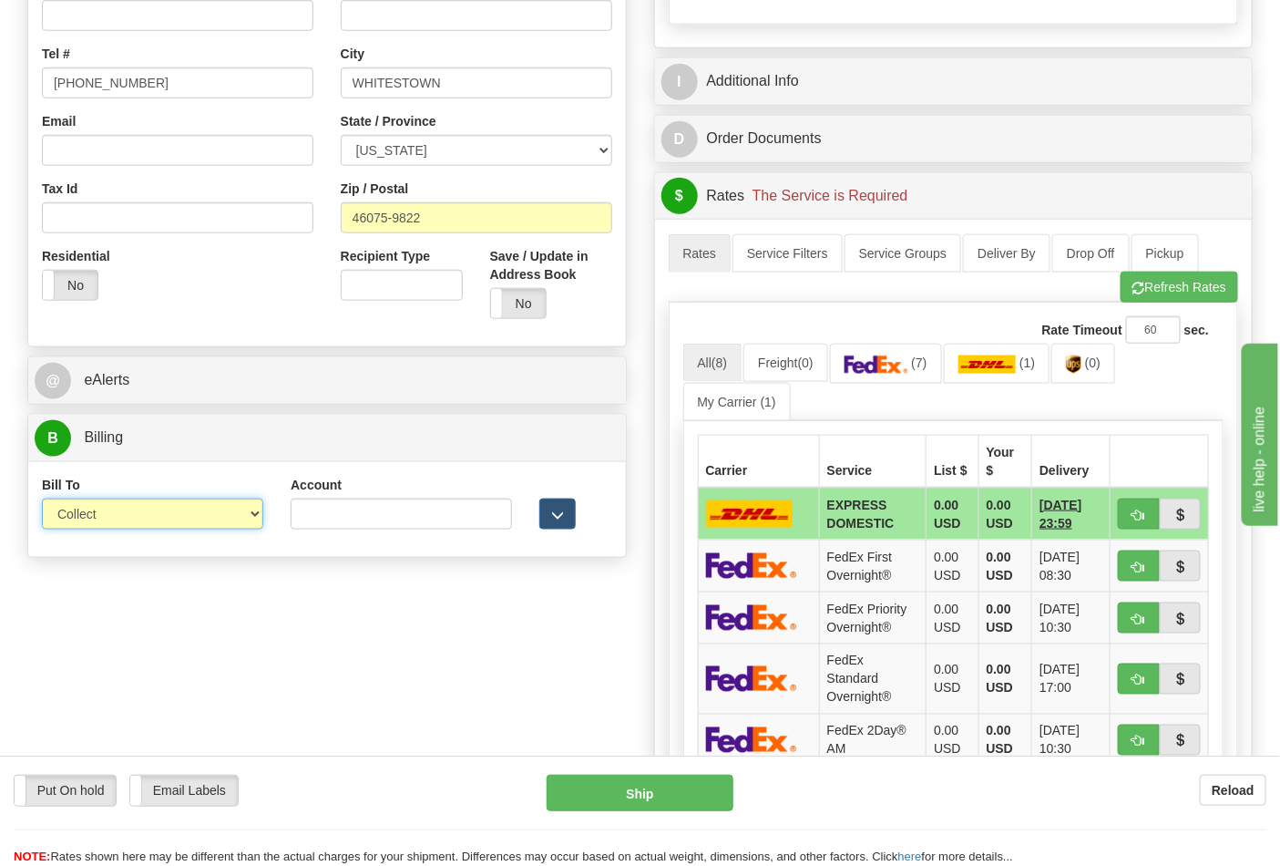
click at [105, 529] on select "Sender Recipient Third Party Collect" at bounding box center [152, 513] width 221 height 31
select select "2"
click at [42, 500] on select "Sender Recipient Third Party Collect" at bounding box center [152, 513] width 221 height 31
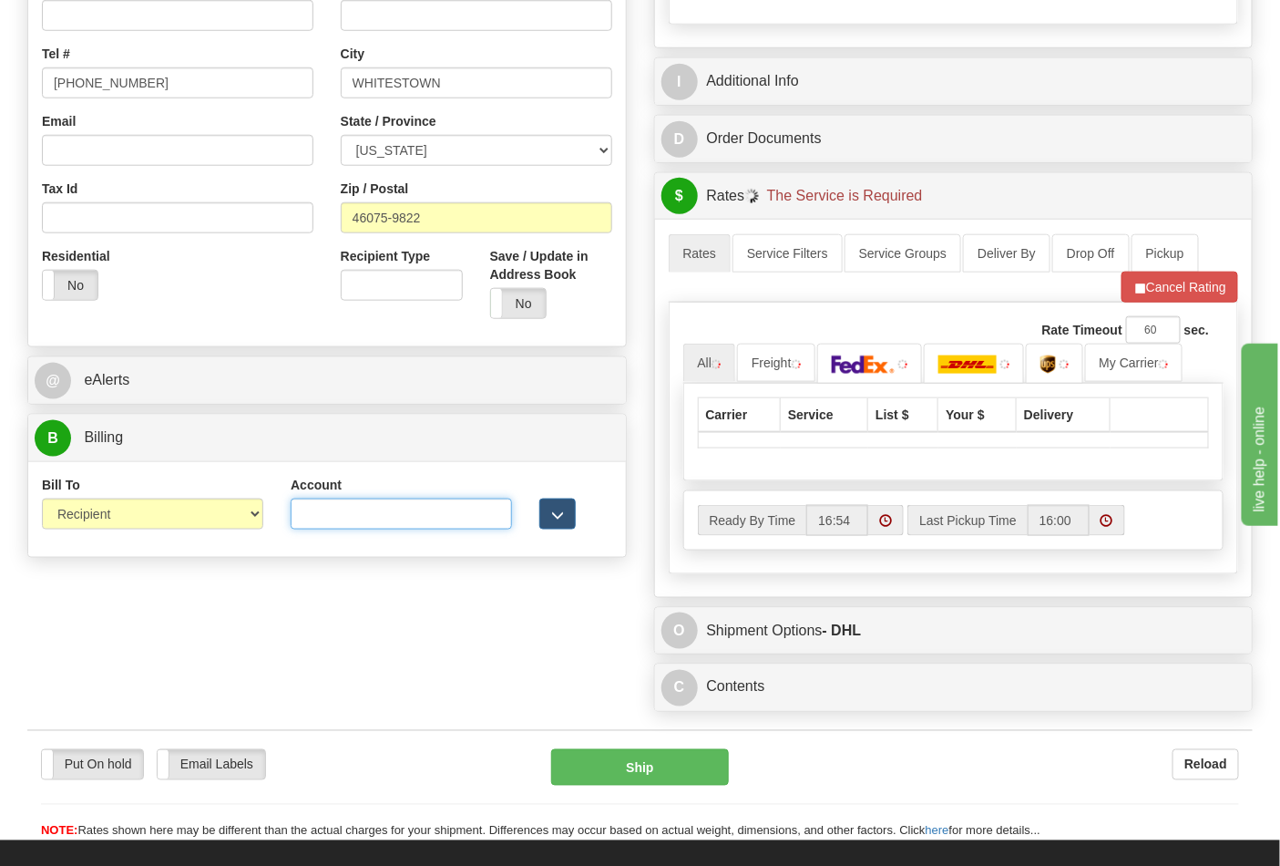
click at [301, 526] on input "Account" at bounding box center [401, 513] width 221 height 31
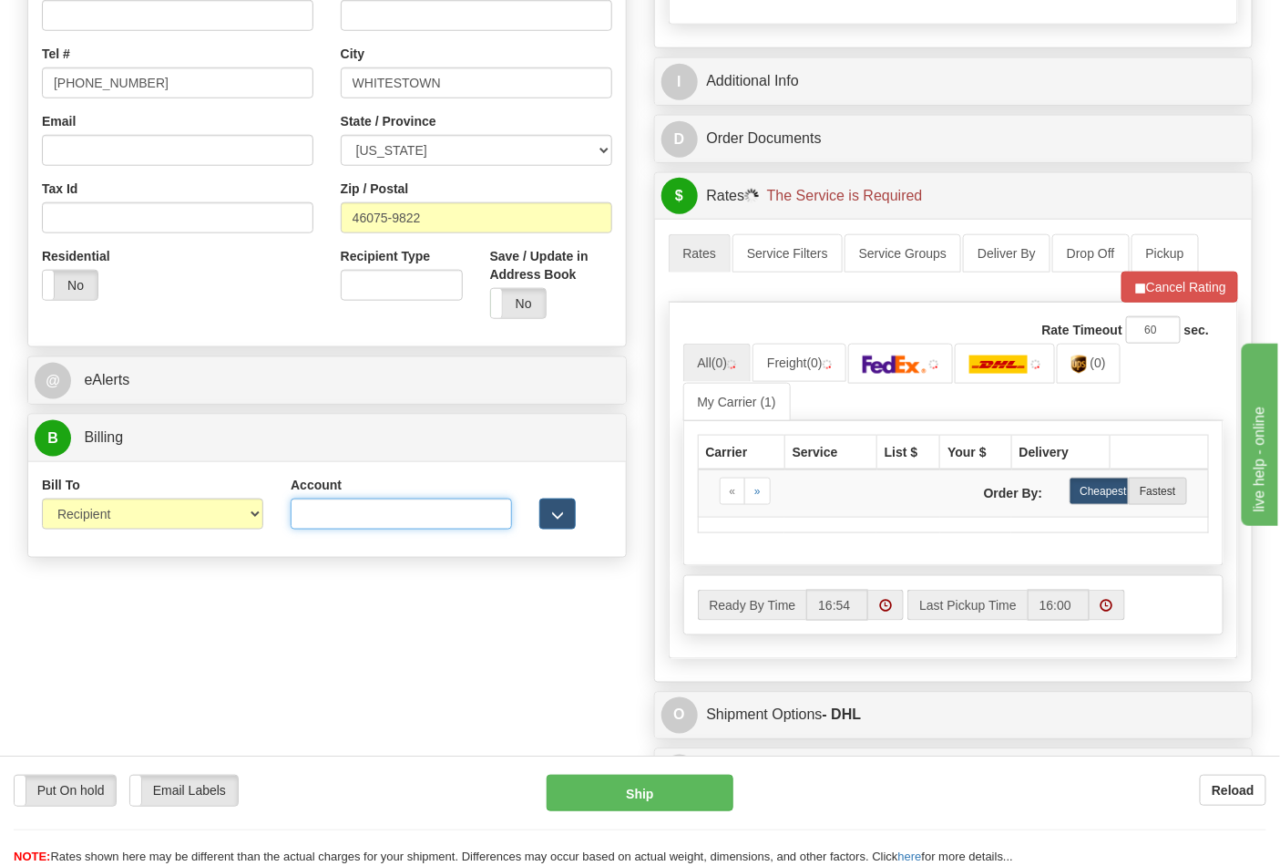
type input "587102"
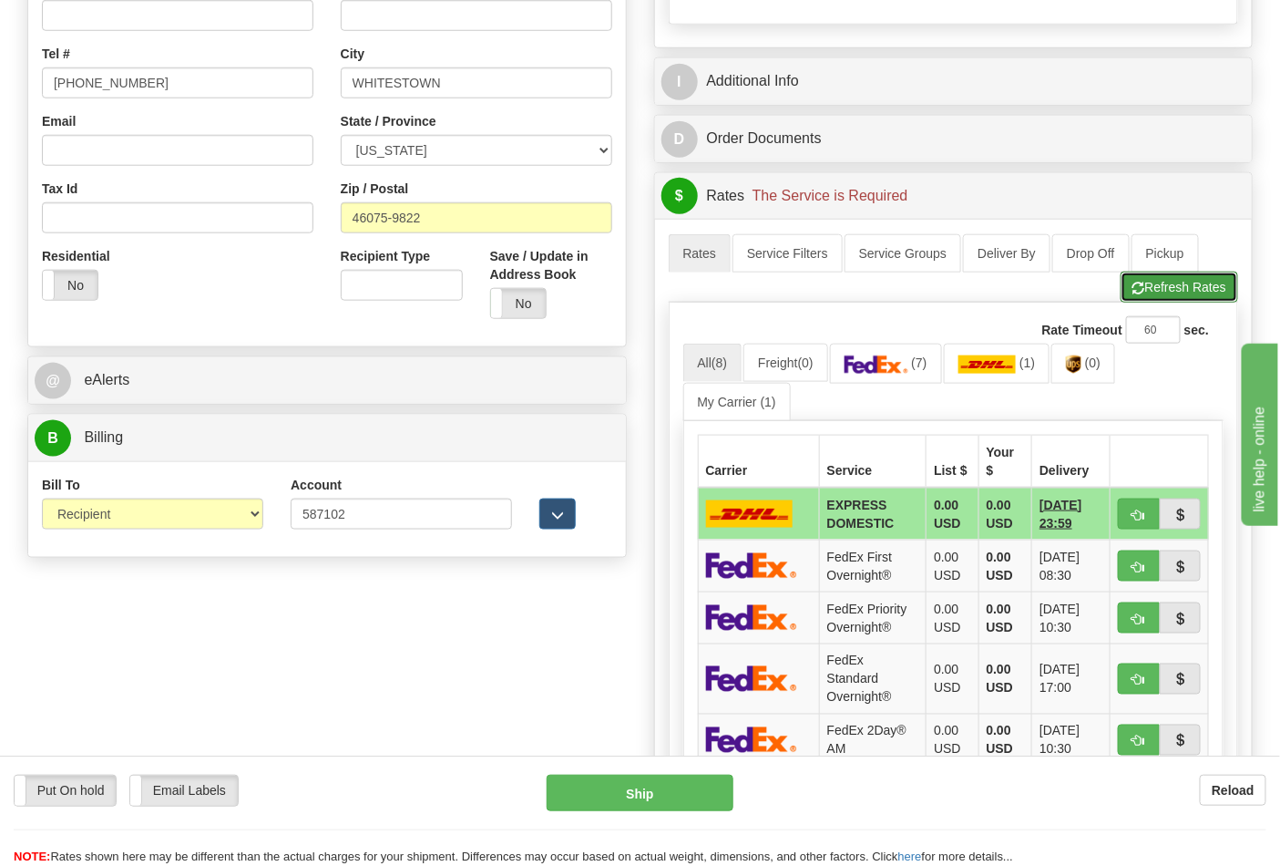
click at [1169, 302] on button "Refresh Rates" at bounding box center [1180, 287] width 118 height 31
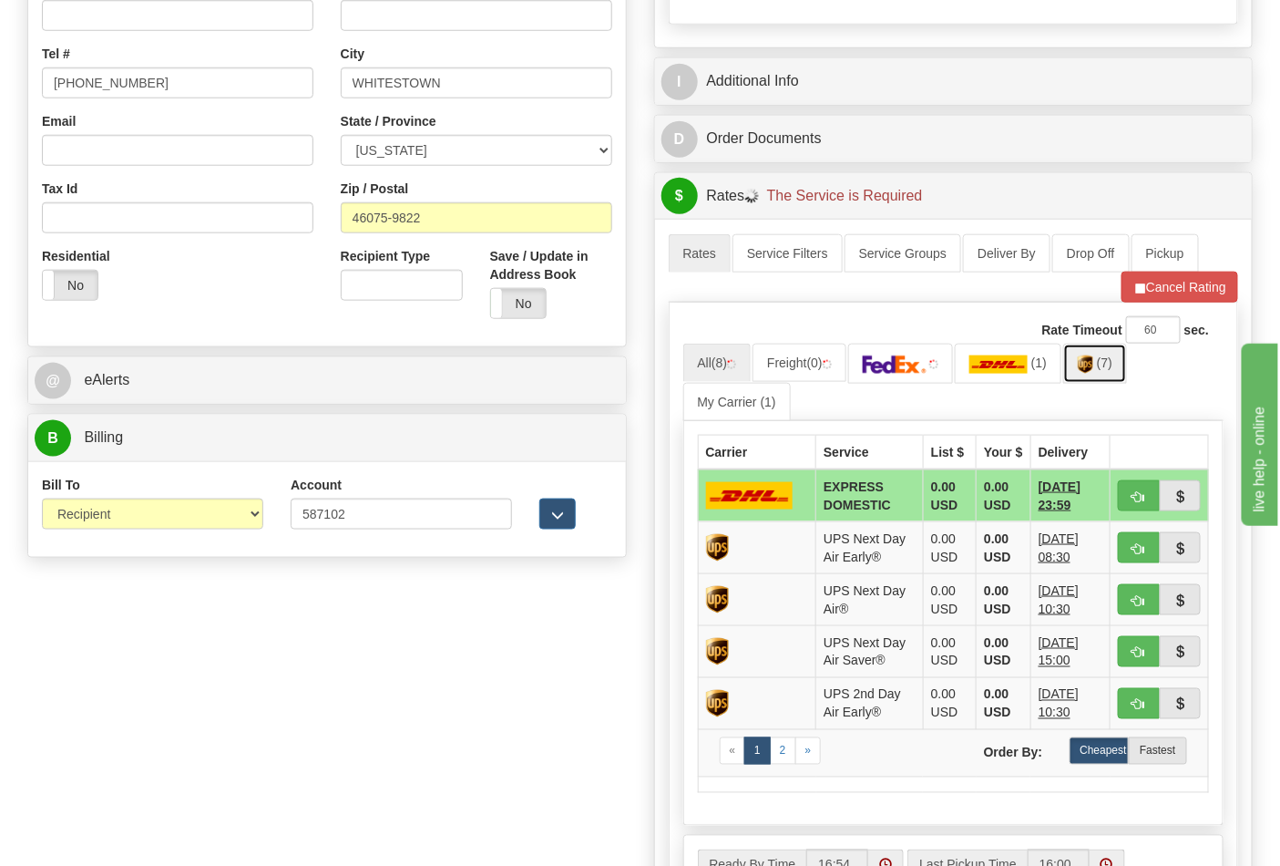
click at [1091, 369] on img at bounding box center [1085, 364] width 15 height 18
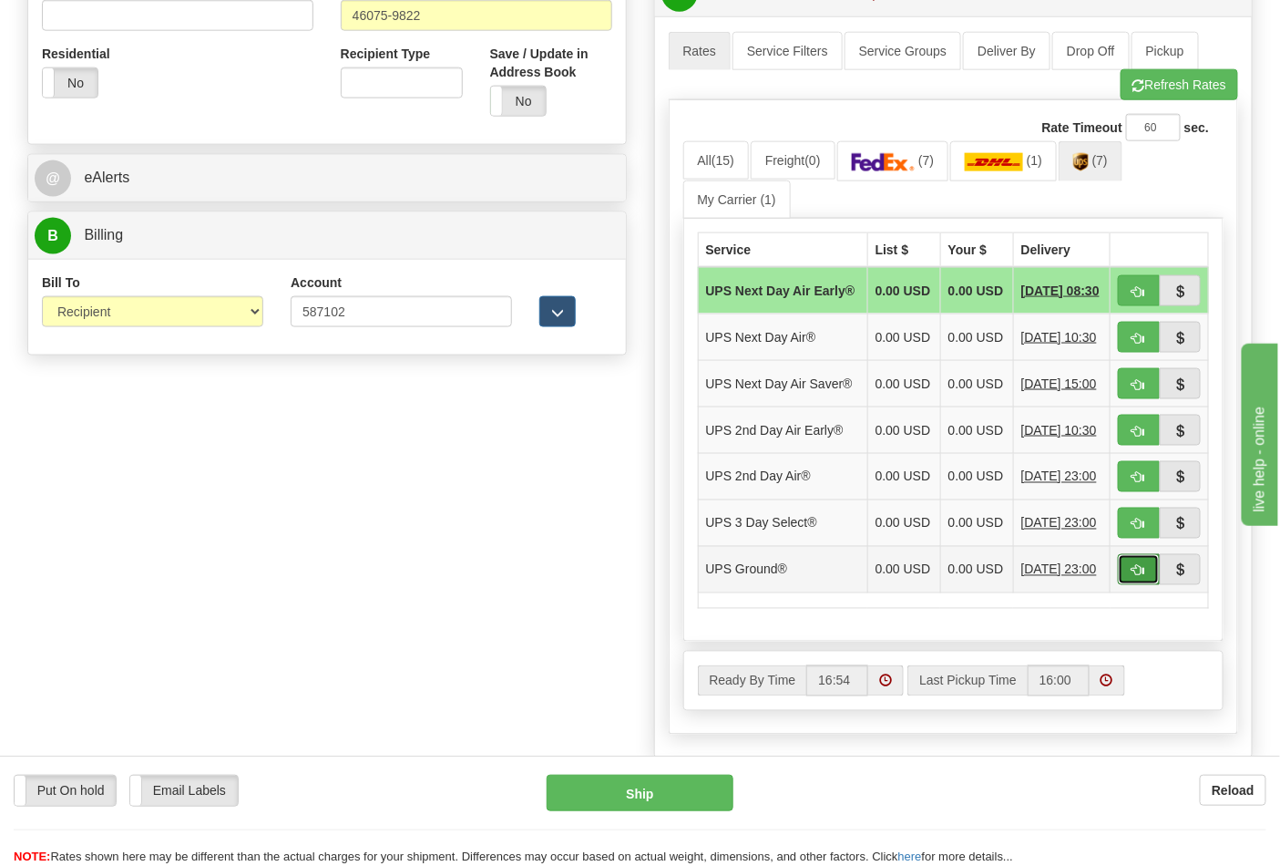
click at [1123, 585] on button "button" at bounding box center [1139, 569] width 42 height 31
type input "03"
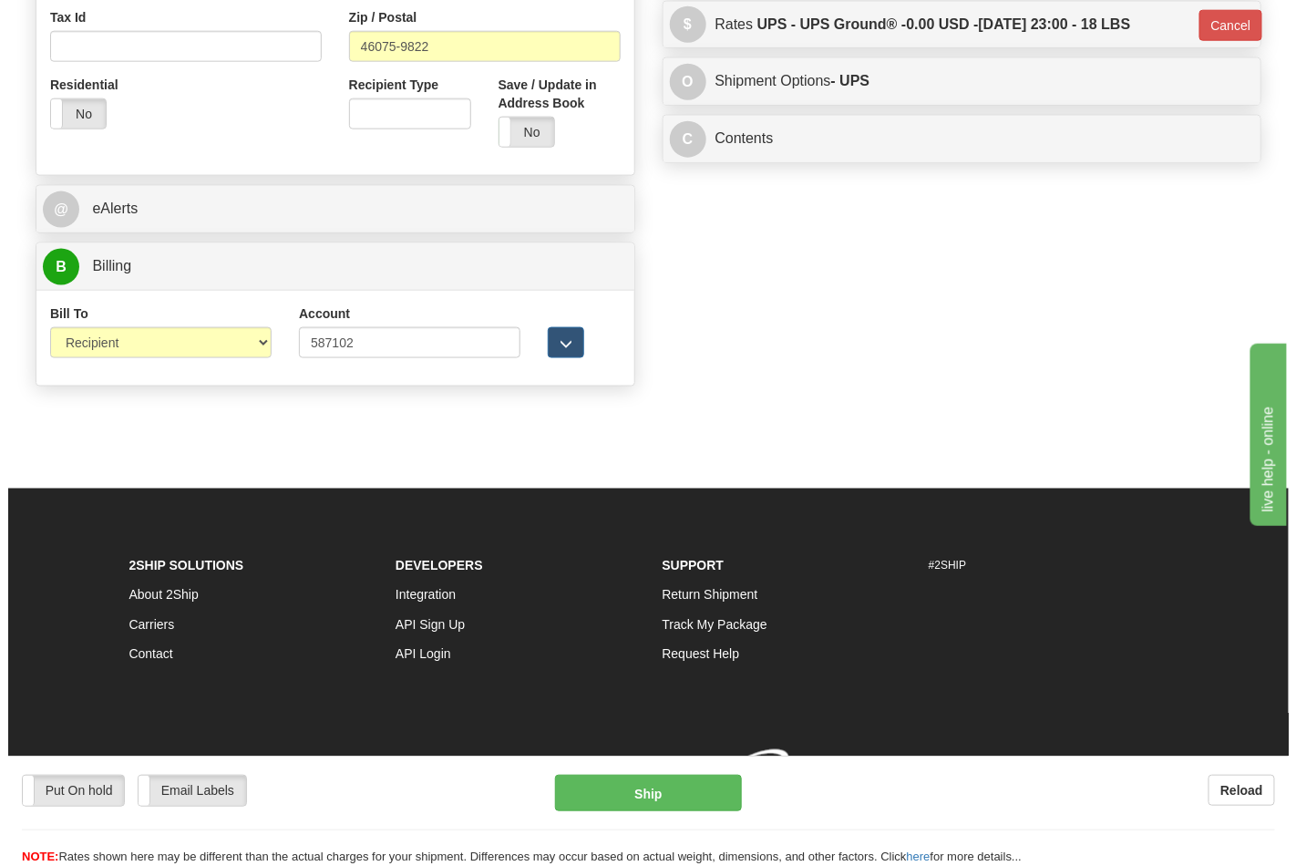
scroll to position [680, 0]
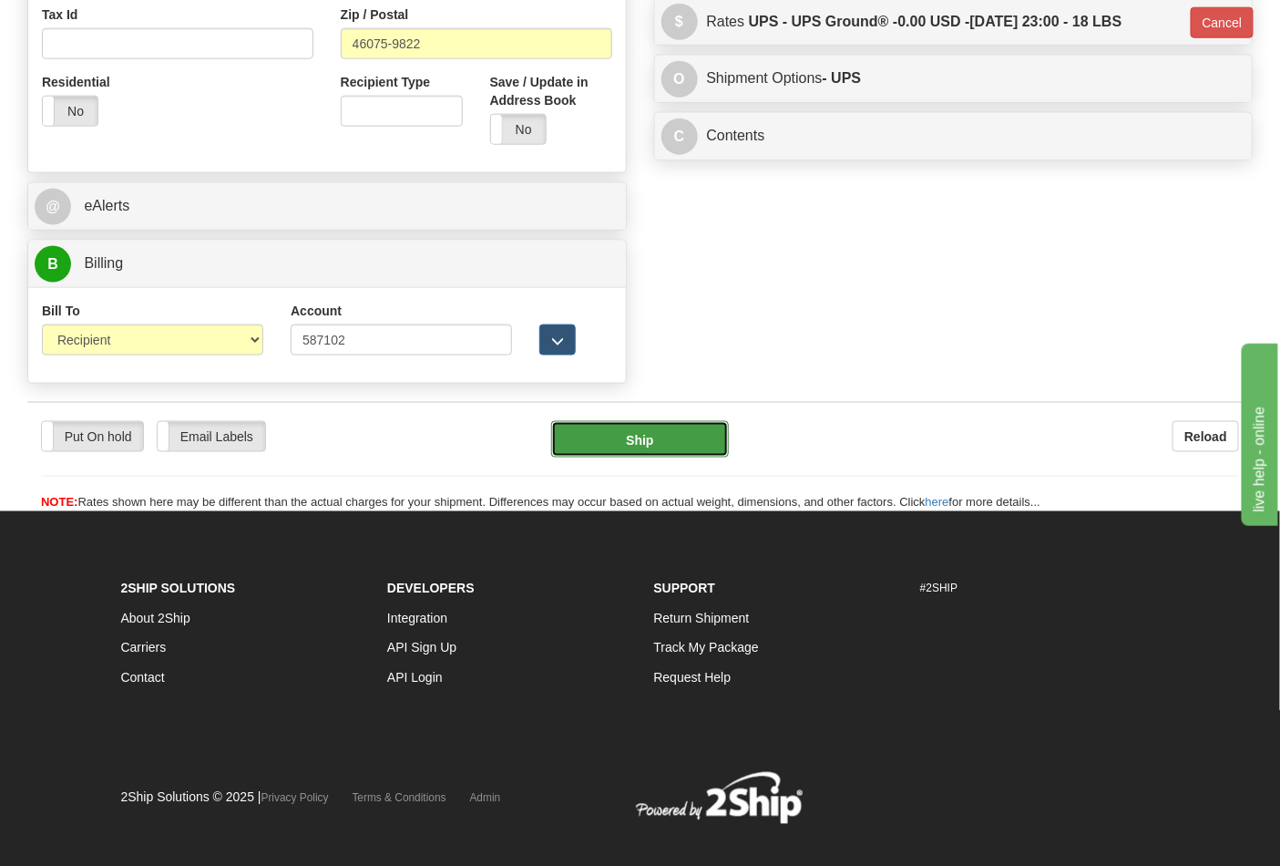
click at [674, 452] on button "Ship" at bounding box center [639, 439] width 177 height 36
